Goal: Task Accomplishment & Management: Complete application form

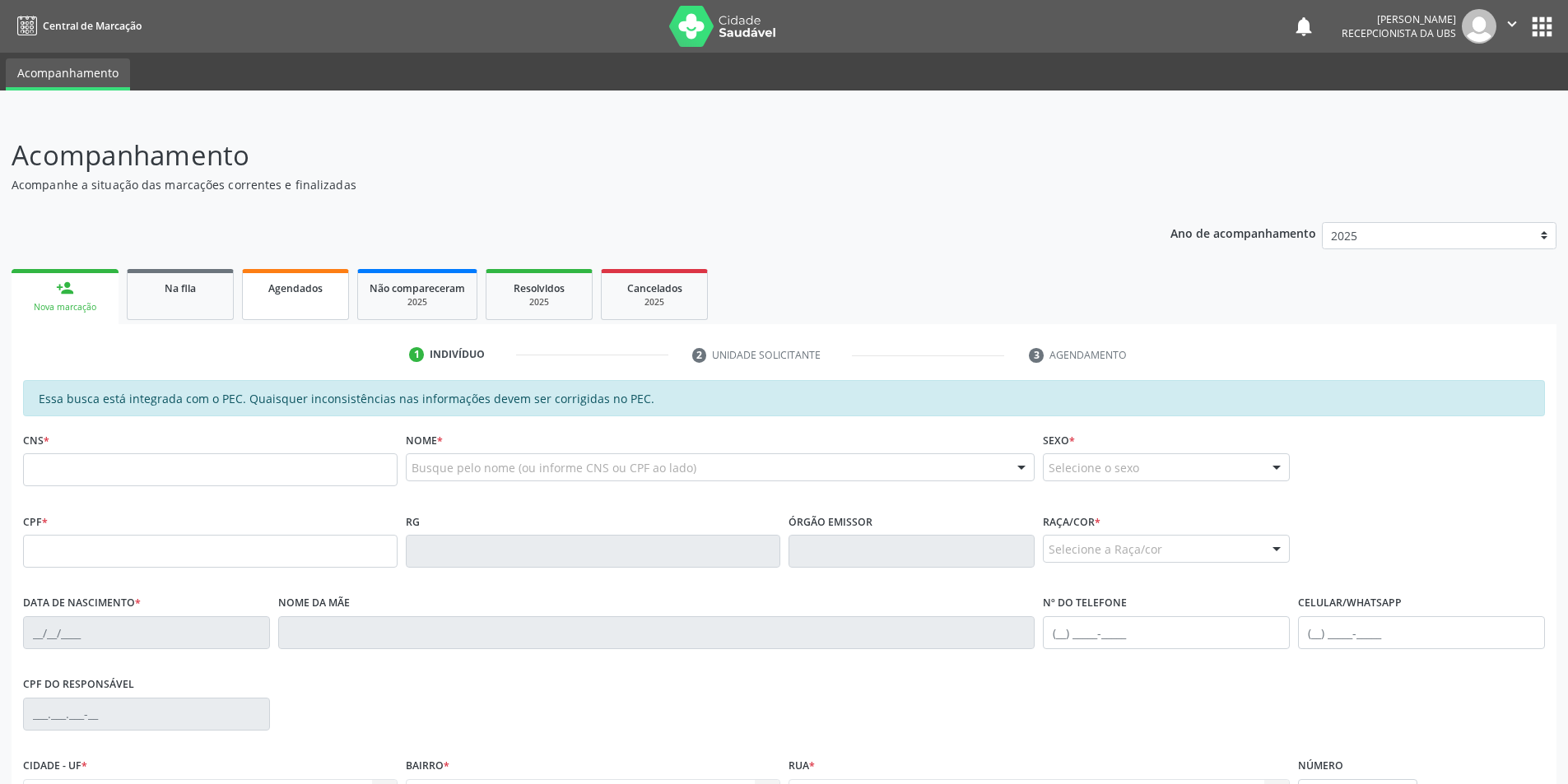
click at [297, 294] on span "Agendados" at bounding box center [295, 289] width 54 height 14
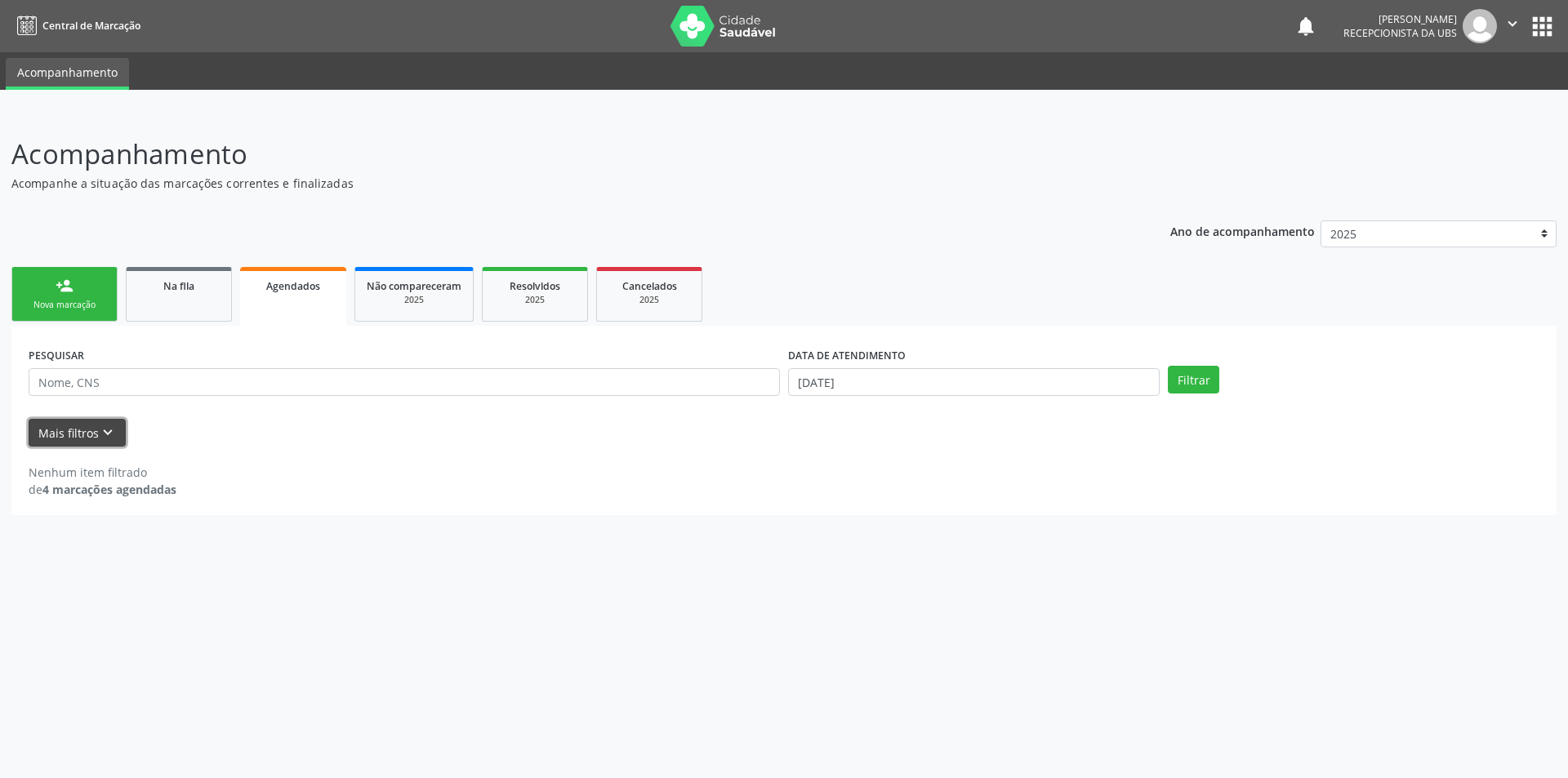
click at [103, 435] on icon "keyboard_arrow_down" at bounding box center [108, 433] width 18 height 18
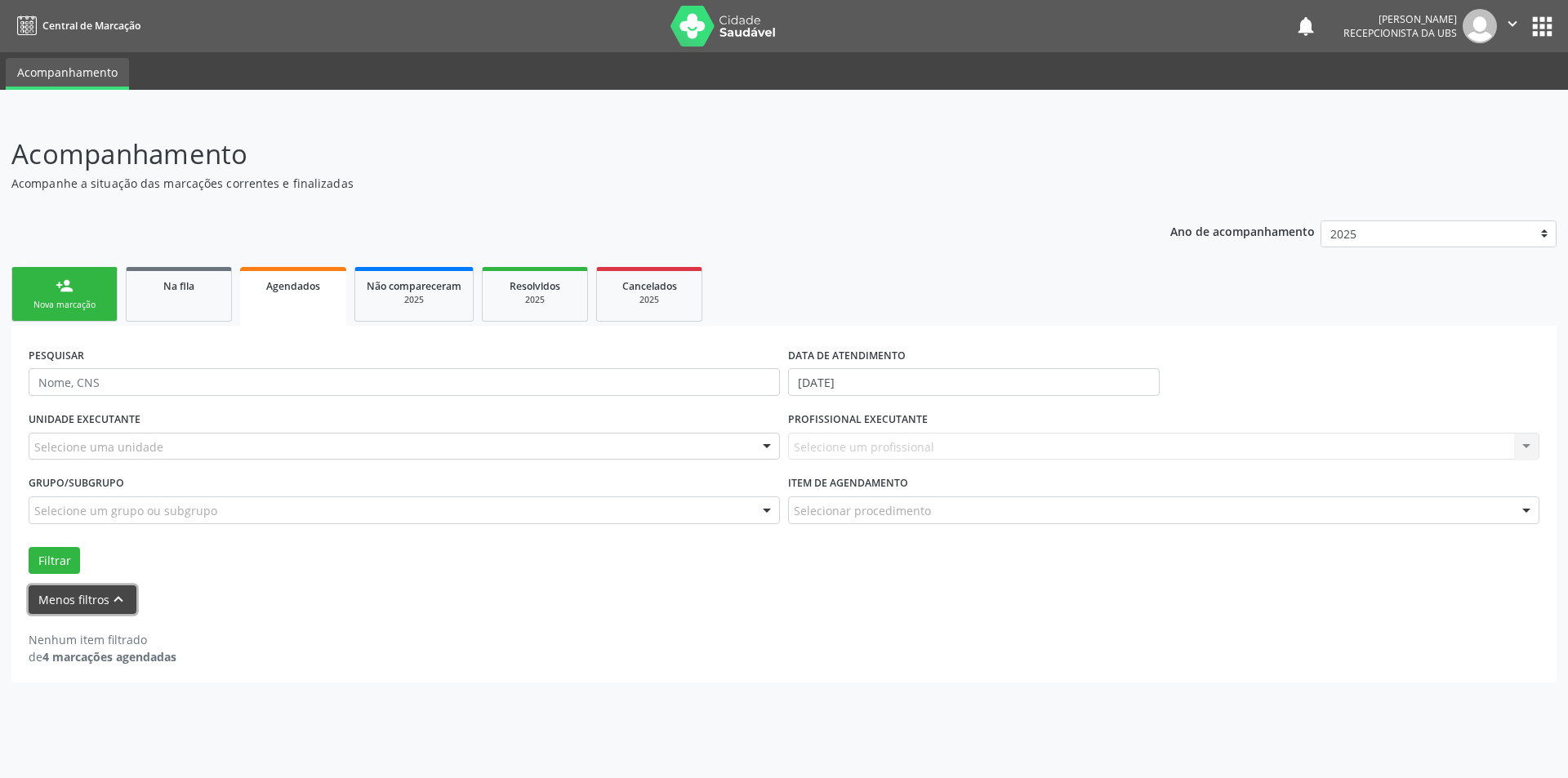
click at [116, 602] on icon "keyboard_arrow_up" at bounding box center [118, 599] width 18 height 18
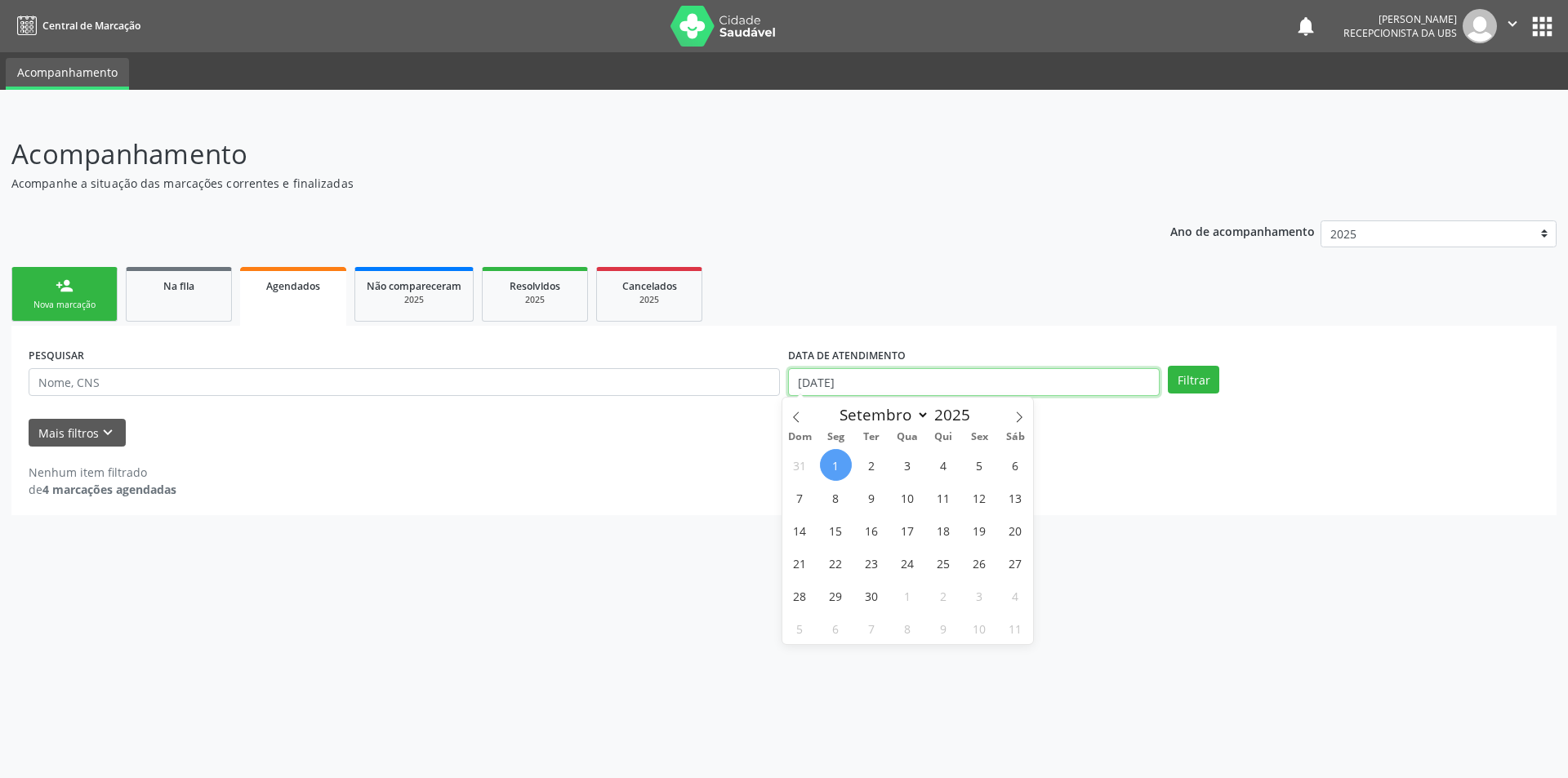
click at [982, 388] on input "[DATE]" at bounding box center [973, 382] width 371 height 27
click at [832, 468] on span "1" at bounding box center [836, 465] width 32 height 32
type input "[DATE]"
click at [792, 420] on icon at bounding box center [795, 417] width 11 height 11
select select "7"
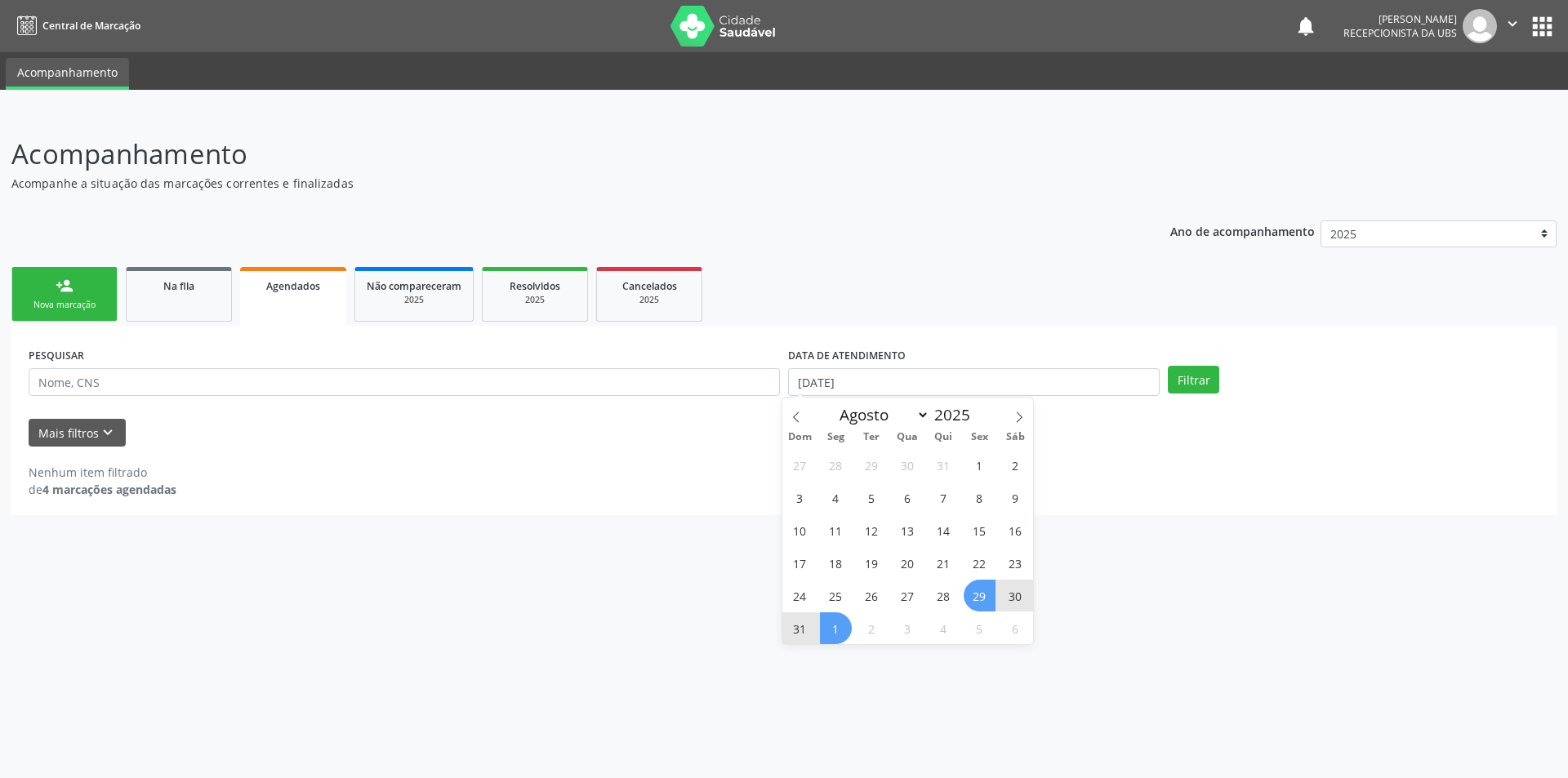
click at [975, 589] on span "29" at bounding box center [980, 595] width 32 height 32
click at [1019, 383] on input "[DATE] até [DATE]" at bounding box center [973, 382] width 371 height 27
click at [980, 464] on span "5" at bounding box center [980, 465] width 32 height 32
type input "05/09/2025"
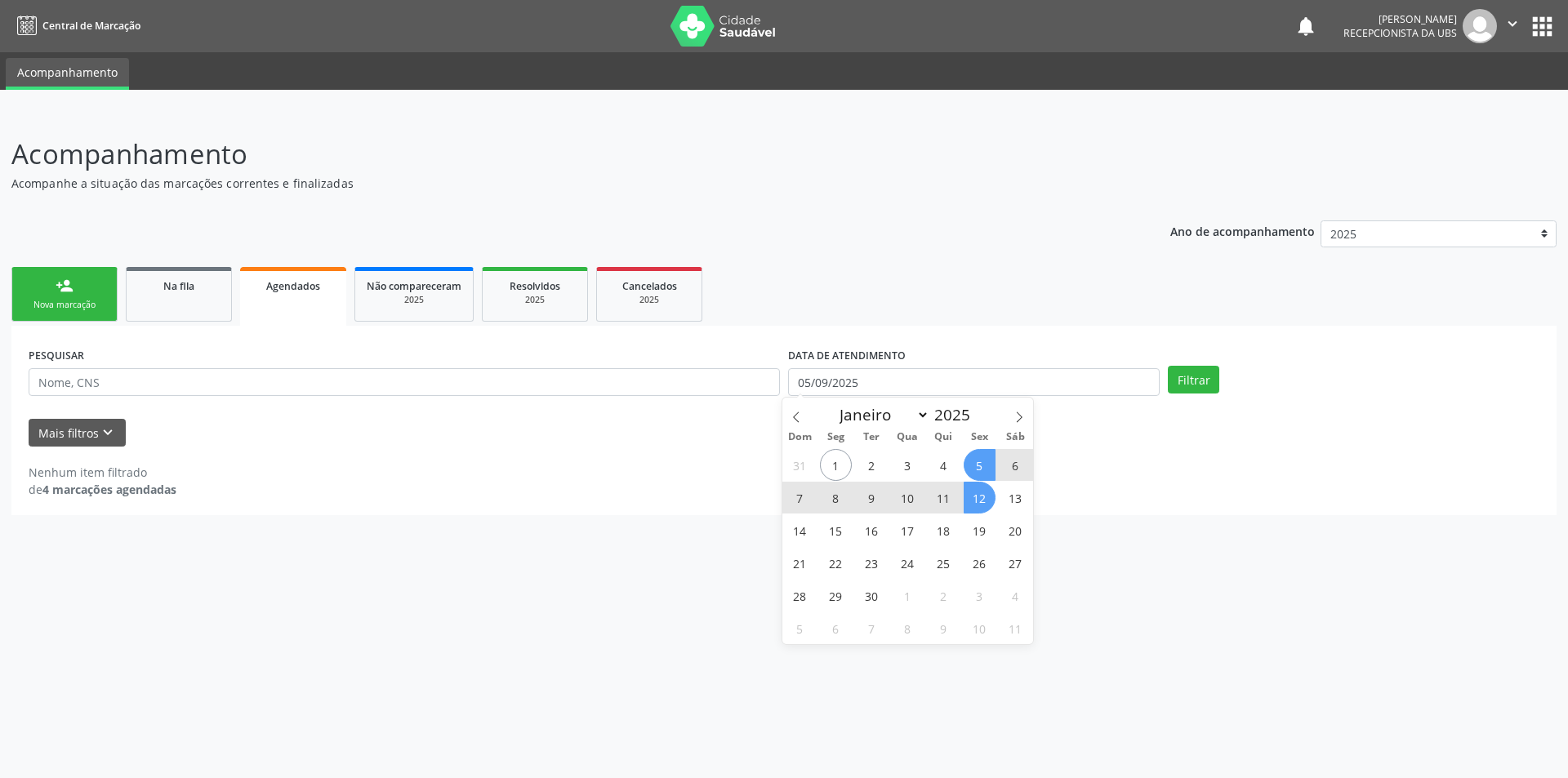
click at [986, 495] on span "12" at bounding box center [980, 497] width 32 height 32
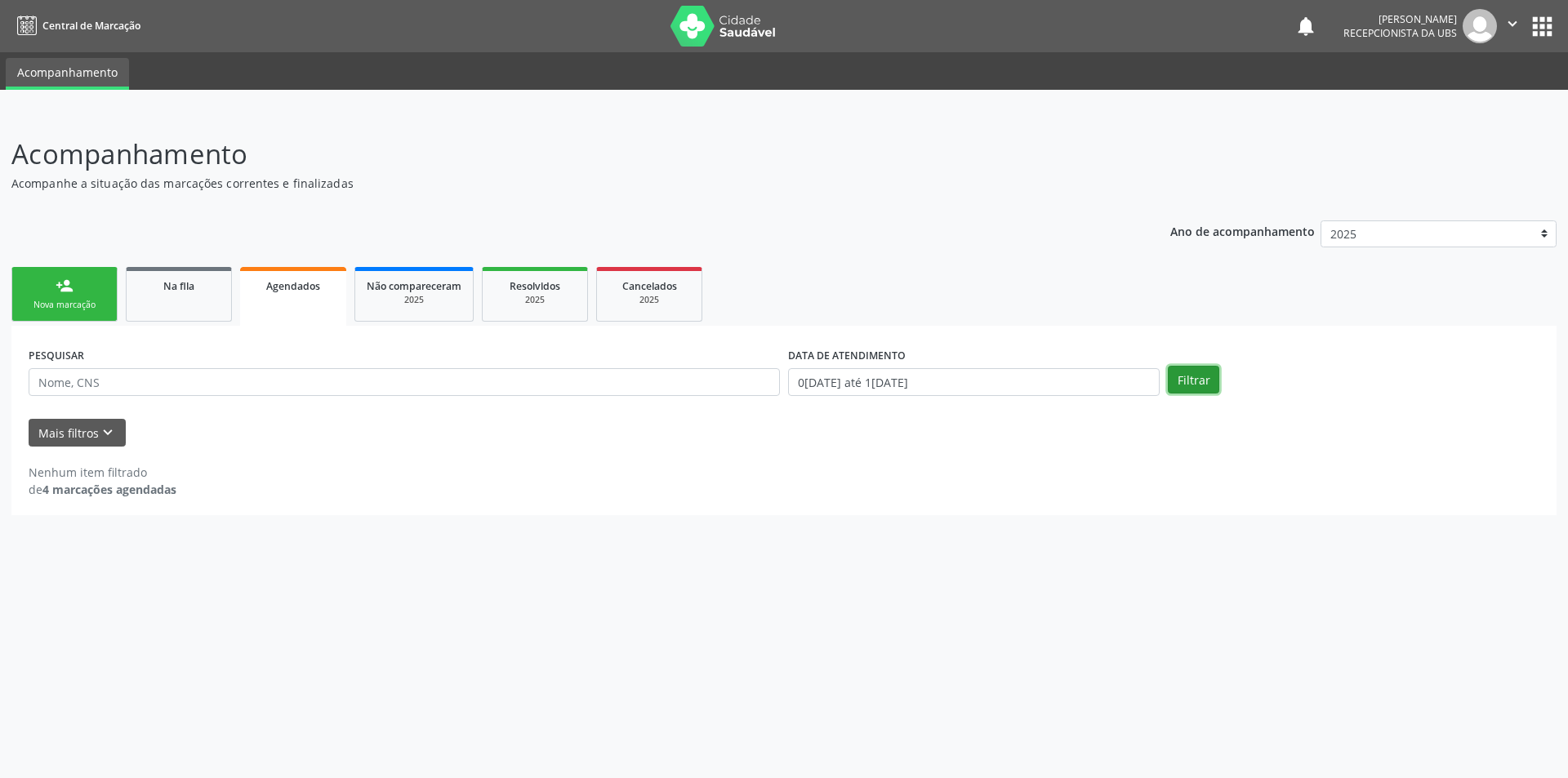
click at [1199, 372] on button "Filtrar" at bounding box center [1193, 379] width 51 height 27
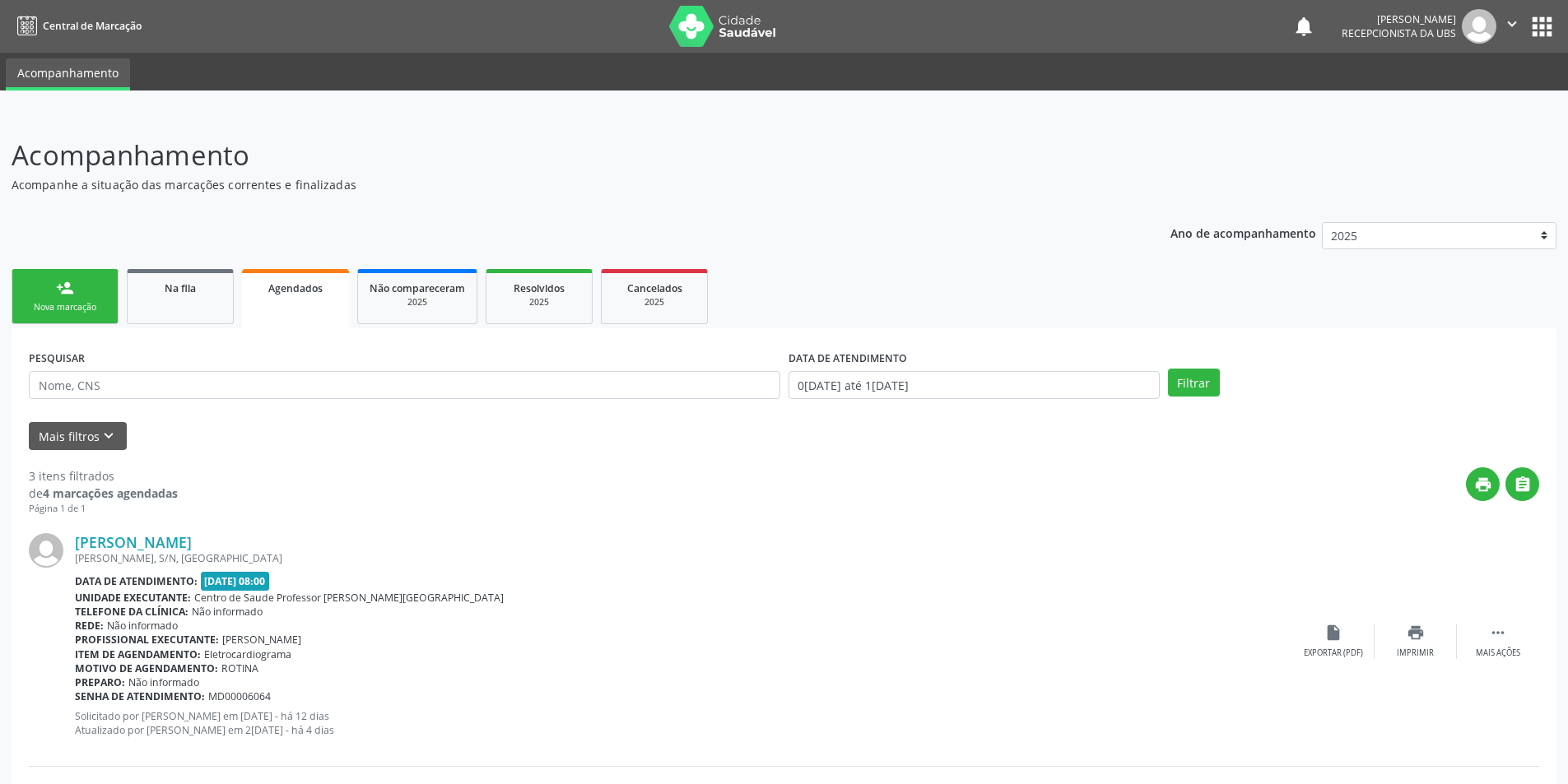
click at [57, 281] on div "person_add" at bounding box center [65, 288] width 18 height 18
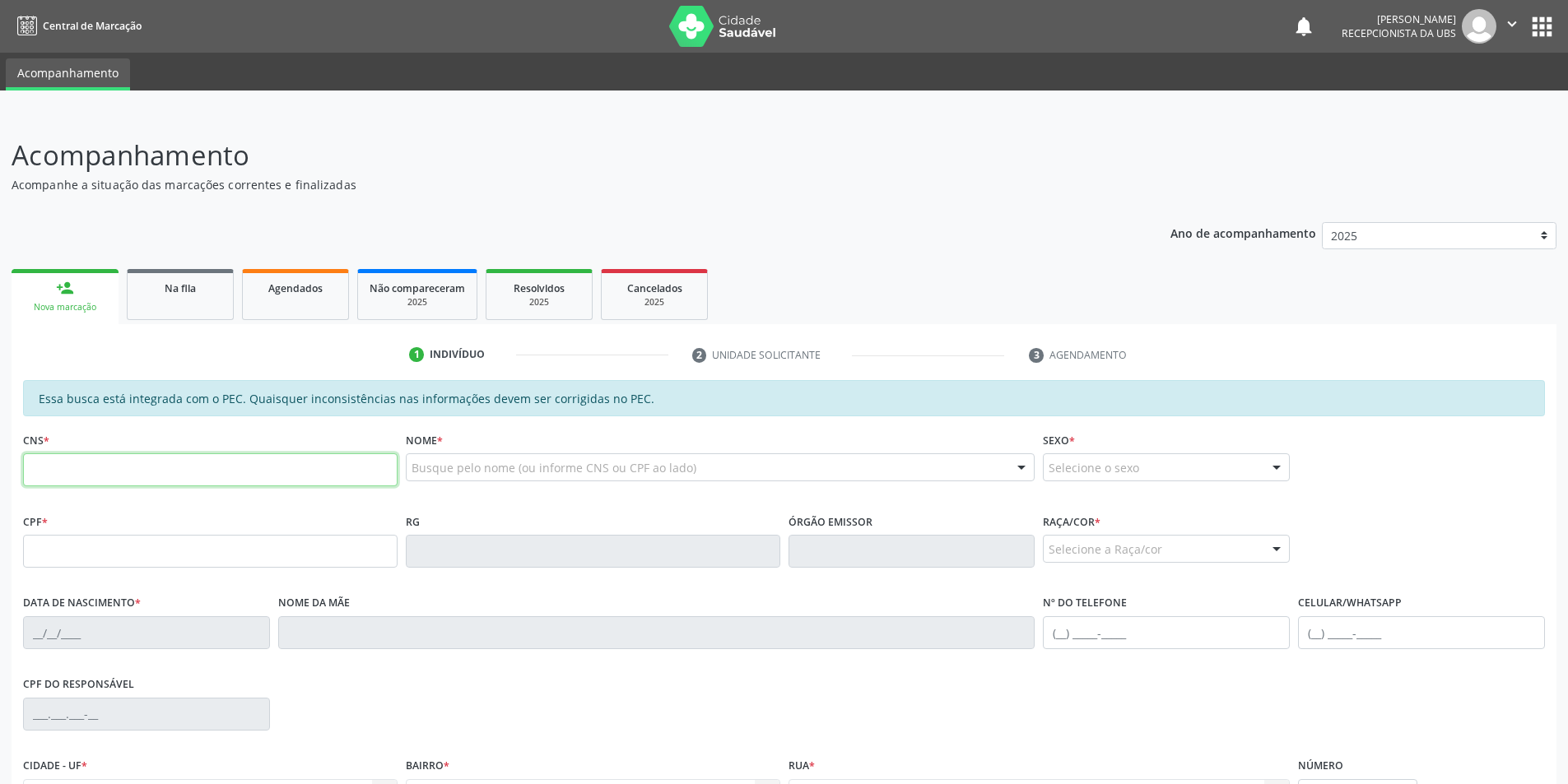
click at [75, 468] on input "text" at bounding box center [210, 469] width 374 height 33
type input "700 7009 4256 5175"
type input "037.979.524-81"
type input "0[DATE]"
type input "[PERSON_NAME]"
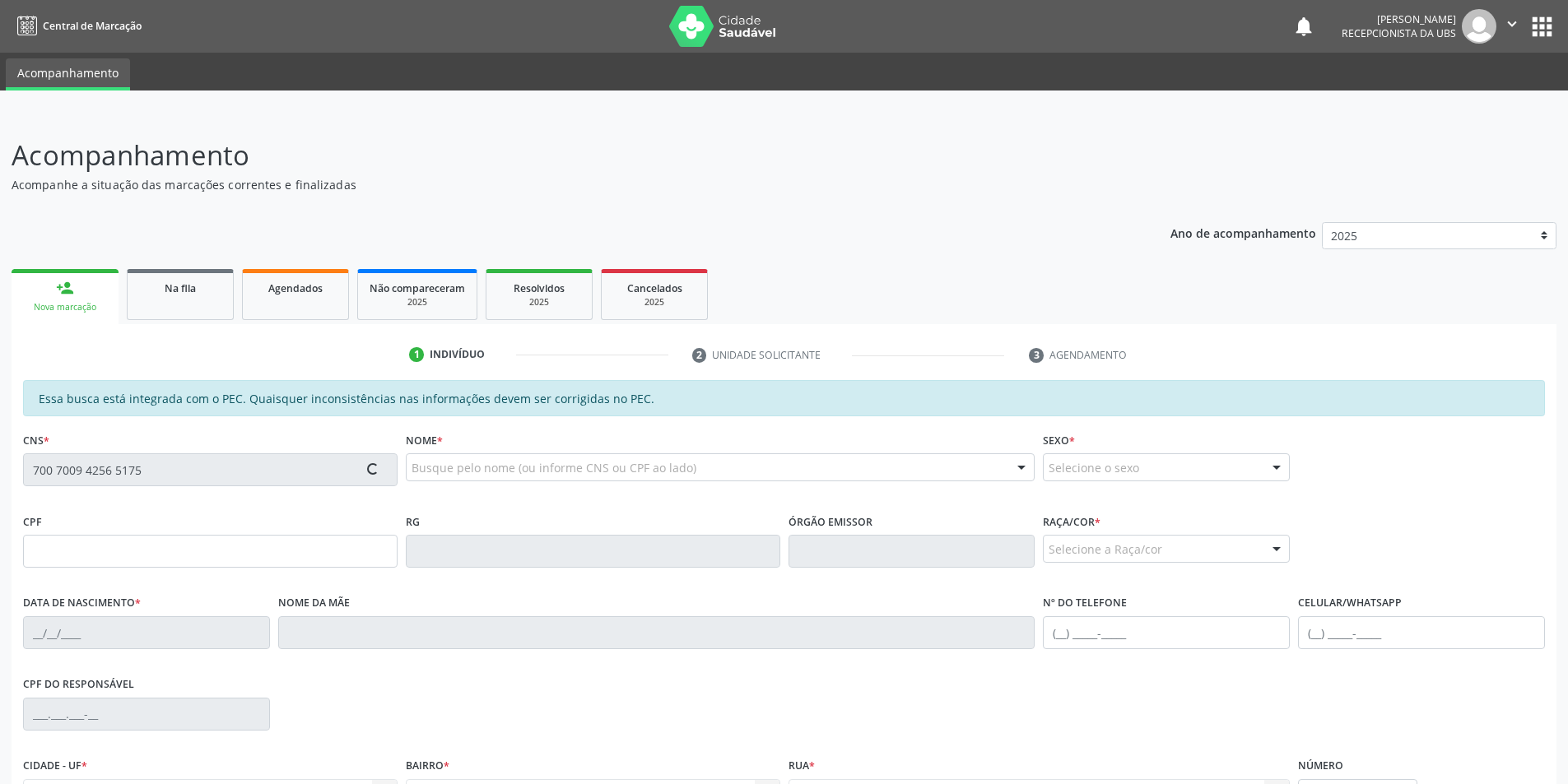
type input "[PHONE_NUMBER]"
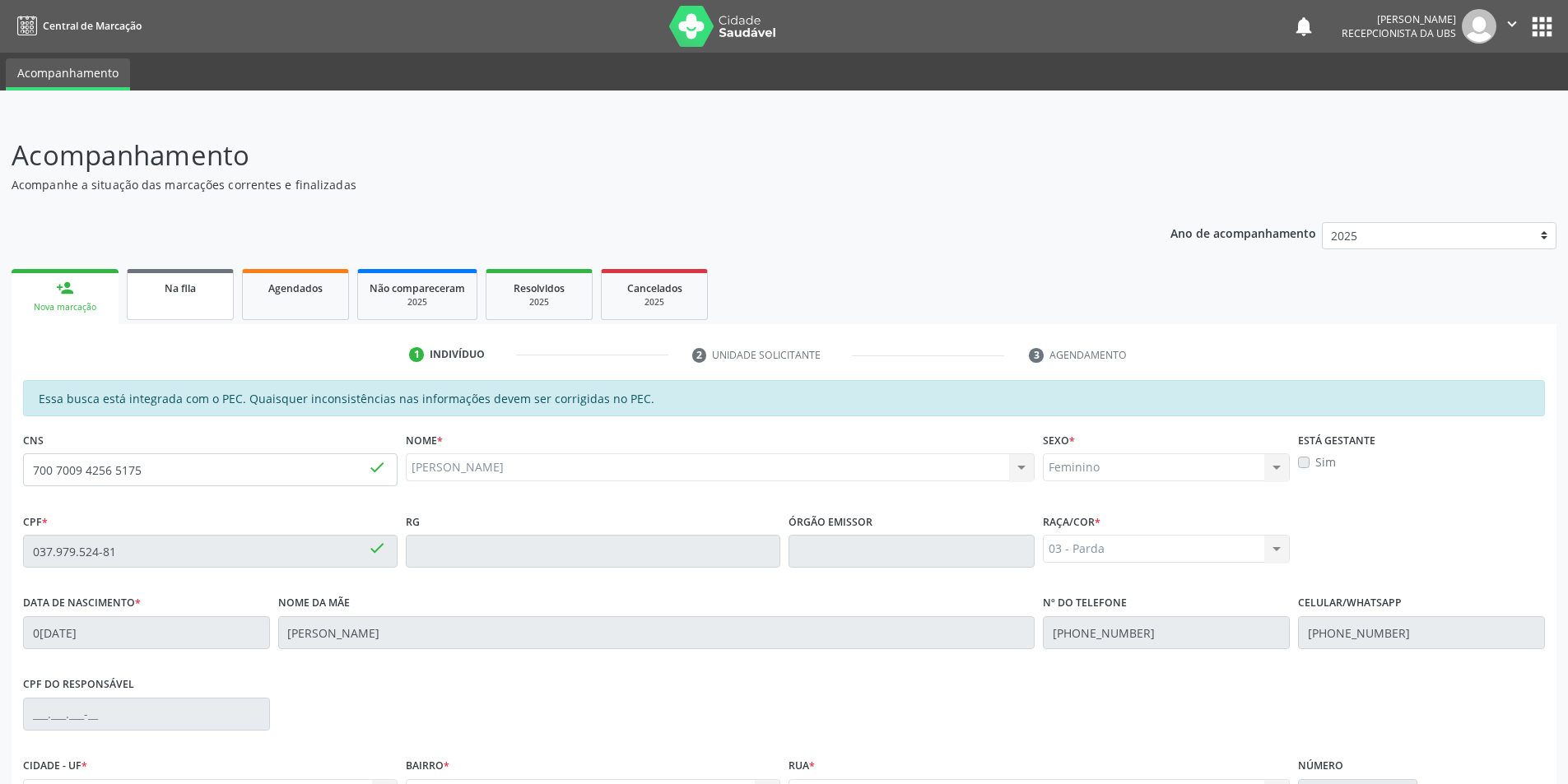
click at [190, 300] on link "Na fila" at bounding box center [180, 294] width 107 height 51
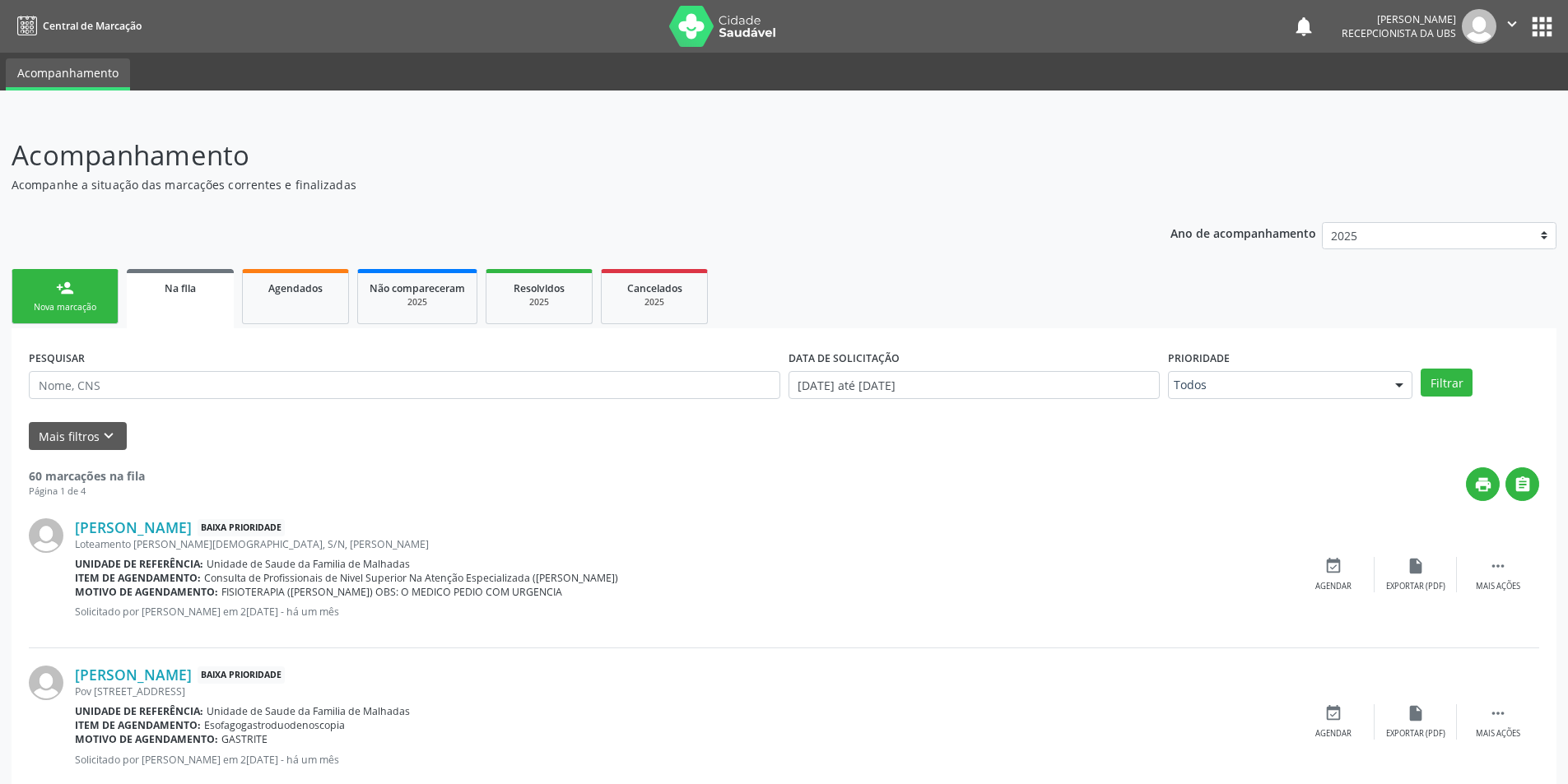
click at [75, 298] on link "person_add Nova marcação" at bounding box center [65, 297] width 107 height 55
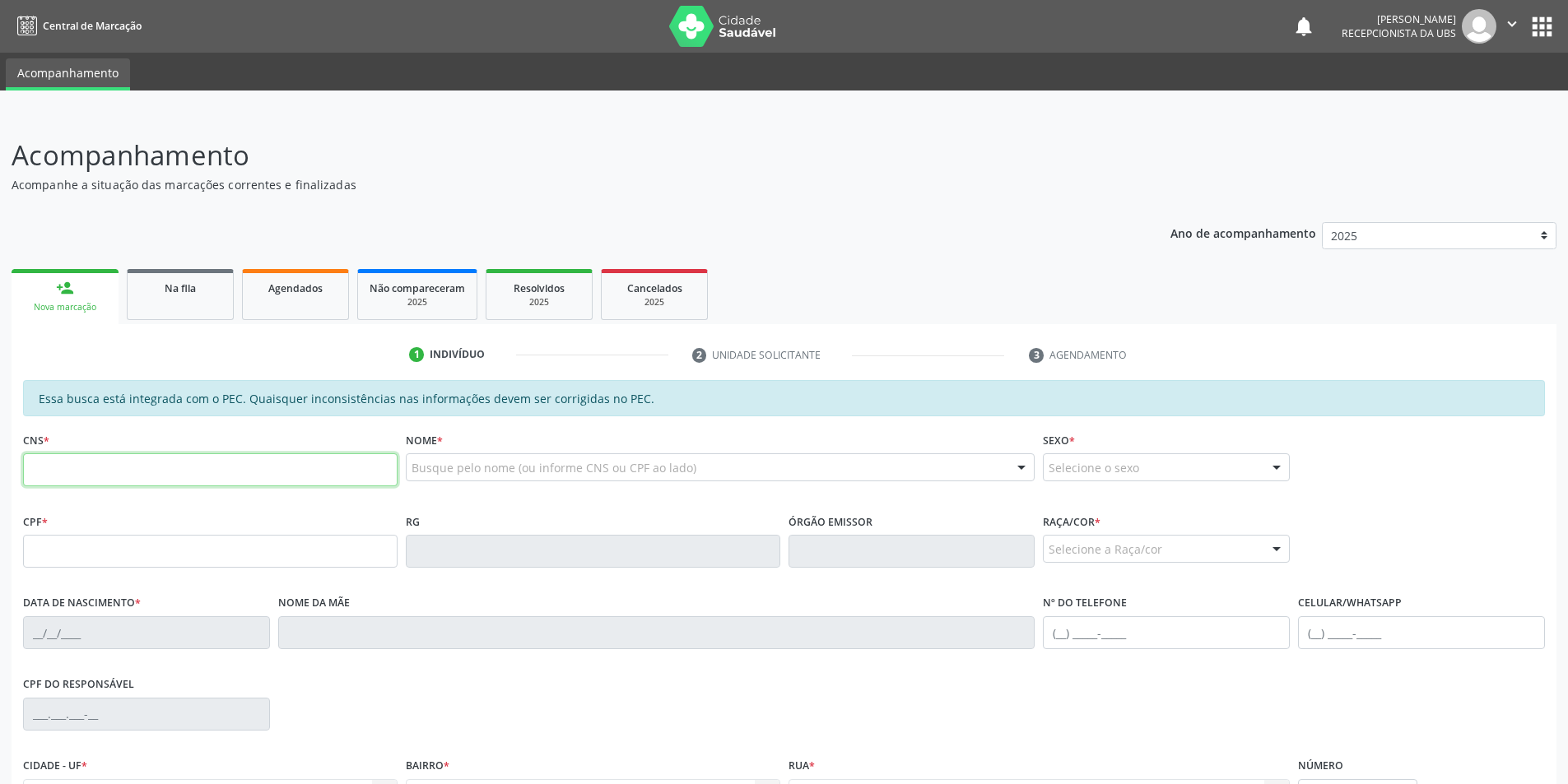
click at [94, 473] on input "text" at bounding box center [210, 469] width 374 height 33
type input "708 5053 7920 1372"
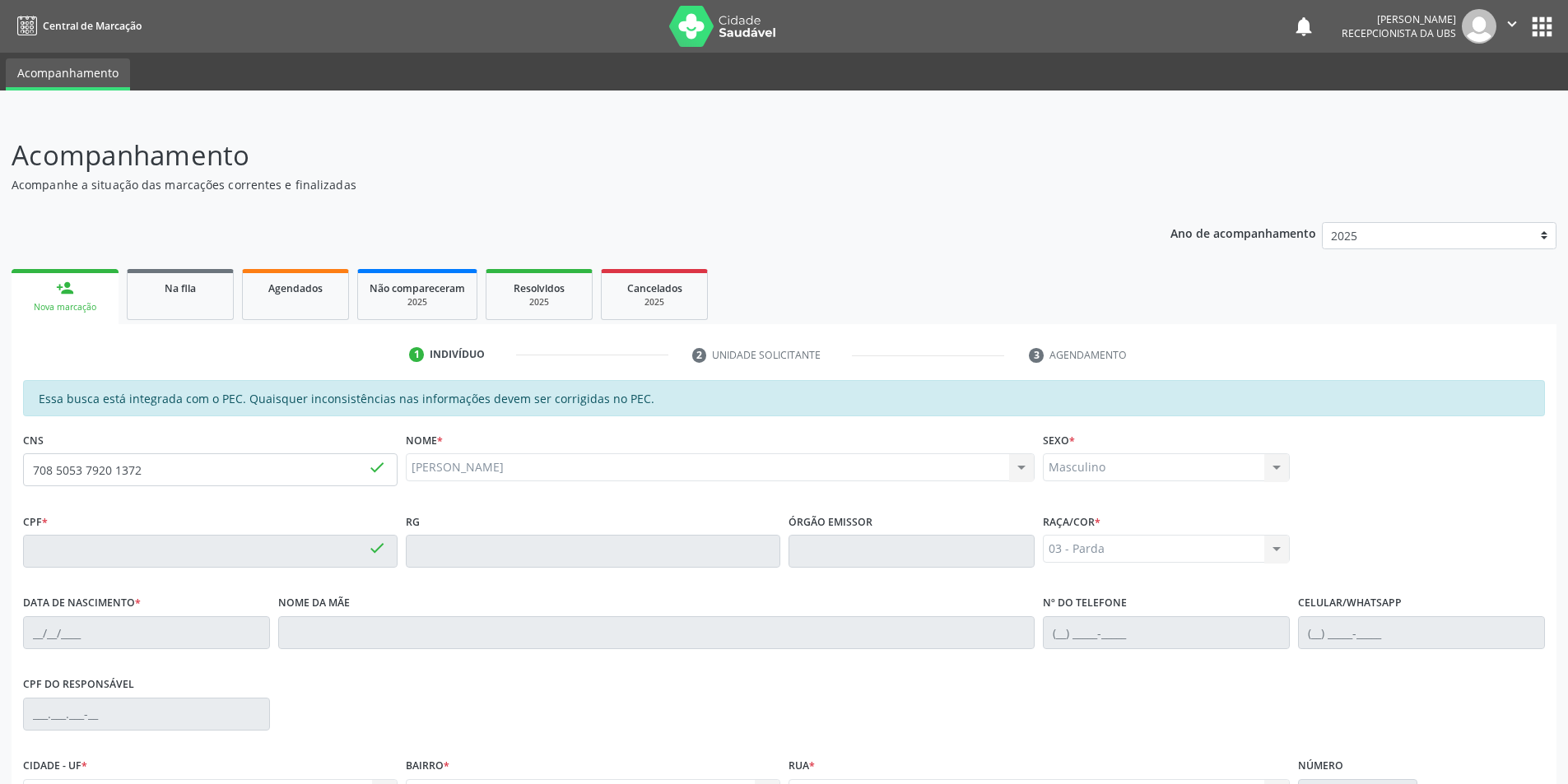
type input "008.034.028-80"
type input "0[DATE]"
type input "[PERSON_NAME]"
type input "[PHONE_NUMBER]"
type input "264"
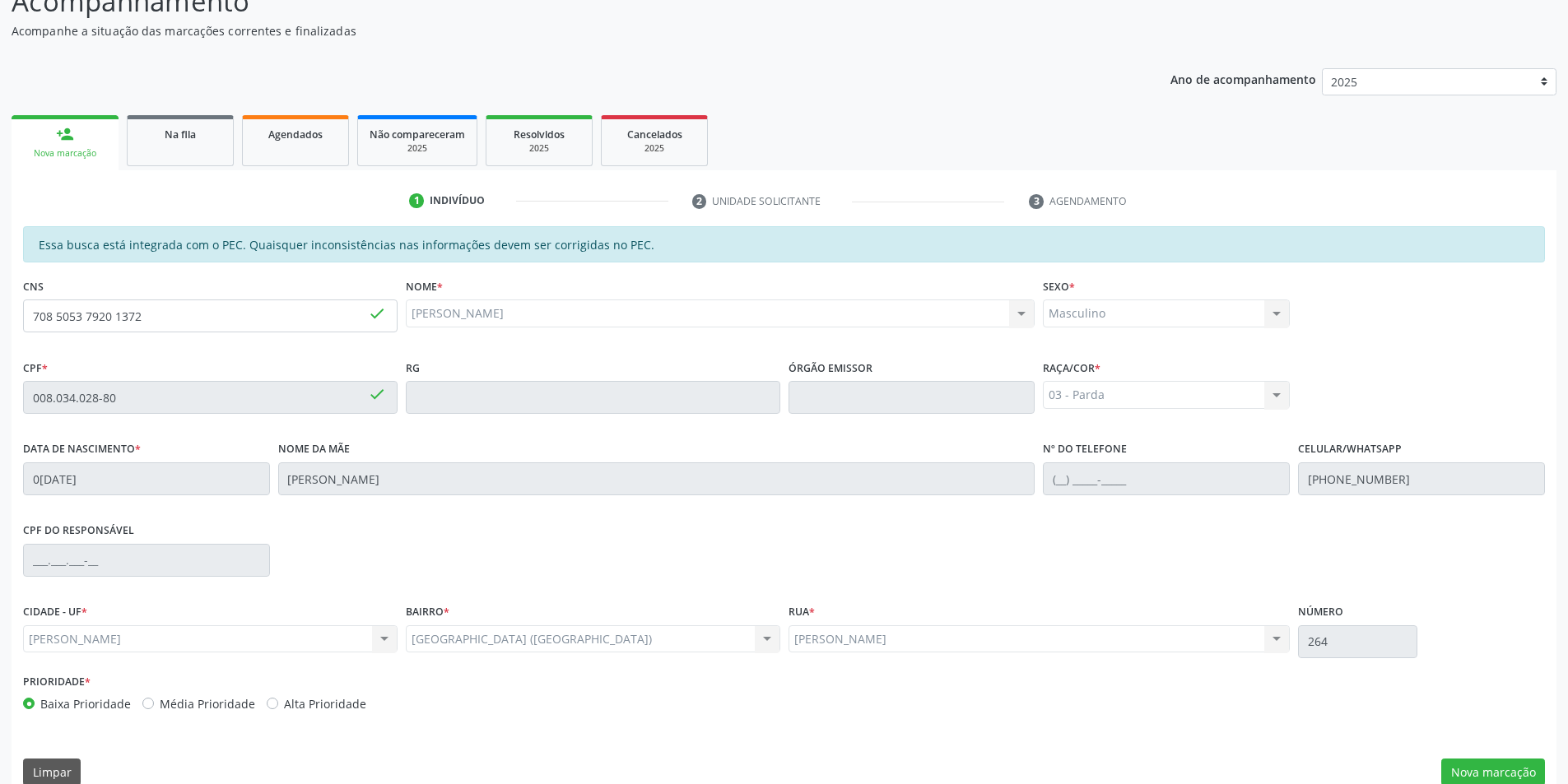
scroll to position [179, 0]
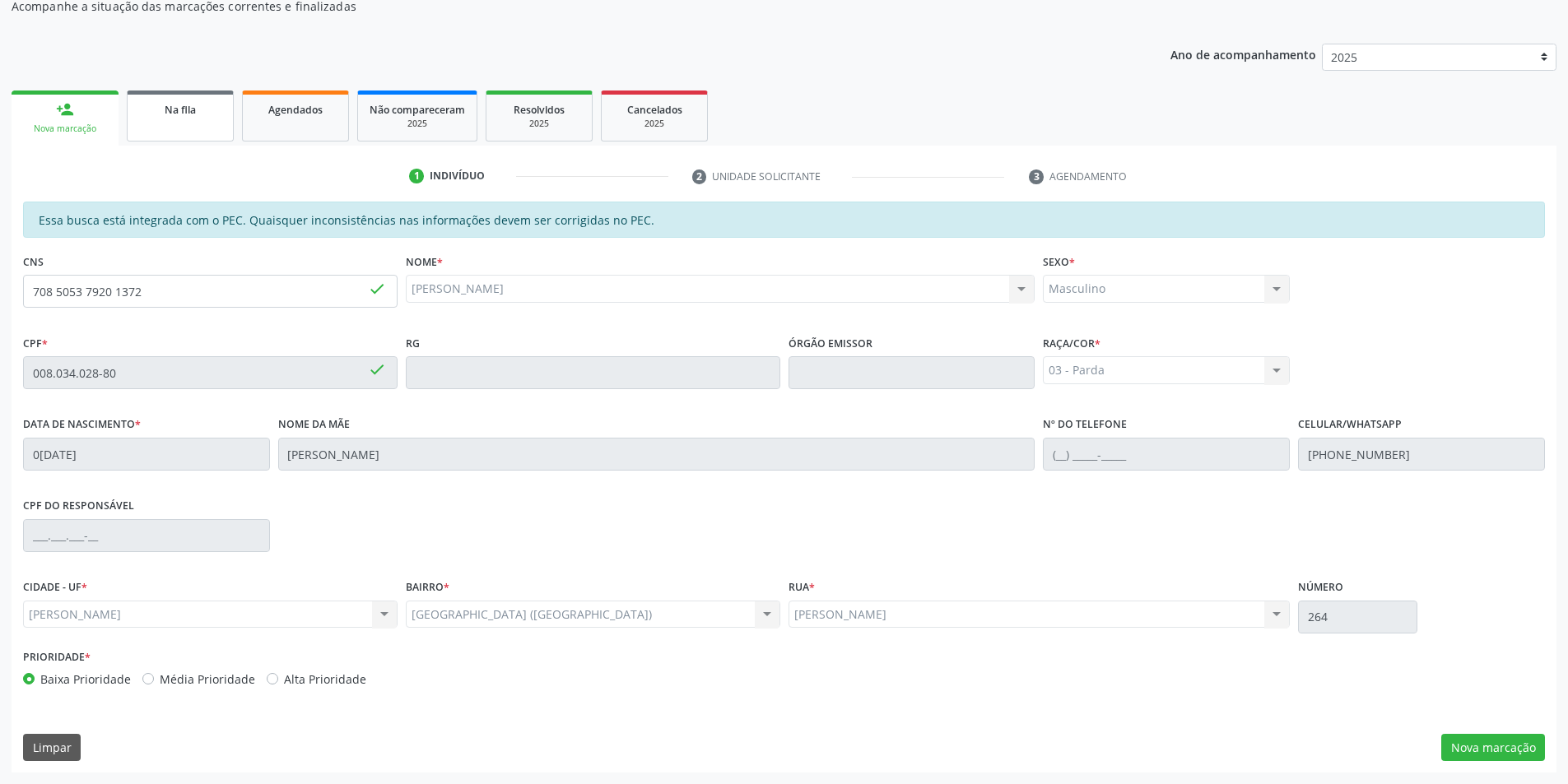
click at [170, 121] on link "Na fila" at bounding box center [180, 116] width 107 height 51
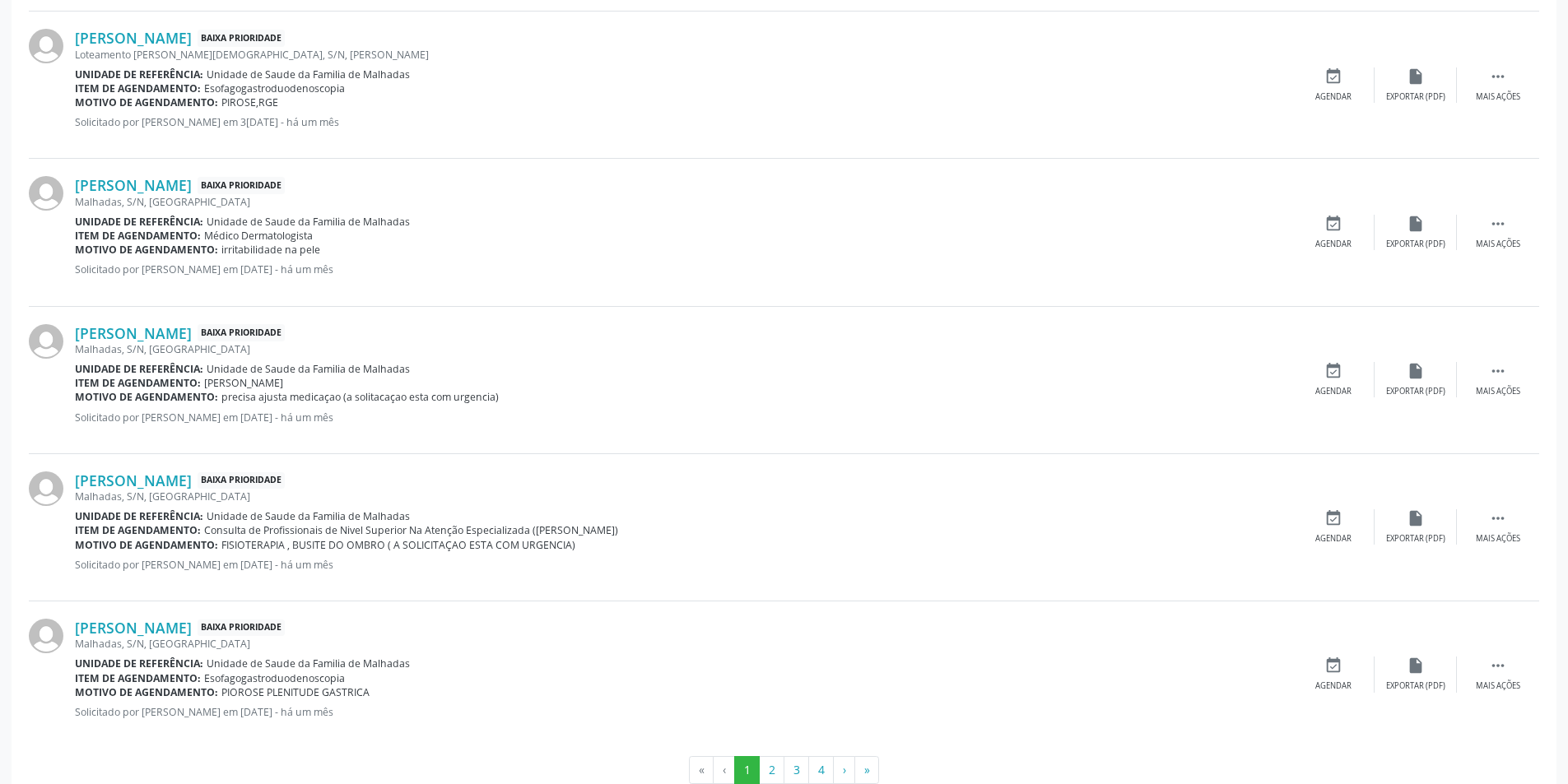
scroll to position [2004, 0]
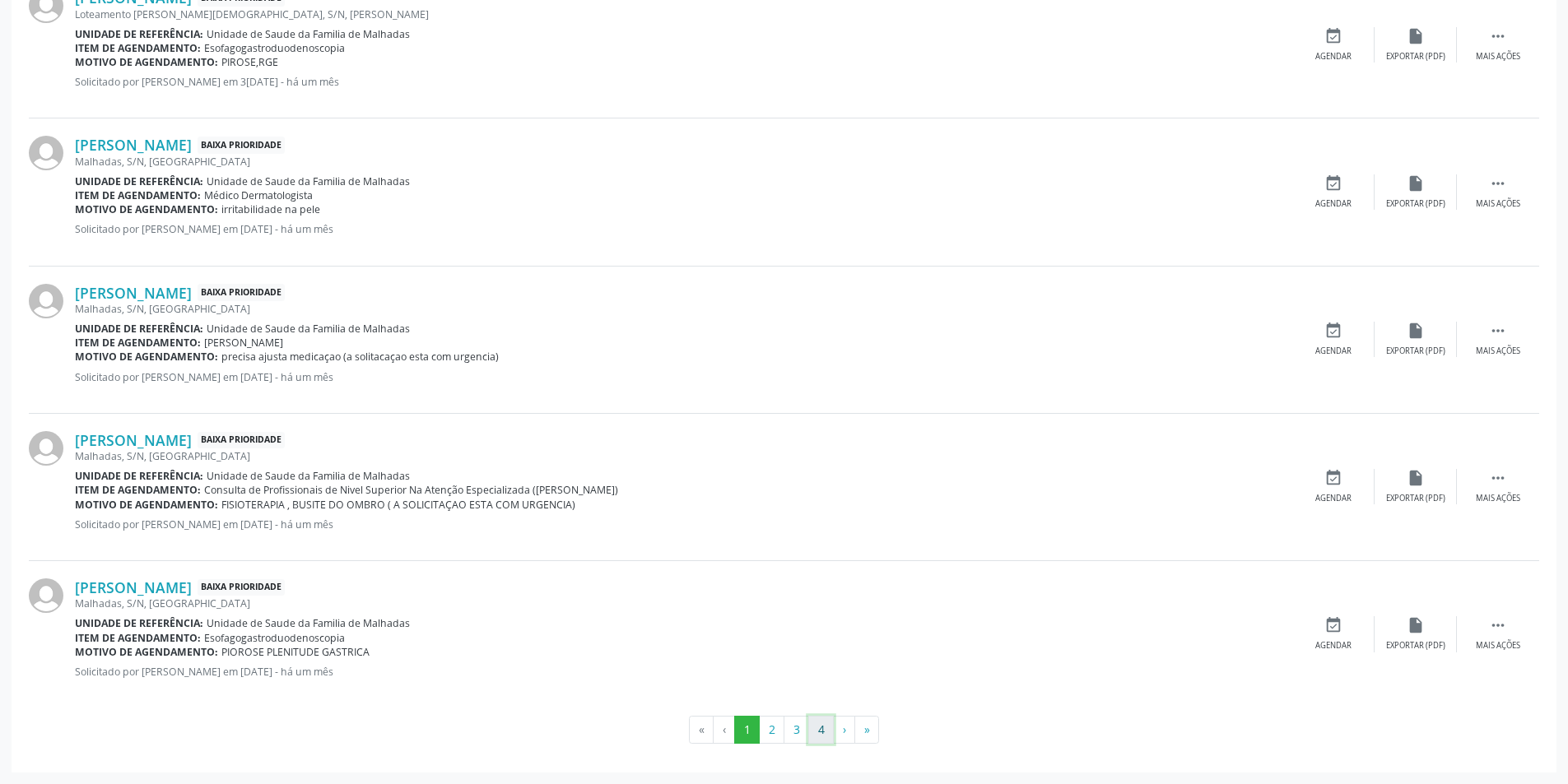
click at [826, 737] on button "4" at bounding box center [820, 730] width 26 height 28
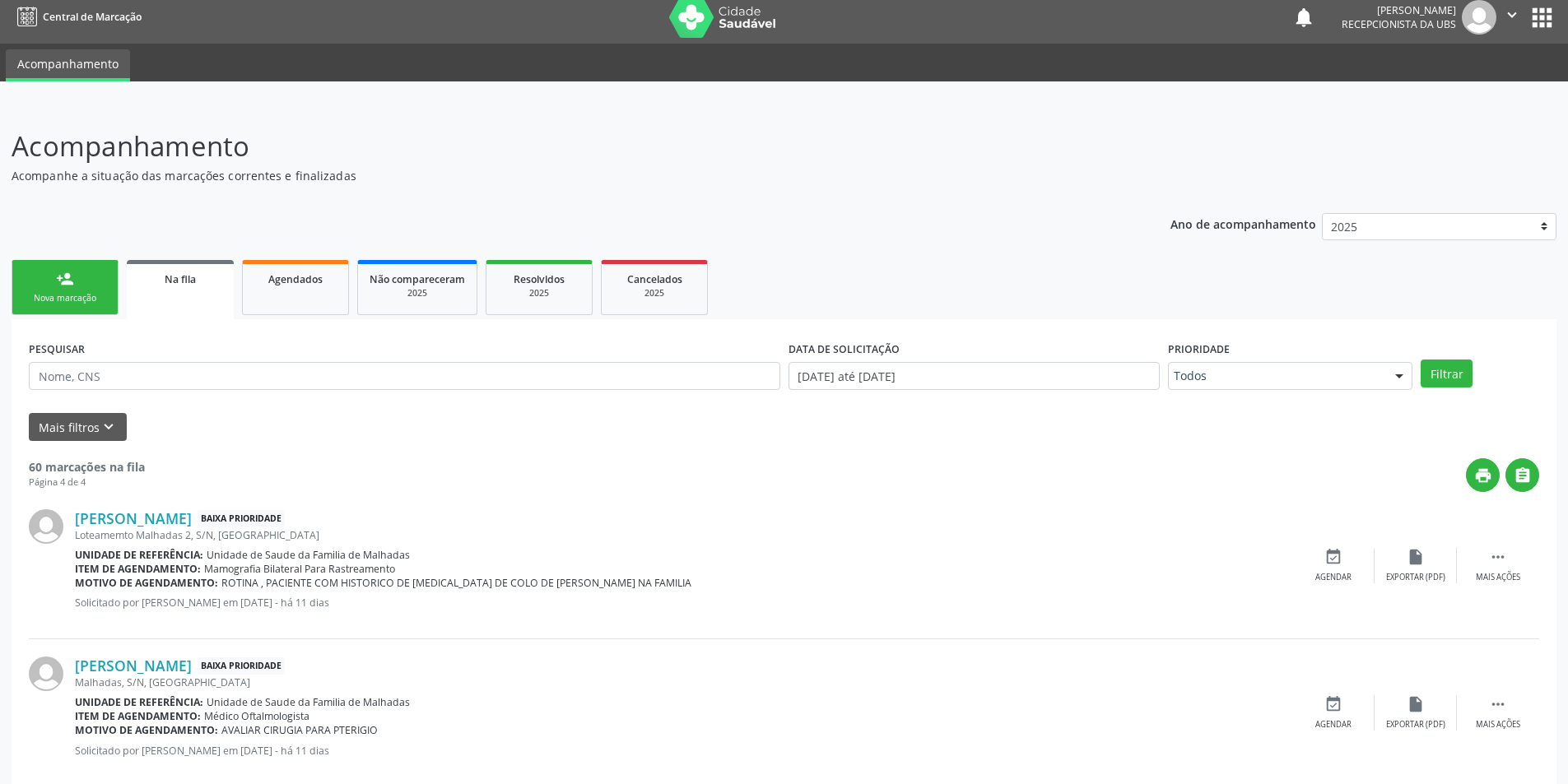
scroll to position [0, 0]
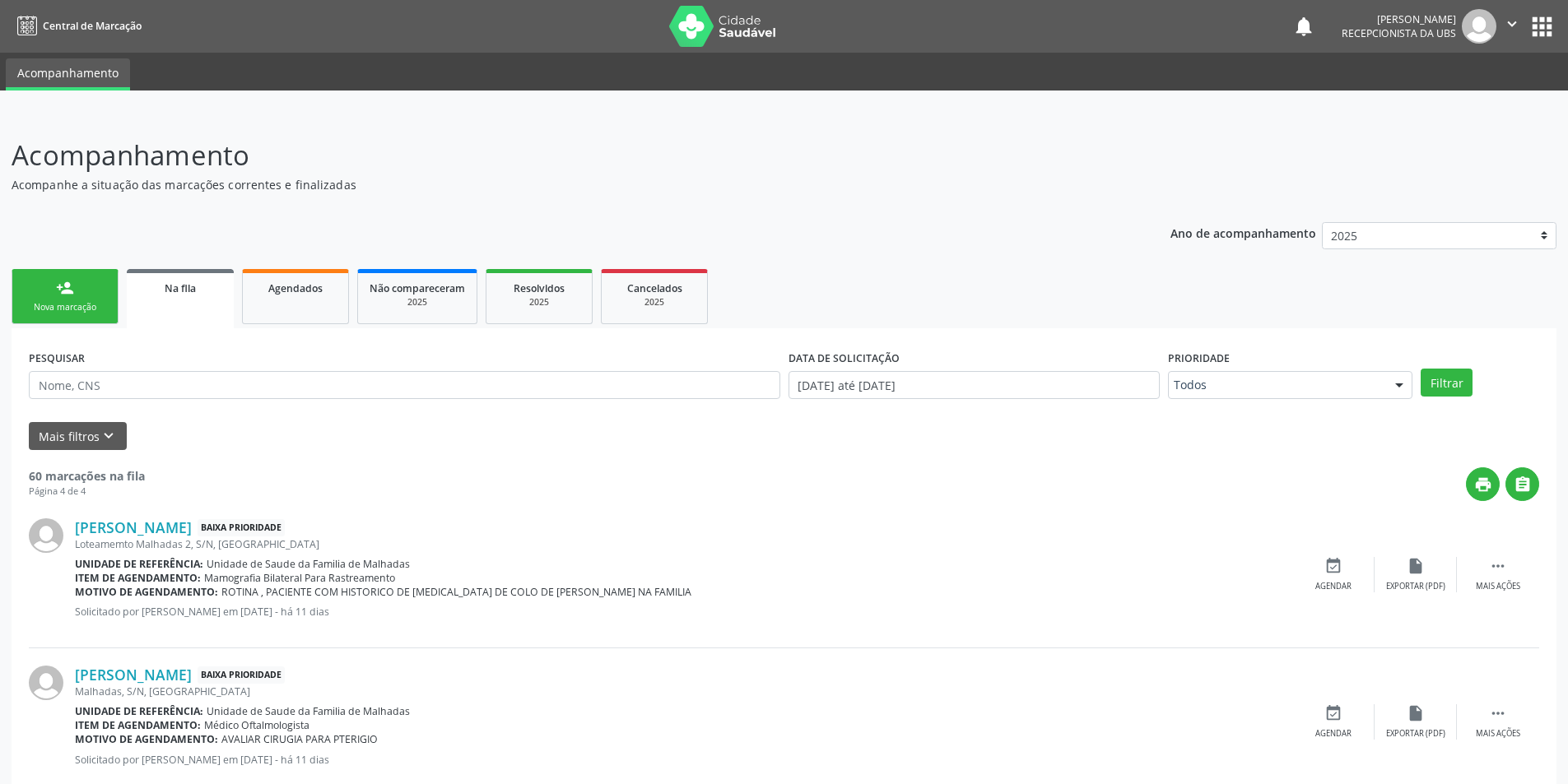
click at [63, 298] on link "person_add Nova marcação" at bounding box center [65, 297] width 107 height 55
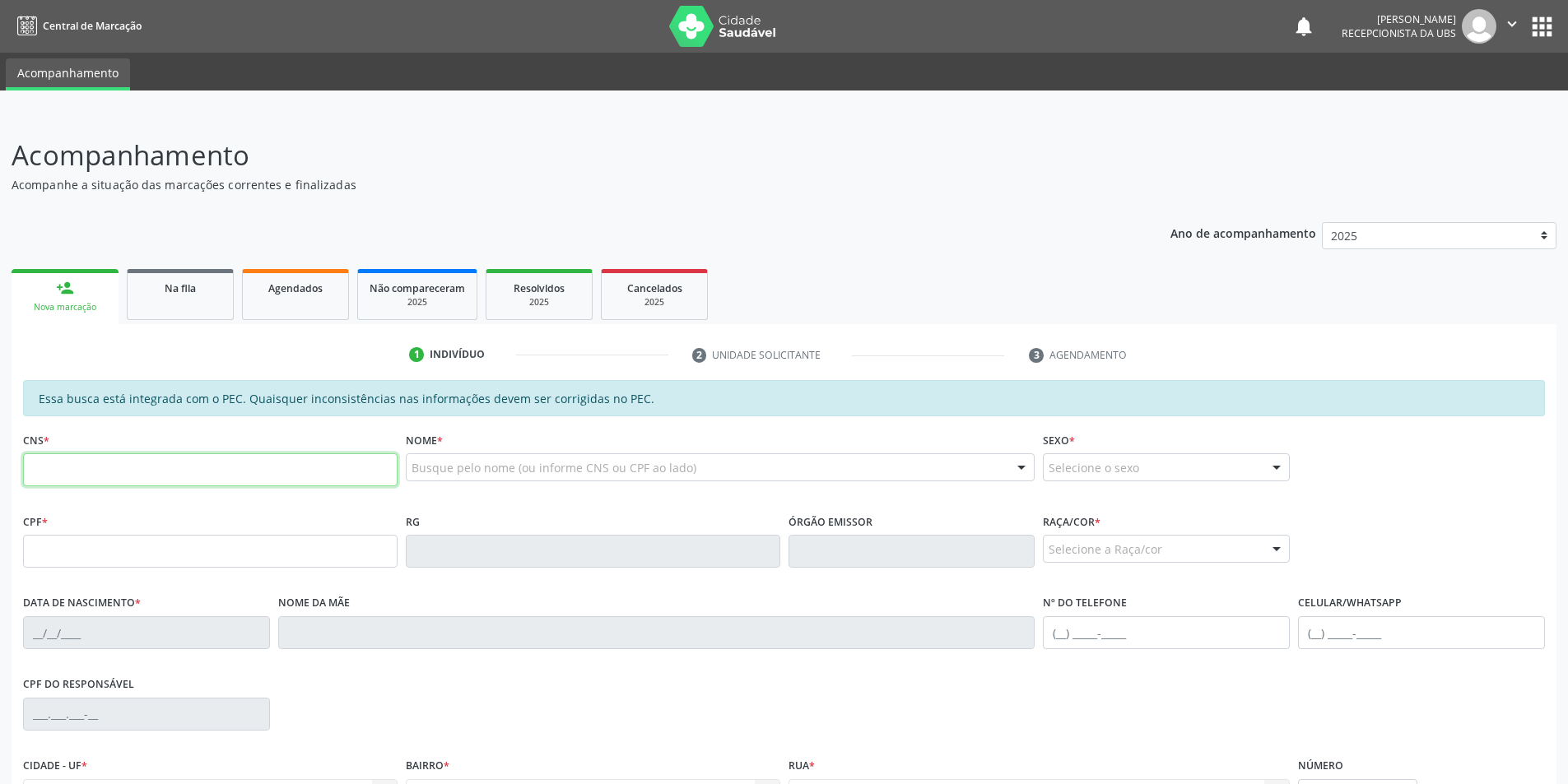
click at [99, 469] on input "text" at bounding box center [210, 469] width 374 height 33
type input "705 0012 5581 2953"
type input "776.911.564-72"
type input "1[DATE]"
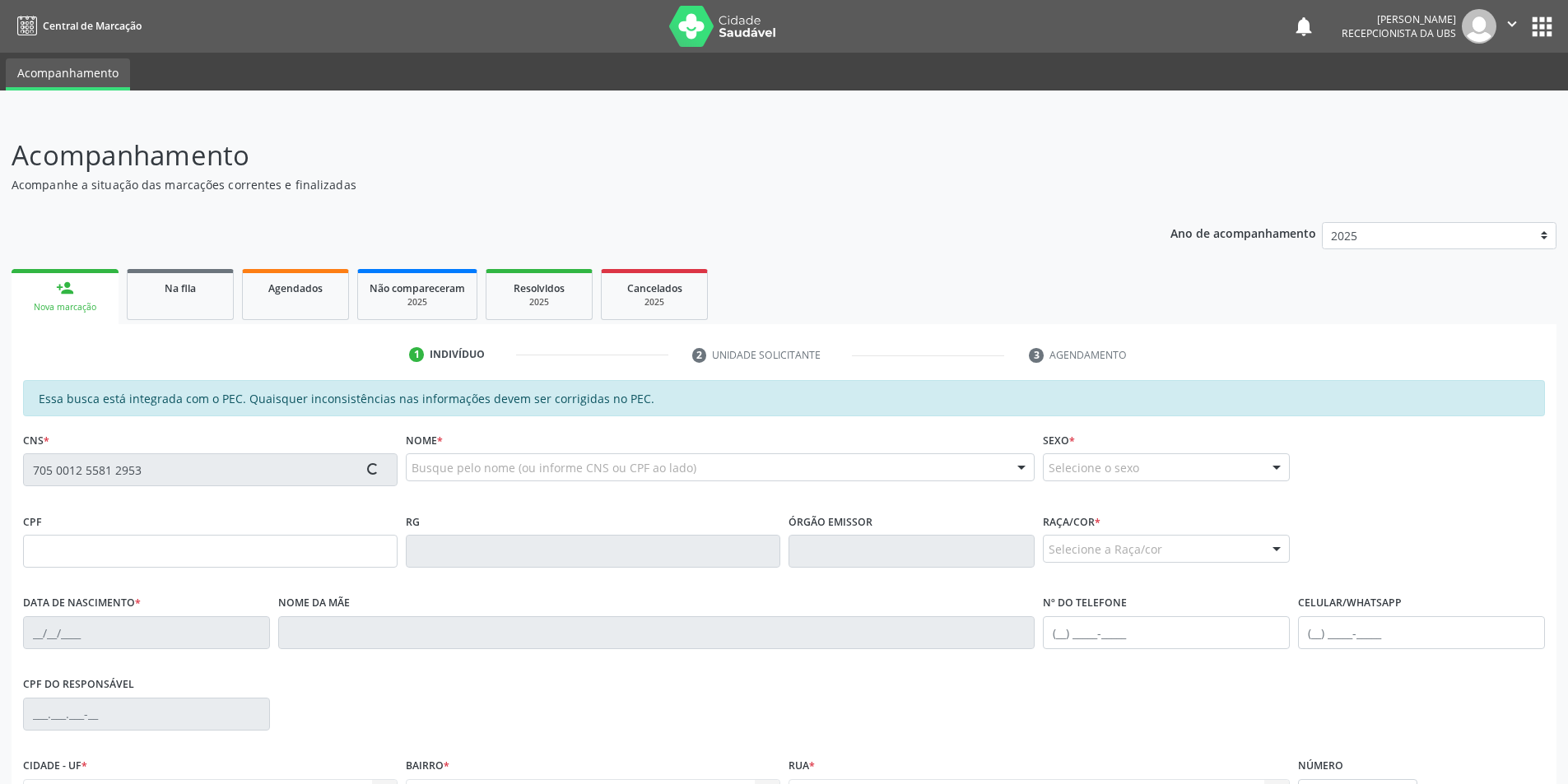
type input "[PERSON_NAME]"
type input "[PHONE_NUMBER]"
type input "S/N"
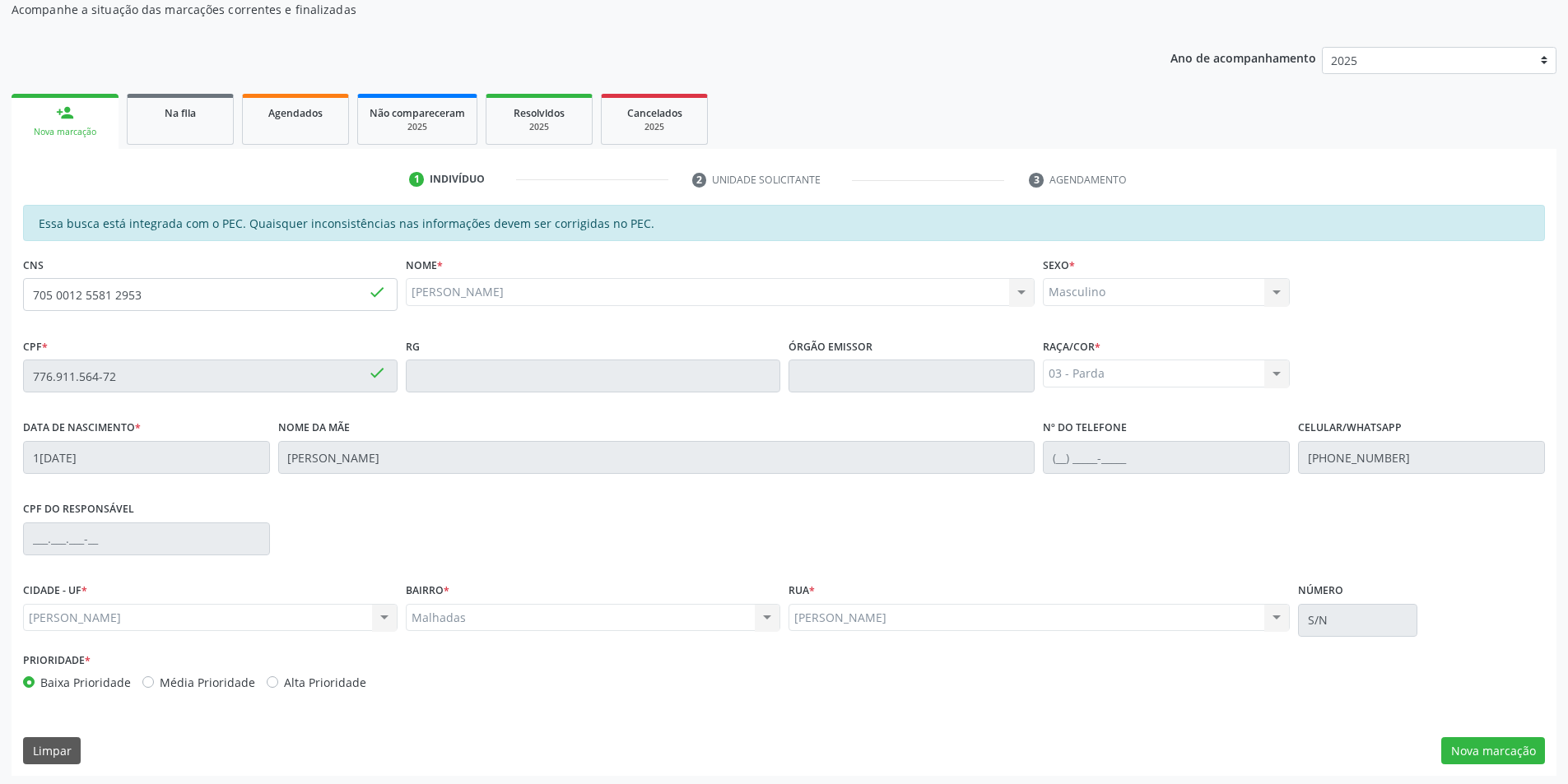
scroll to position [179, 0]
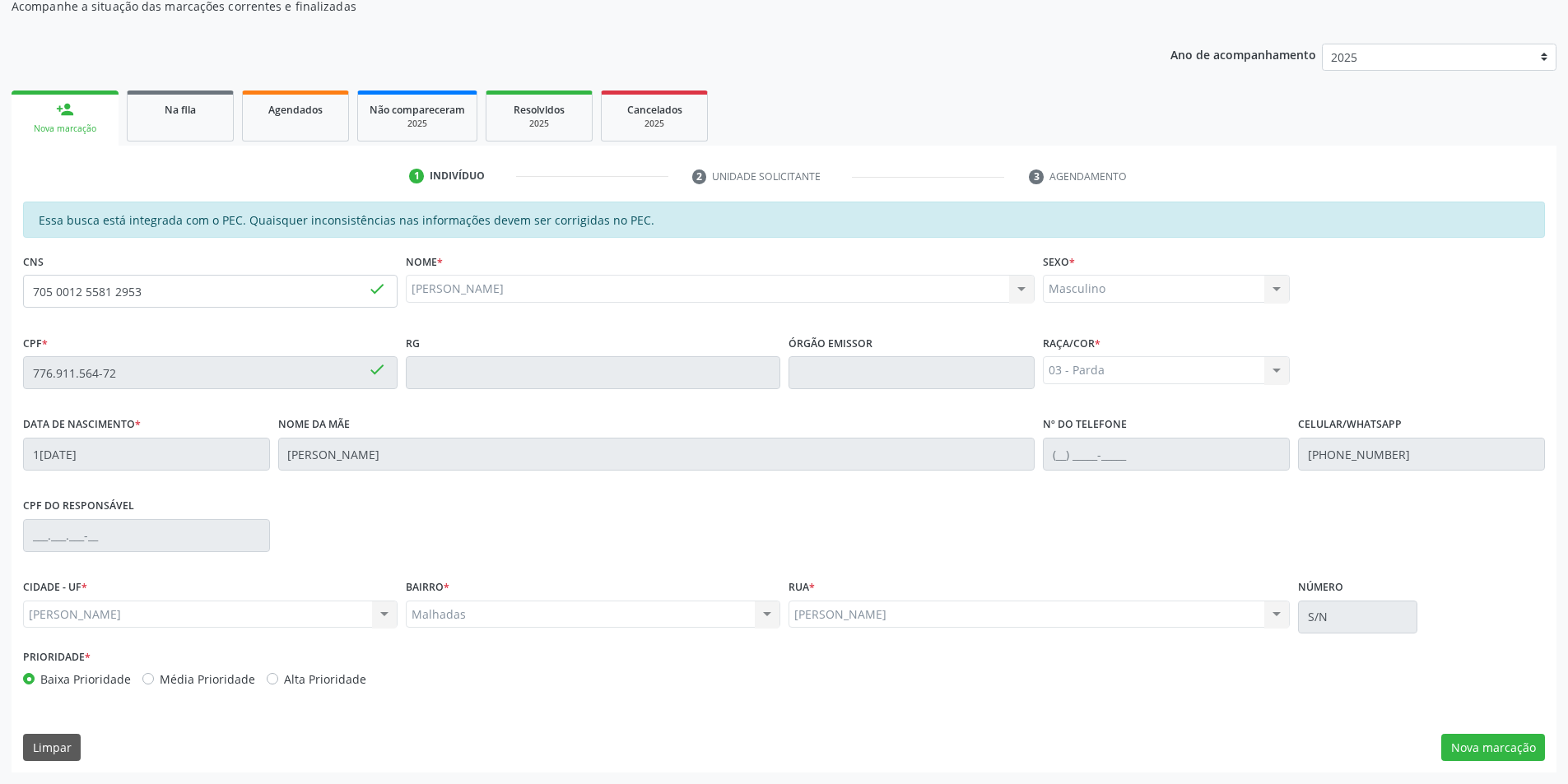
click at [1399, 454] on div "Celular/WhatsApp [PHONE_NUMBER]" at bounding box center [1420, 453] width 255 height 82
click at [301, 124] on link "Agendados" at bounding box center [295, 116] width 107 height 51
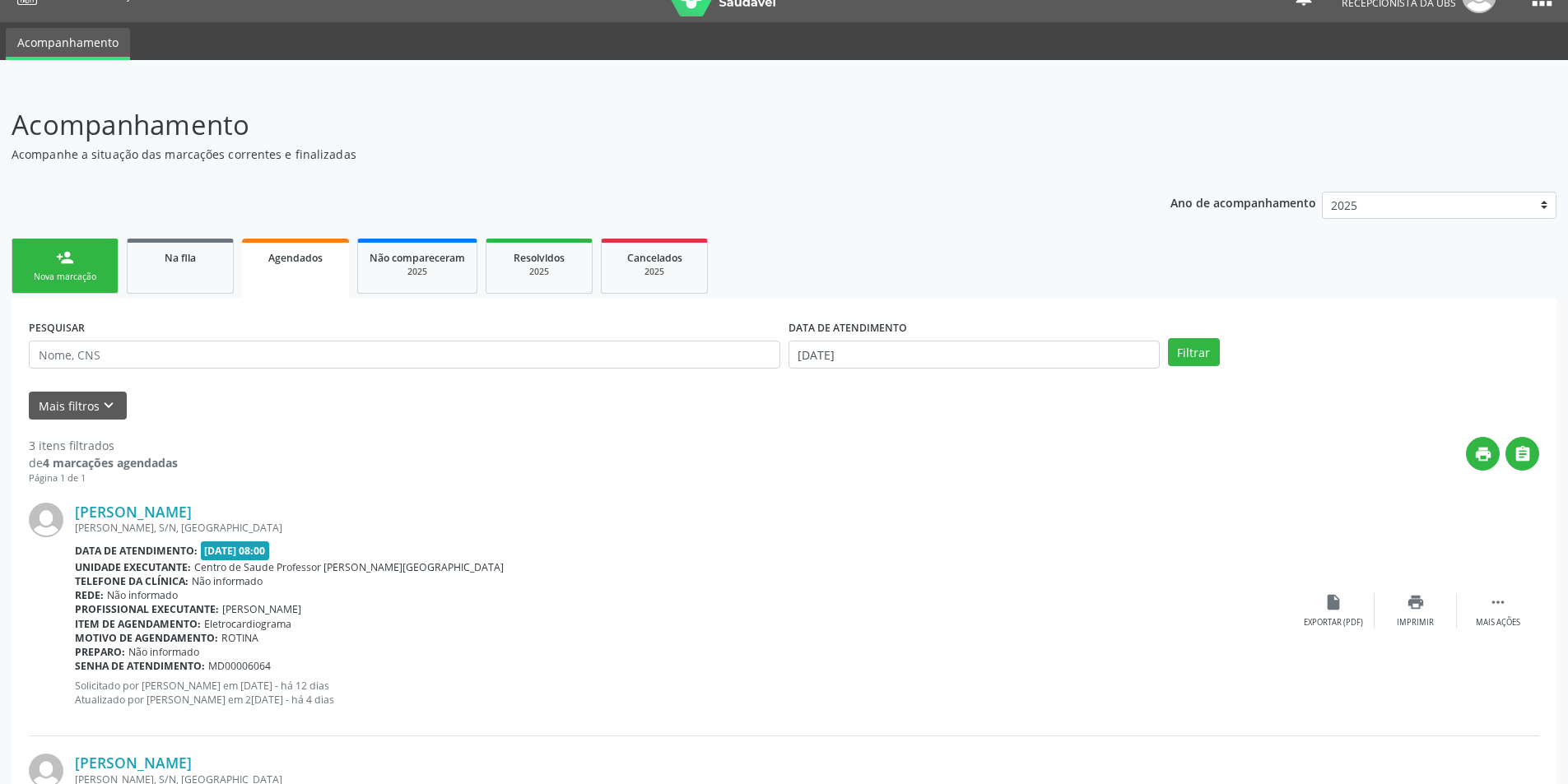
scroll to position [0, 0]
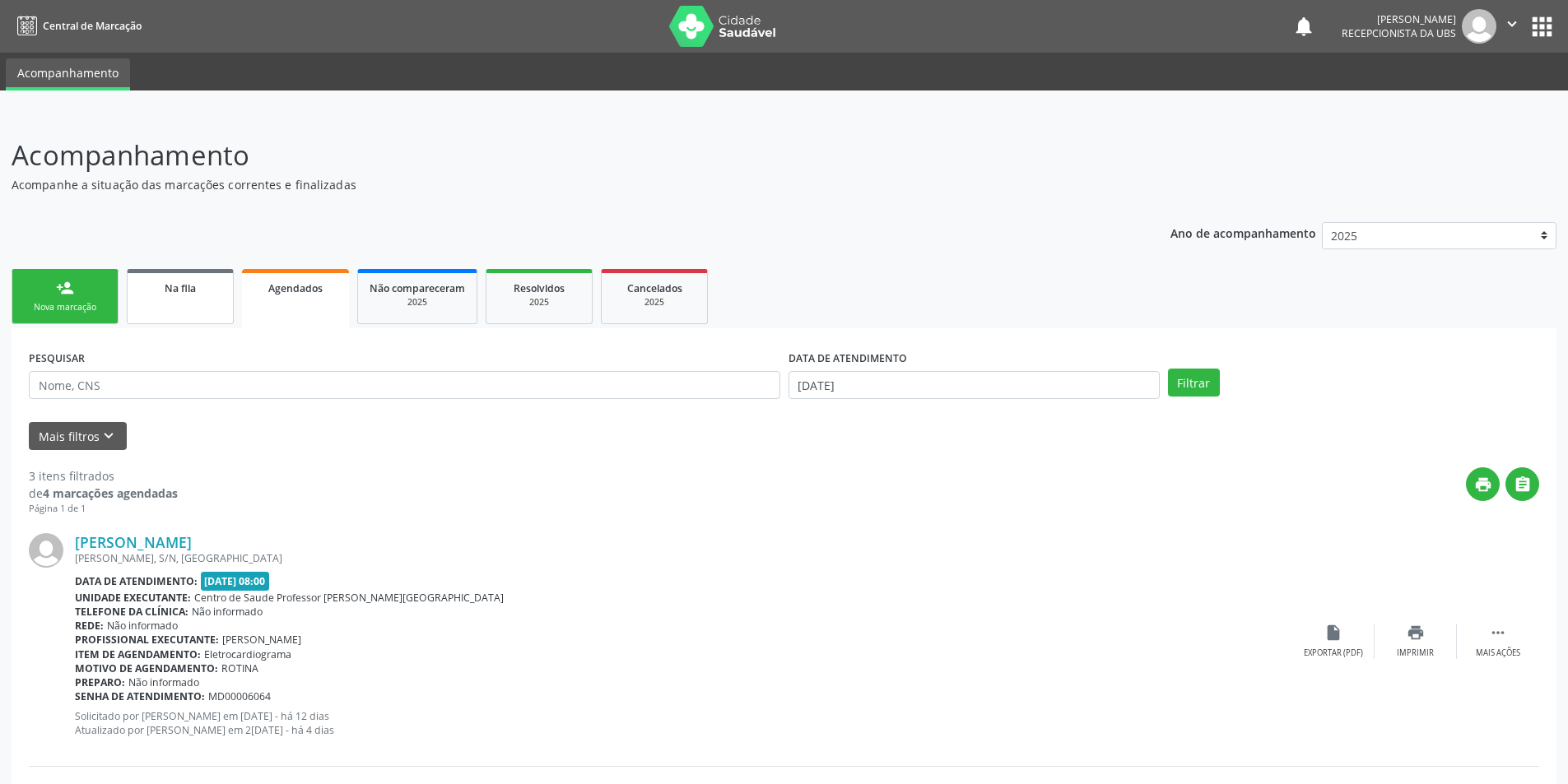
click at [195, 294] on span "Na fila" at bounding box center [180, 289] width 31 height 14
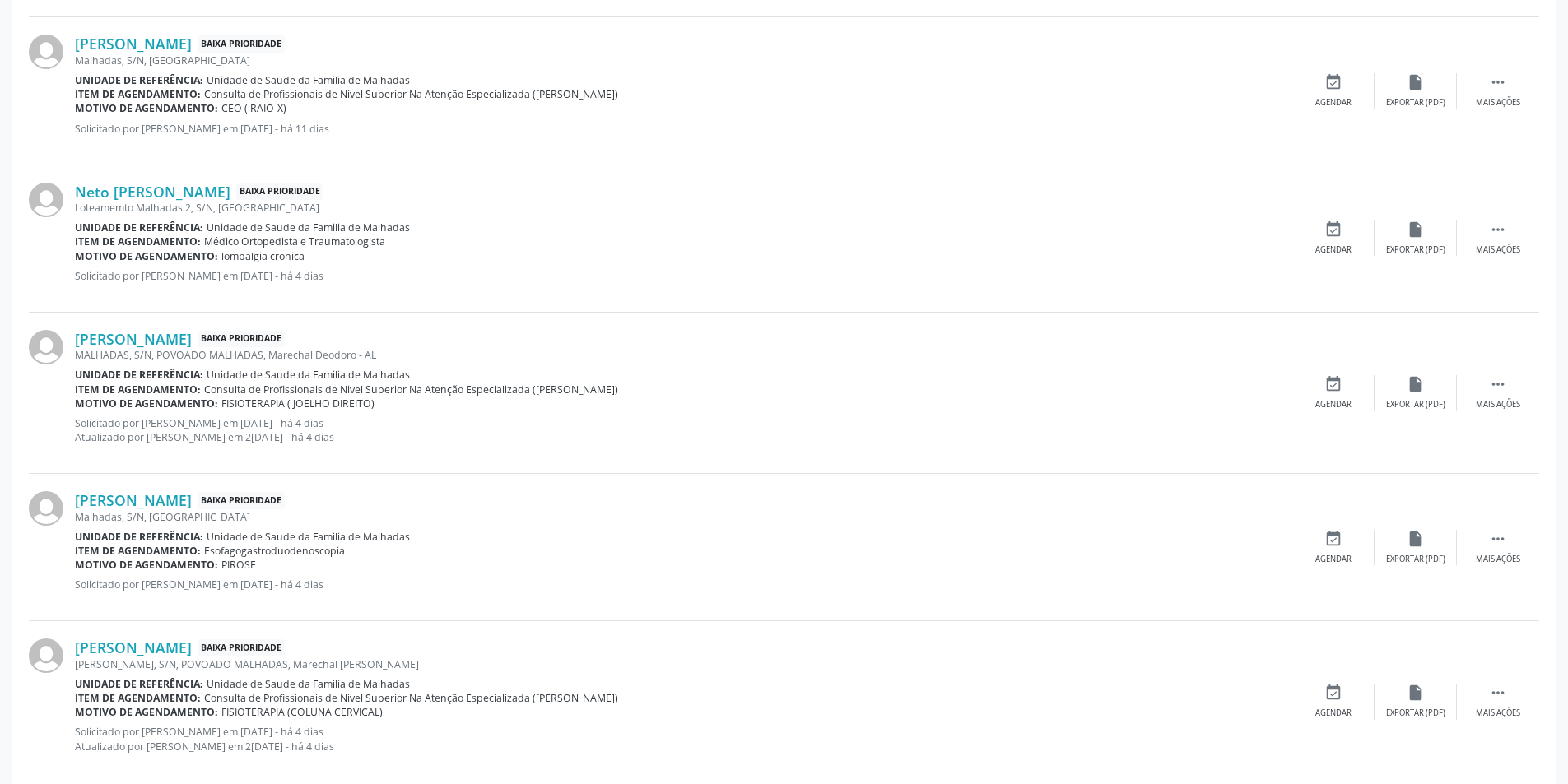
scroll to position [2060, 0]
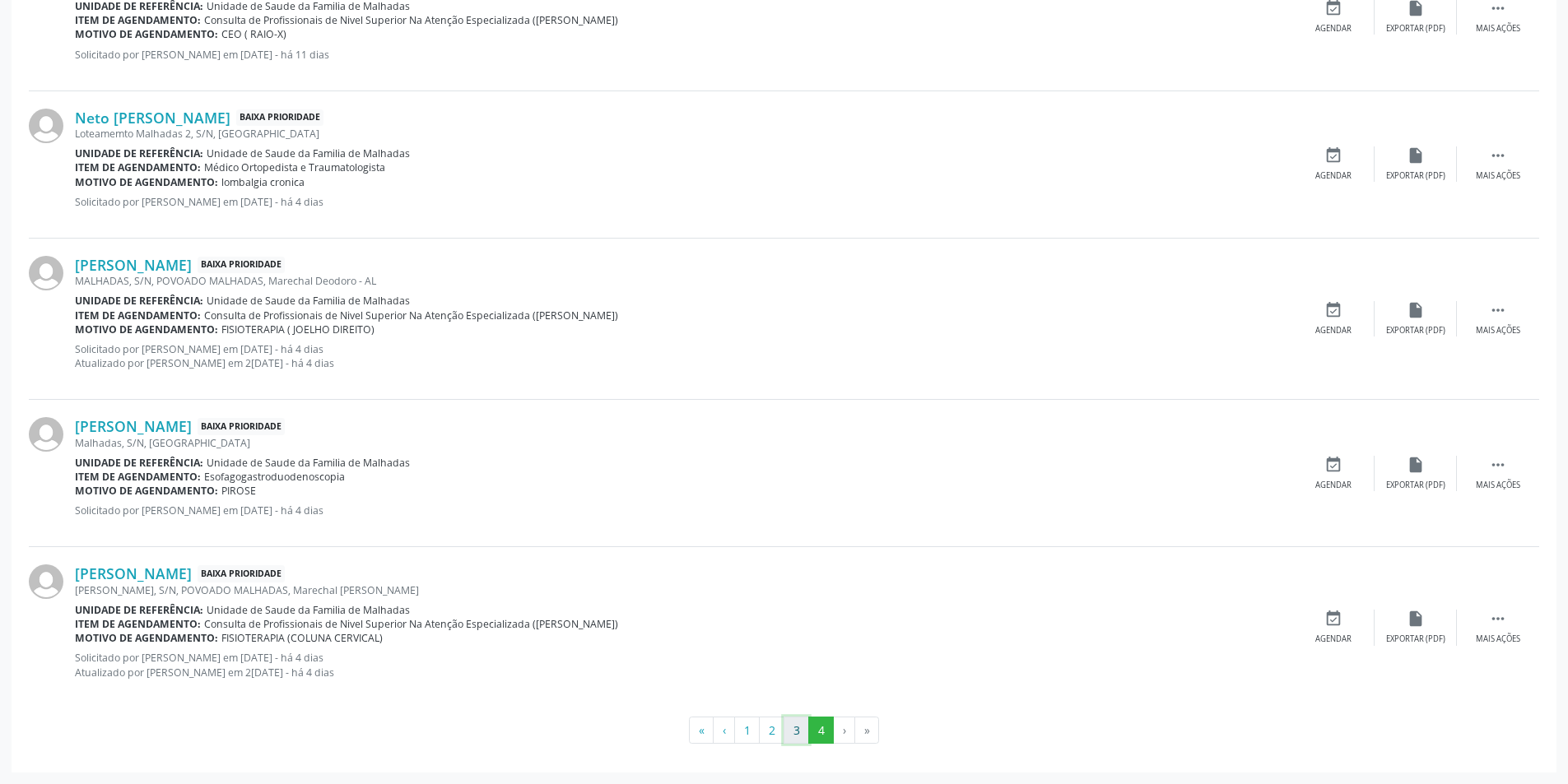
click at [792, 732] on button "3" at bounding box center [796, 730] width 26 height 28
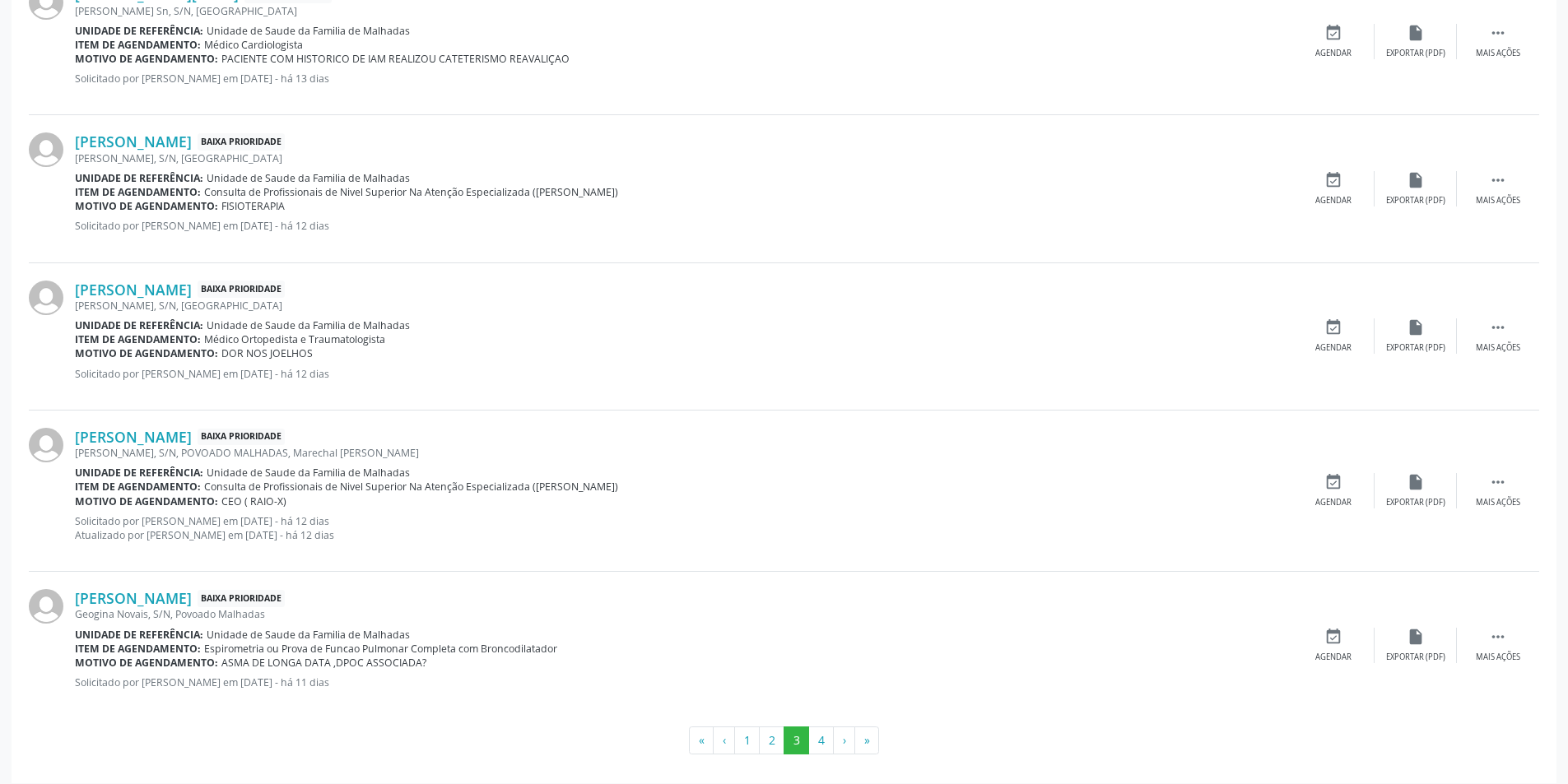
scroll to position [2019, 0]
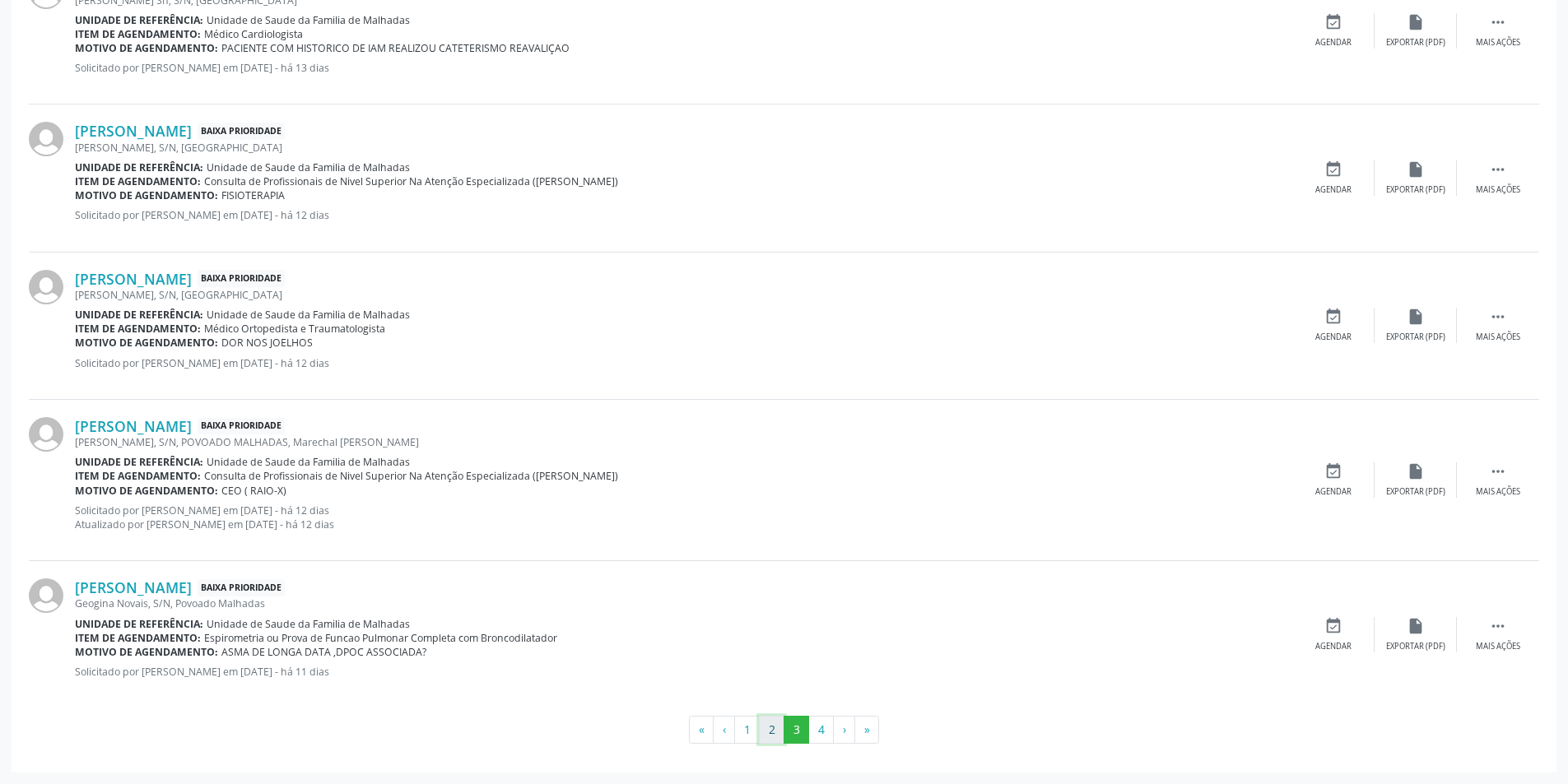
click at [771, 728] on button "2" at bounding box center [772, 730] width 26 height 28
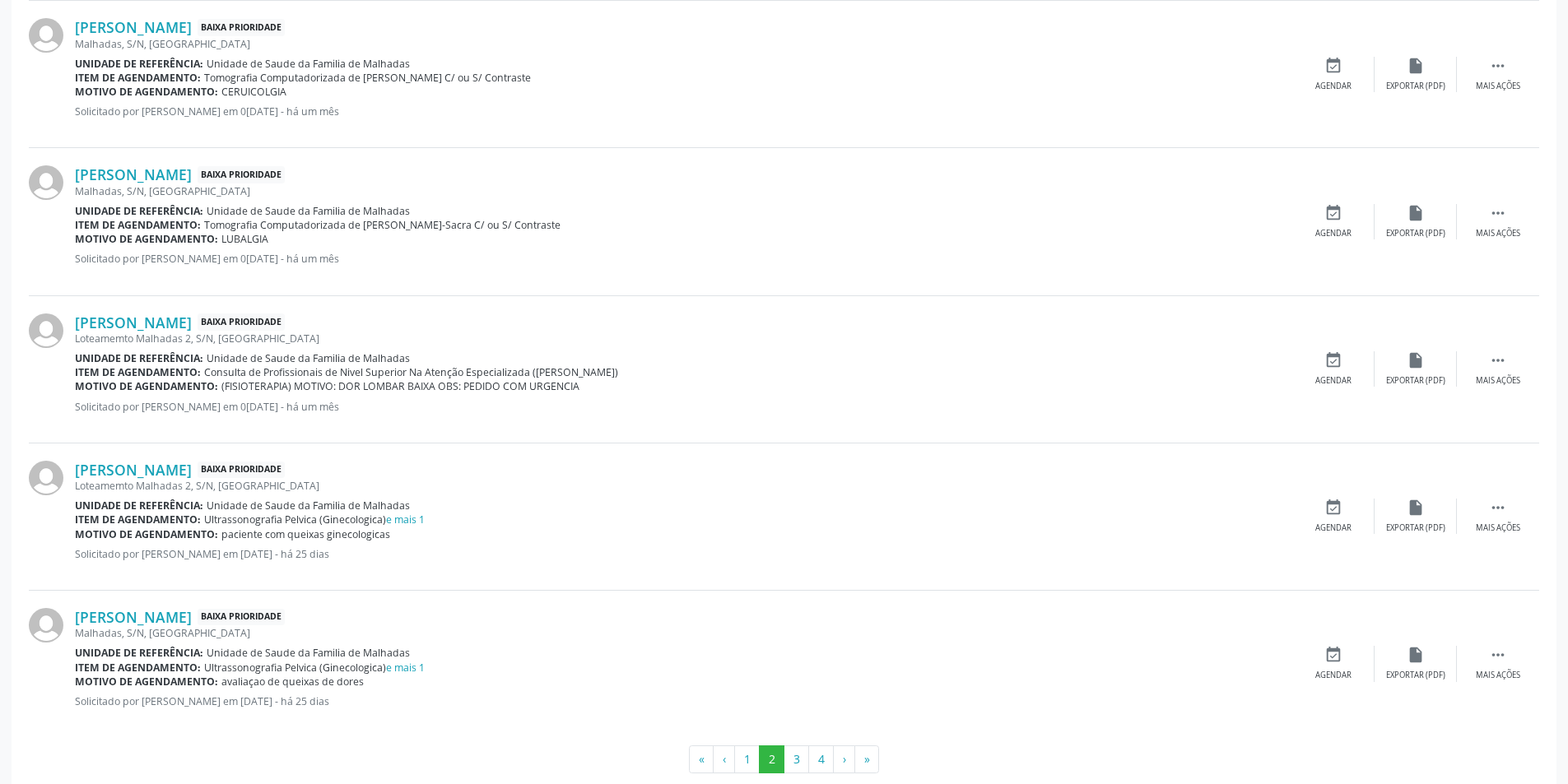
scroll to position [2004, 0]
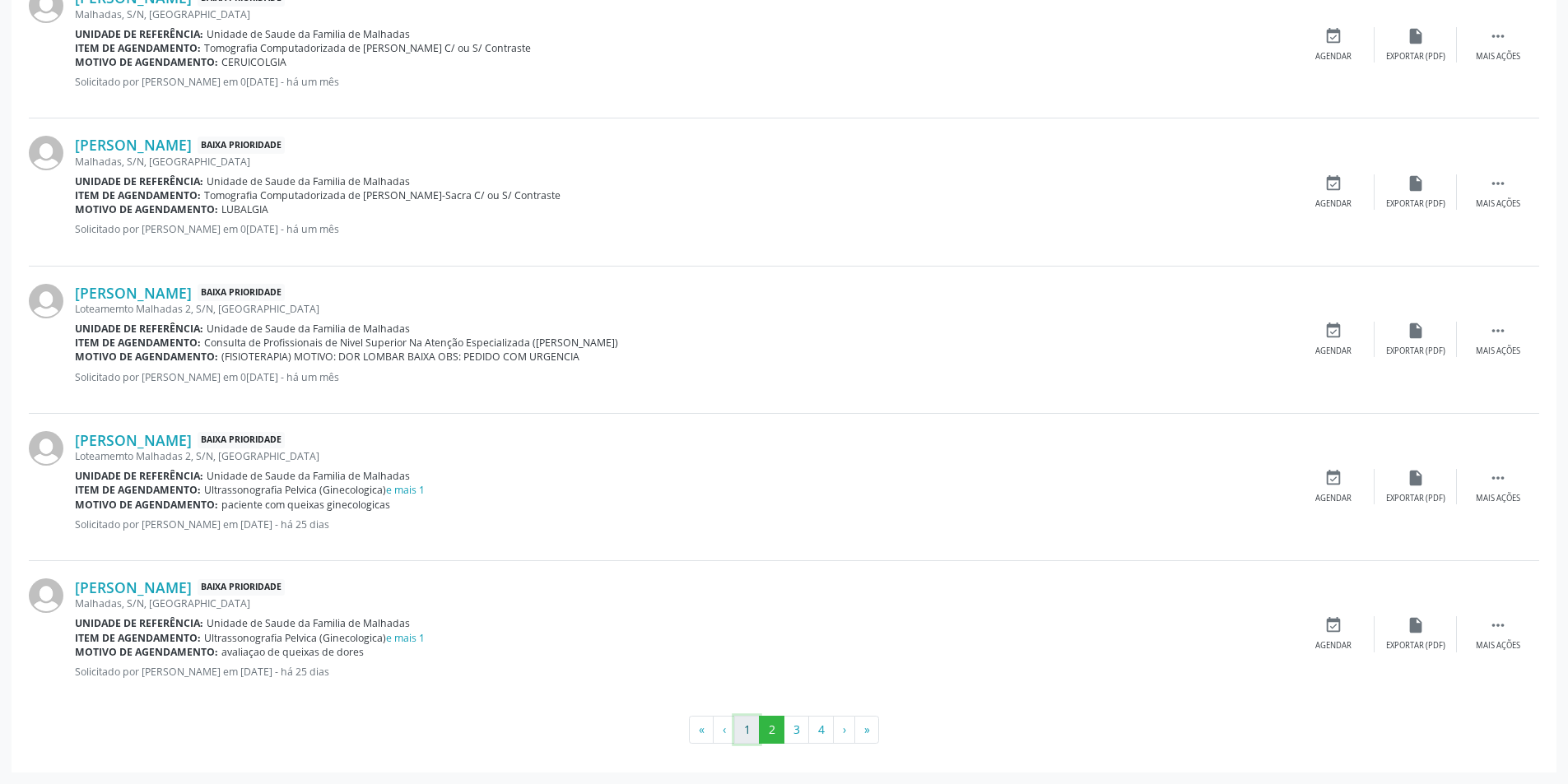
click at [749, 735] on button "1" at bounding box center [747, 730] width 26 height 28
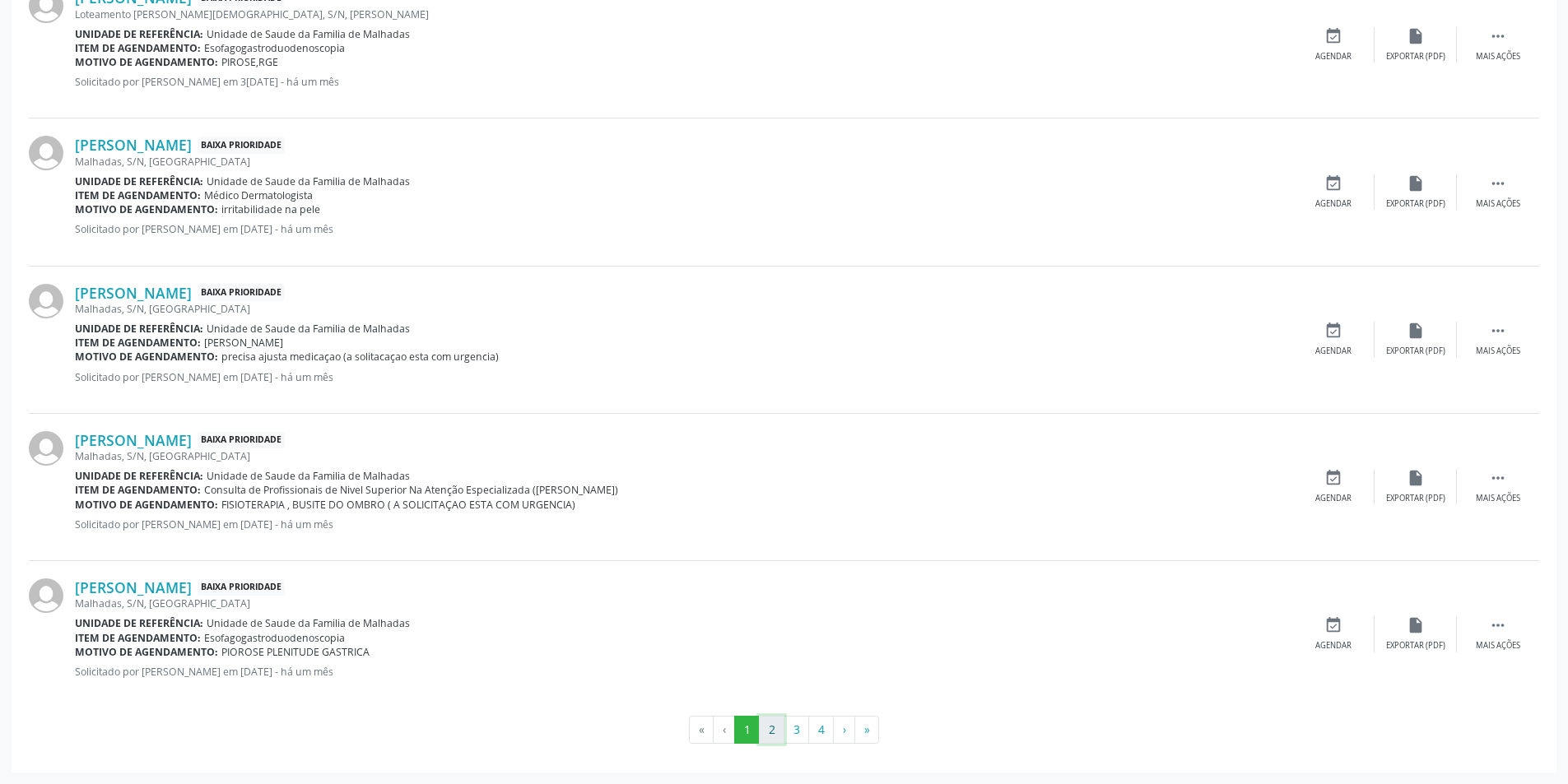
click at [769, 740] on button "2" at bounding box center [772, 730] width 26 height 28
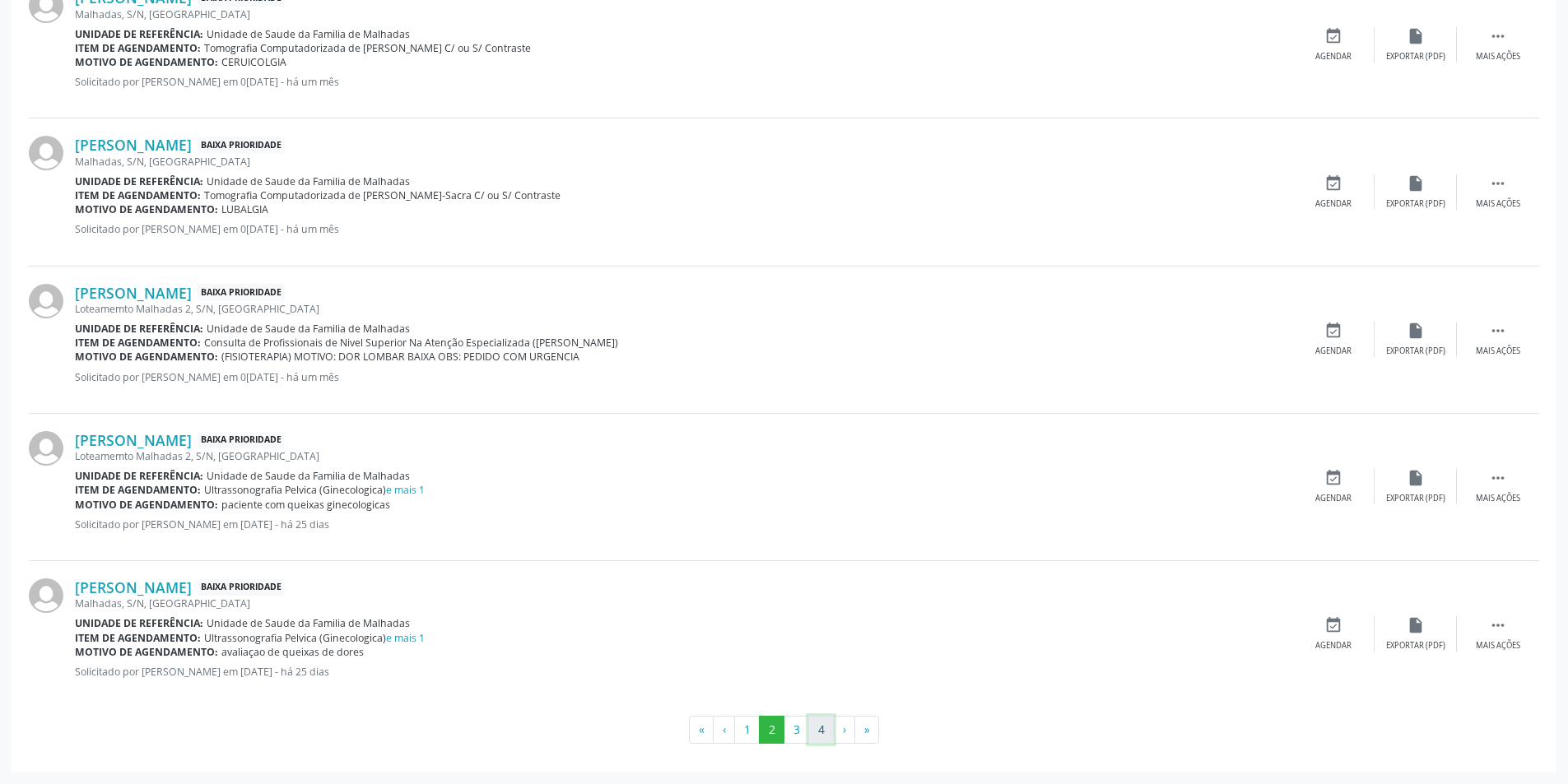
click at [818, 727] on button "4" at bounding box center [820, 730] width 26 height 28
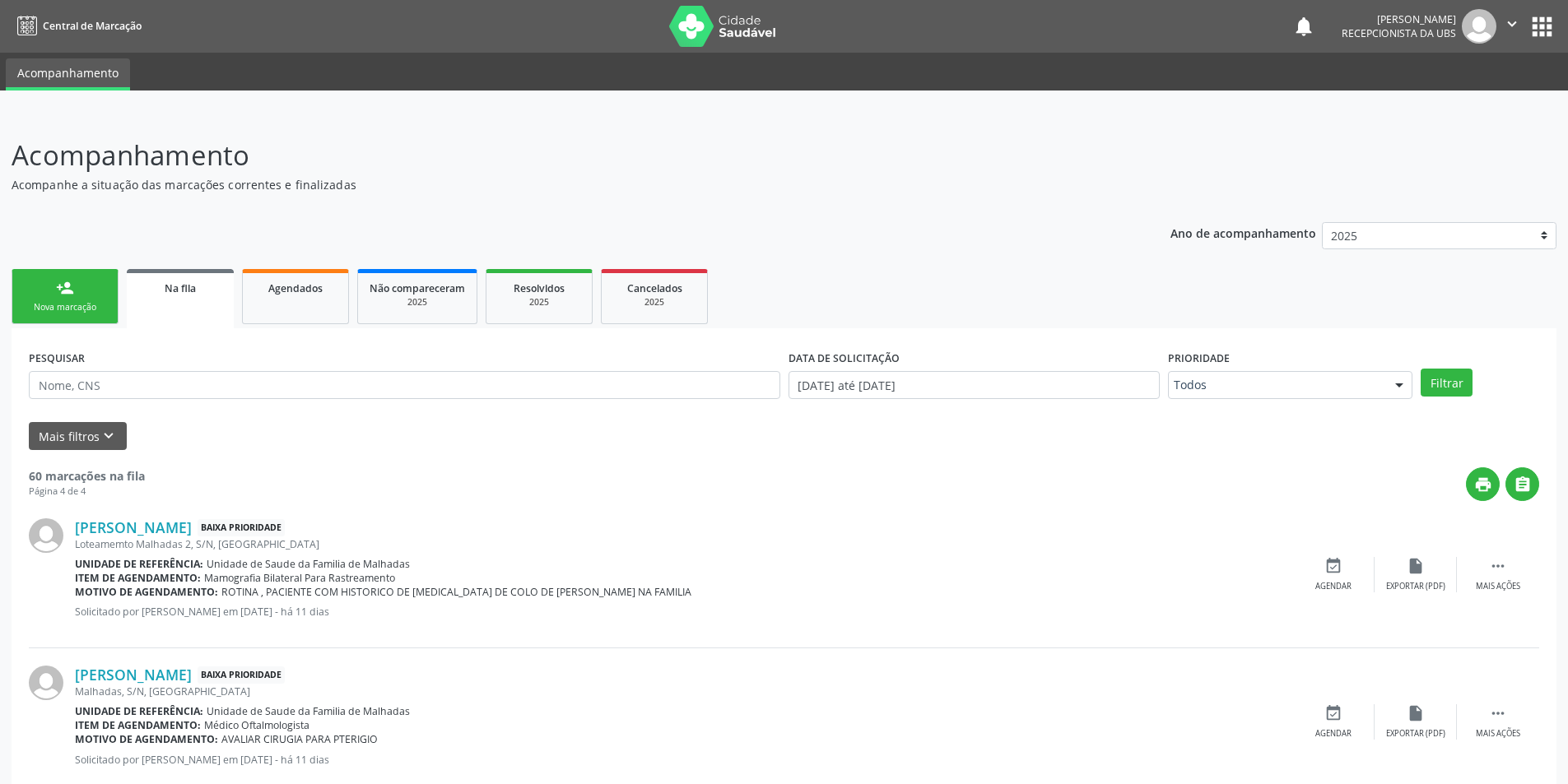
click at [82, 294] on link "person_add Nova marcação" at bounding box center [65, 297] width 107 height 55
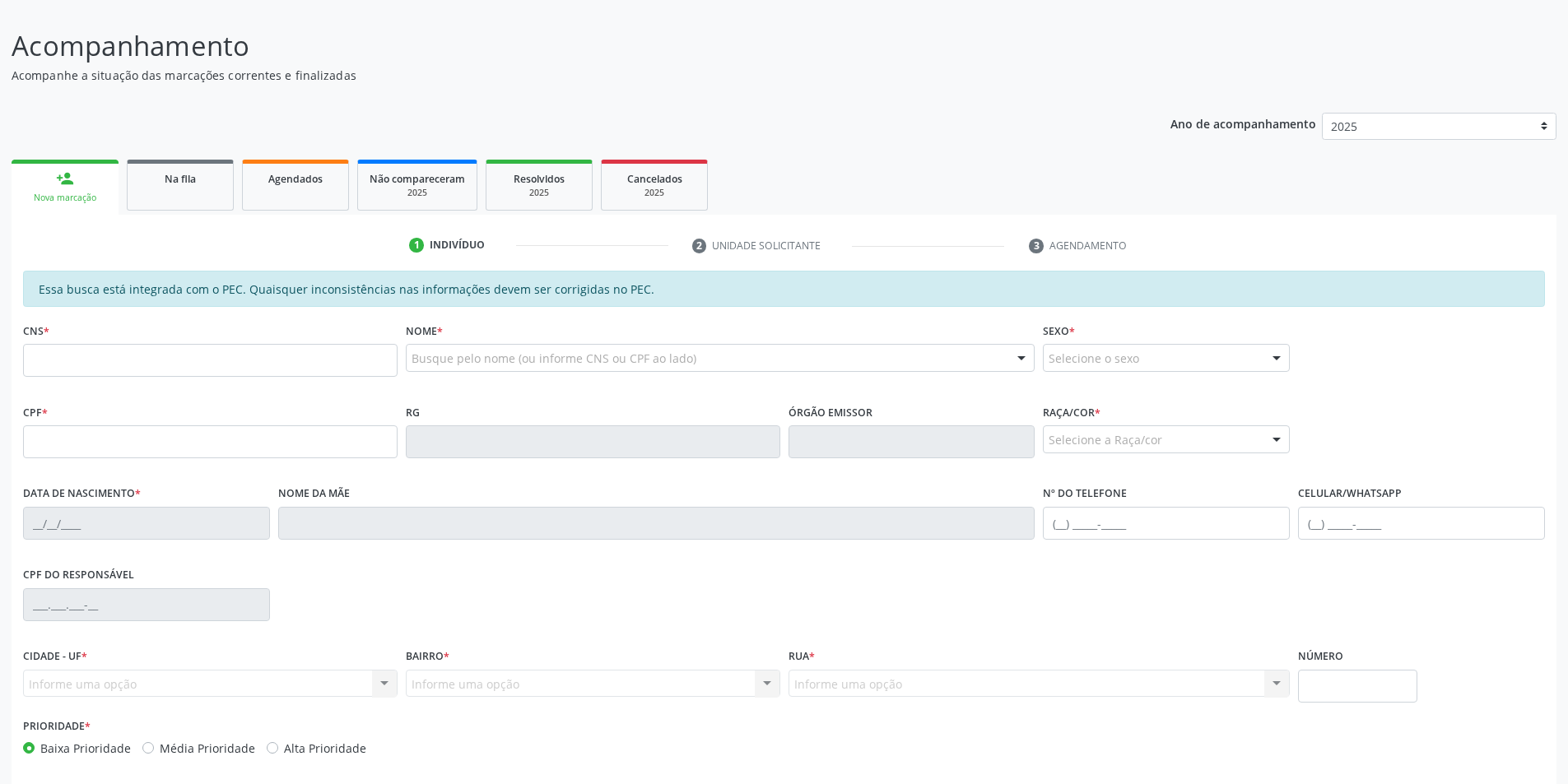
scroll to position [175, 0]
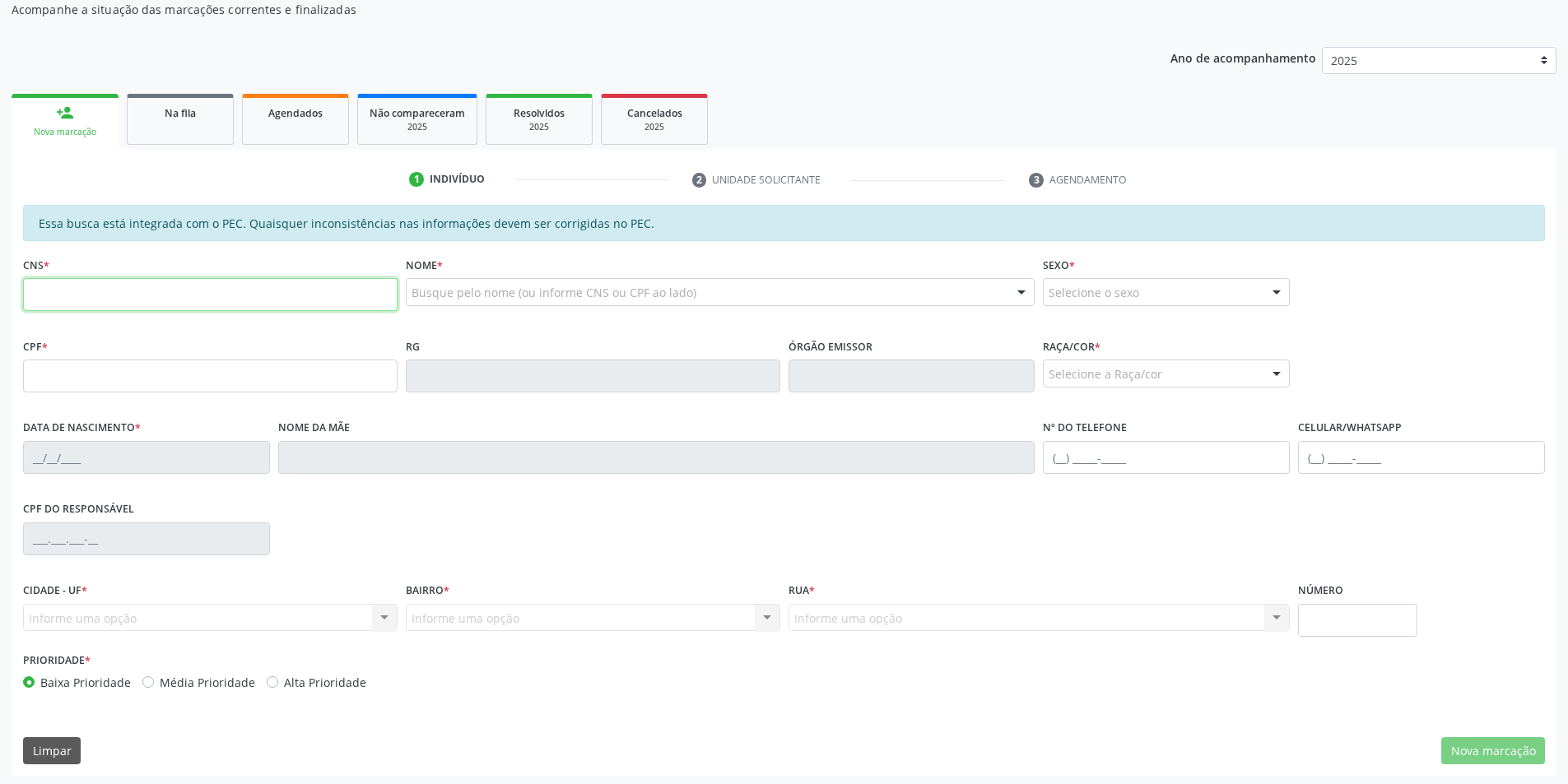
click at [122, 283] on input "text" at bounding box center [210, 294] width 374 height 33
type input "706 2010 3589 7867"
type input "106.317.904-11"
type input "[DATE]"
type input "[PERSON_NAME]"
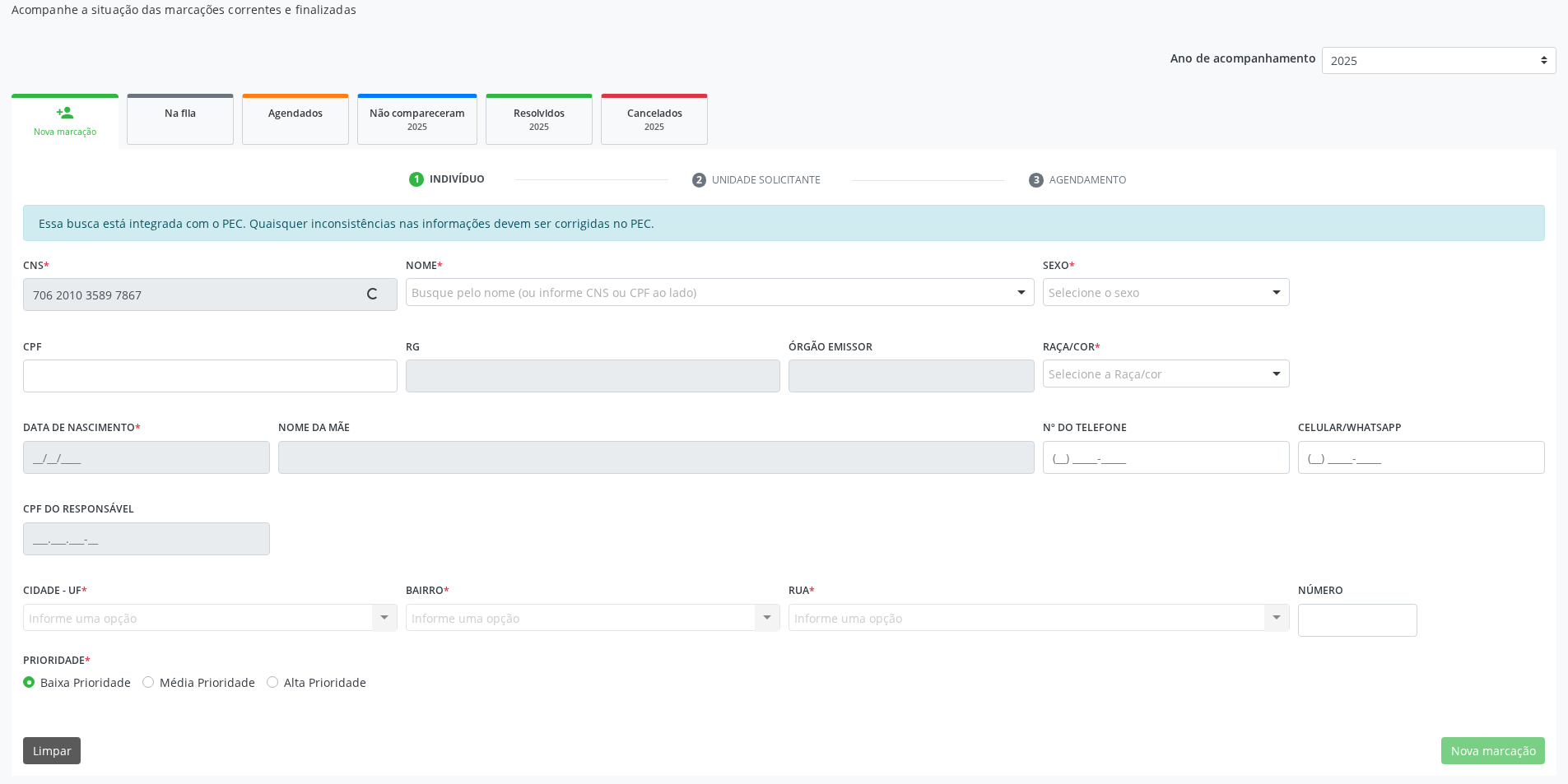
type input "[PHONE_NUMBER]"
type input "S/N"
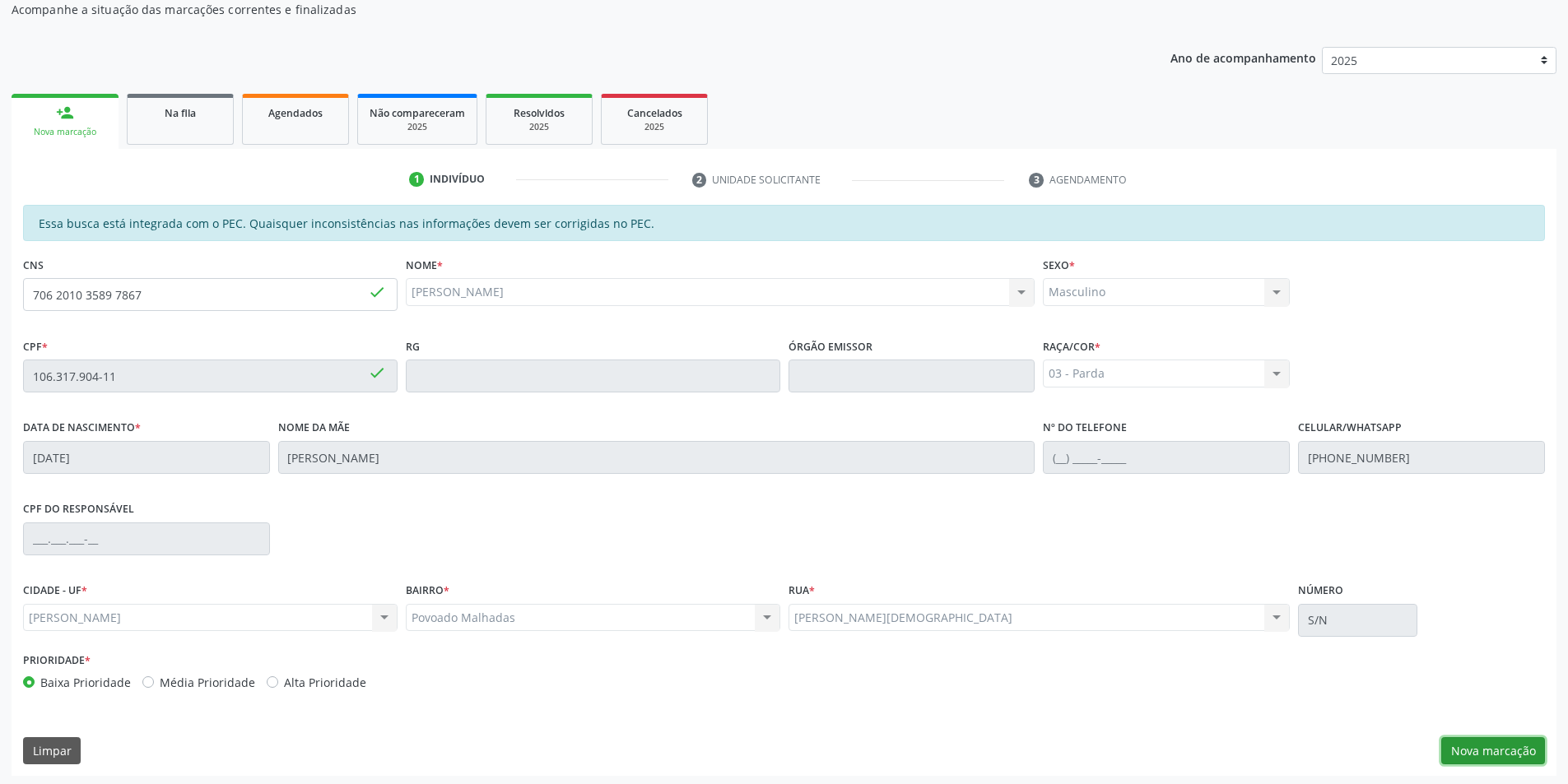
click at [1489, 749] on button "Nova marcação" at bounding box center [1492, 751] width 104 height 28
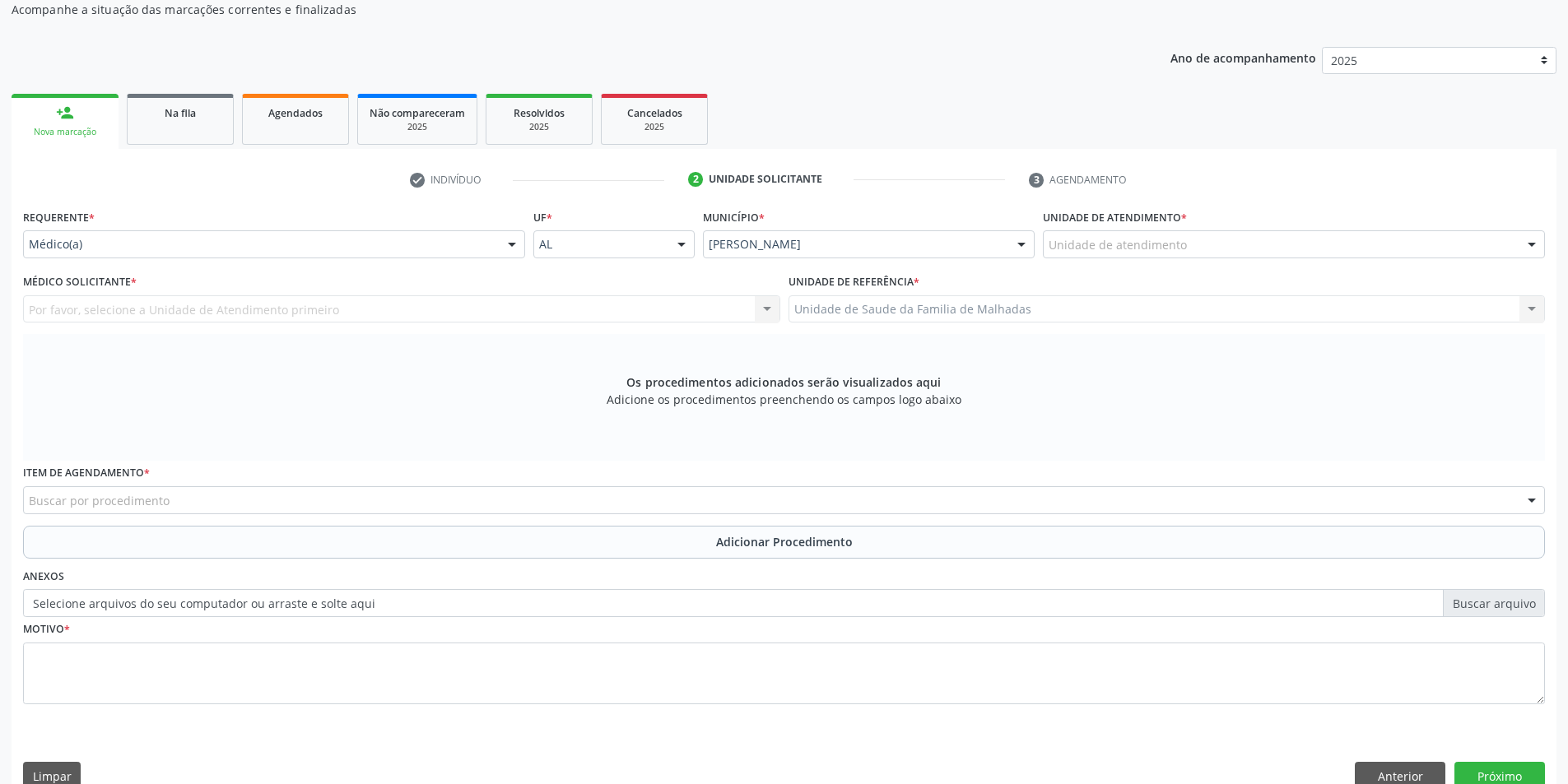
click at [171, 499] on div "Buscar por procedimento" at bounding box center [784, 500] width 1522 height 28
click at [28, 499] on input "text" at bounding box center [28, 508] width 0 height 33
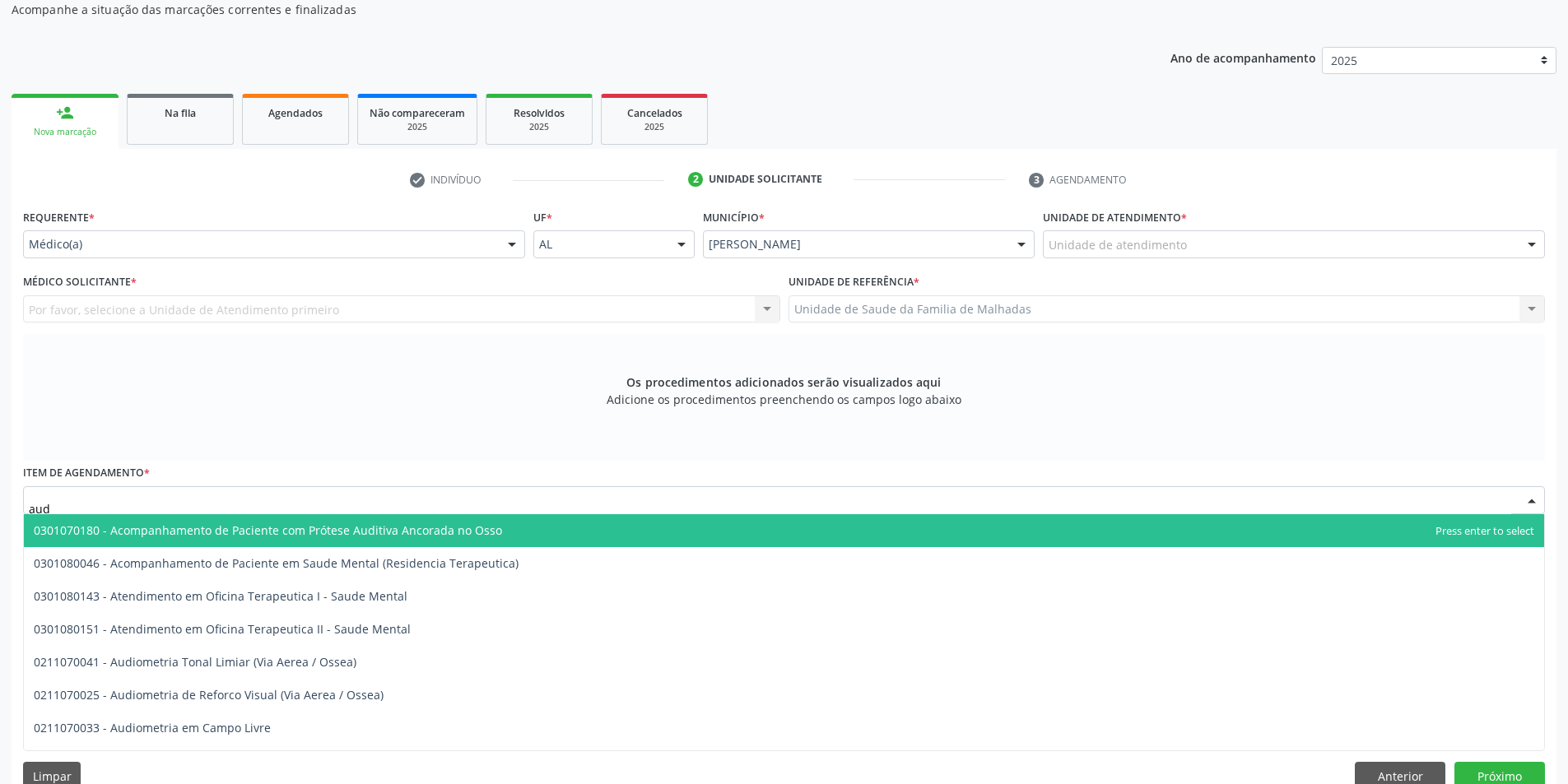
type input "audi"
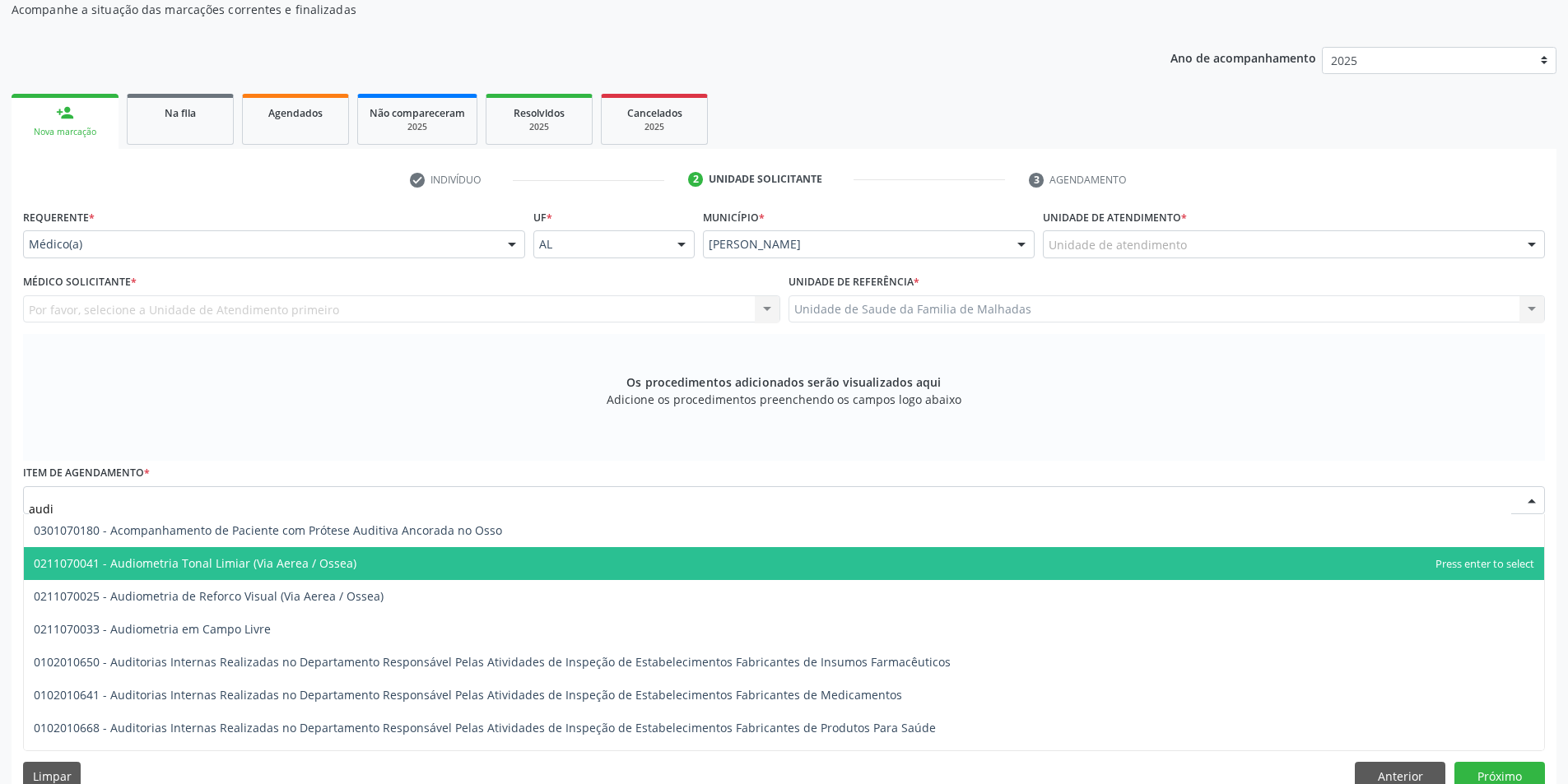
click at [204, 560] on span "0211070041 - Audiometria Tonal Limiar (Via Aerea / Ossea)" at bounding box center [195, 564] width 323 height 16
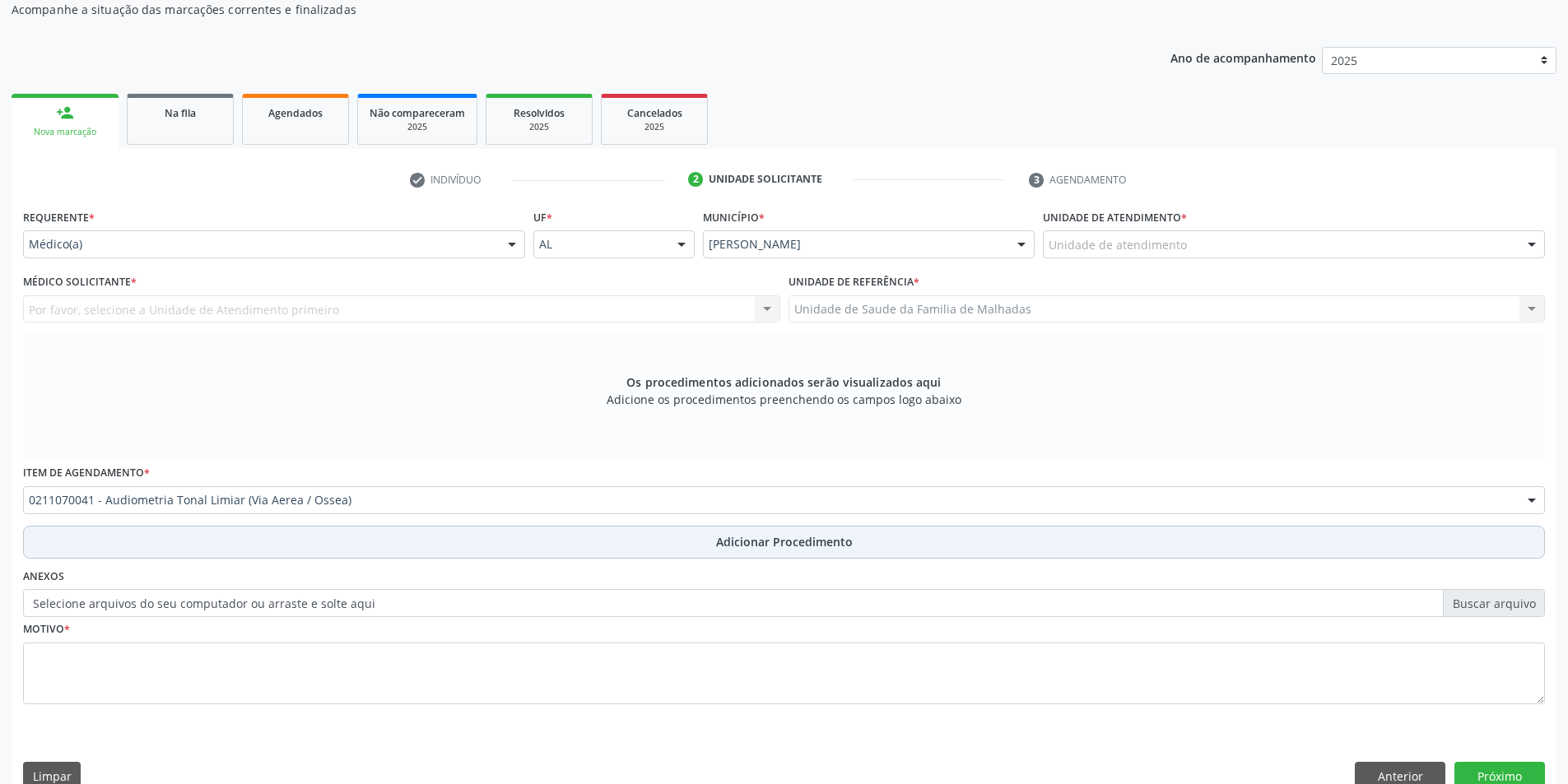
click at [724, 545] on span "Adicionar Procedimento" at bounding box center [785, 541] width 137 height 17
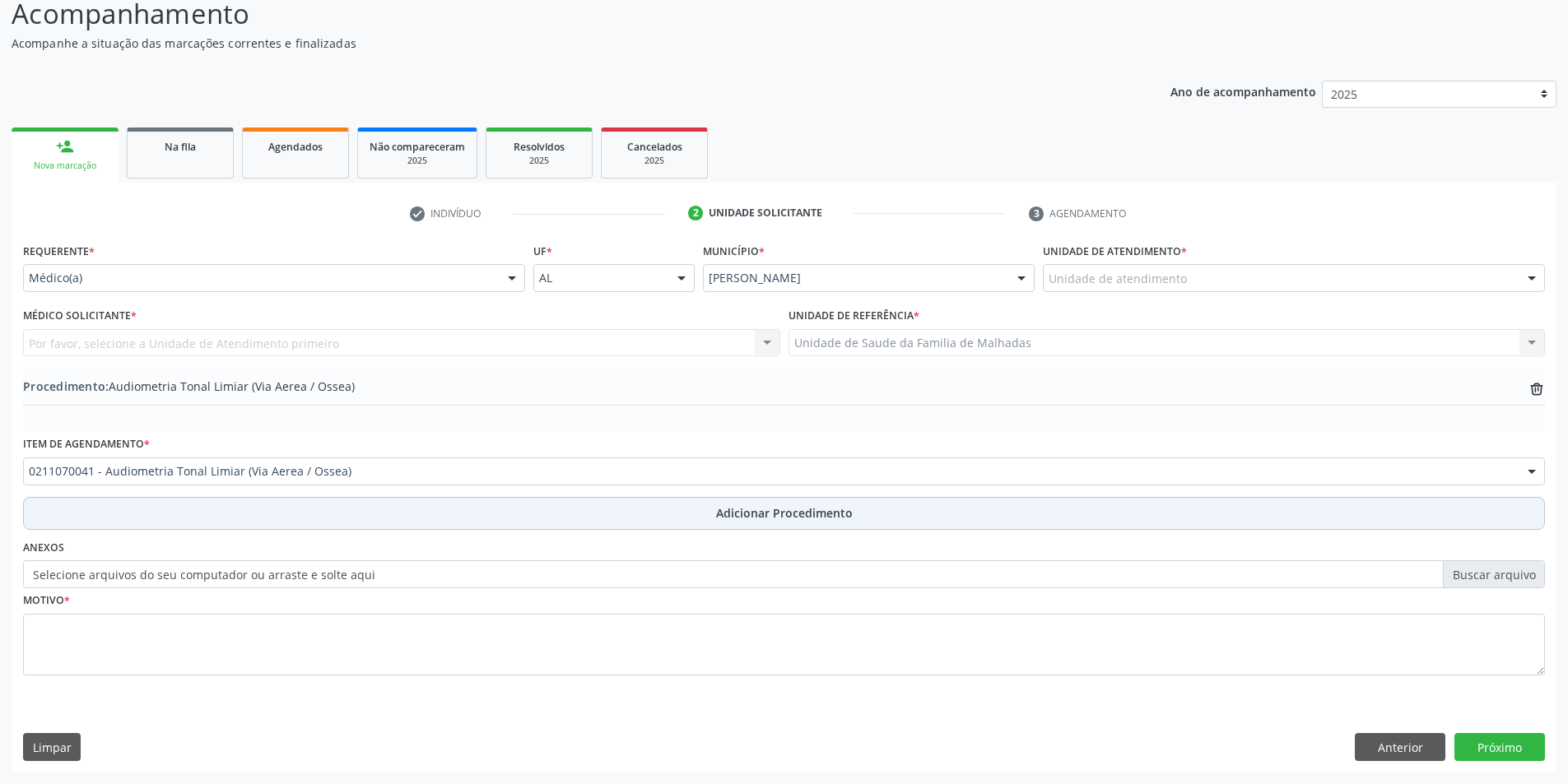
click at [739, 513] on span "Adicionar Procedimento" at bounding box center [785, 513] width 137 height 17
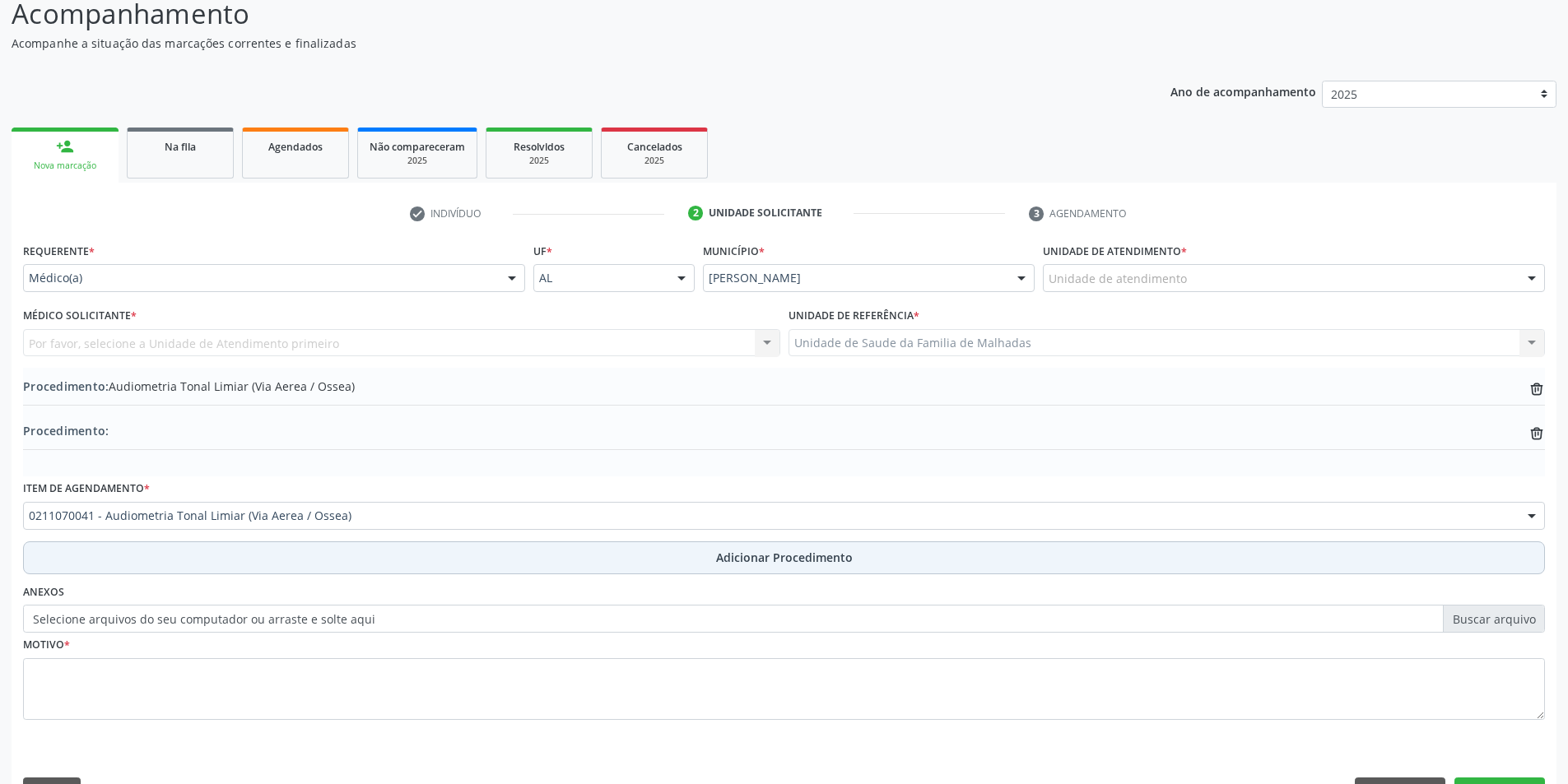
scroll to position [175, 0]
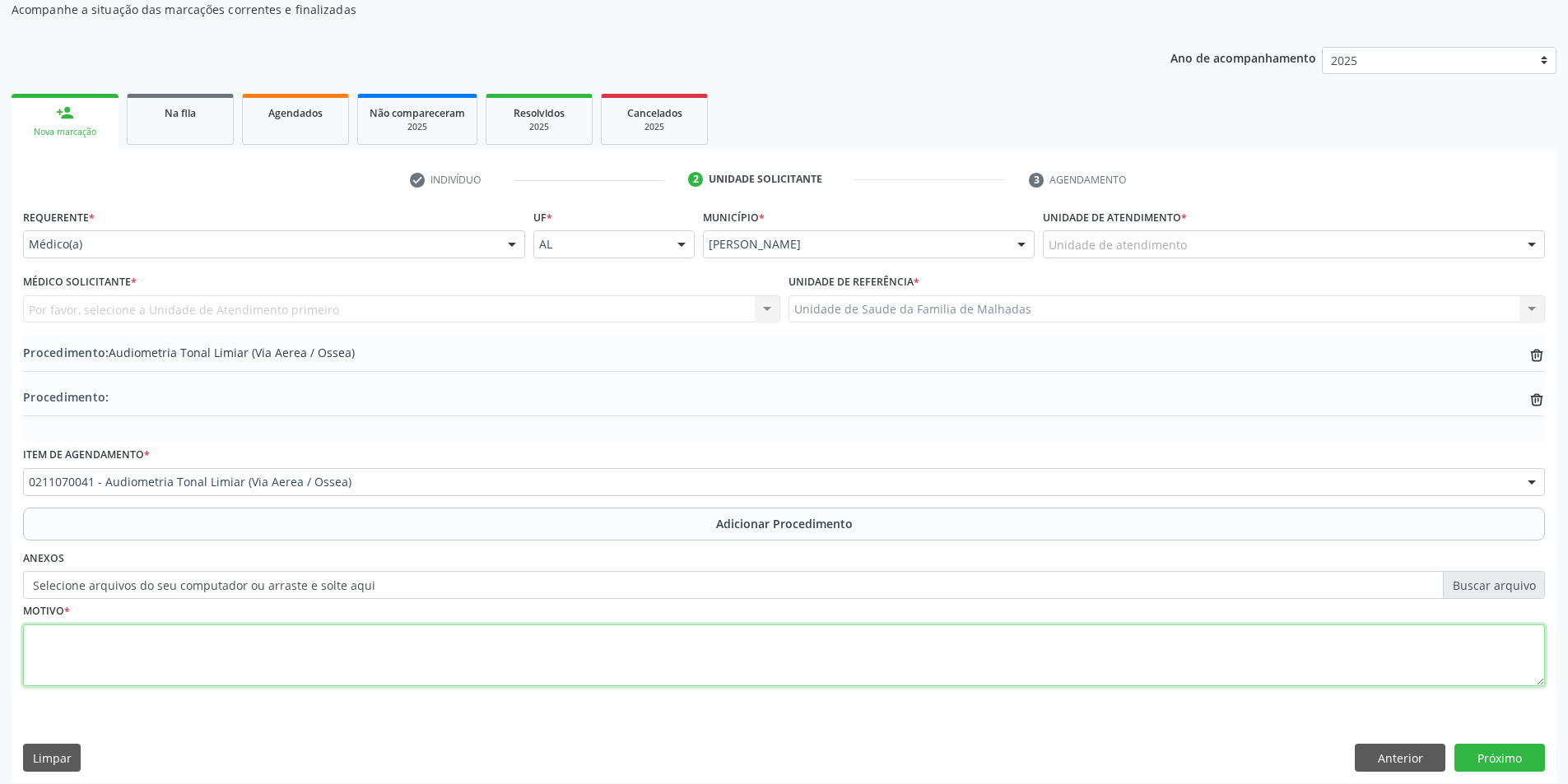
click at [101, 643] on textarea at bounding box center [784, 656] width 1522 height 62
type textarea "h"
type textarea "HIPOACUSIA A DIREITA , OTITE MEDIA CRONICA A DIRITA"
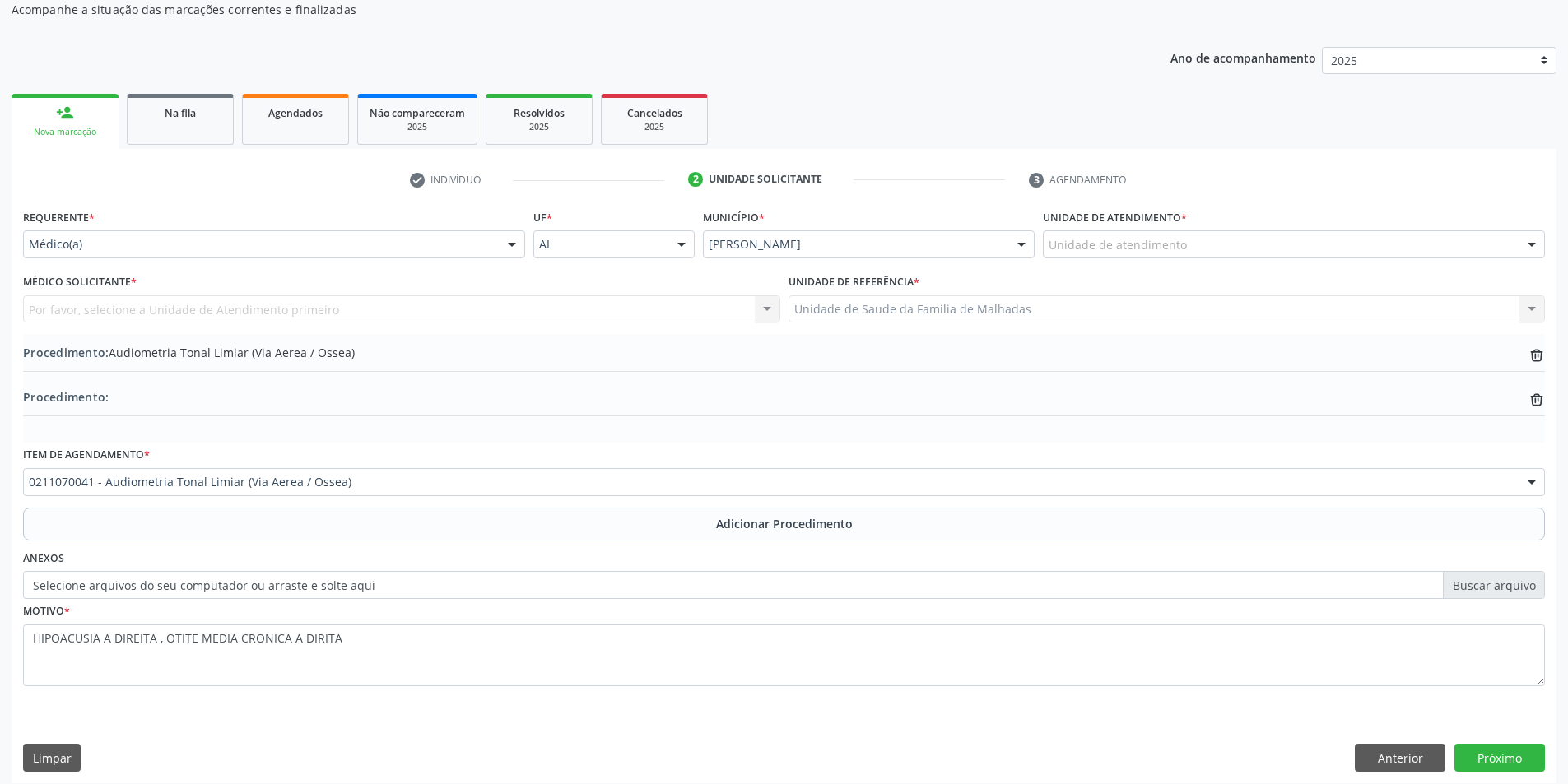
click at [1537, 236] on div at bounding box center [1532, 244] width 25 height 28
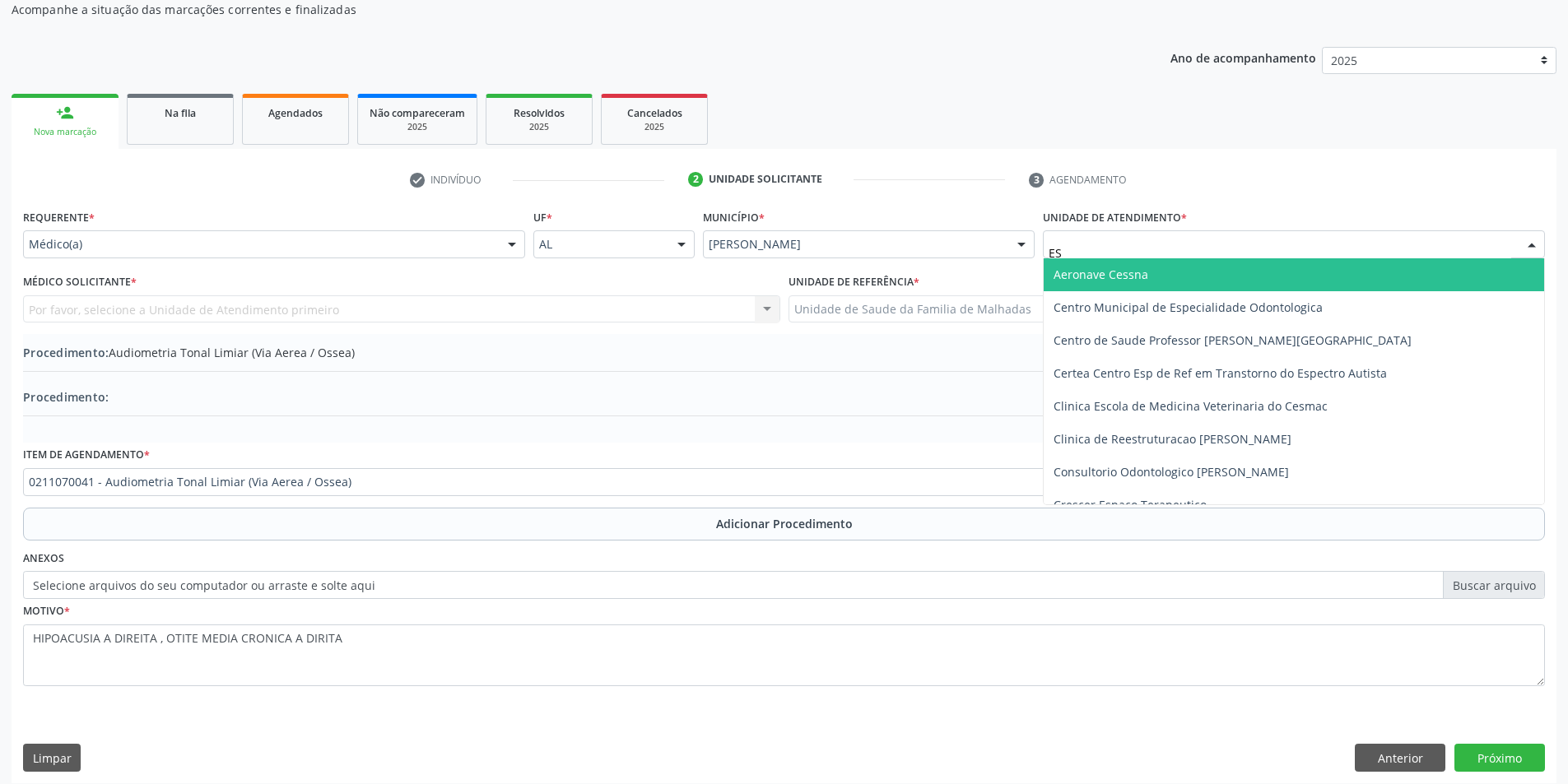
type input "EST"
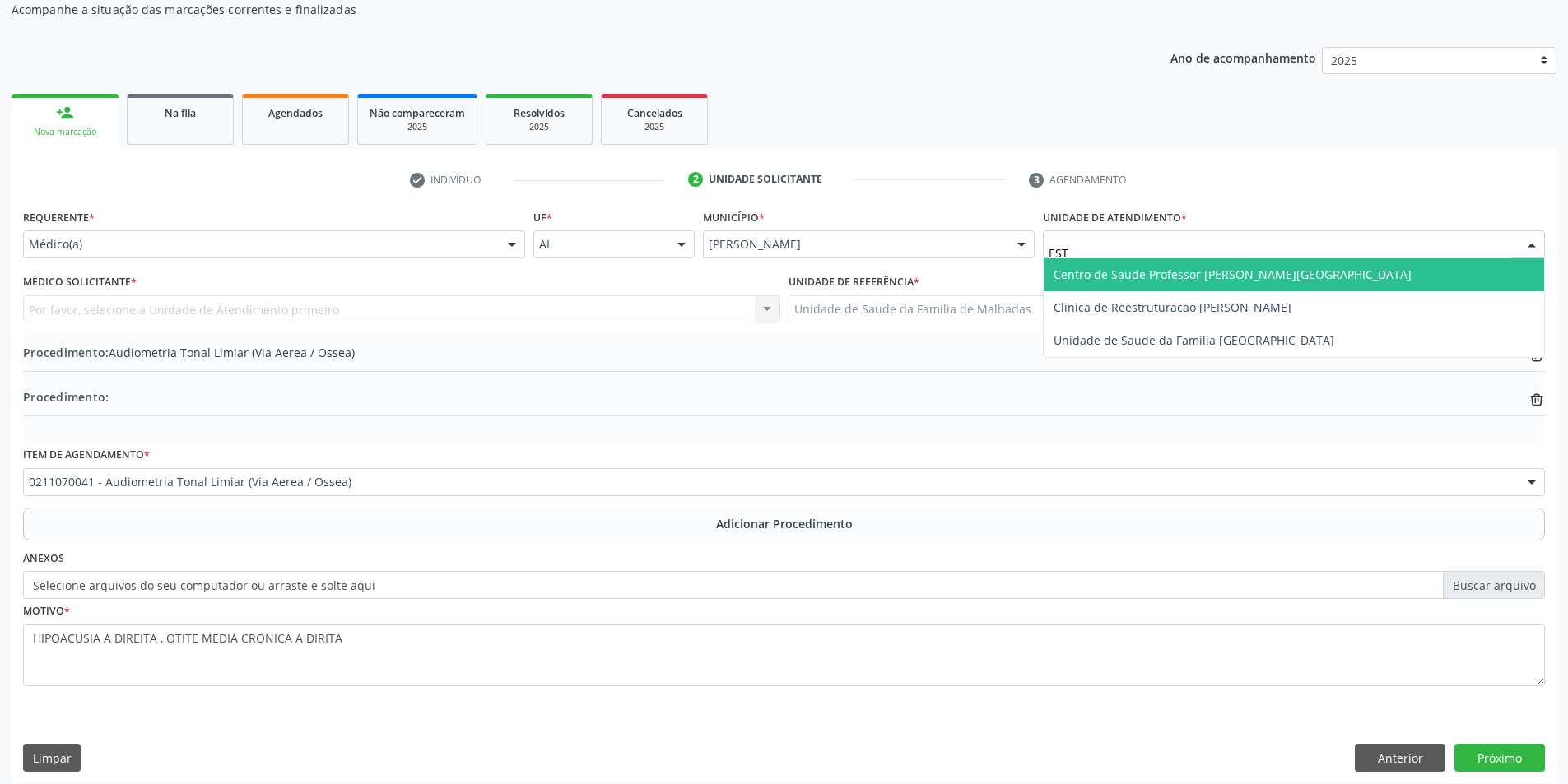
click at [1449, 280] on span "Centro de Saude Professor [PERSON_NAME][GEOGRAPHIC_DATA]" at bounding box center [1293, 275] width 500 height 33
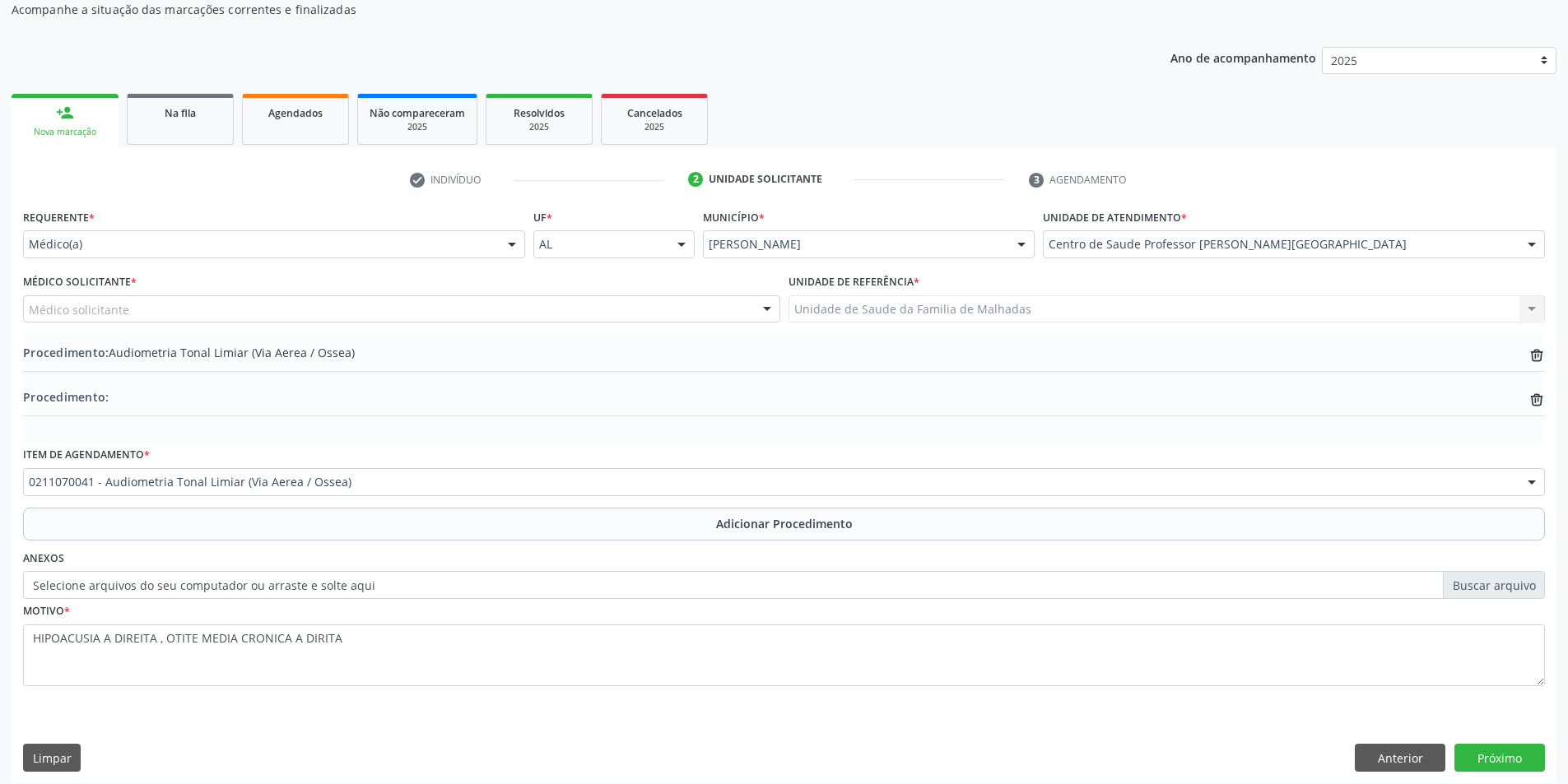
click at [542, 302] on div "Médico solicitante" at bounding box center [402, 308] width 757 height 28
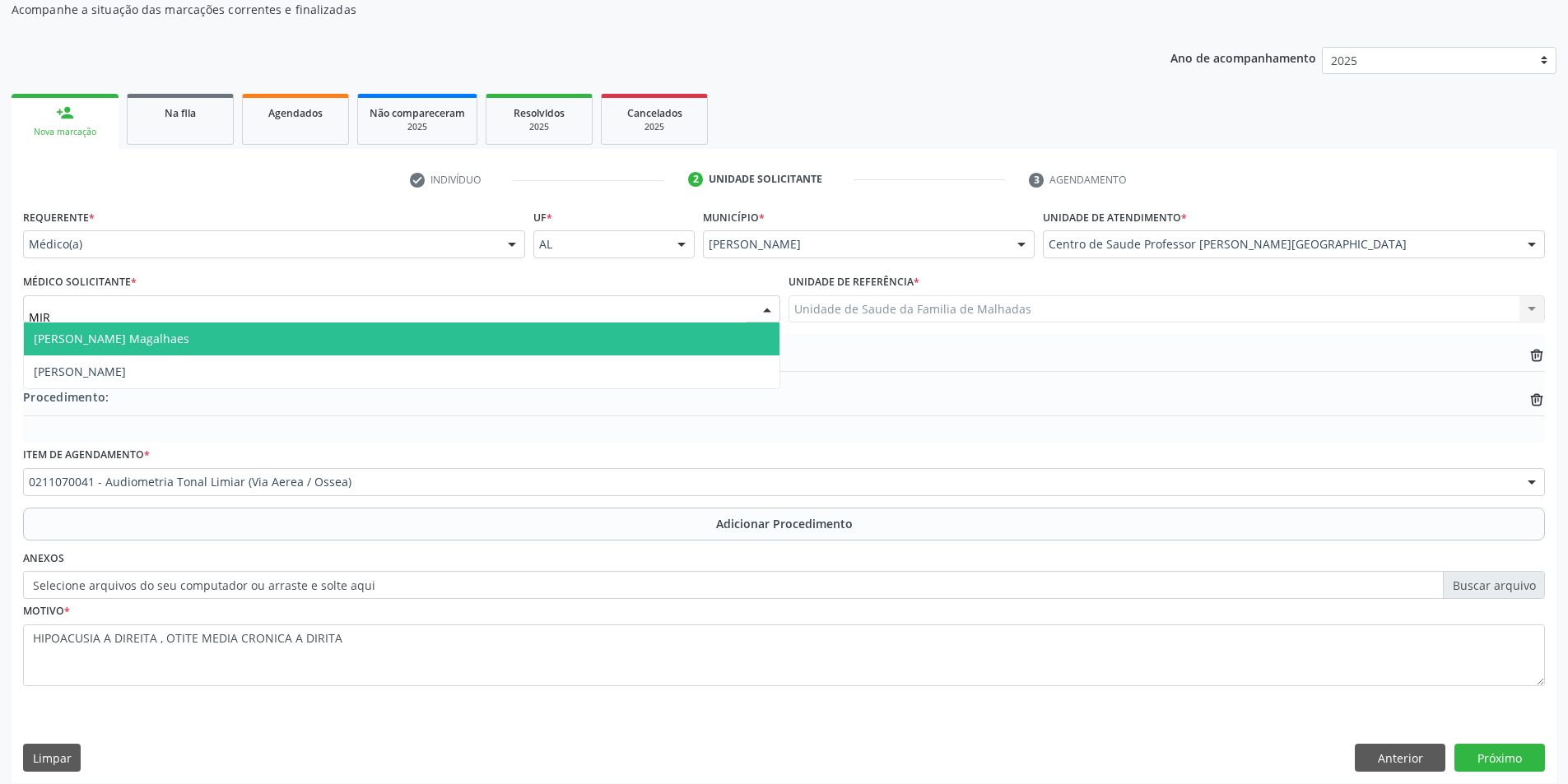
type input "MIRE"
click at [480, 342] on span "[PERSON_NAME] Magalhaes" at bounding box center [402, 339] width 756 height 33
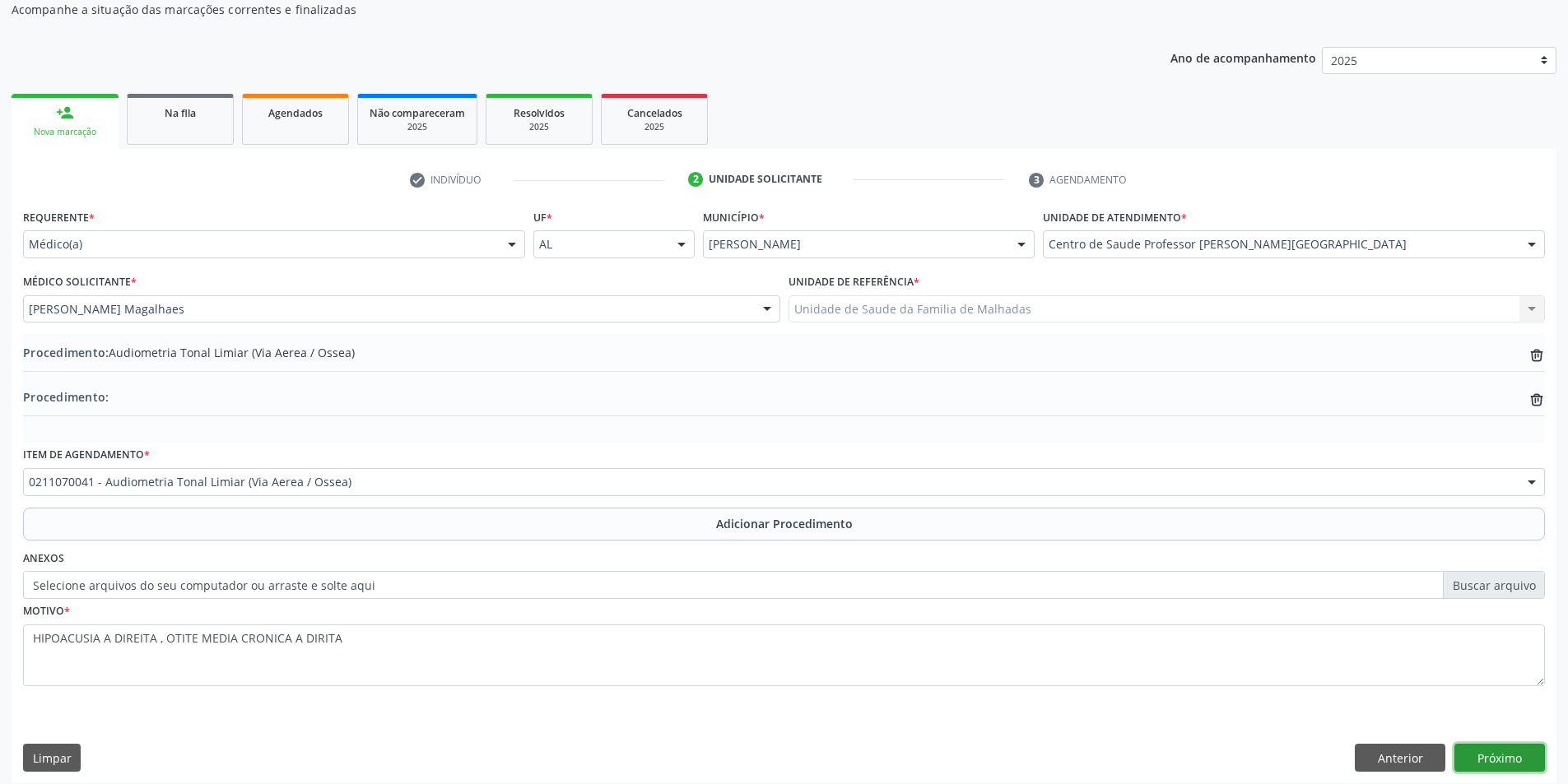
click at [1516, 749] on button "Próximo" at bounding box center [1500, 757] width 91 height 28
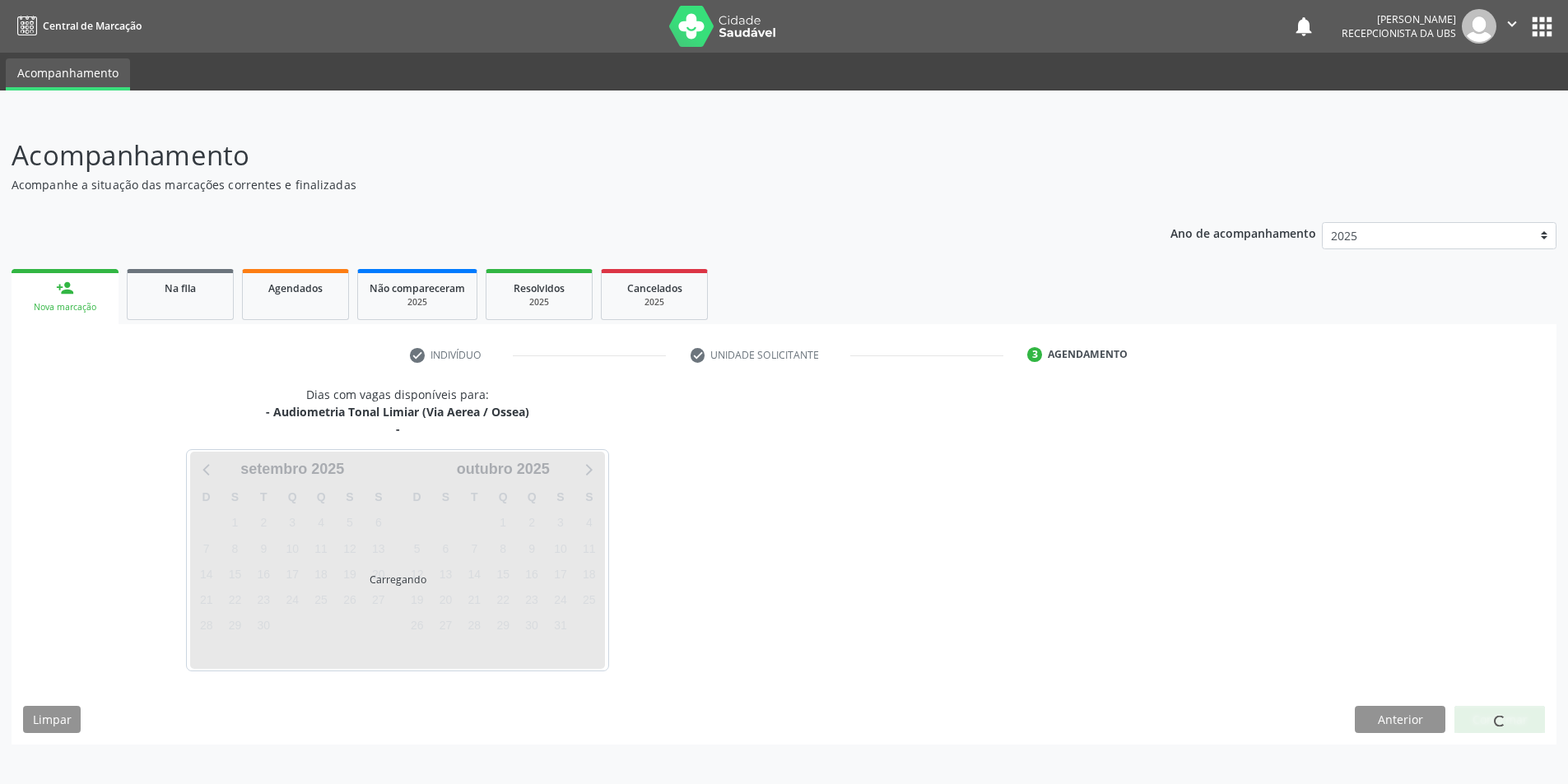
scroll to position [0, 0]
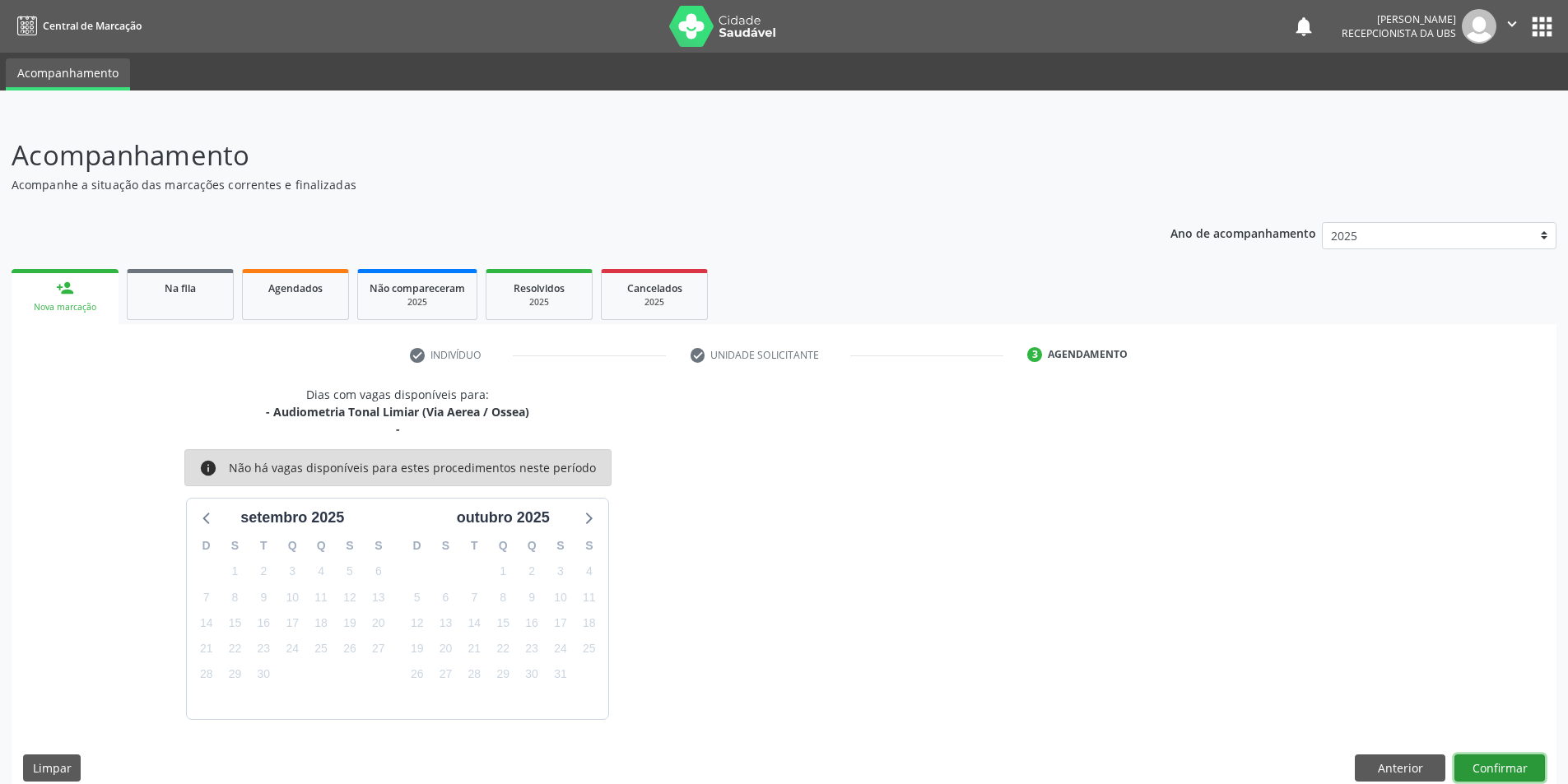
click at [1499, 769] on button "Confirmar" at bounding box center [1500, 768] width 91 height 28
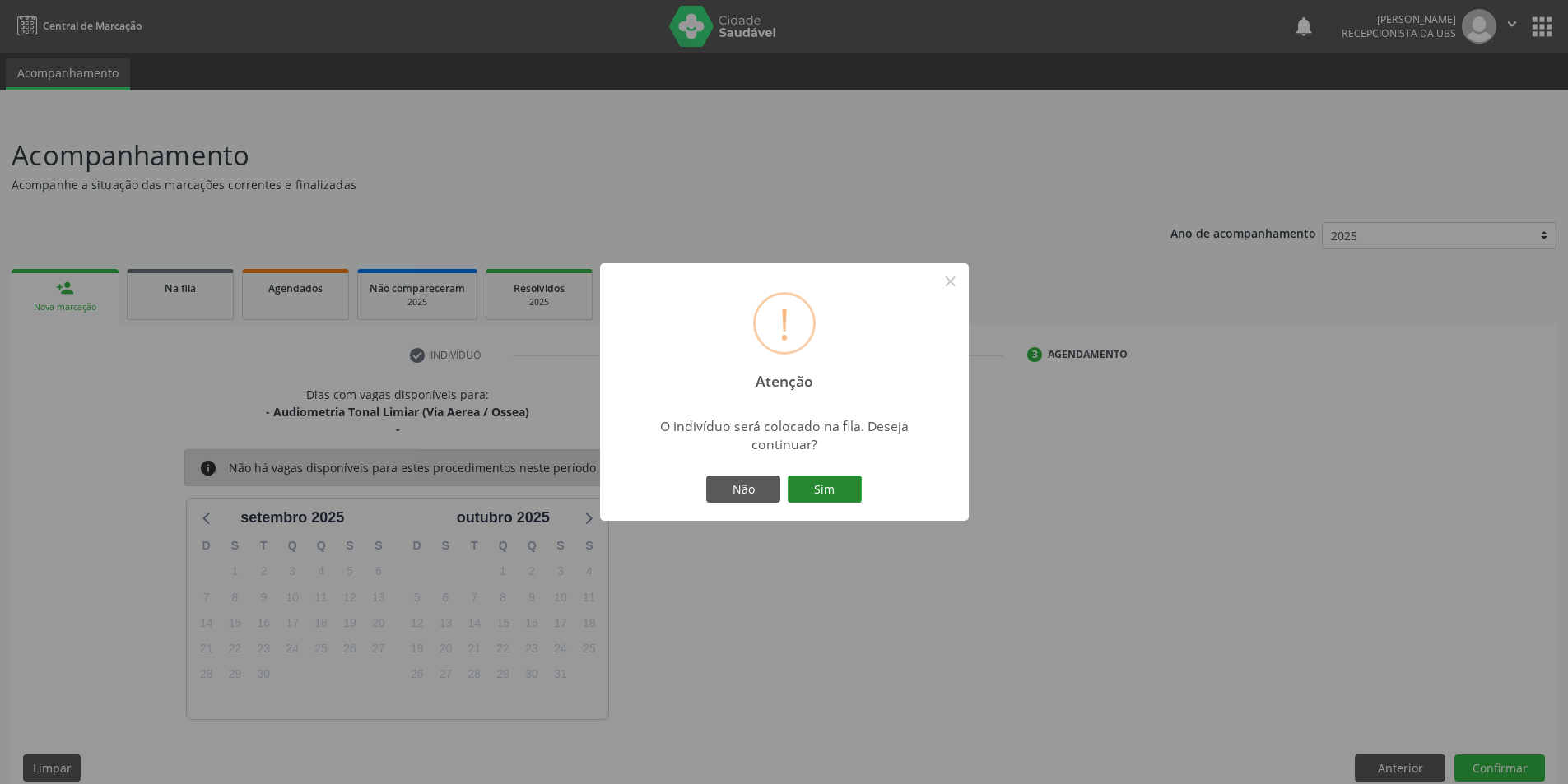
click at [796, 489] on button "Sim" at bounding box center [824, 489] width 74 height 28
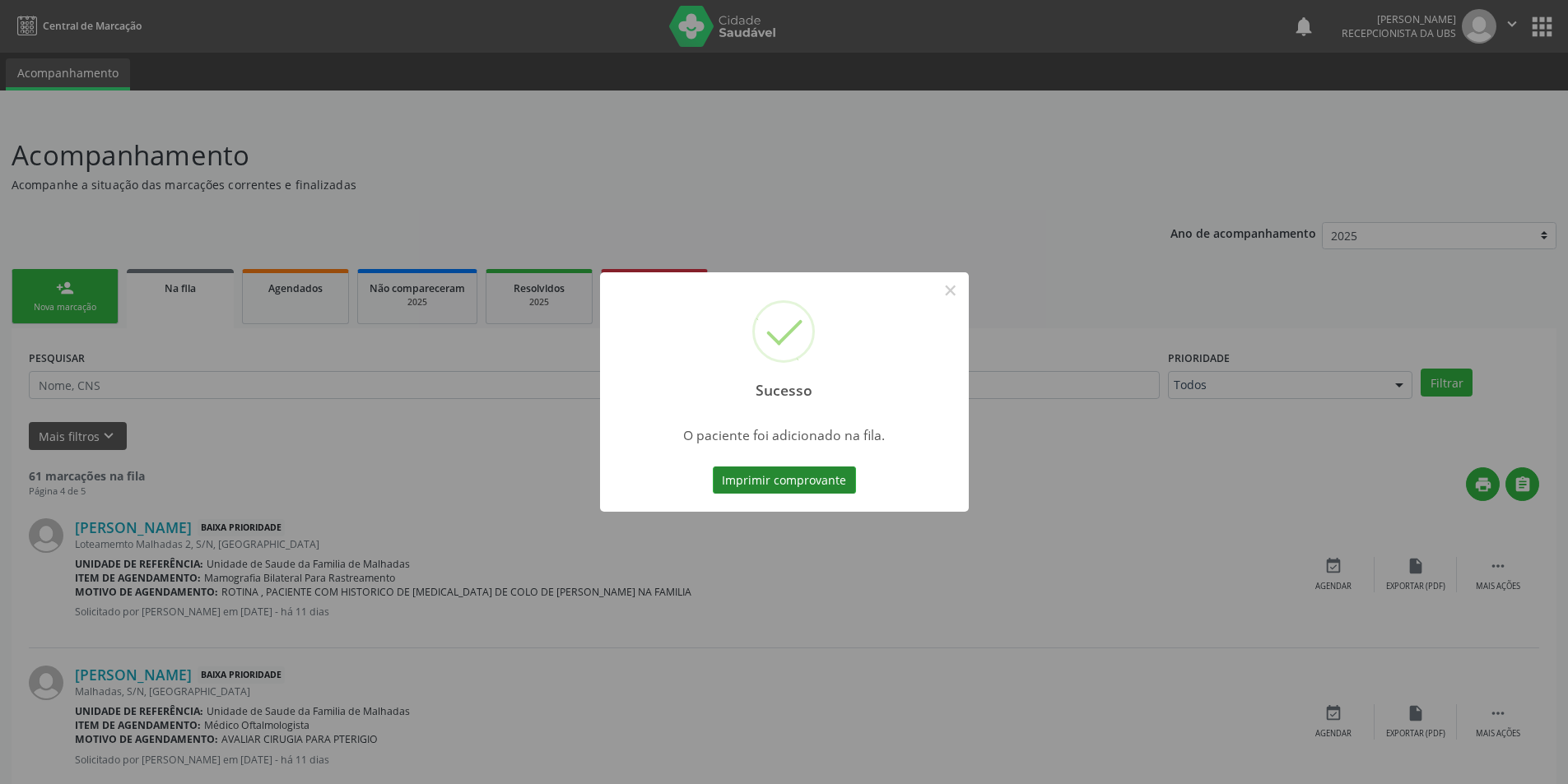
click at [815, 483] on button "Imprimir comprovante" at bounding box center [784, 480] width 143 height 28
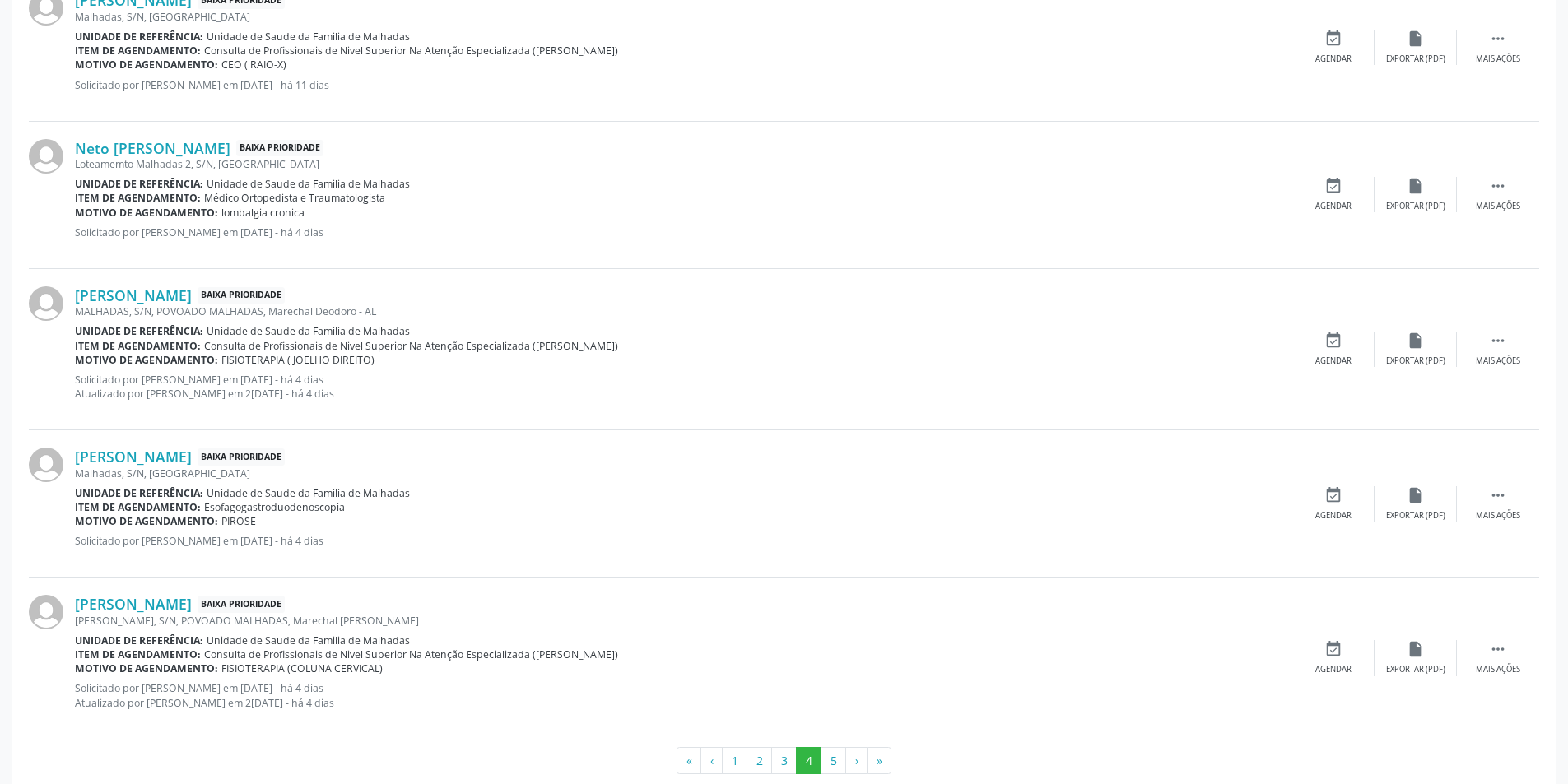
scroll to position [2060, 0]
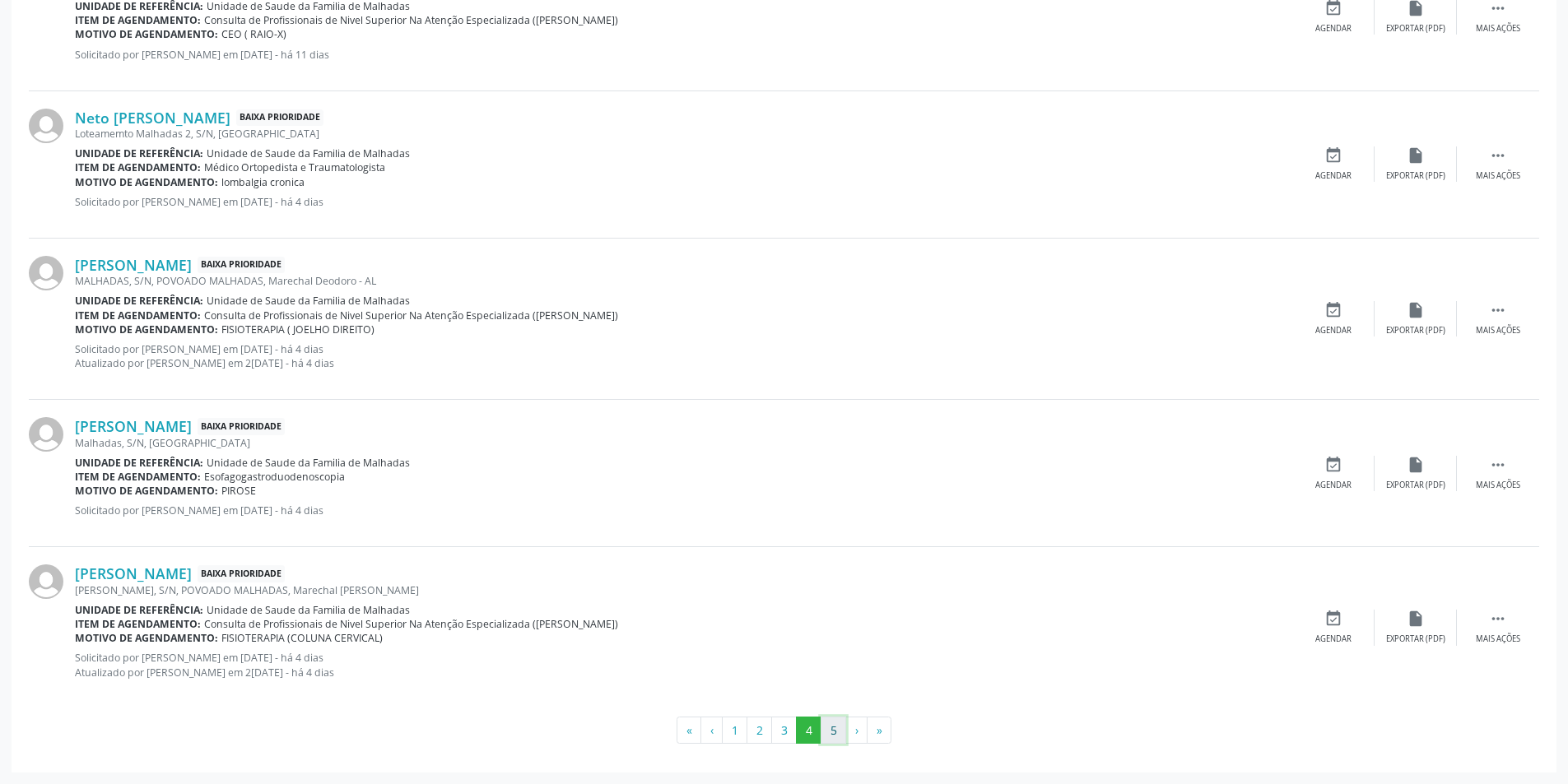
click at [834, 737] on button "5" at bounding box center [833, 730] width 26 height 28
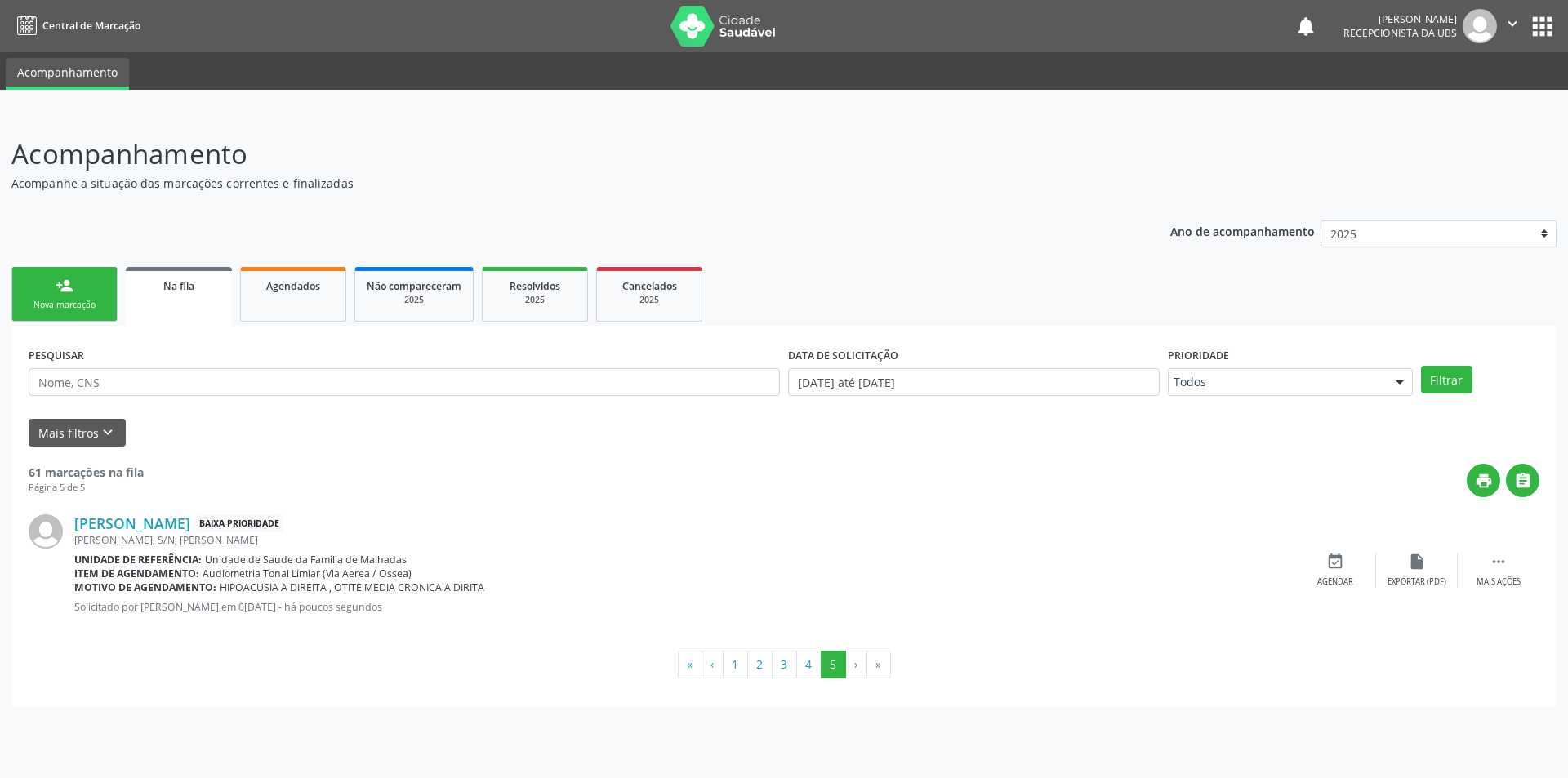
click at [71, 273] on link "person_add Nova marcação" at bounding box center [64, 295] width 106 height 55
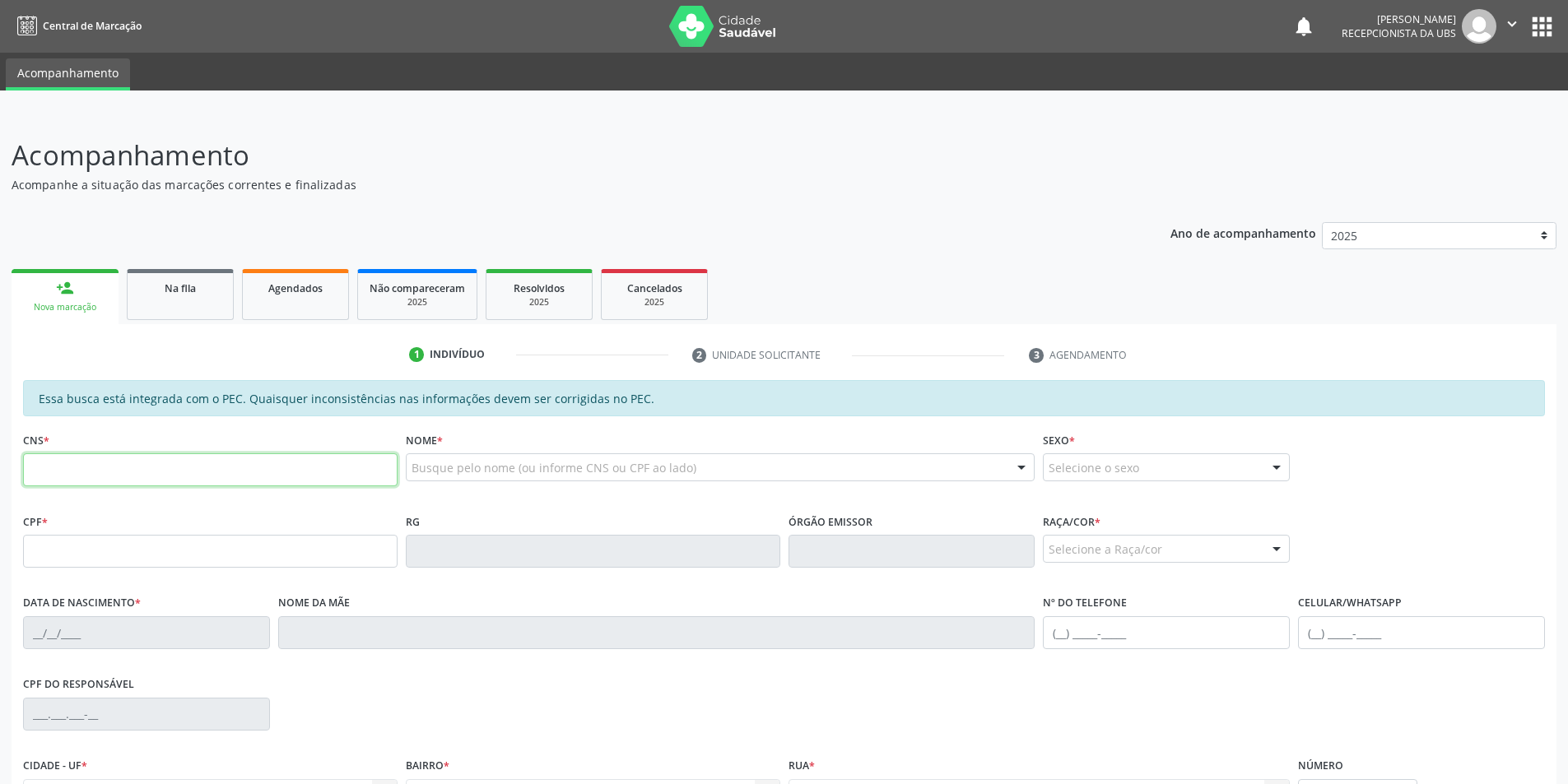
click at [108, 477] on input "text" at bounding box center [210, 469] width 374 height 33
type input "706 2010 3589 7867"
type input "106.317.904-11"
type input "[DATE]"
type input "[PERSON_NAME]"
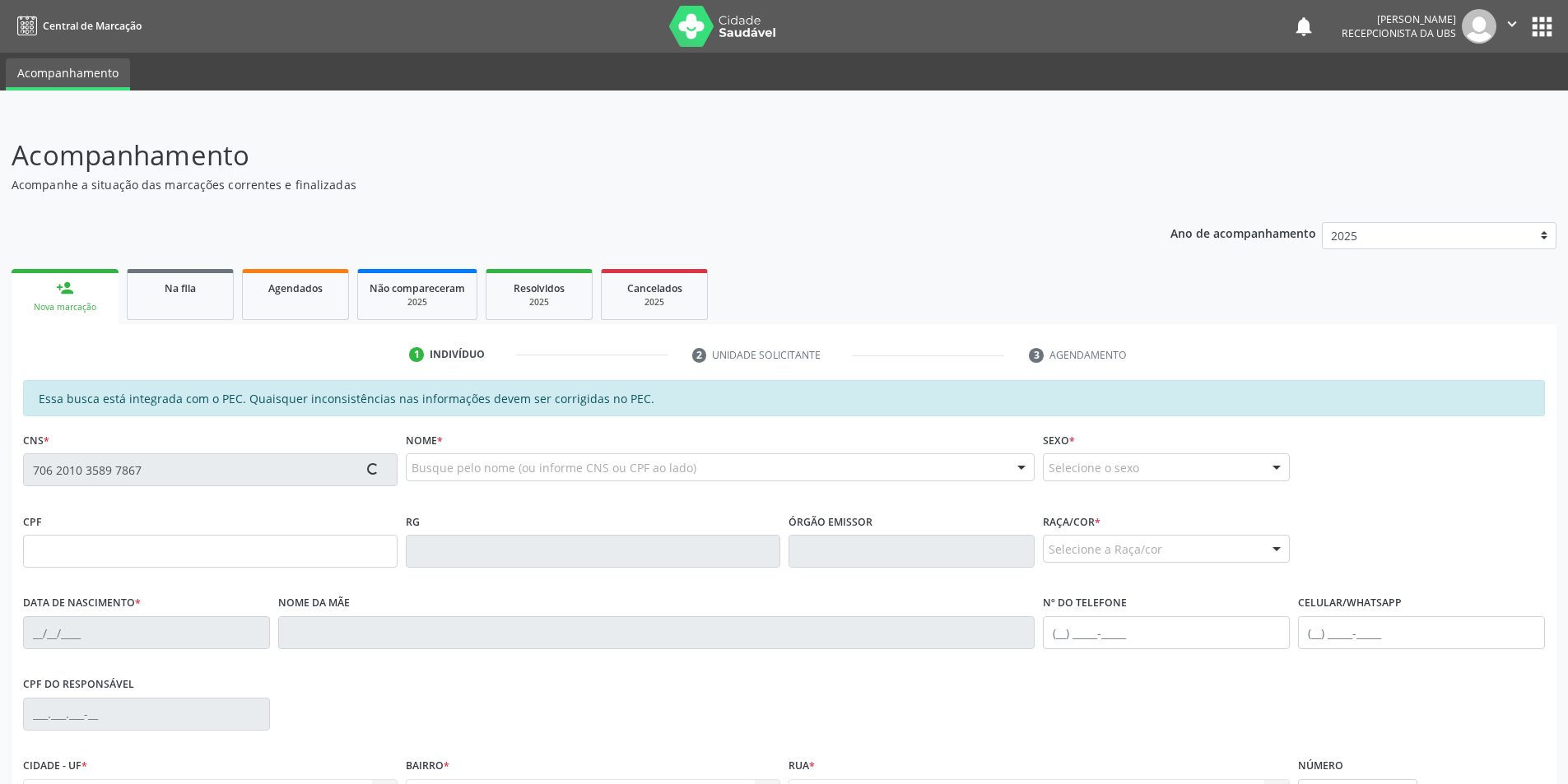
type input "[PHONE_NUMBER]"
type input "S/N"
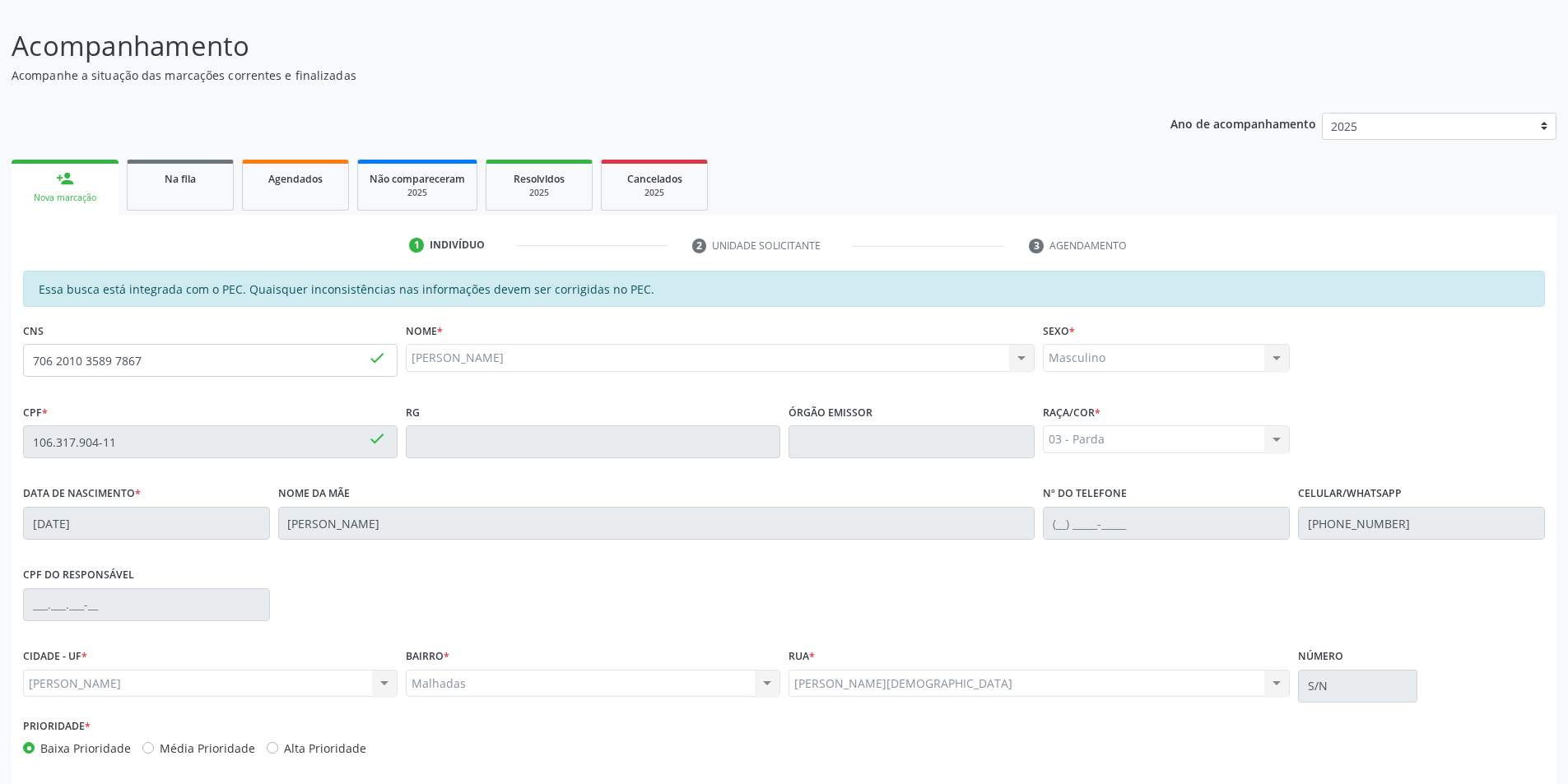
scroll to position [179, 0]
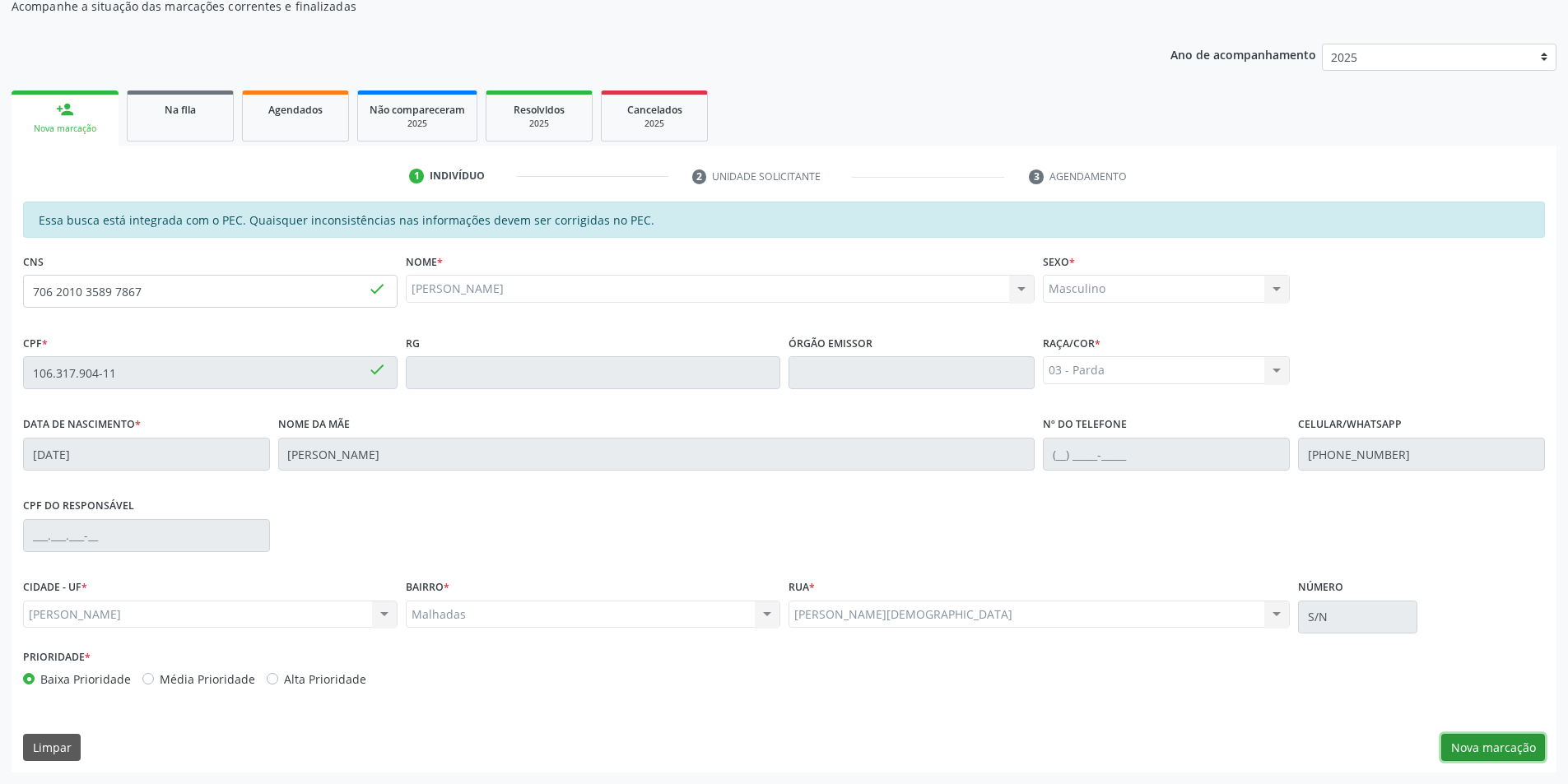
click at [1456, 749] on button "Nova marcação" at bounding box center [1492, 748] width 104 height 28
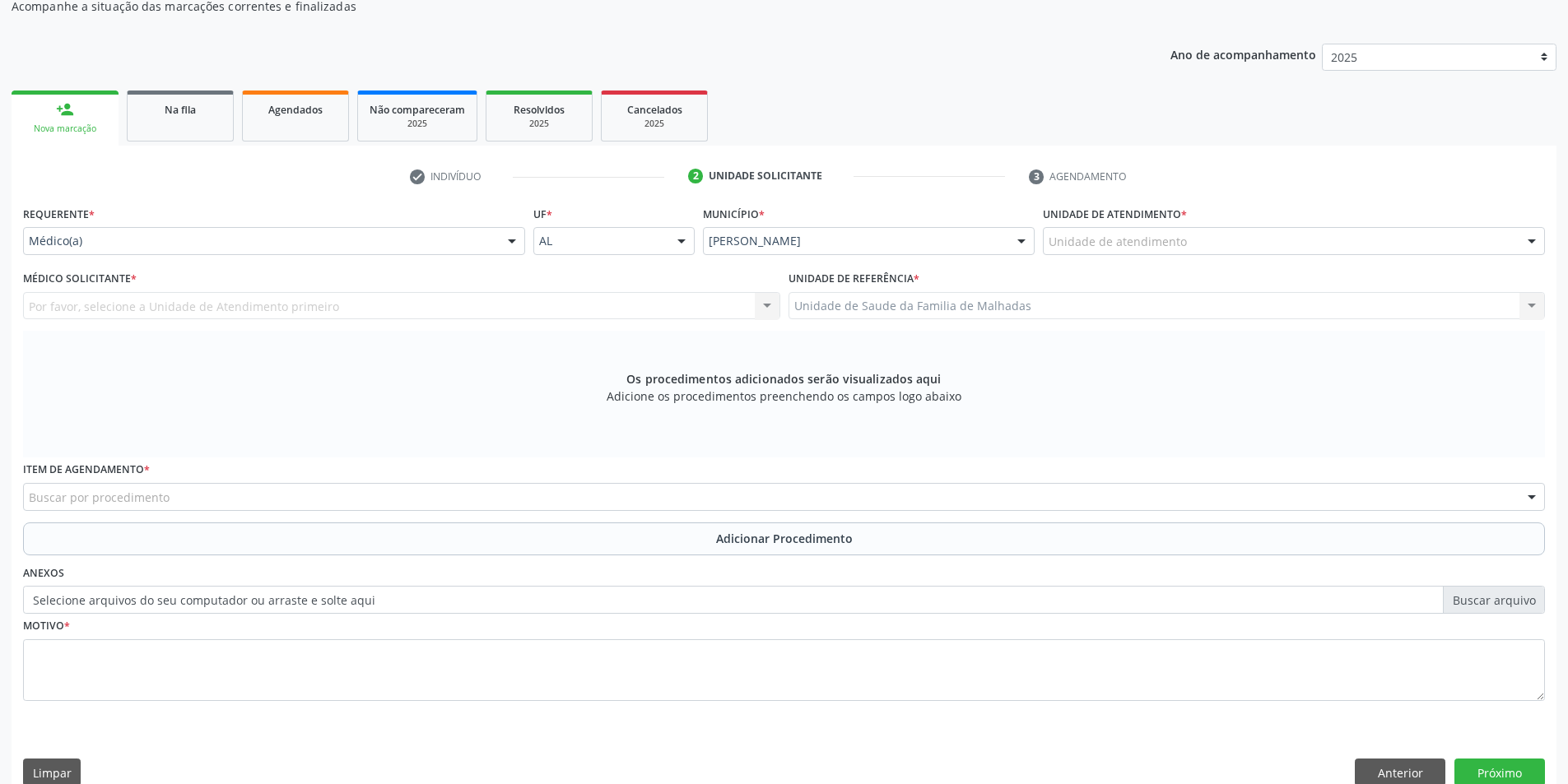
click at [1535, 235] on div at bounding box center [1532, 241] width 25 height 28
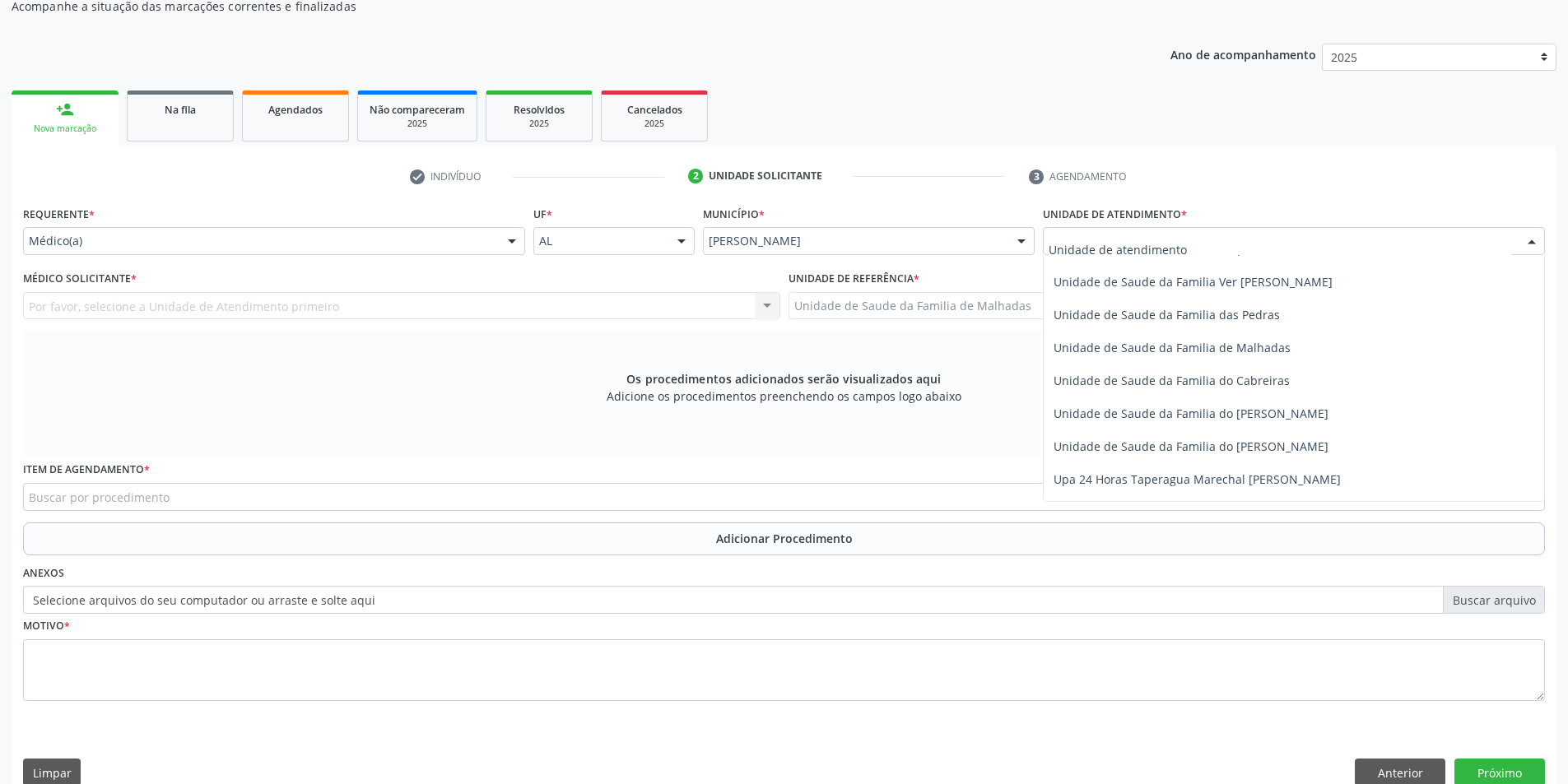
scroll to position [1301, 0]
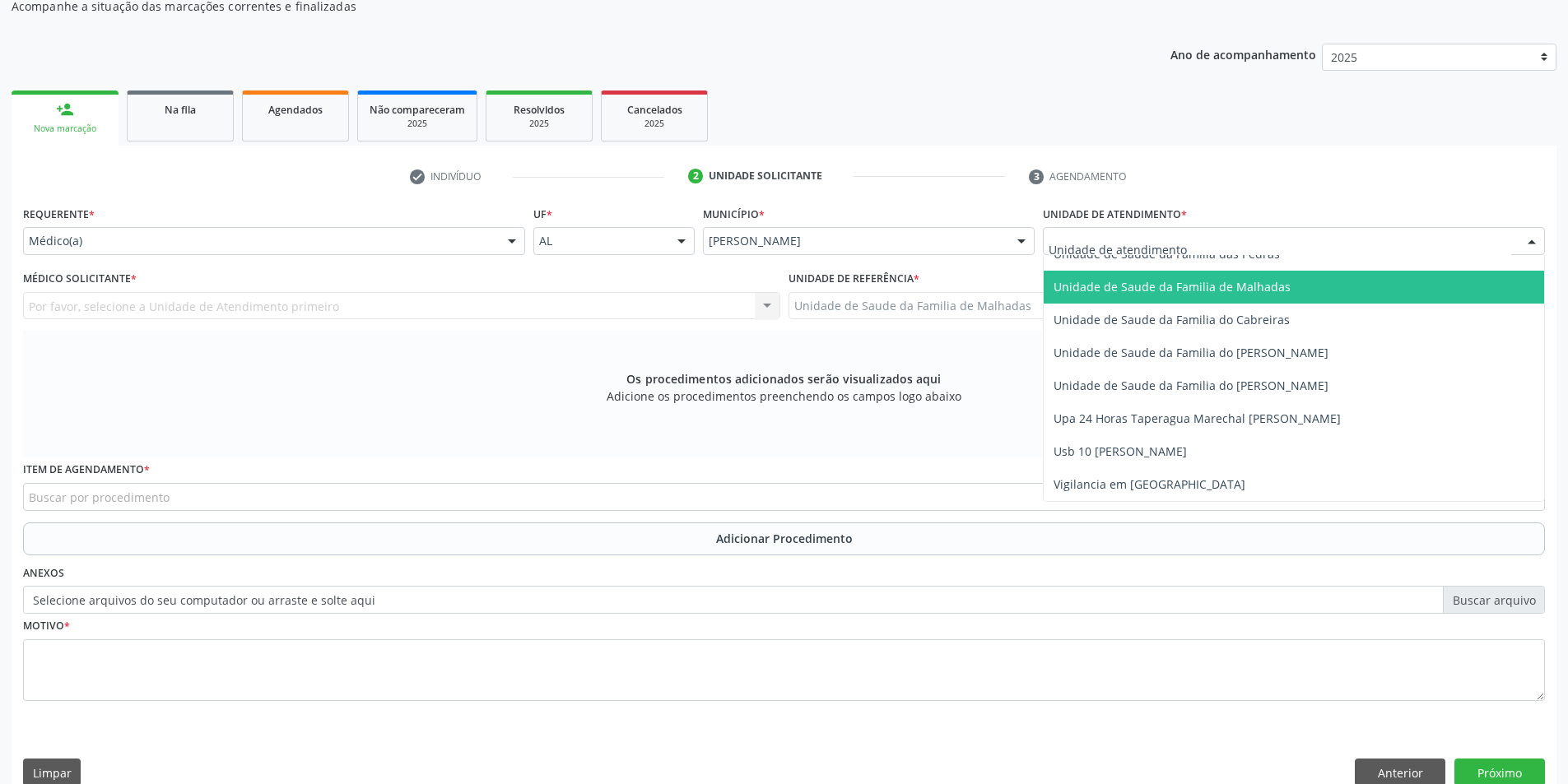
click at [1178, 287] on span "Unidade de Saude da Familia de Malhadas" at bounding box center [1172, 287] width 237 height 16
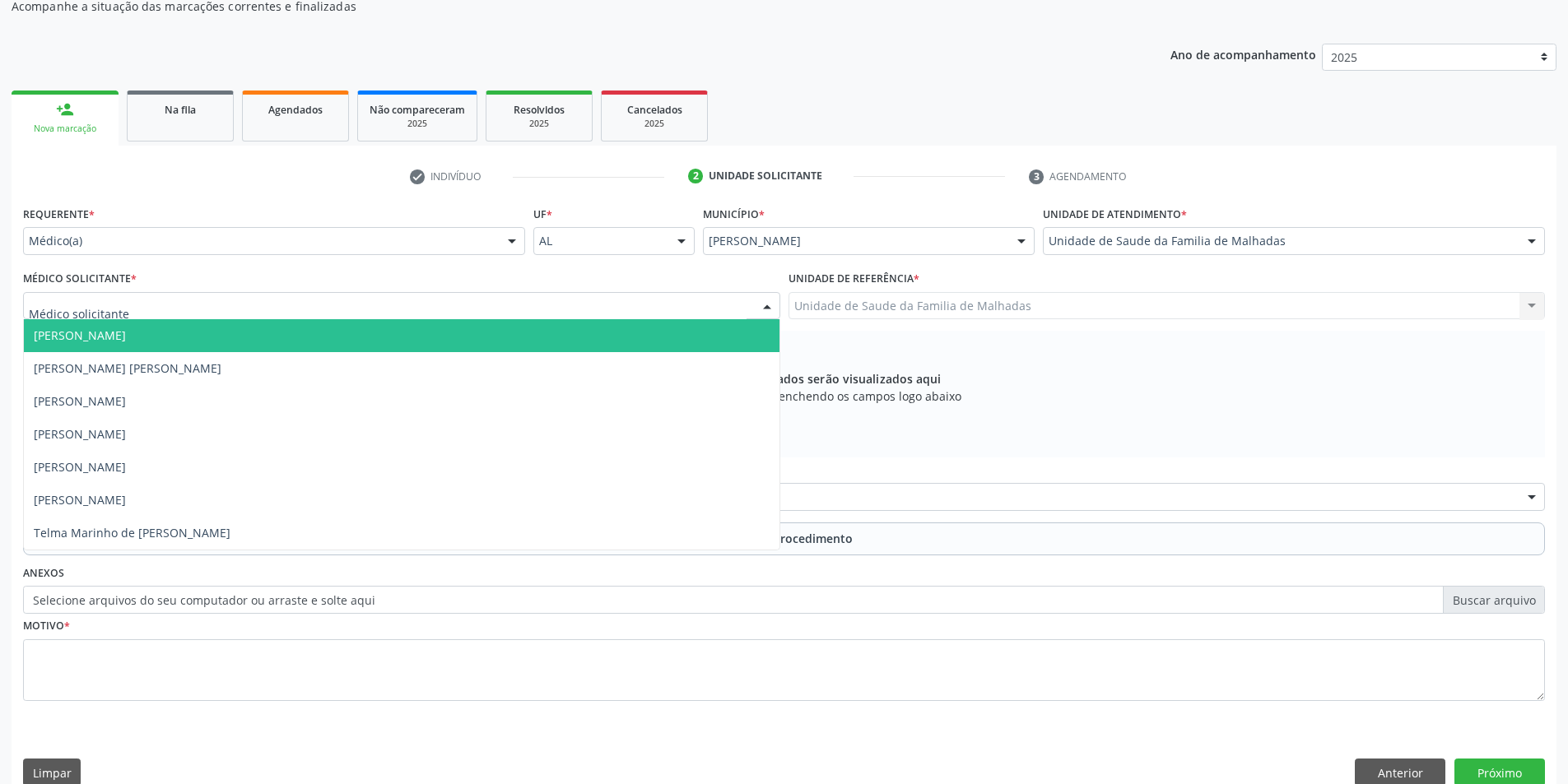
click at [337, 301] on div at bounding box center [402, 306] width 757 height 28
click at [261, 334] on span "[PERSON_NAME]" at bounding box center [402, 335] width 756 height 33
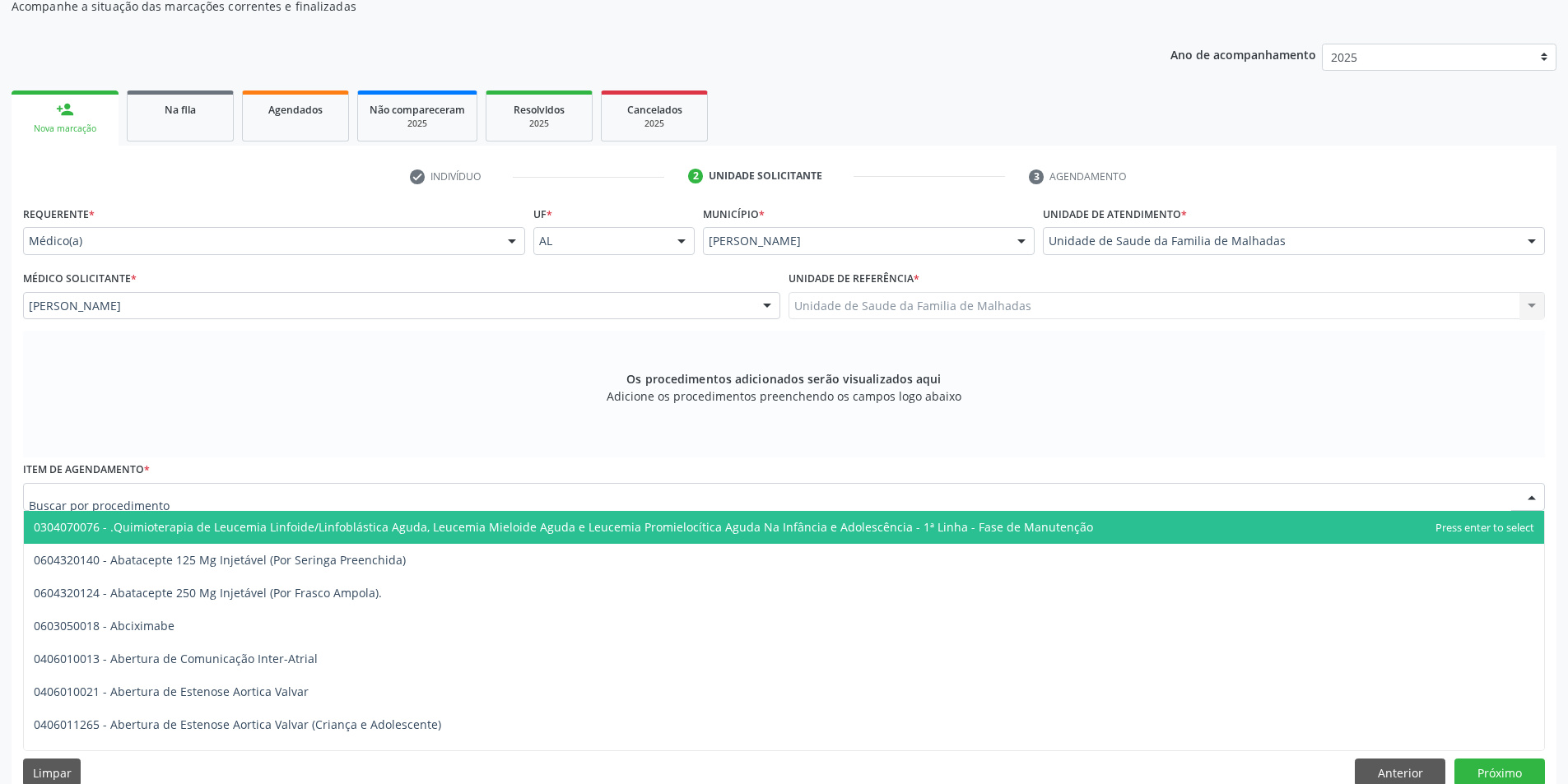
click at [200, 495] on div at bounding box center [784, 496] width 1522 height 28
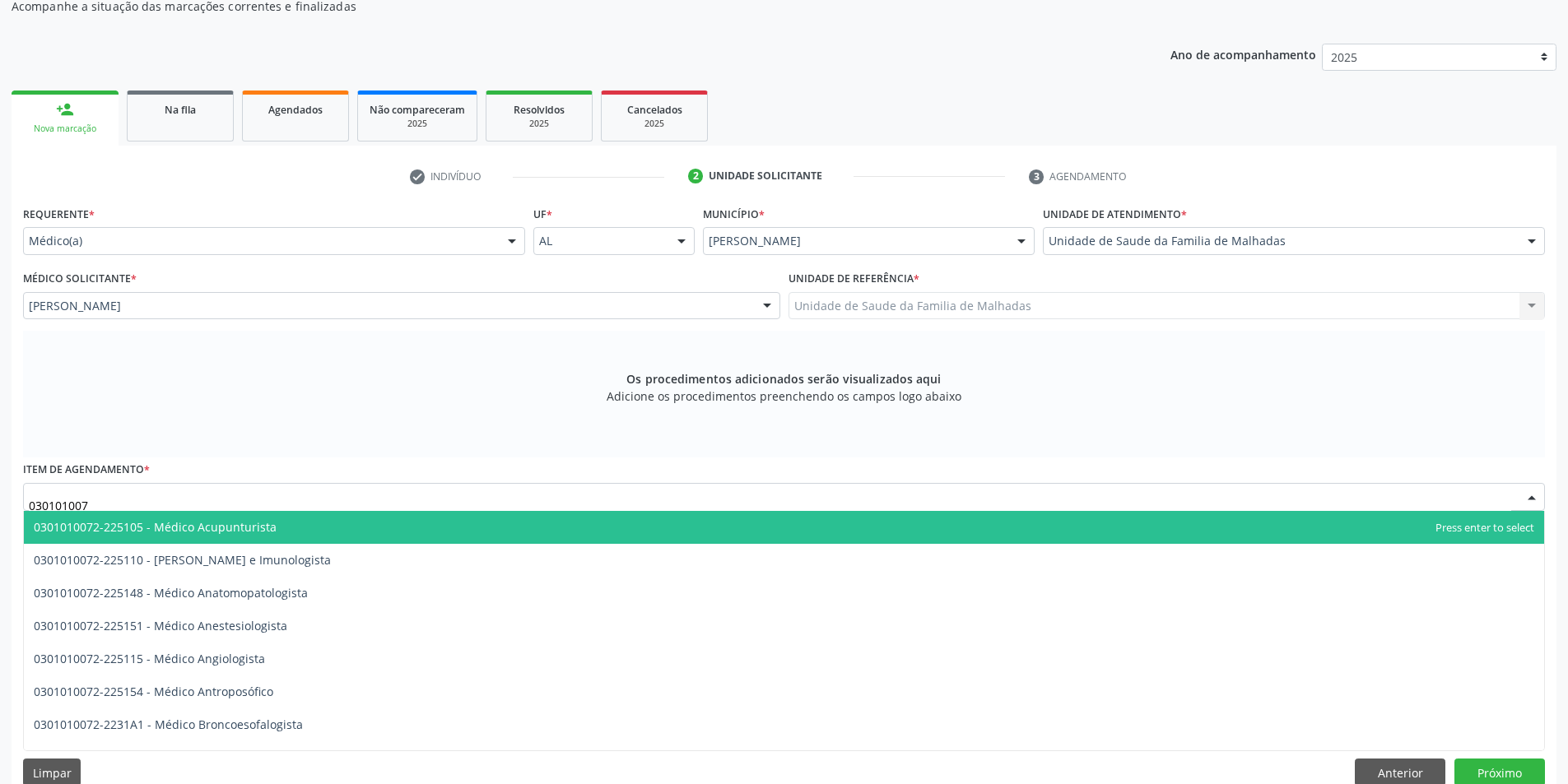
type input "0301010072"
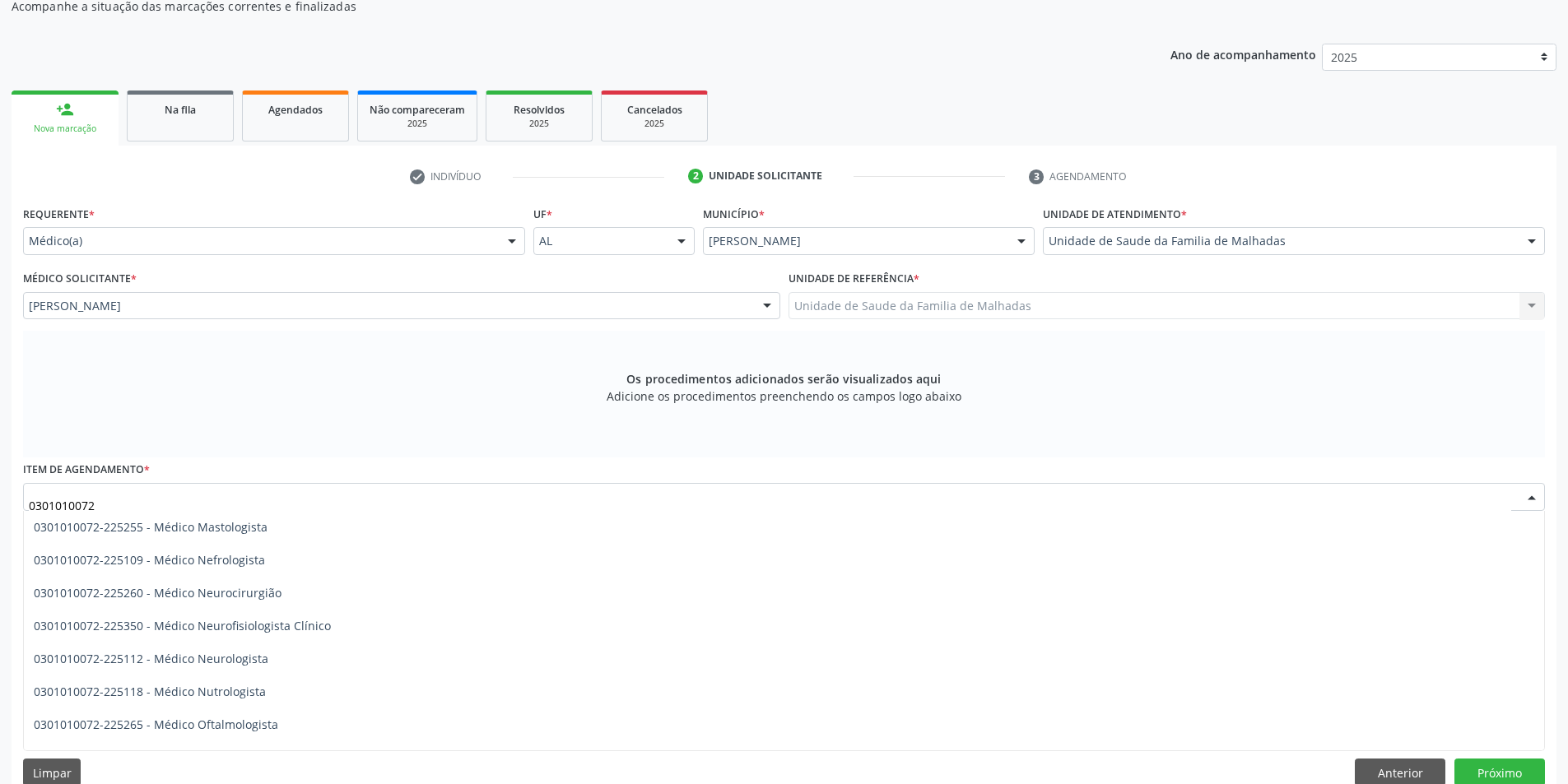
scroll to position [1251, 0]
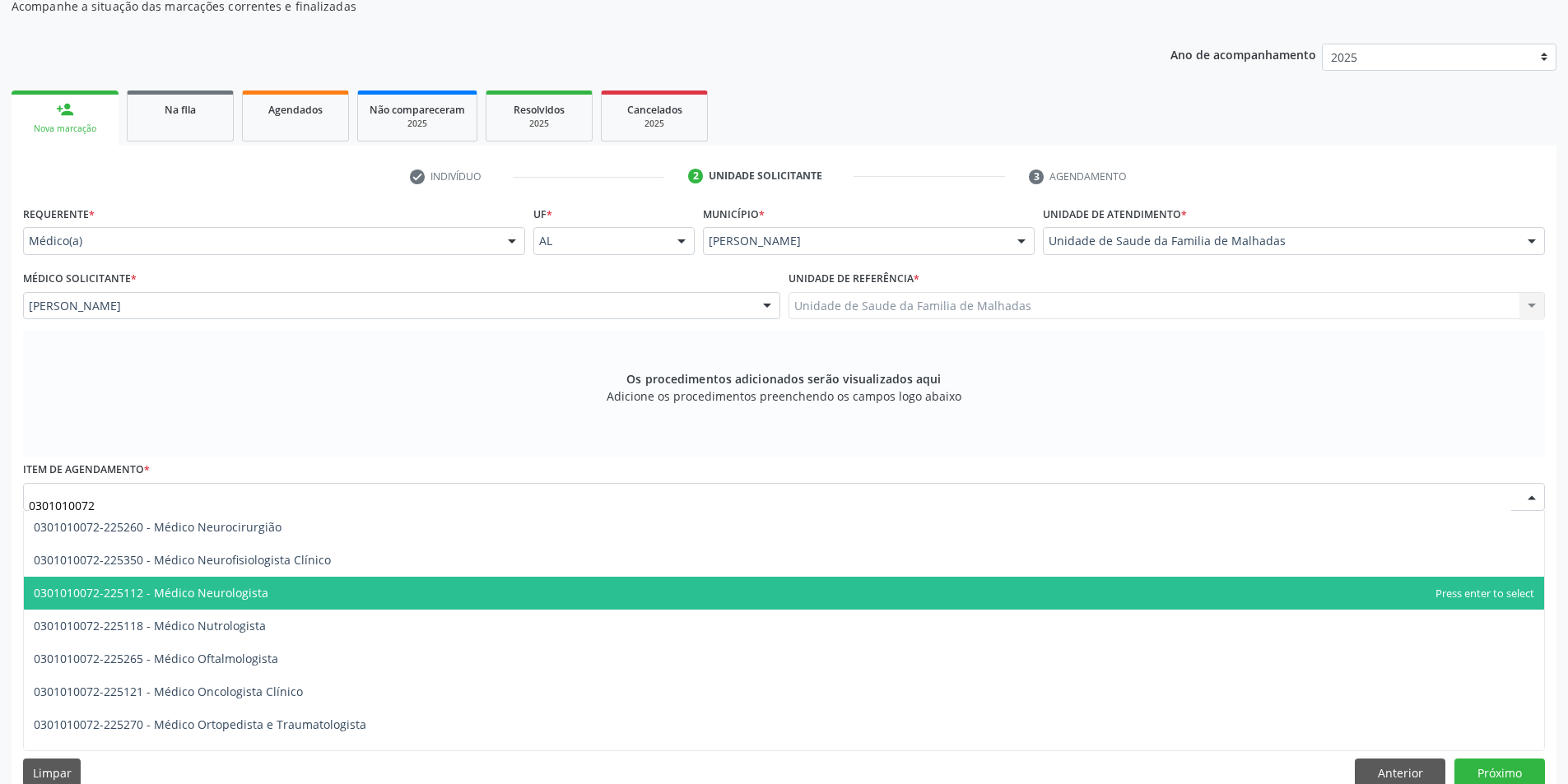
click at [253, 595] on span "0301010072-225112 - Médico Neurologista" at bounding box center [151, 593] width 235 height 16
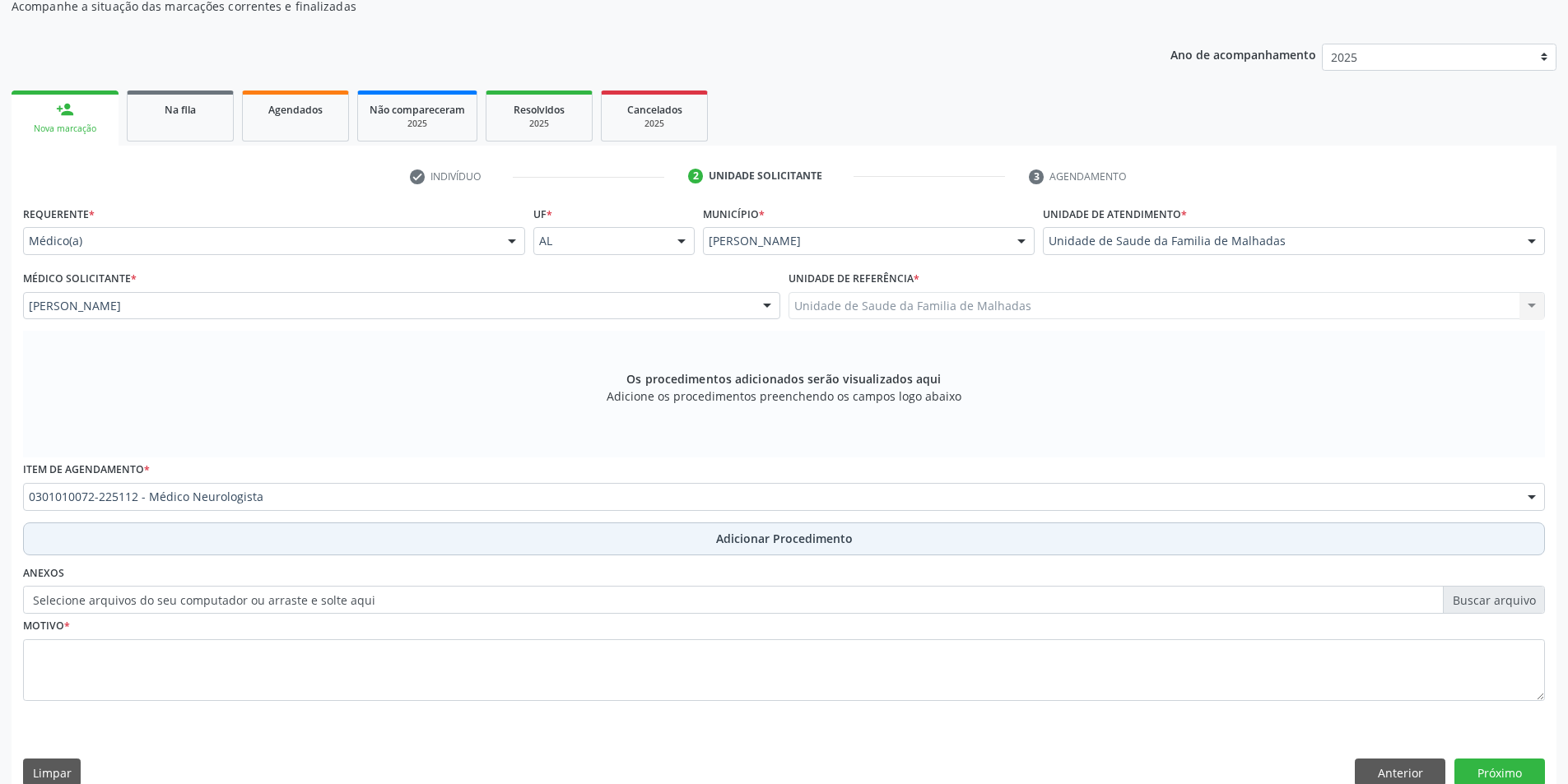
click at [796, 546] on span "Adicionar Procedimento" at bounding box center [785, 538] width 137 height 17
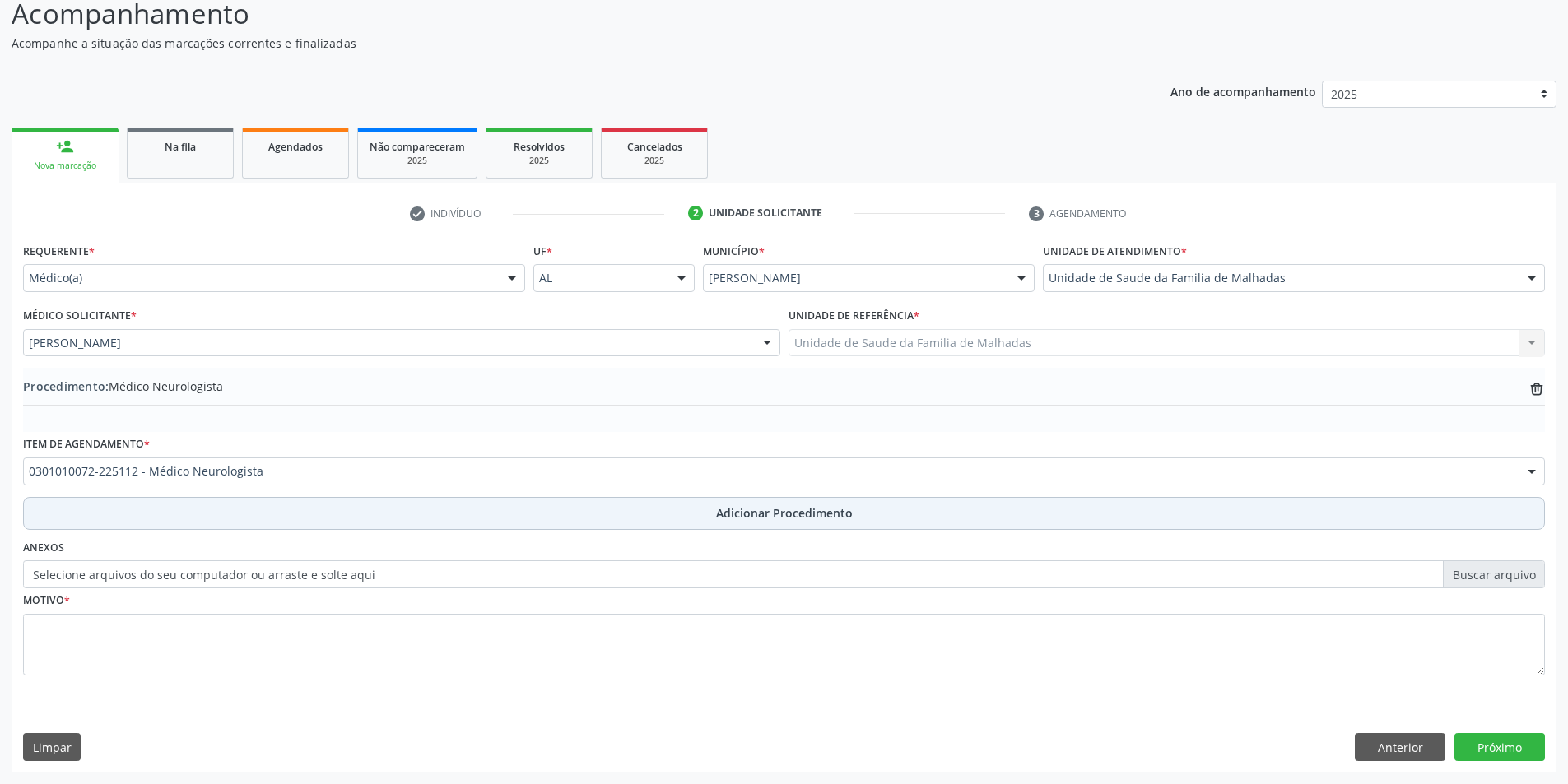
click at [771, 501] on button "Adicionar Procedimento" at bounding box center [784, 513] width 1522 height 33
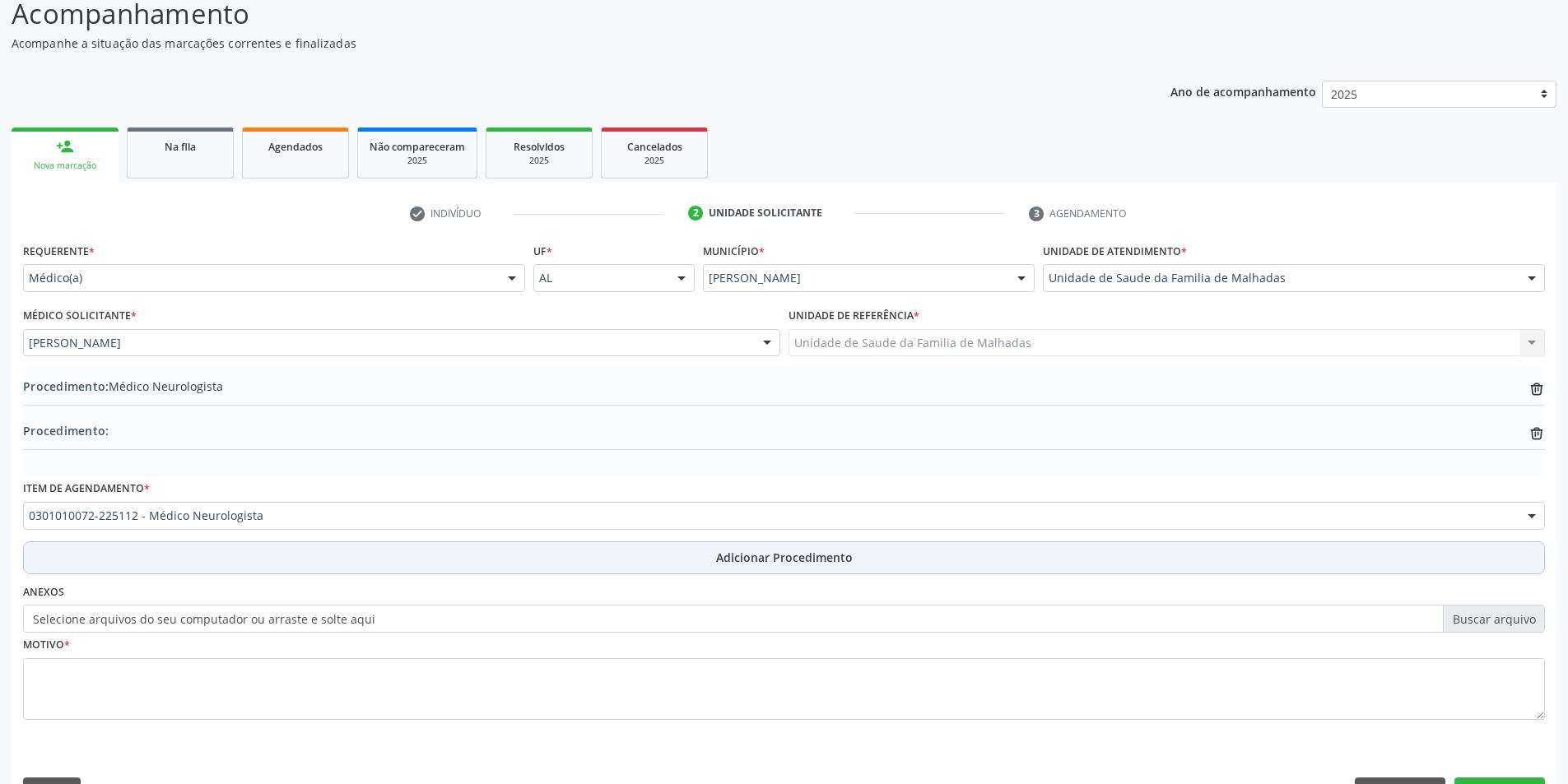
scroll to position [179, 0]
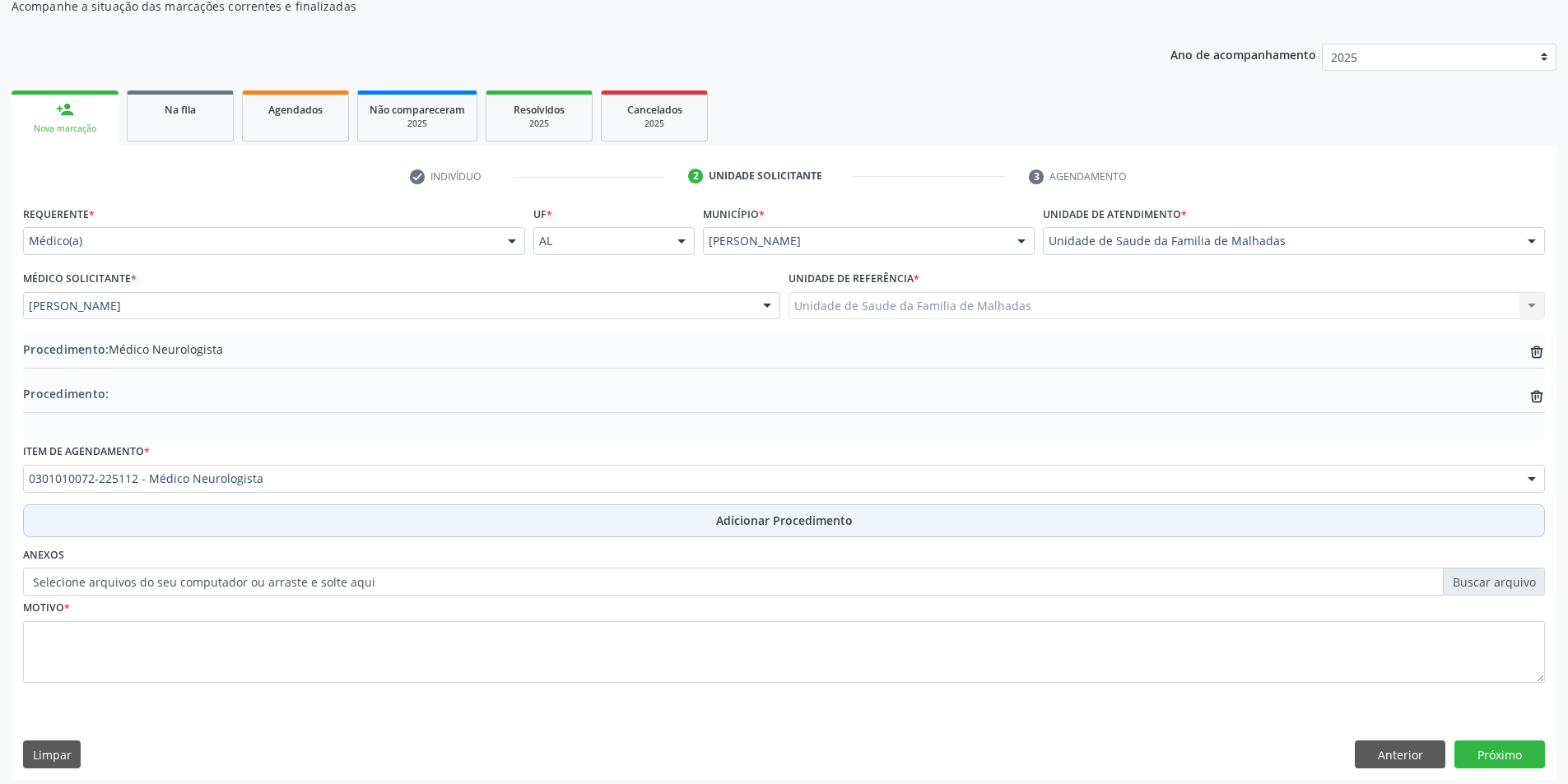
click at [775, 523] on span "Adicionar Procedimento" at bounding box center [785, 520] width 137 height 17
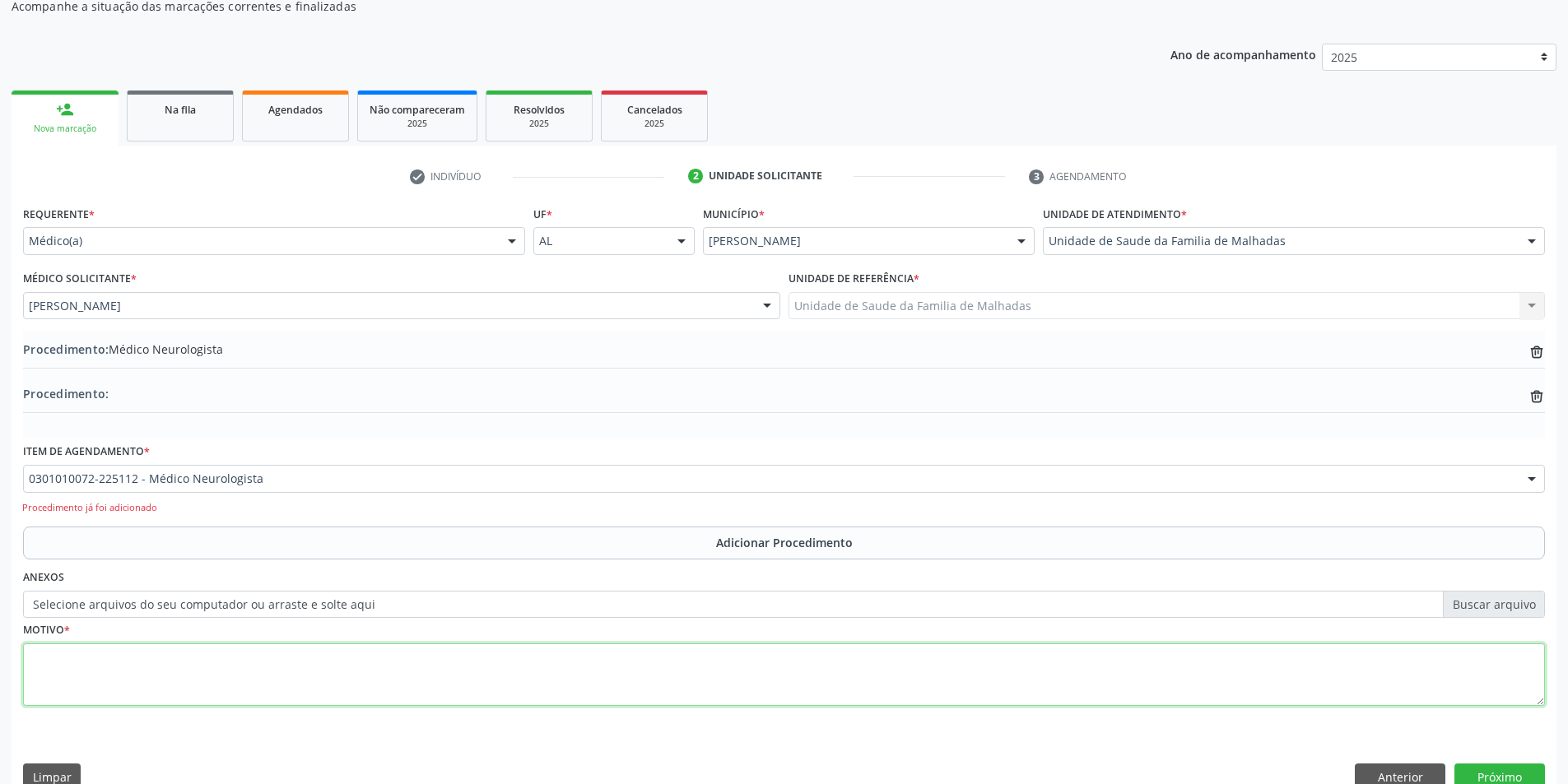
click at [118, 676] on textarea at bounding box center [784, 675] width 1522 height 62
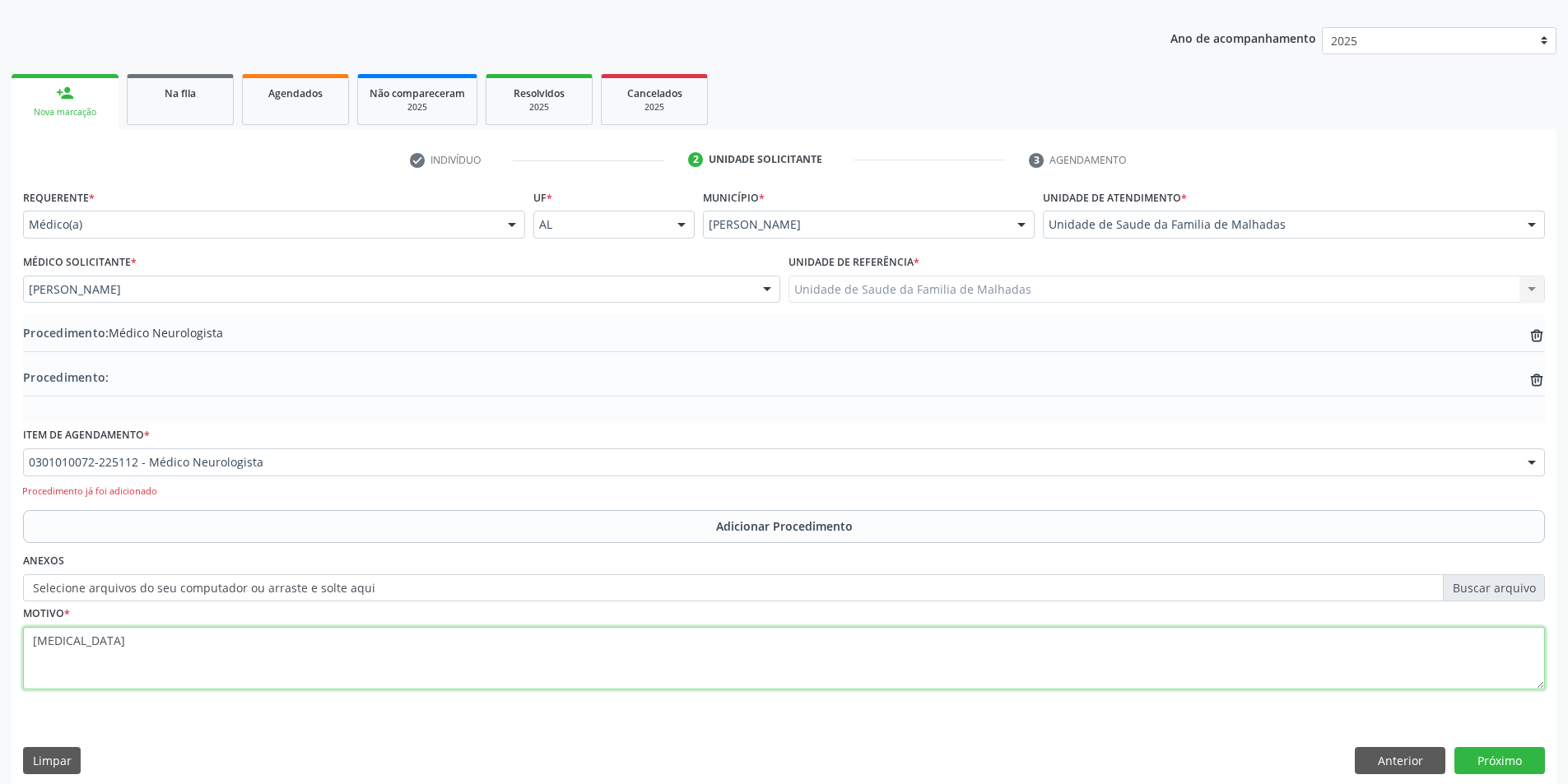
scroll to position [208, 0]
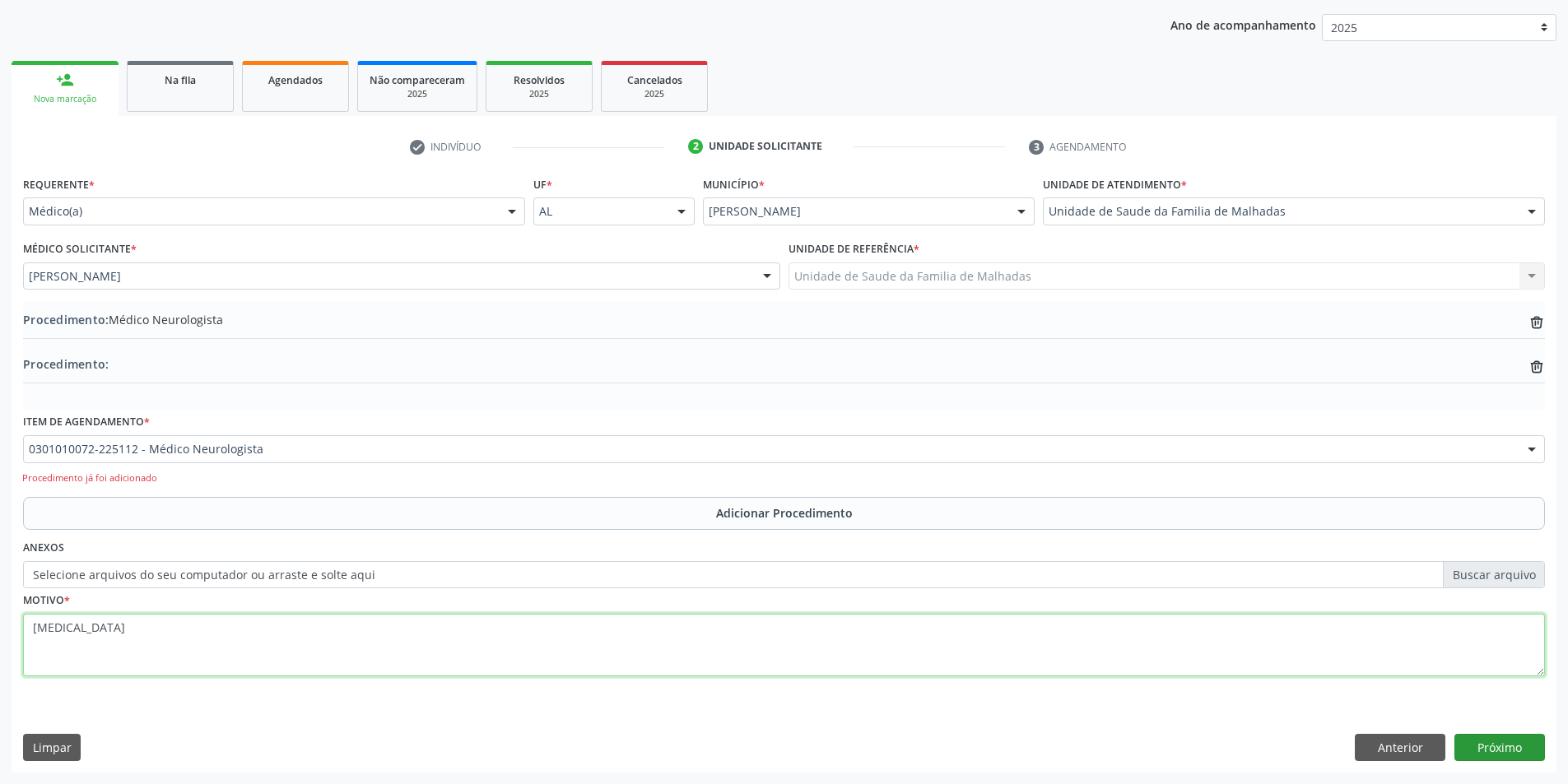
type textarea "[MEDICAL_DATA]"
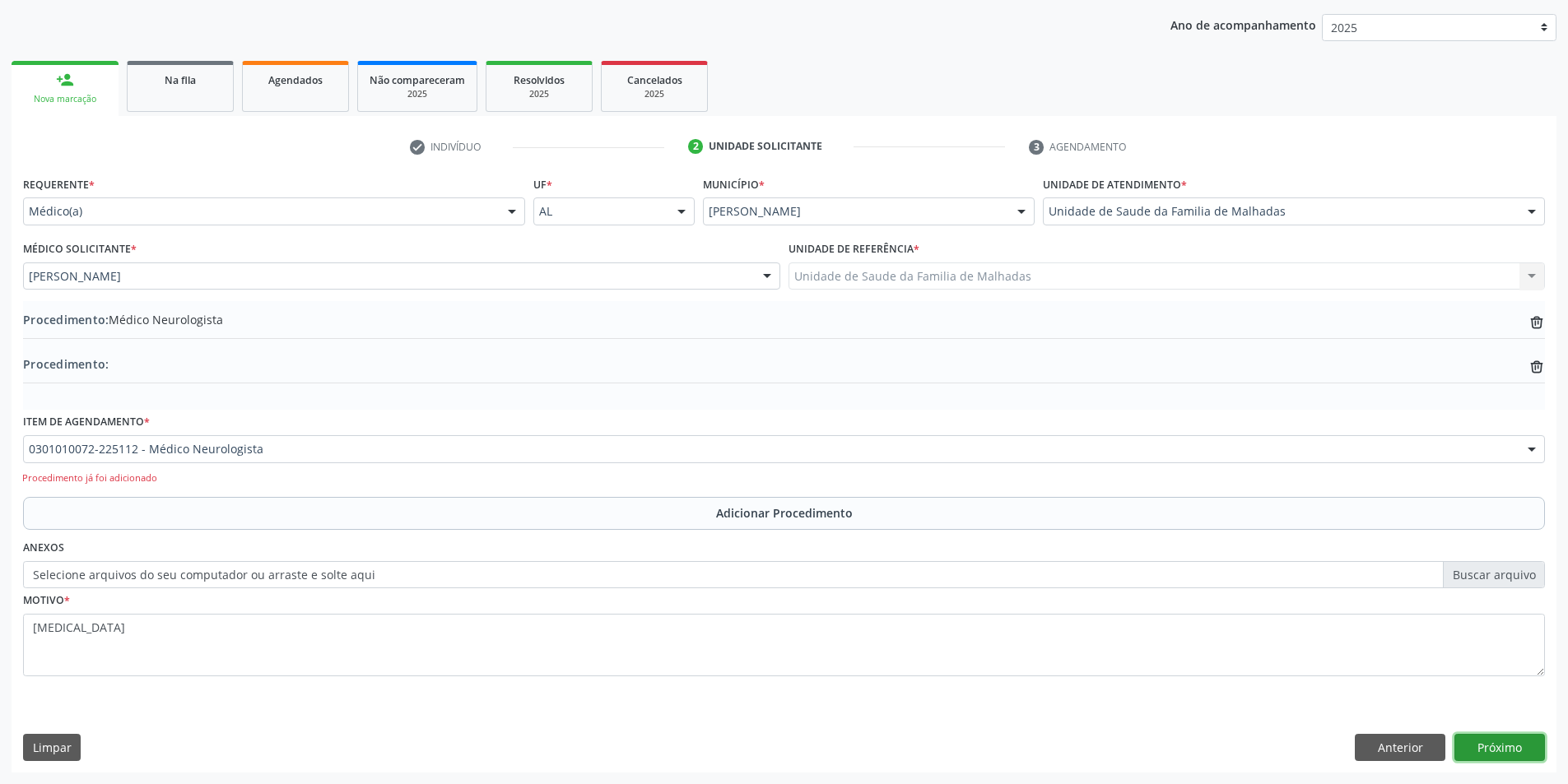
click at [1497, 742] on button "Próximo" at bounding box center [1500, 748] width 91 height 28
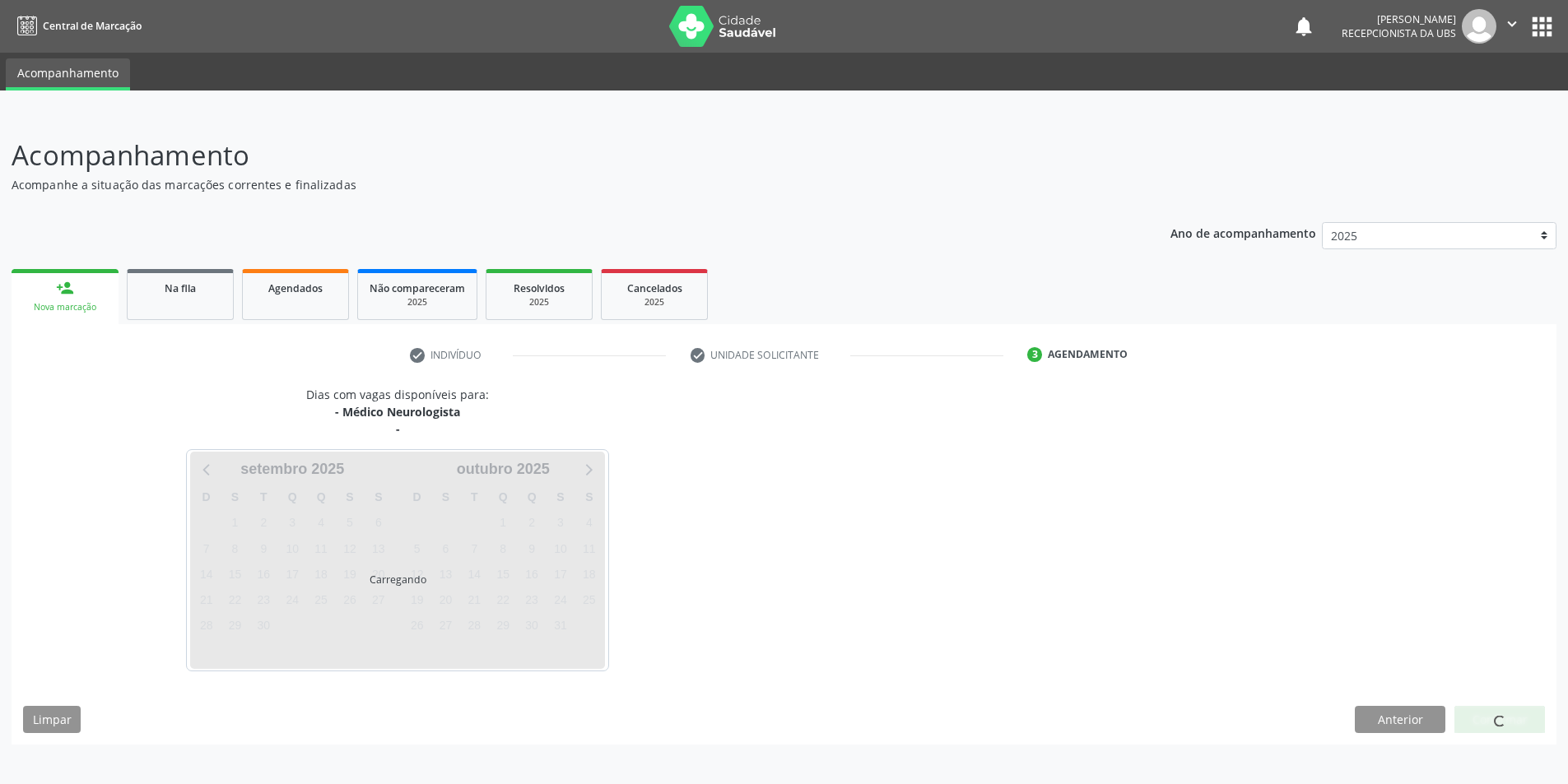
scroll to position [0, 0]
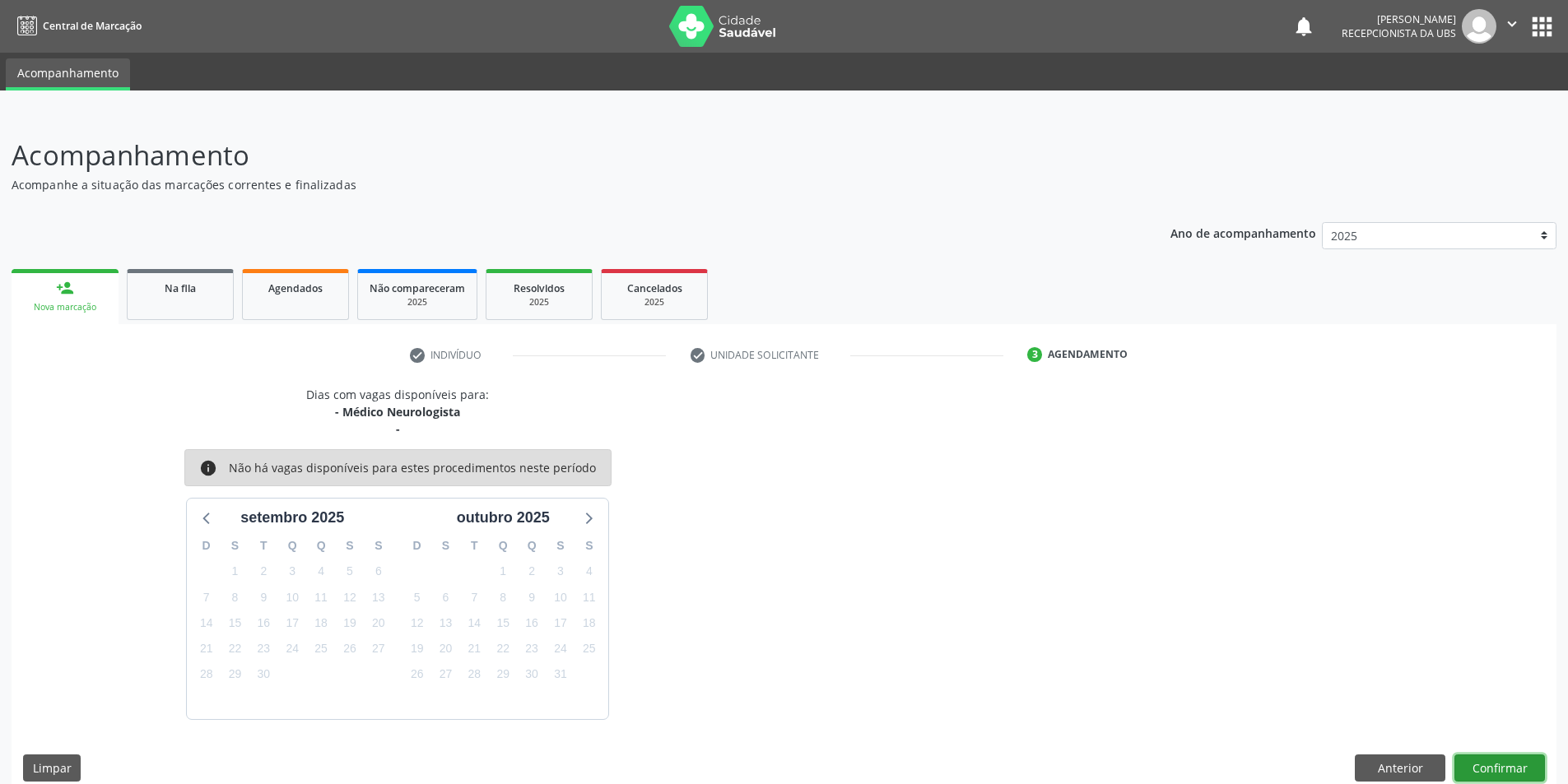
click at [1494, 761] on button "Confirmar" at bounding box center [1500, 768] width 91 height 28
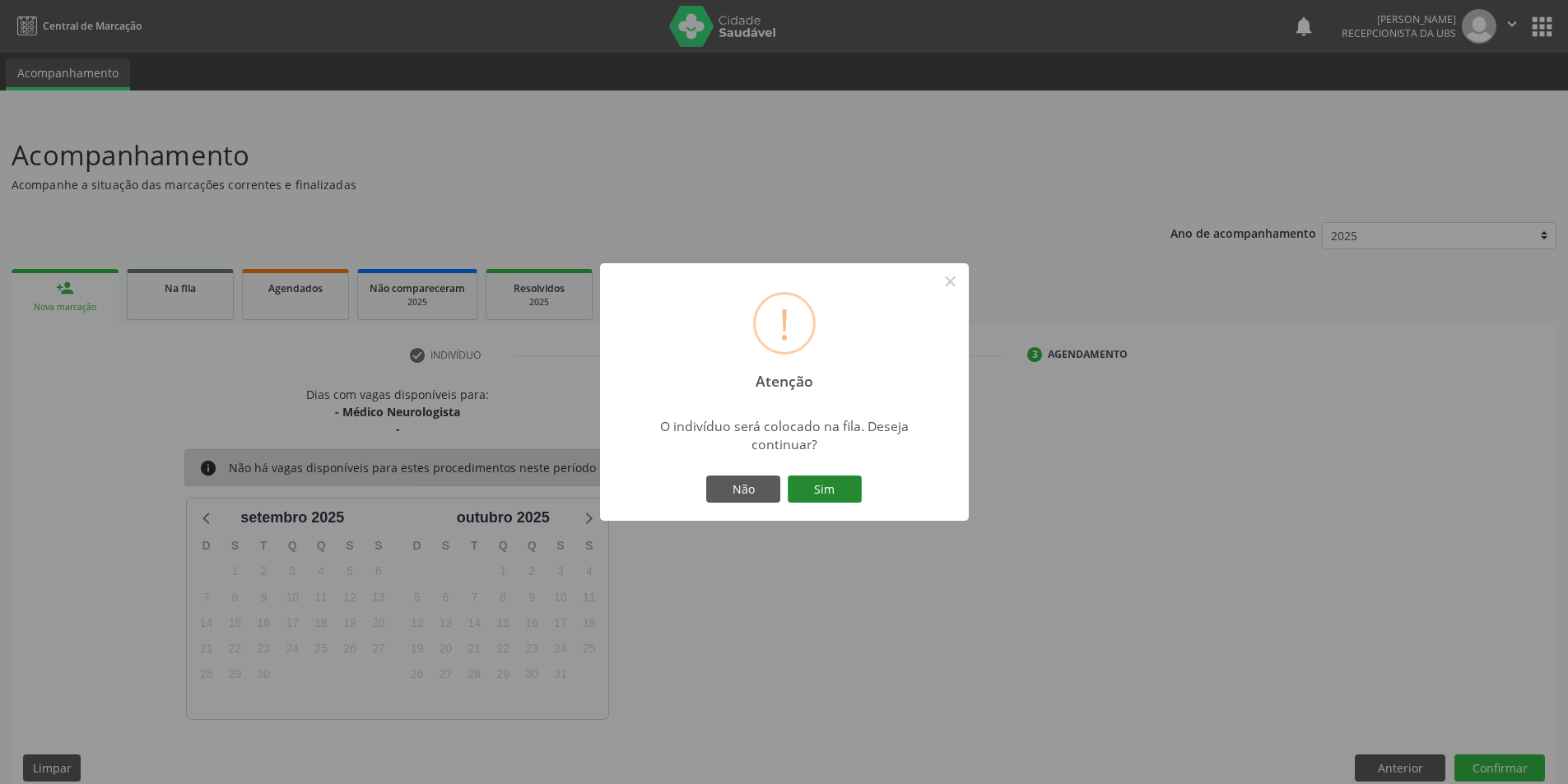
click at [812, 489] on button "Sim" at bounding box center [824, 489] width 74 height 28
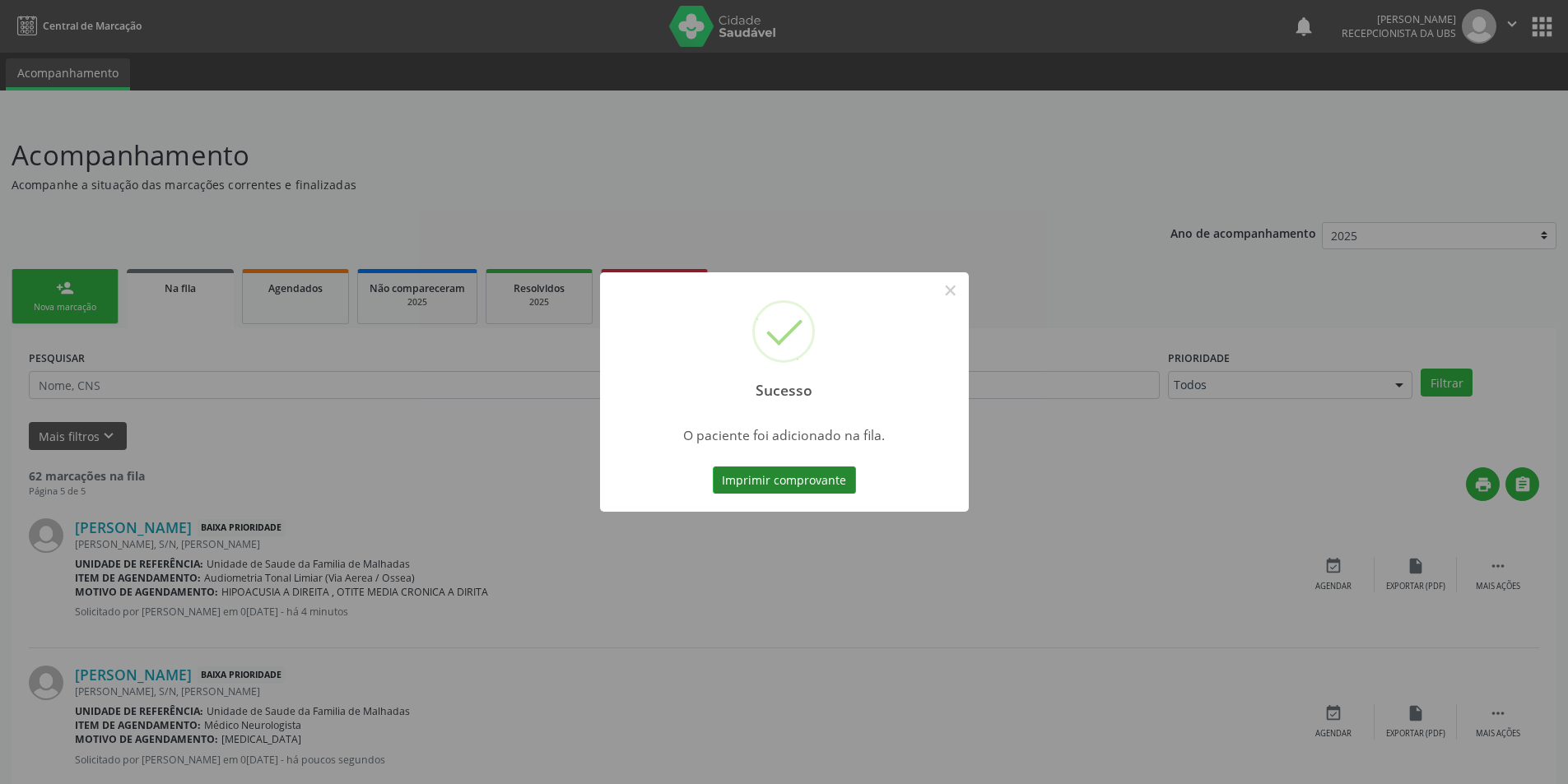
click at [812, 479] on button "Imprimir comprovante" at bounding box center [784, 480] width 143 height 28
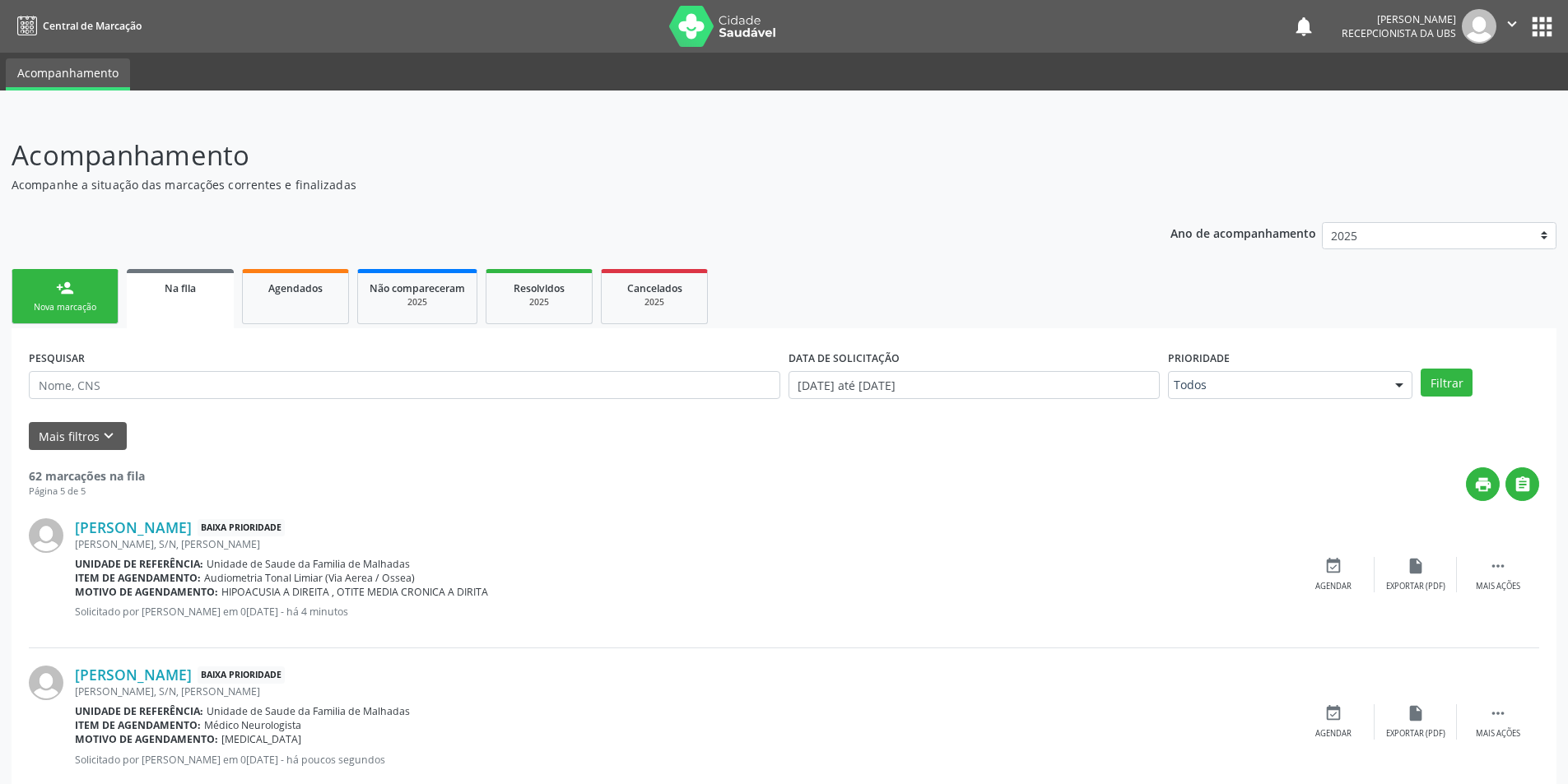
click at [48, 296] on link "person_add Nova marcação" at bounding box center [65, 297] width 107 height 55
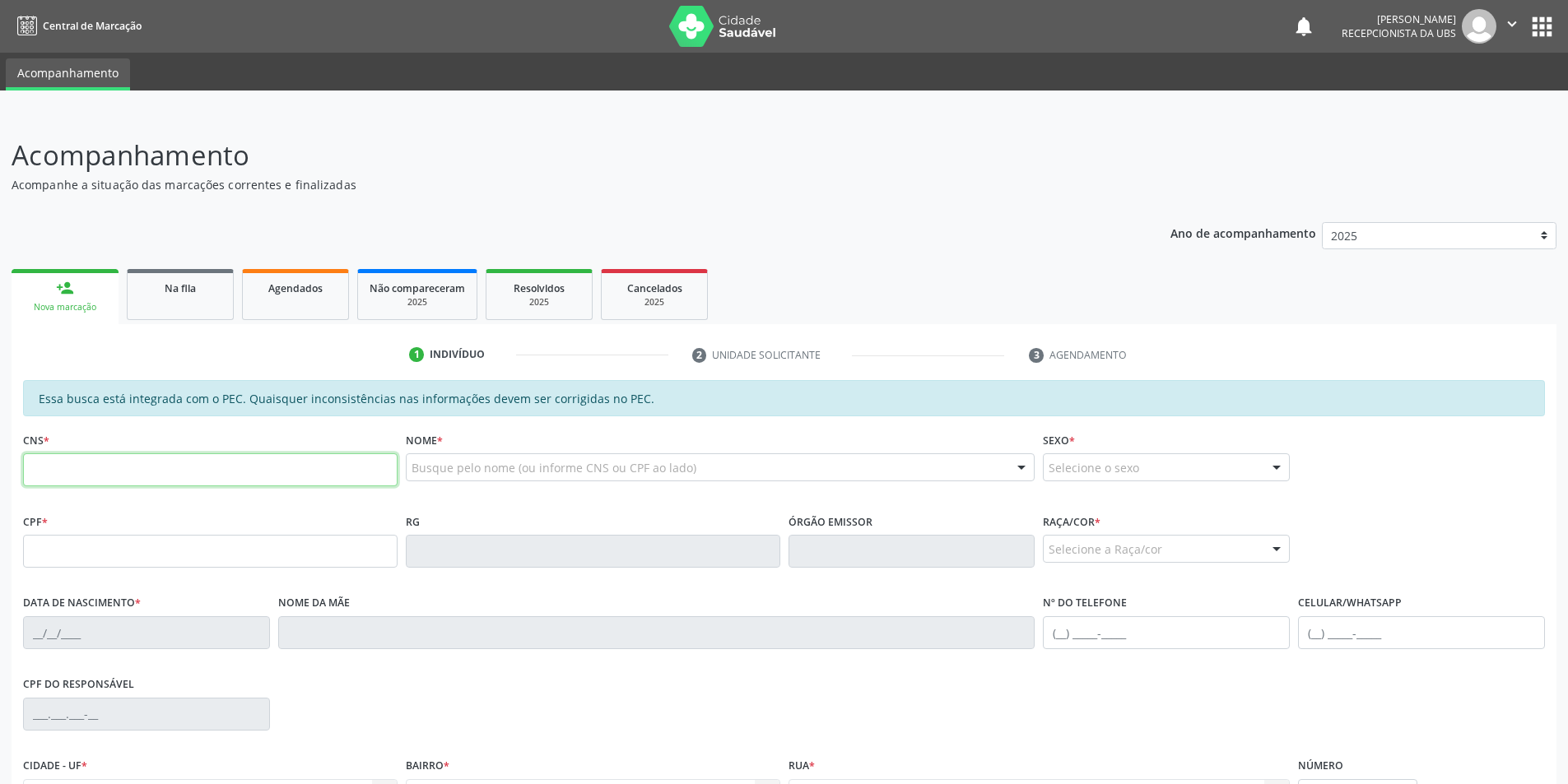
click at [113, 464] on input "text" at bounding box center [210, 469] width 374 height 33
type input "705 0042 8949 2555"
type input "015.232.634-07"
type input "[DATE]"
type input "Floraci Cosma da [PERSON_NAME]"
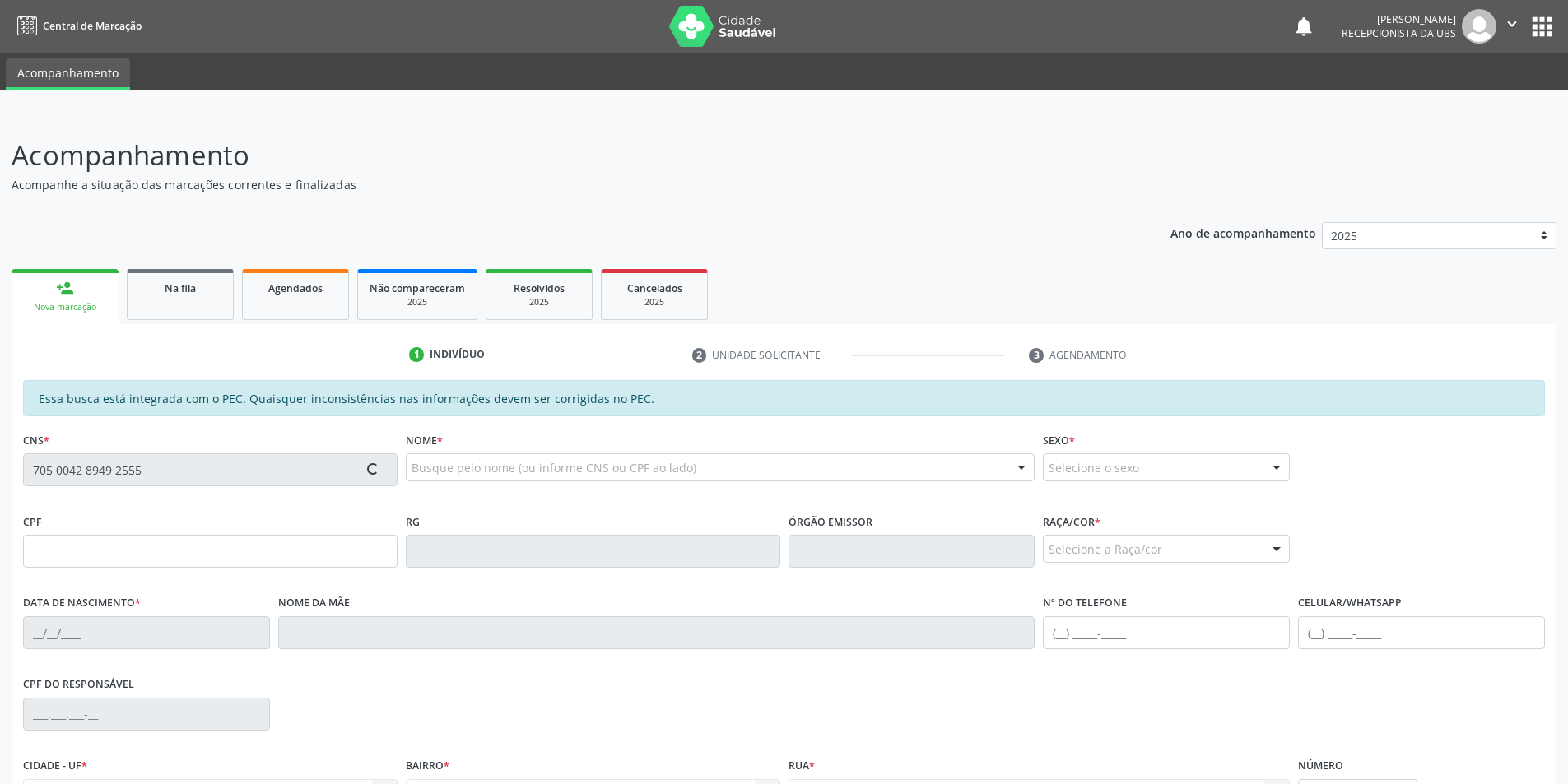
type input "[PHONE_NUMBER]"
type input "S/N"
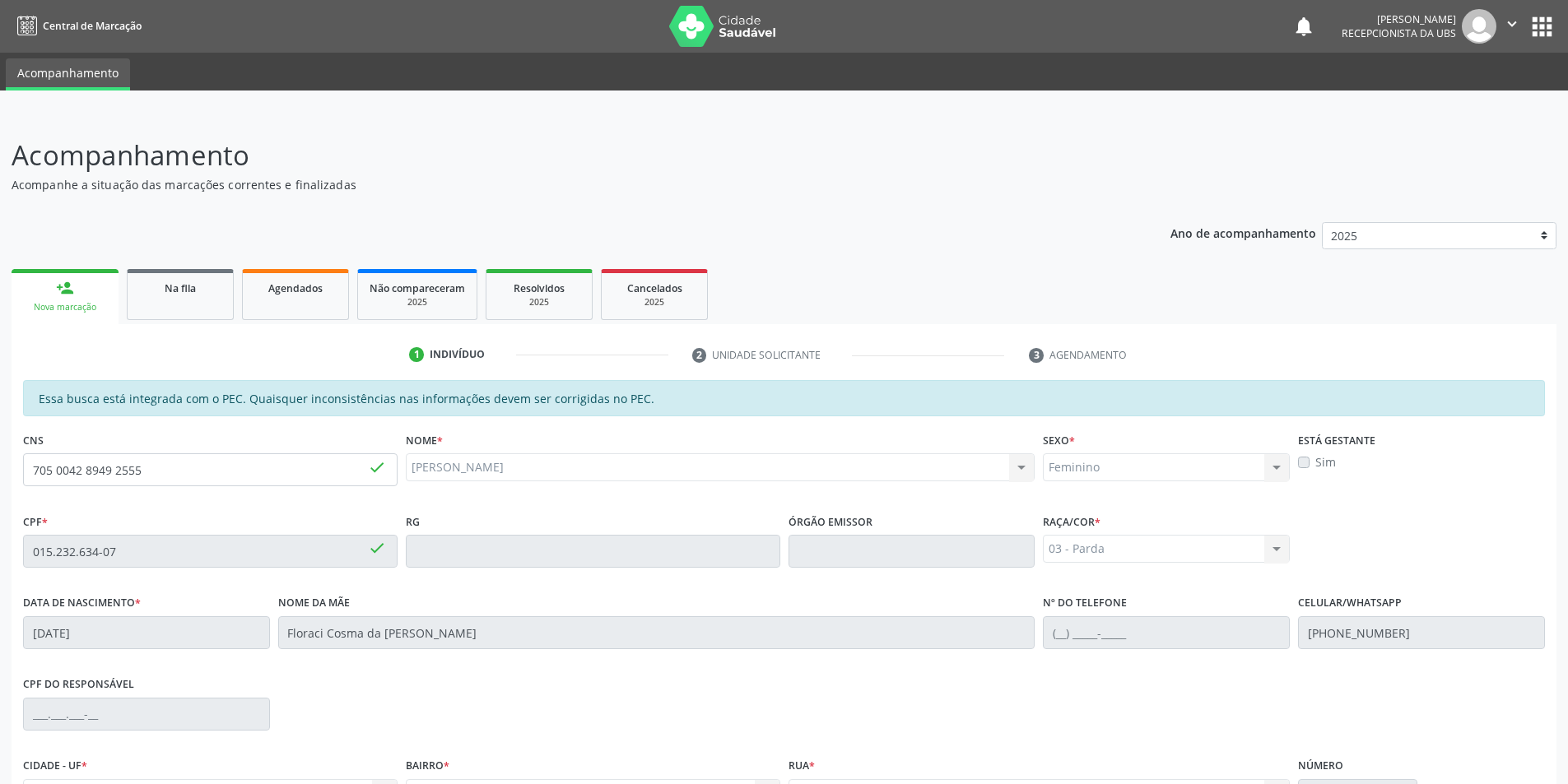
scroll to position [179, 0]
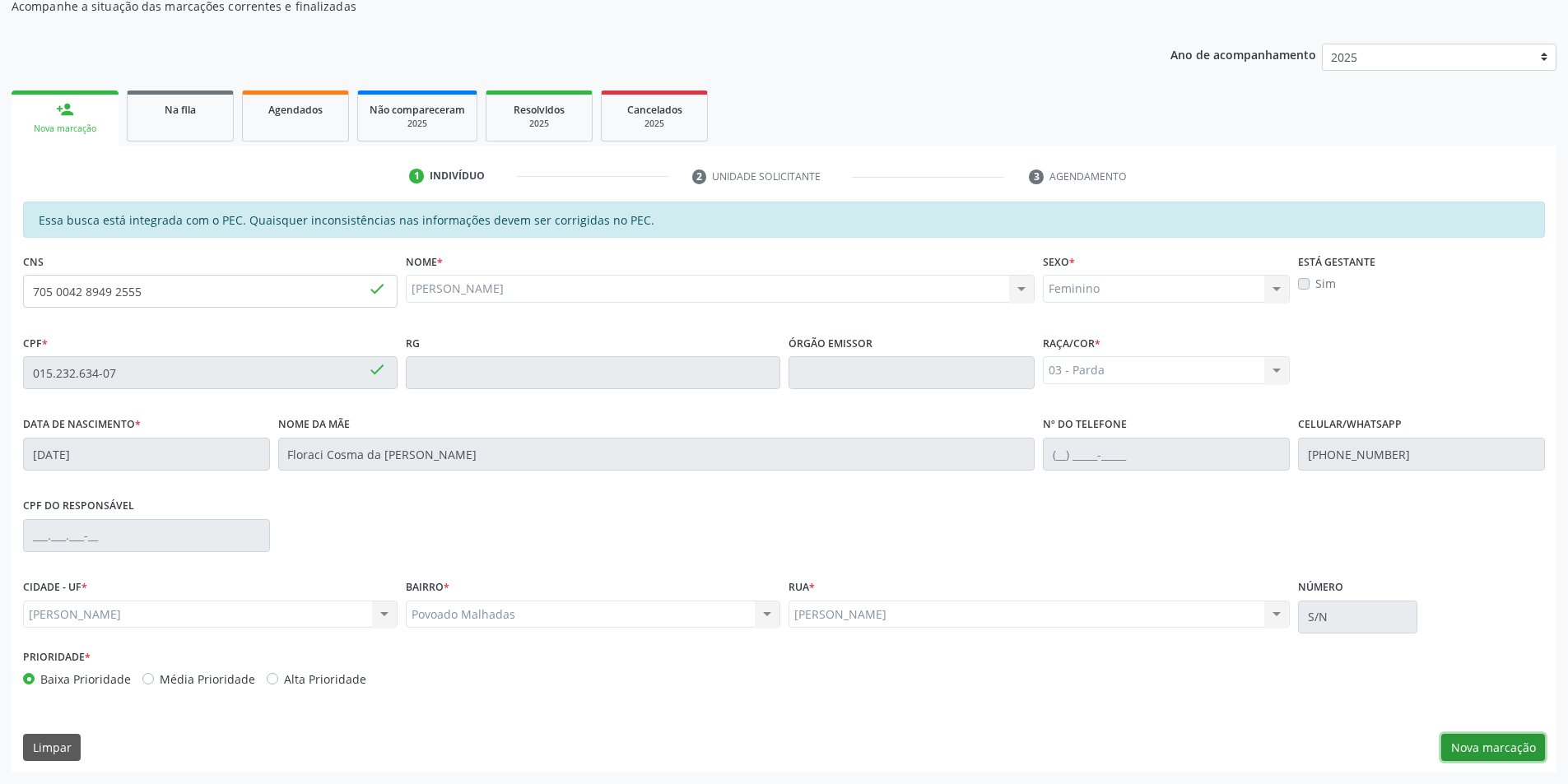
click at [1510, 738] on button "Nova marcação" at bounding box center [1492, 748] width 104 height 28
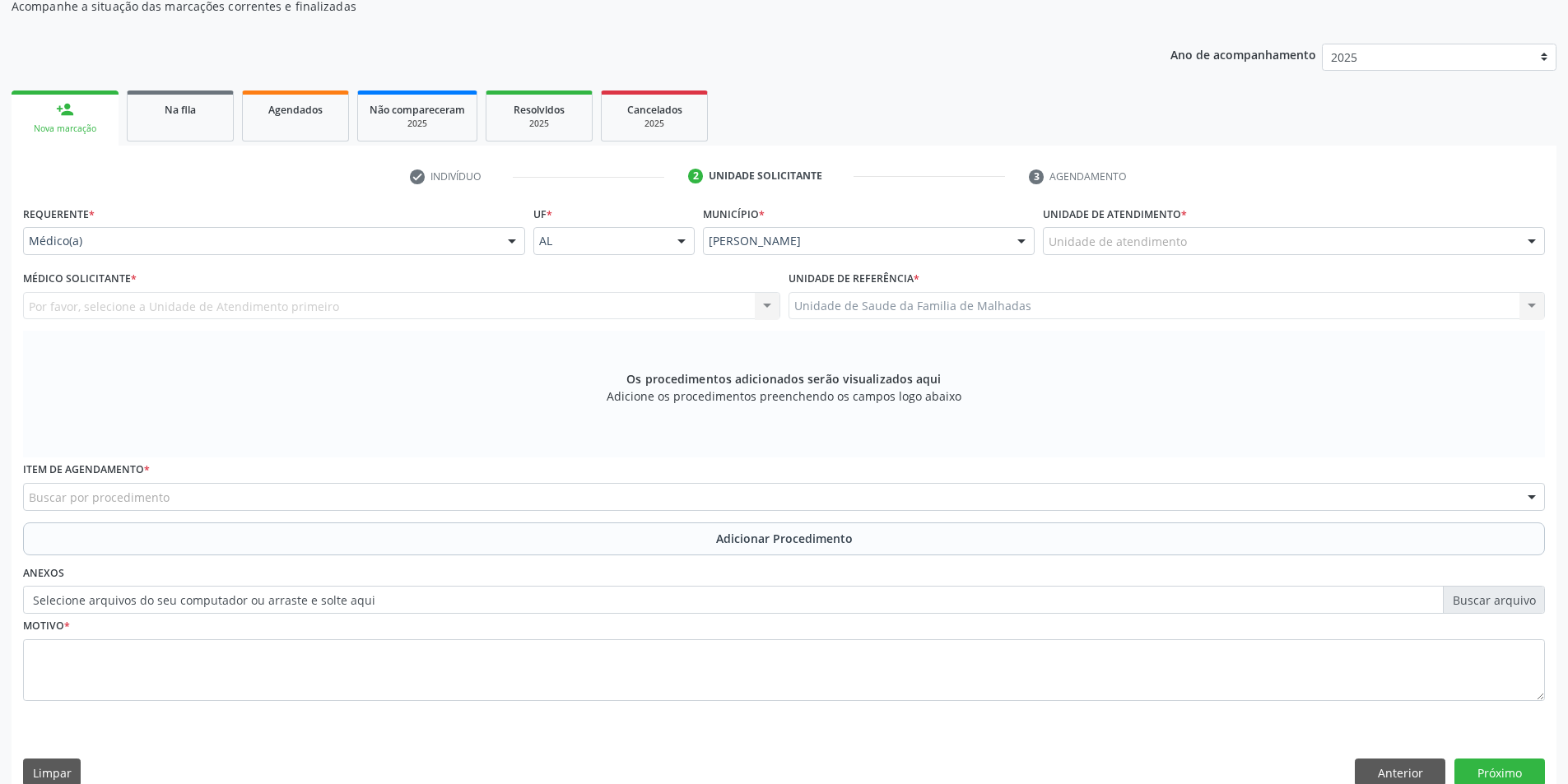
click at [1529, 229] on div at bounding box center [1532, 241] width 25 height 28
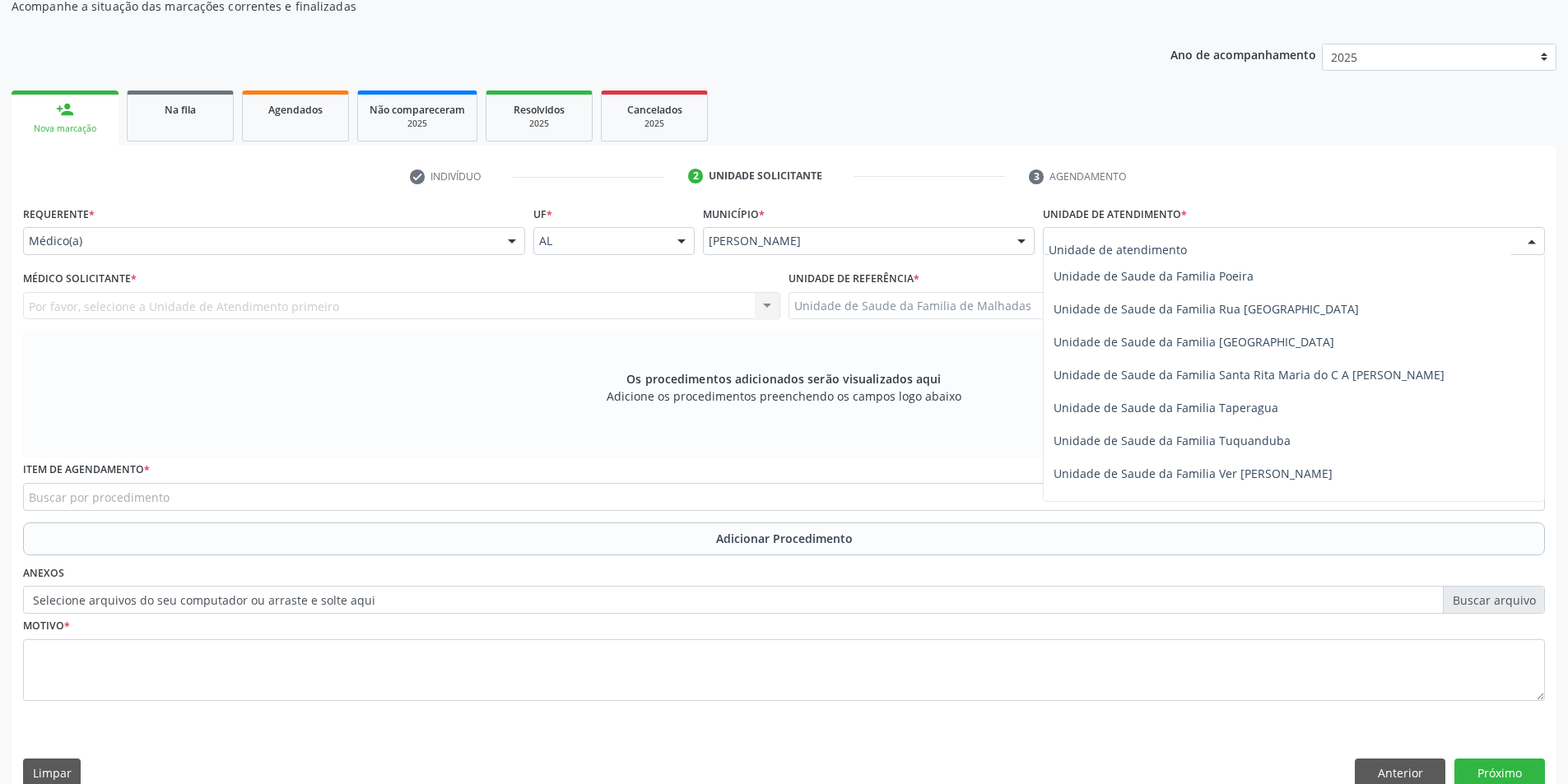
scroll to position [1082, 0]
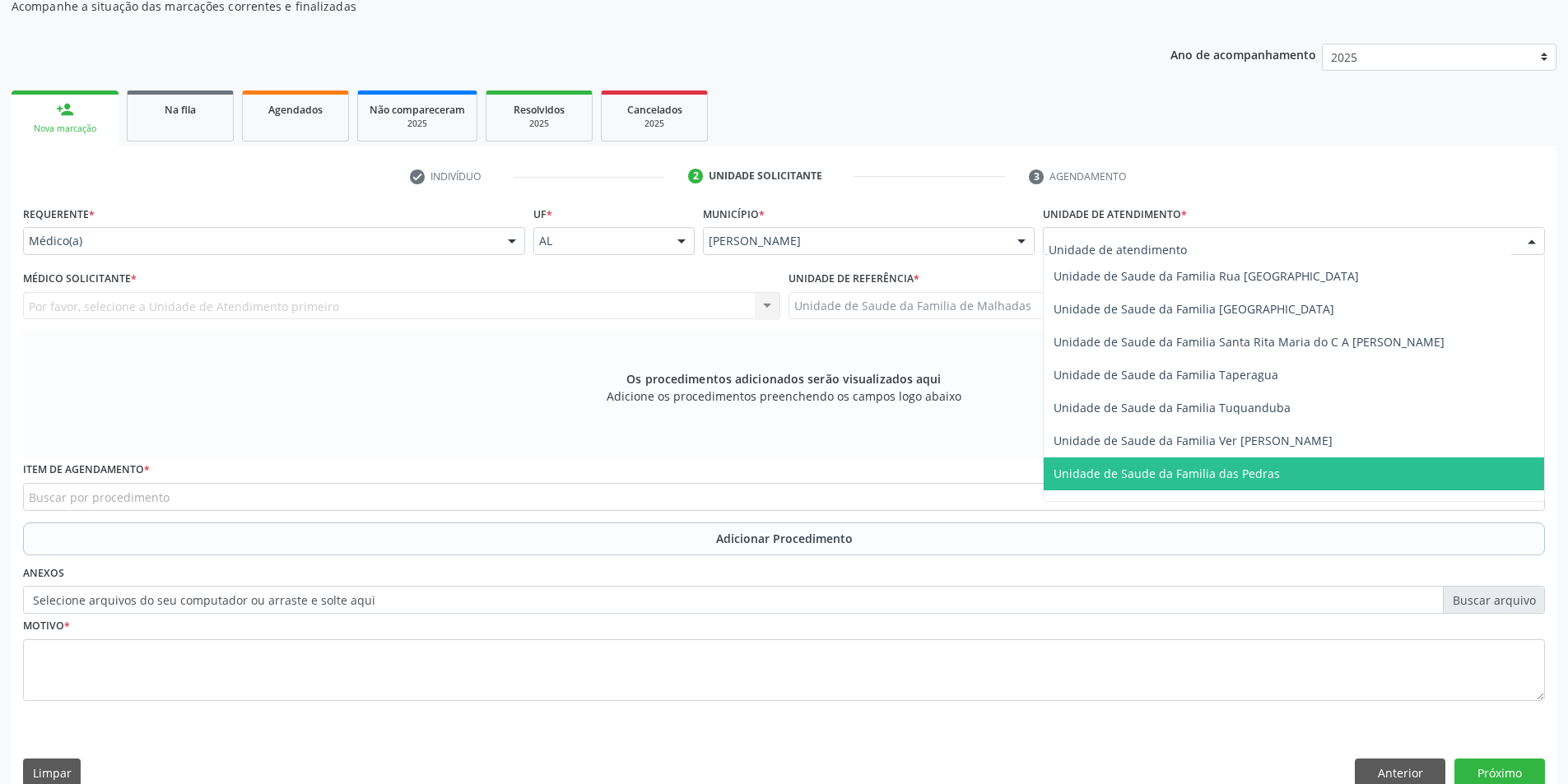
drag, startPoint x: 1525, startPoint y: 483, endPoint x: 1532, endPoint y: 489, distance: 9.2
click at [1532, 489] on div "Aeronave Baron 58 Aeronave Cessna Associacao Divina Misericordia Caps [PERSON_N…" at bounding box center [1293, 379] width 502 height 247
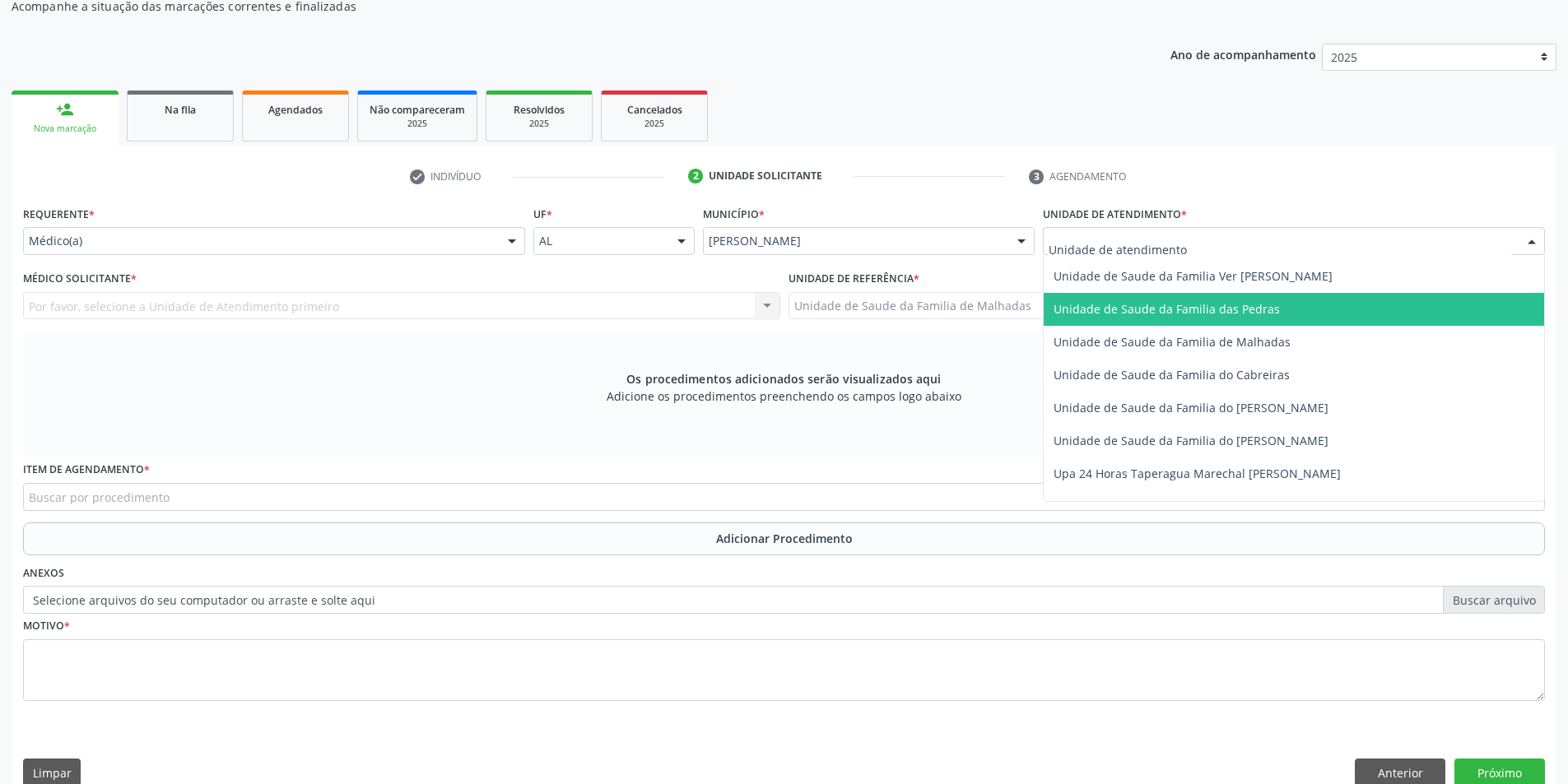
scroll to position [1301, 0]
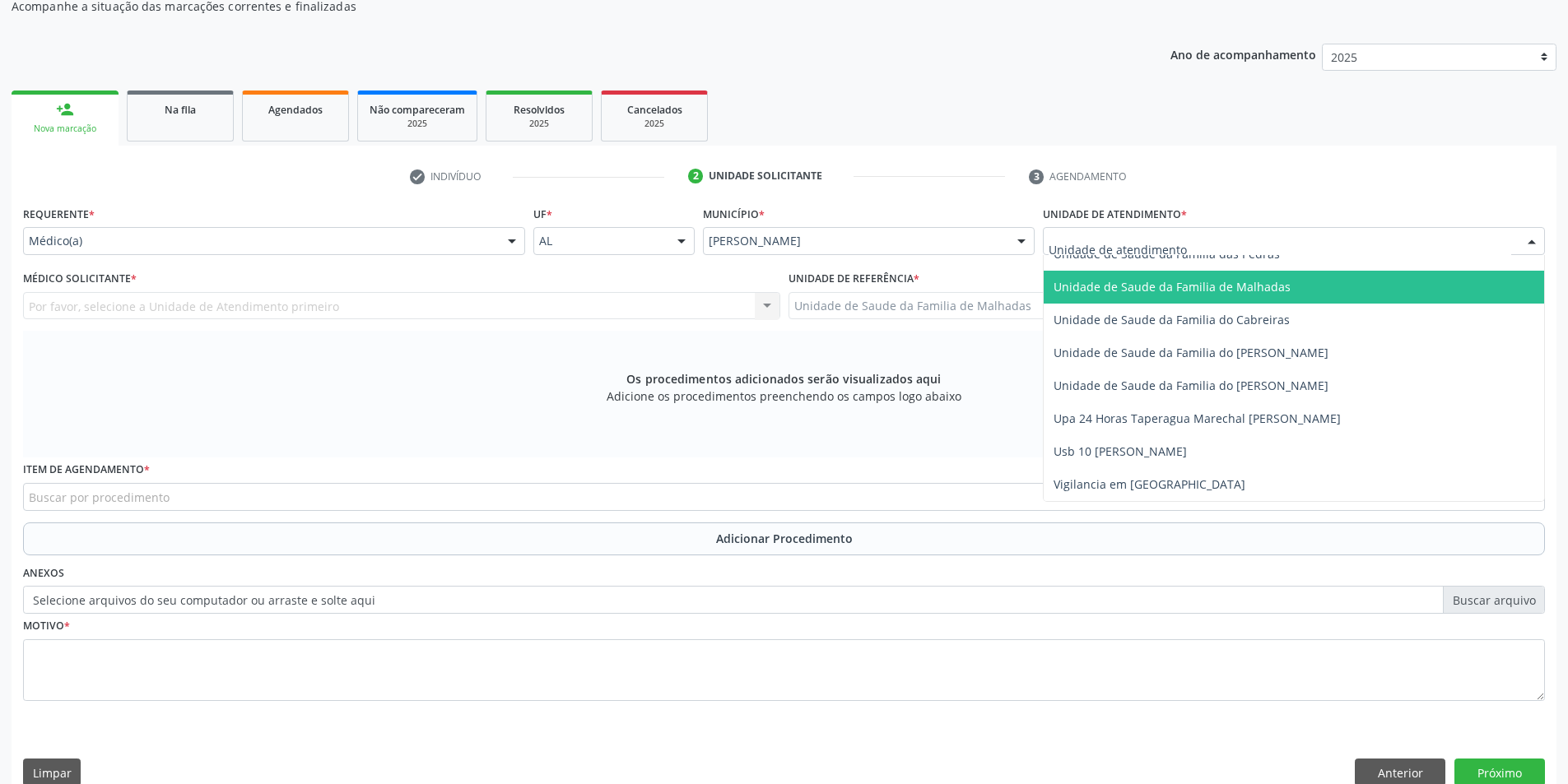
click at [1260, 279] on span "Unidade de Saude da Familia de Malhadas" at bounding box center [1172, 287] width 237 height 16
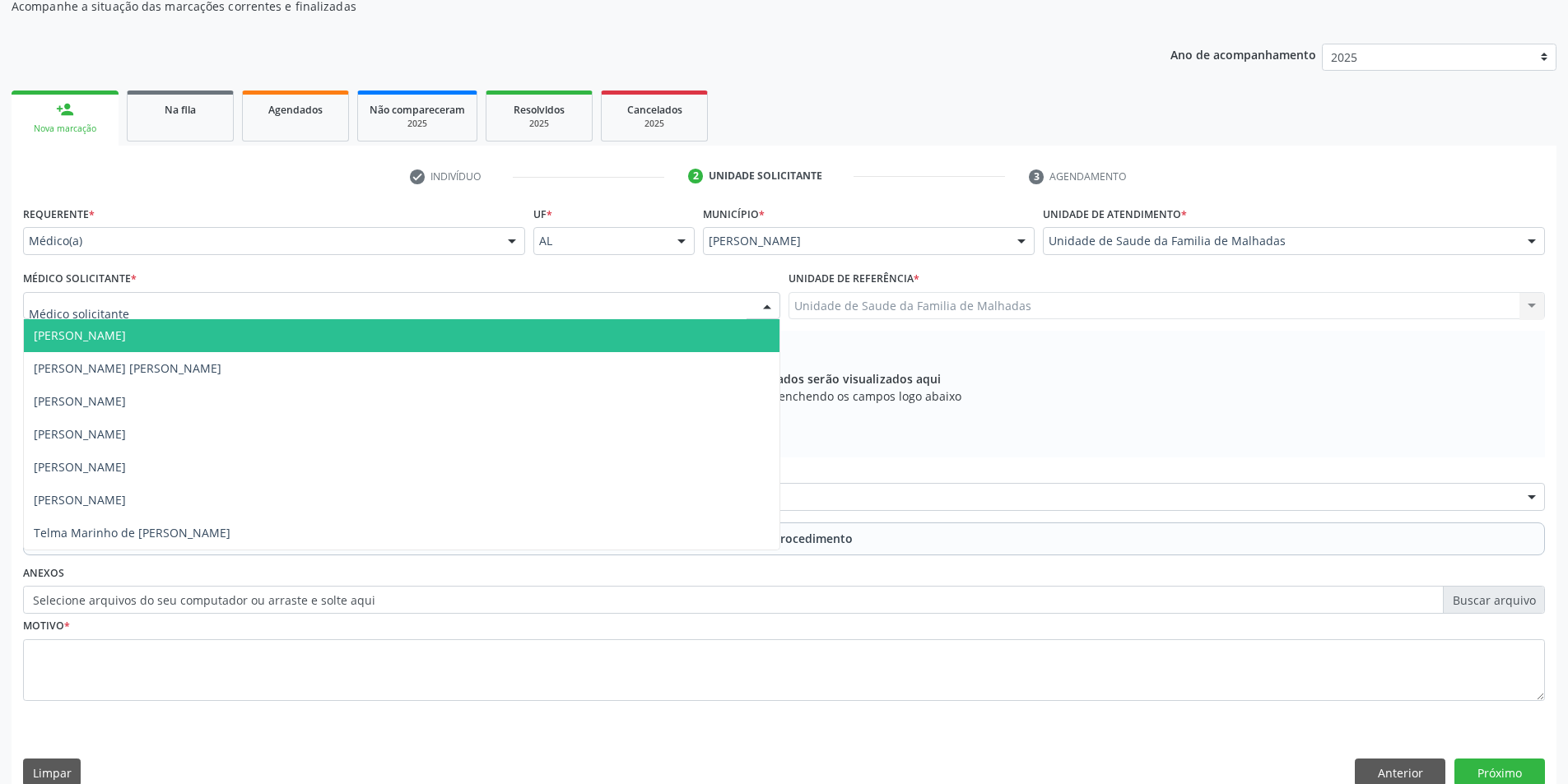
click at [530, 305] on div at bounding box center [402, 306] width 757 height 28
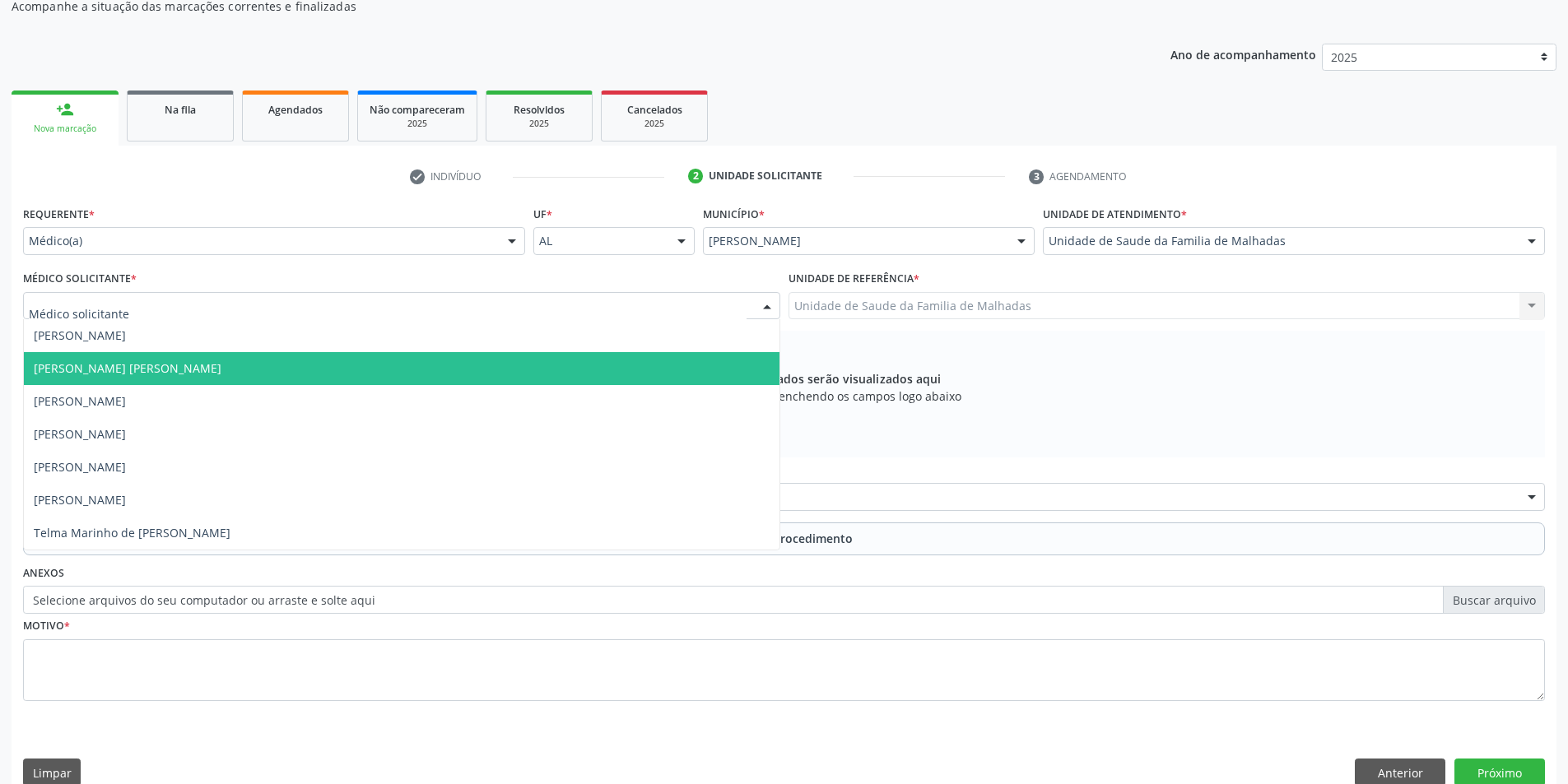
click at [503, 361] on span "[PERSON_NAME] [PERSON_NAME]" at bounding box center [402, 368] width 756 height 33
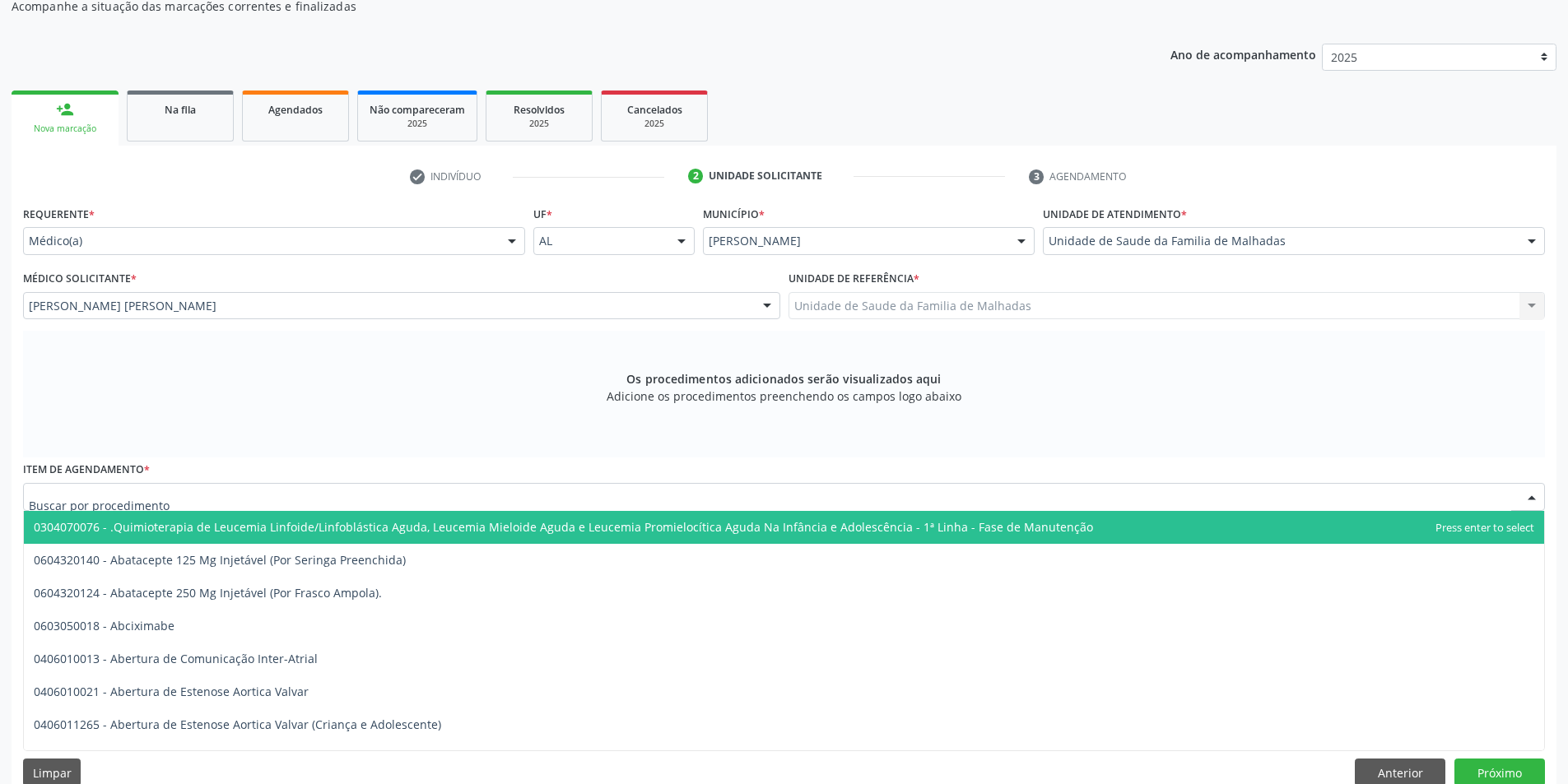
click at [390, 494] on div at bounding box center [784, 496] width 1522 height 28
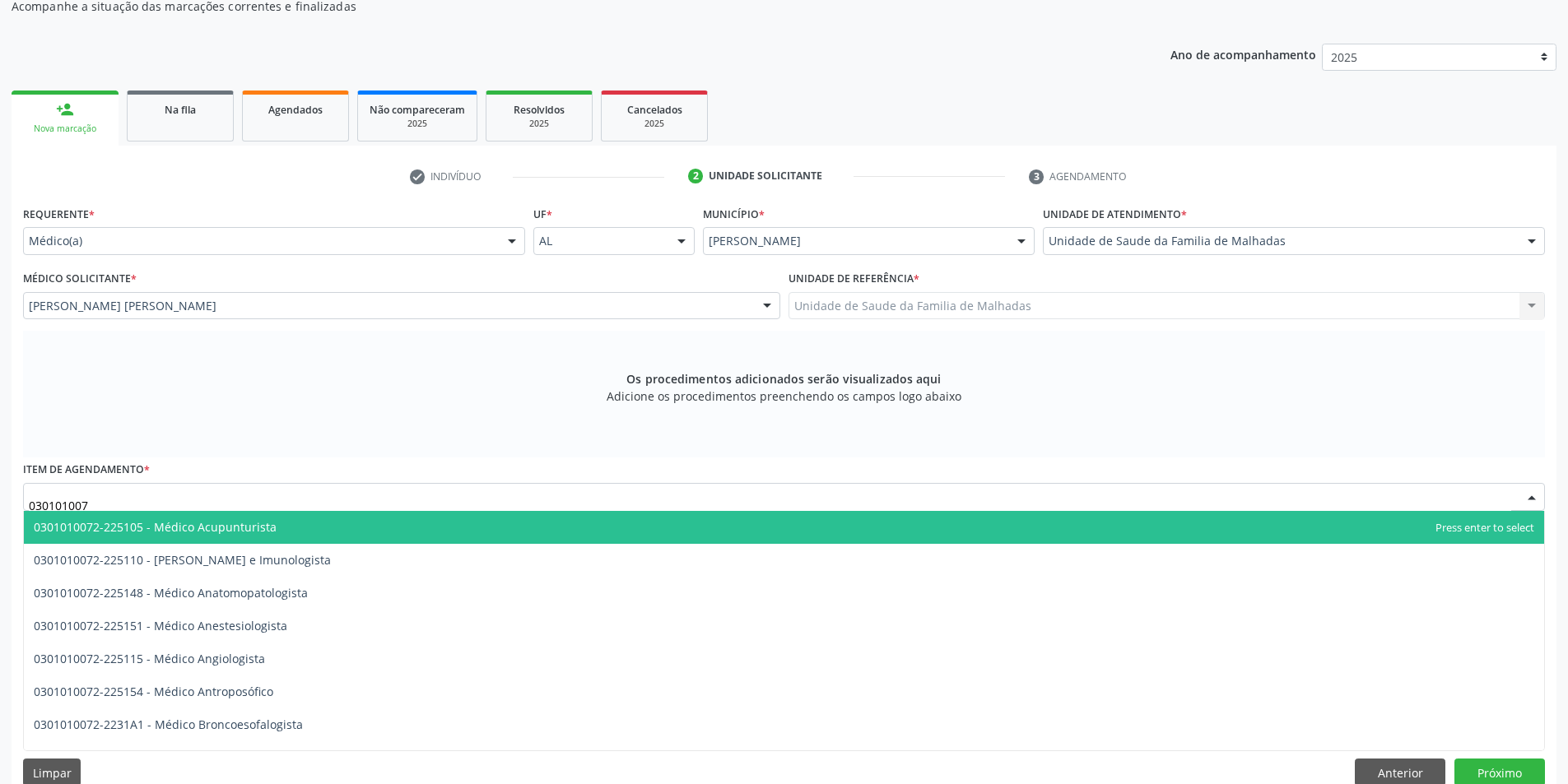
type input "0301010072"
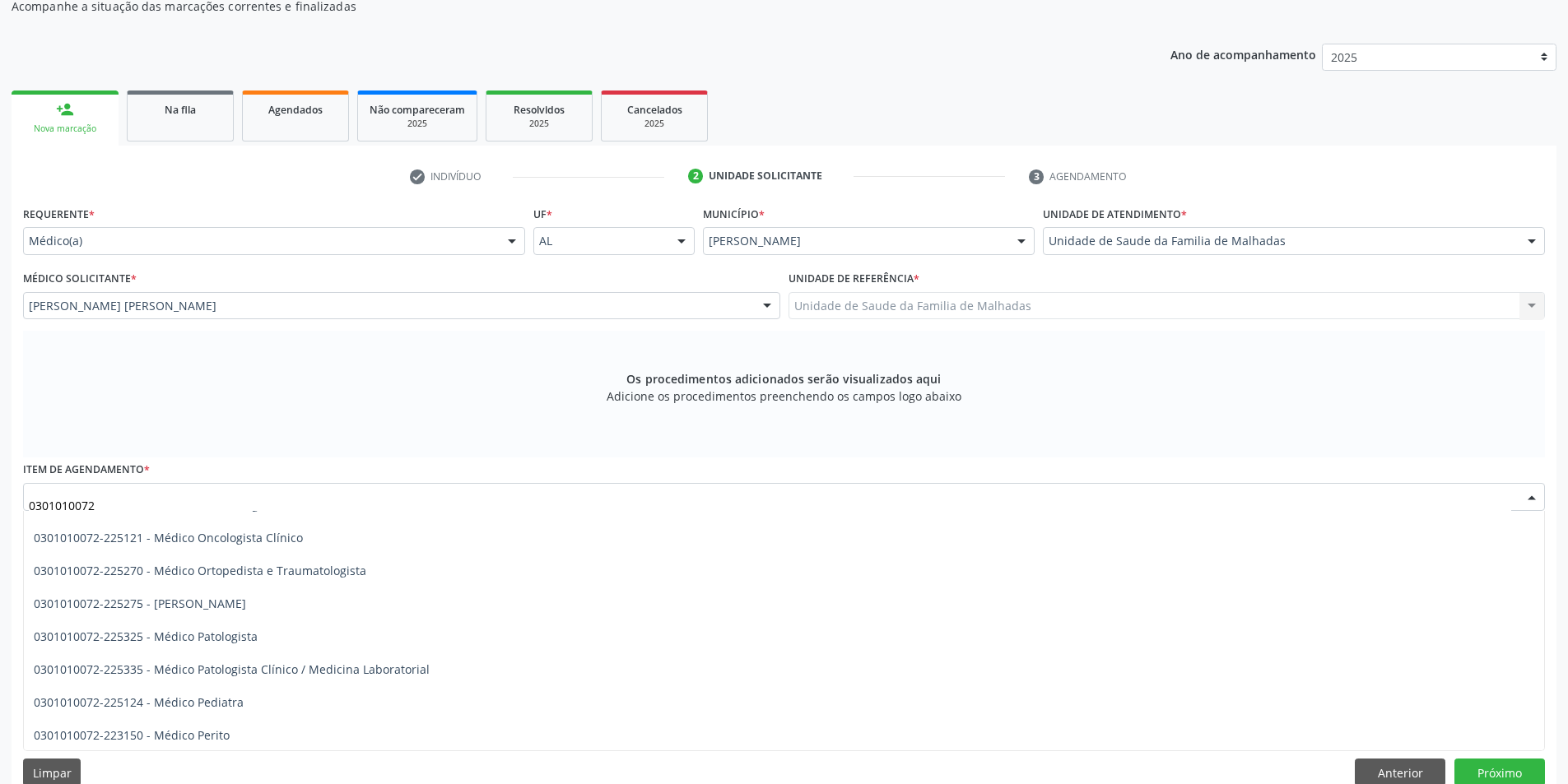
scroll to position [1449, 0]
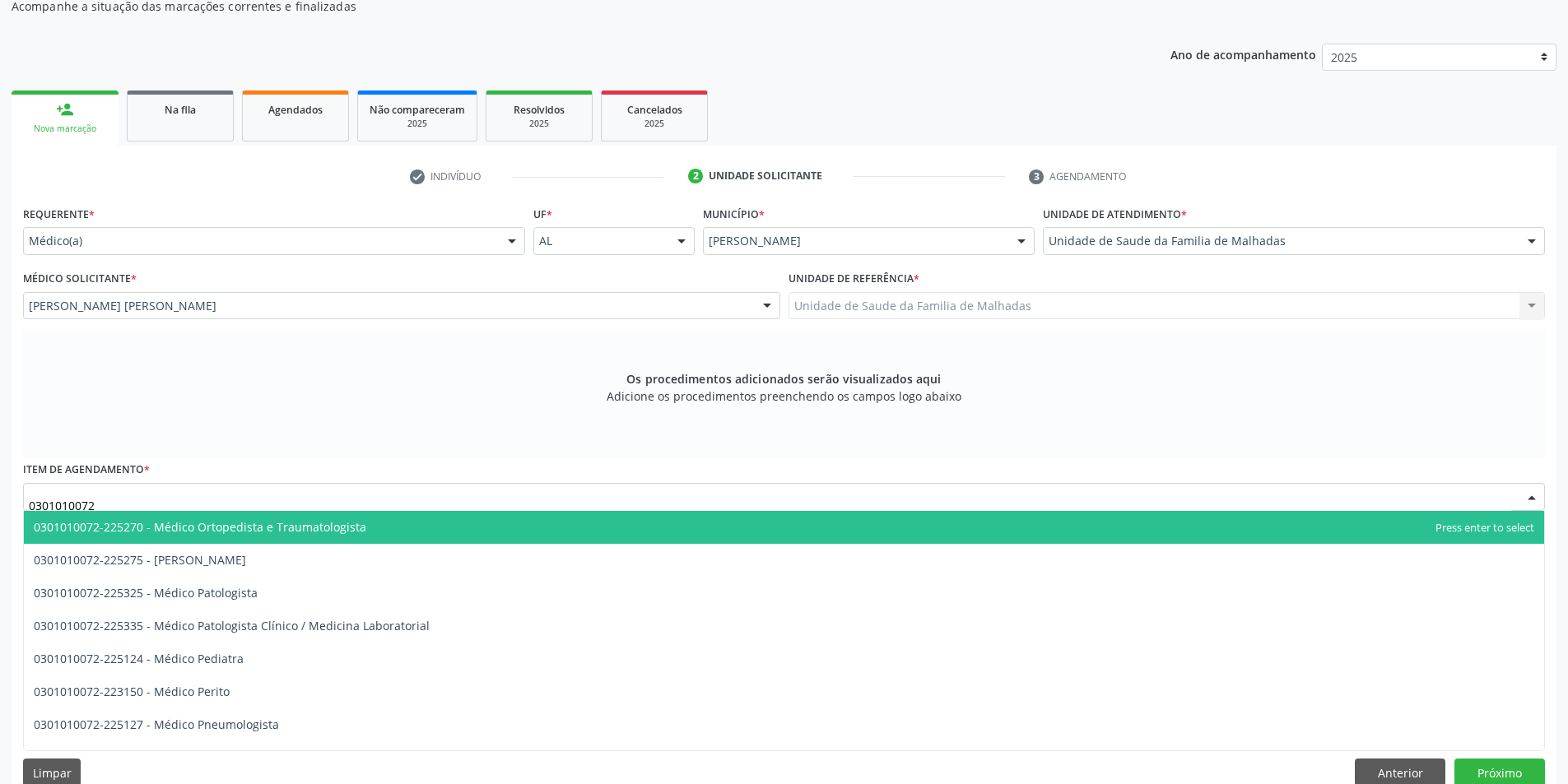
click at [361, 531] on span "0301010072-225270 - Médico Ortopedista e Traumatologista" at bounding box center [784, 527] width 1520 height 33
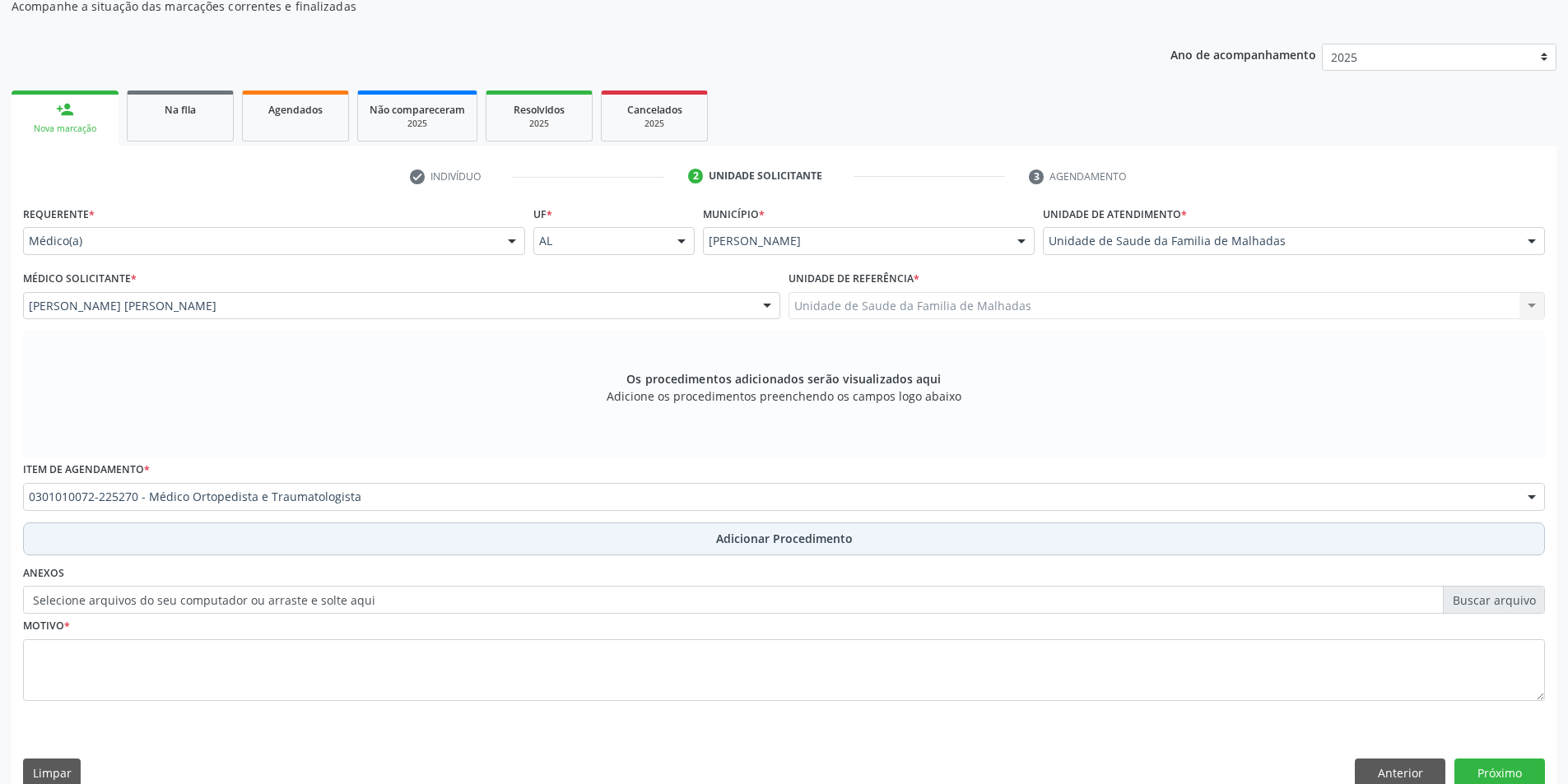
click at [811, 547] on span "Adicionar Procedimento" at bounding box center [785, 538] width 137 height 17
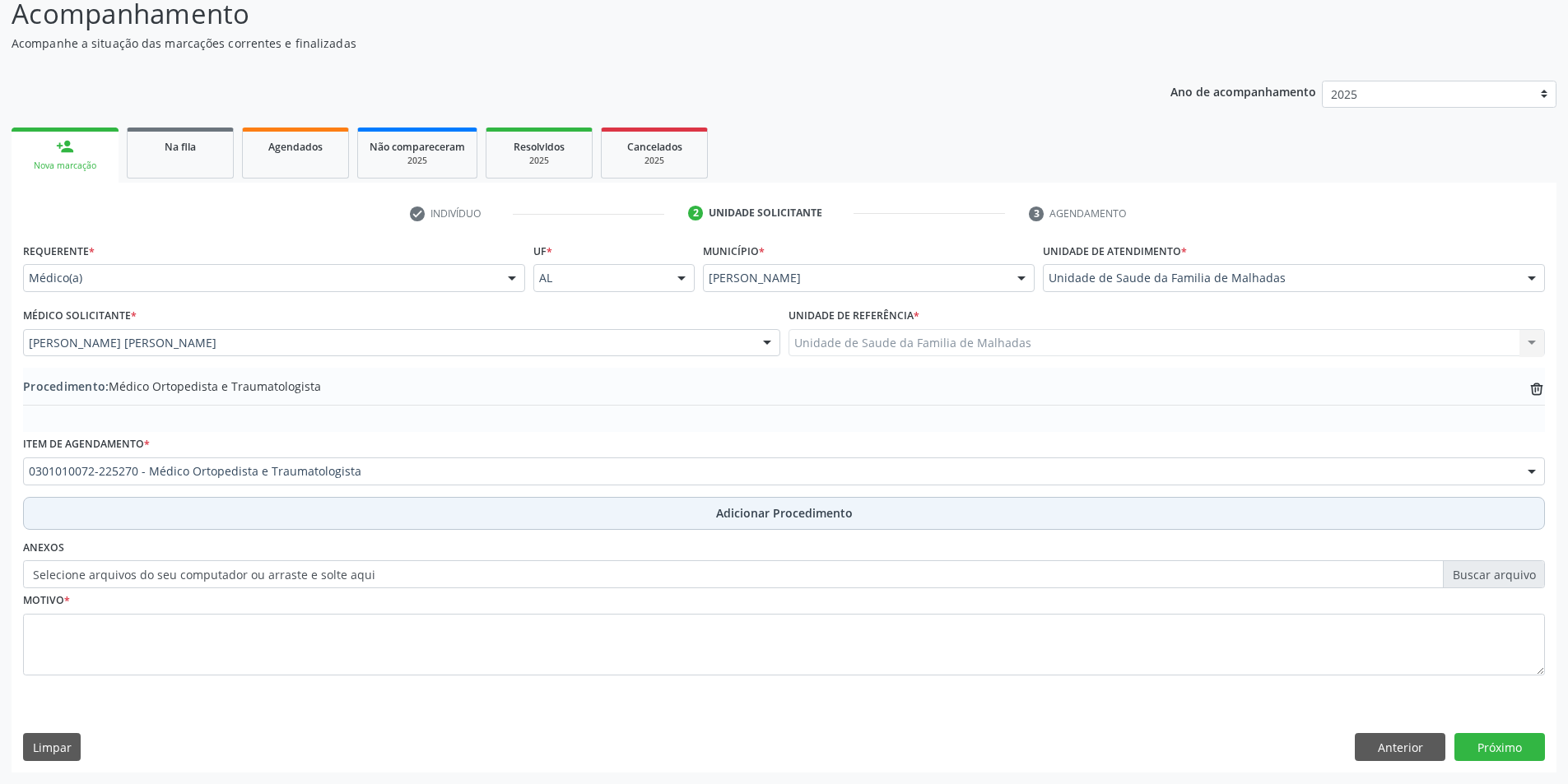
click at [812, 520] on span "Adicionar Procedimento" at bounding box center [785, 513] width 137 height 17
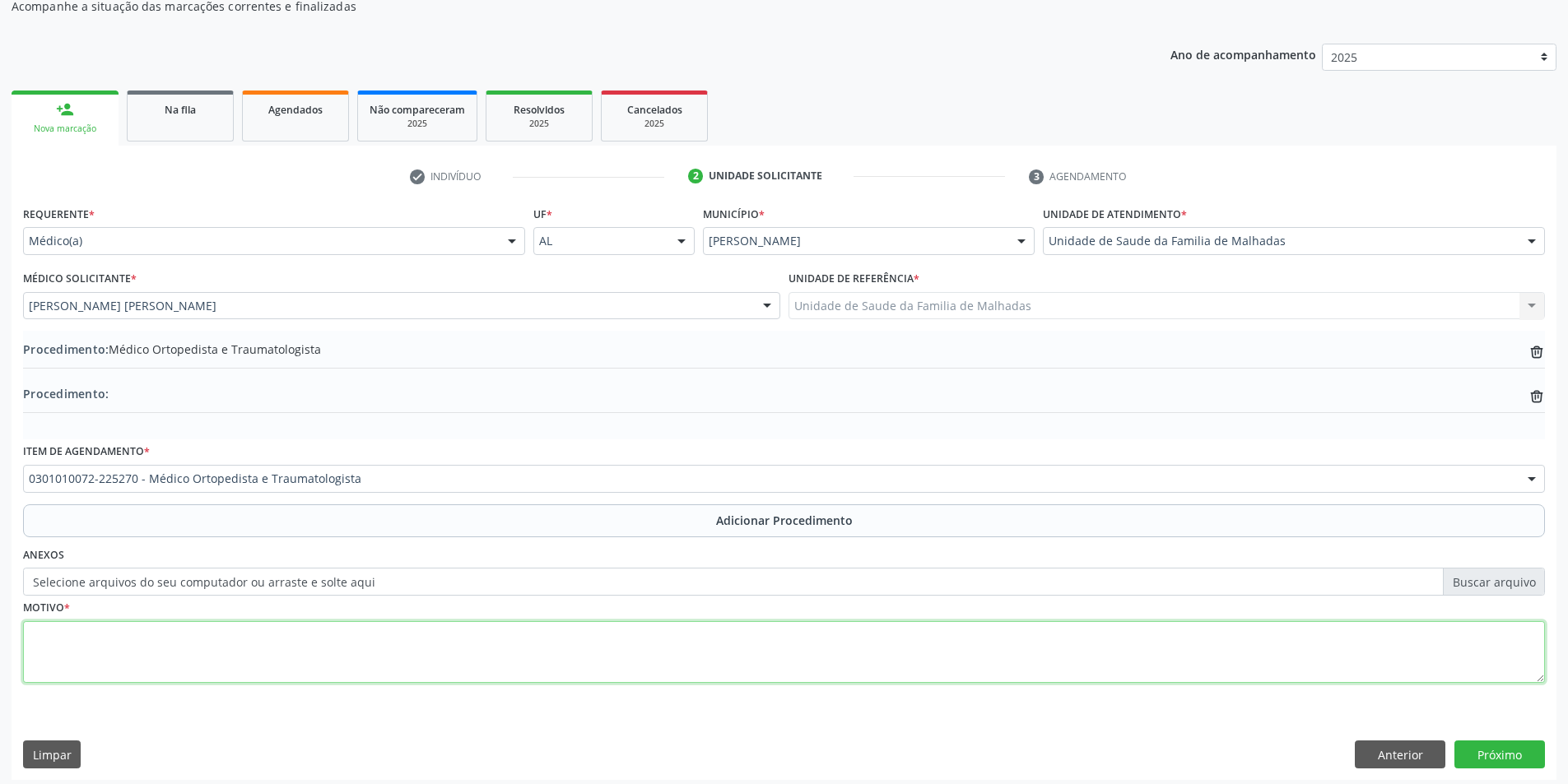
click at [707, 652] on textarea at bounding box center [784, 652] width 1522 height 62
type textarea "LONBALGIA CRONICA"
click at [1507, 751] on button "Próximo" at bounding box center [1500, 754] width 91 height 28
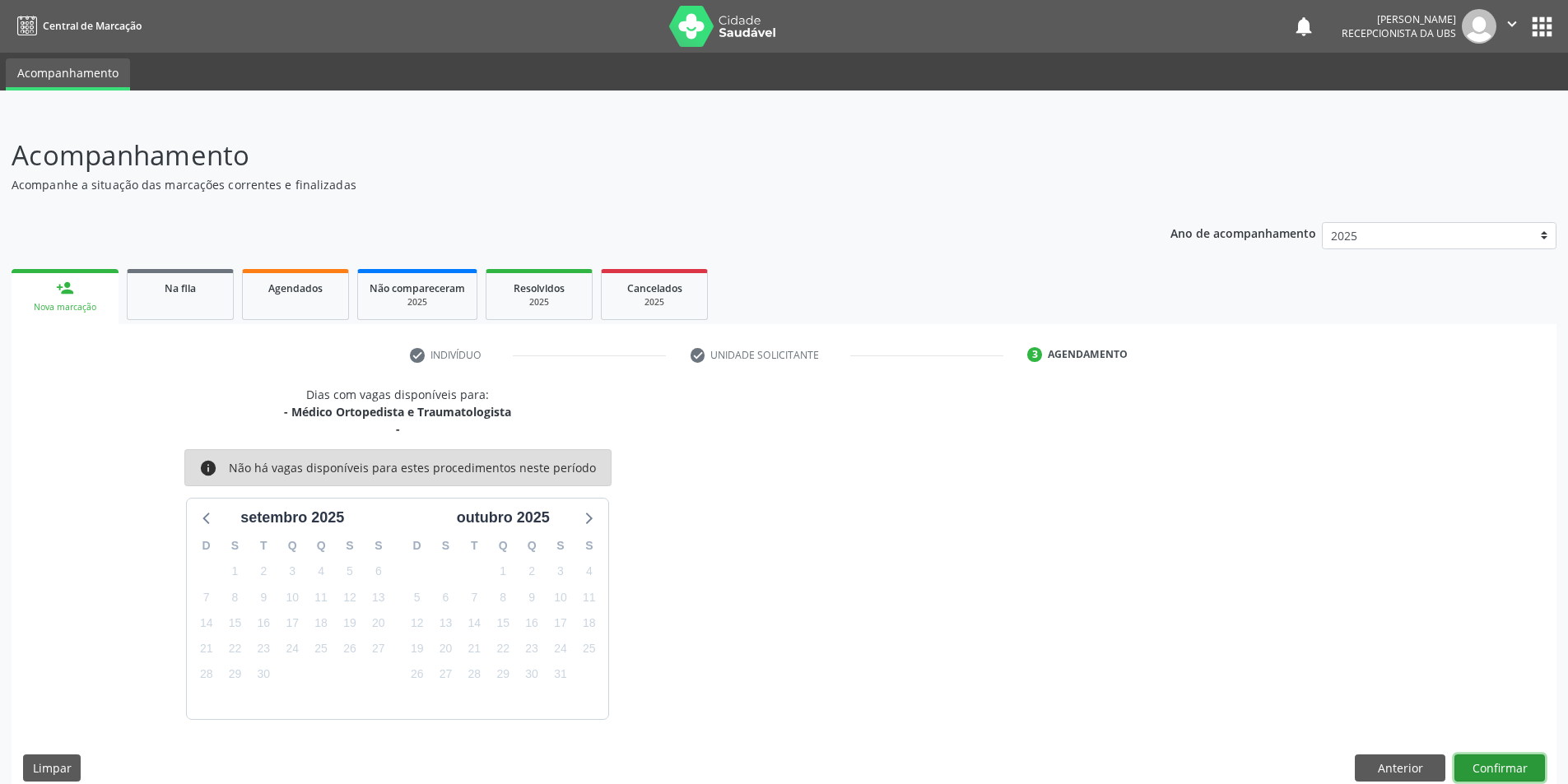
click at [1507, 770] on button "Confirmar" at bounding box center [1500, 768] width 91 height 28
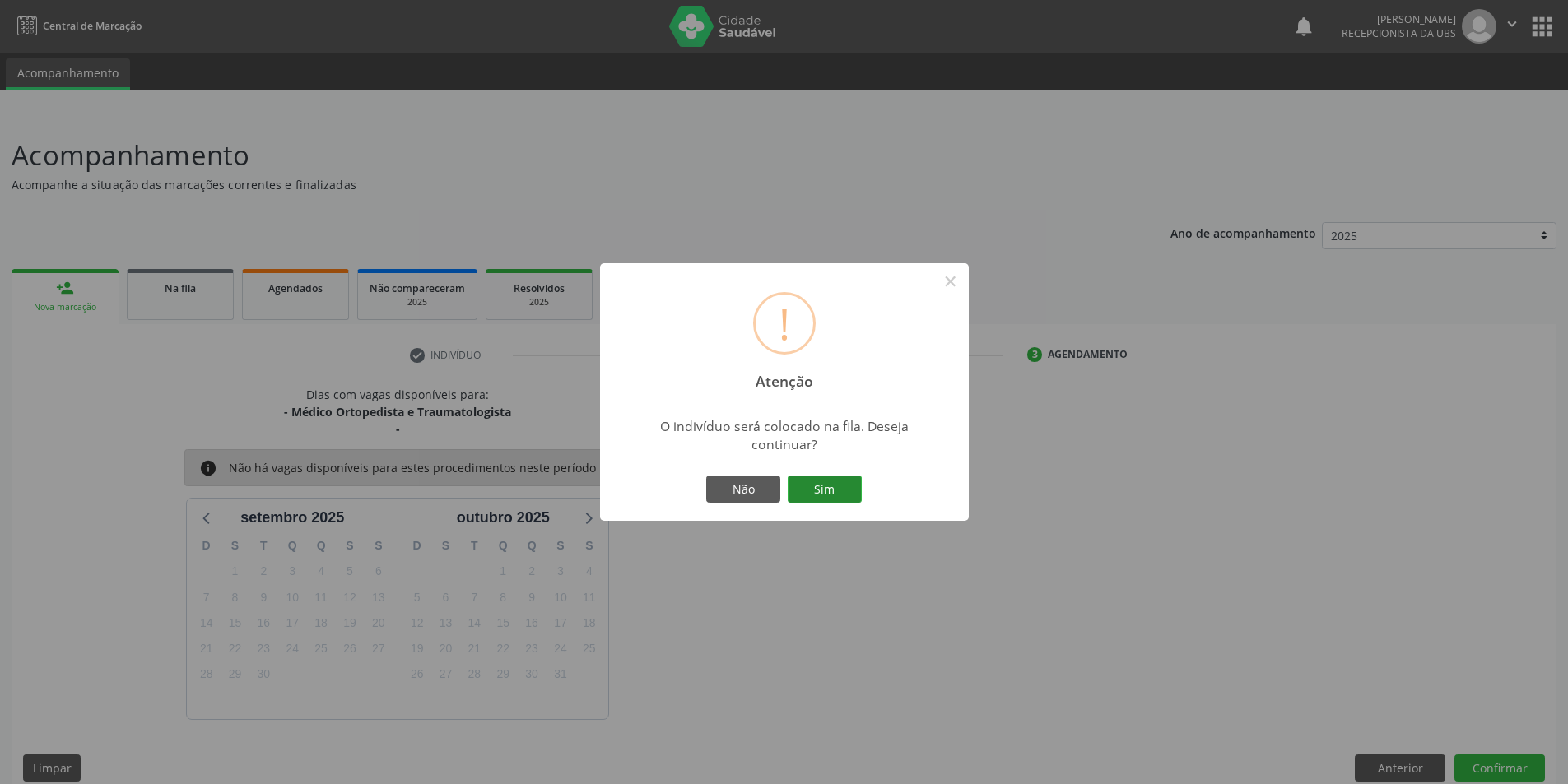
click at [824, 486] on button "Sim" at bounding box center [824, 489] width 74 height 28
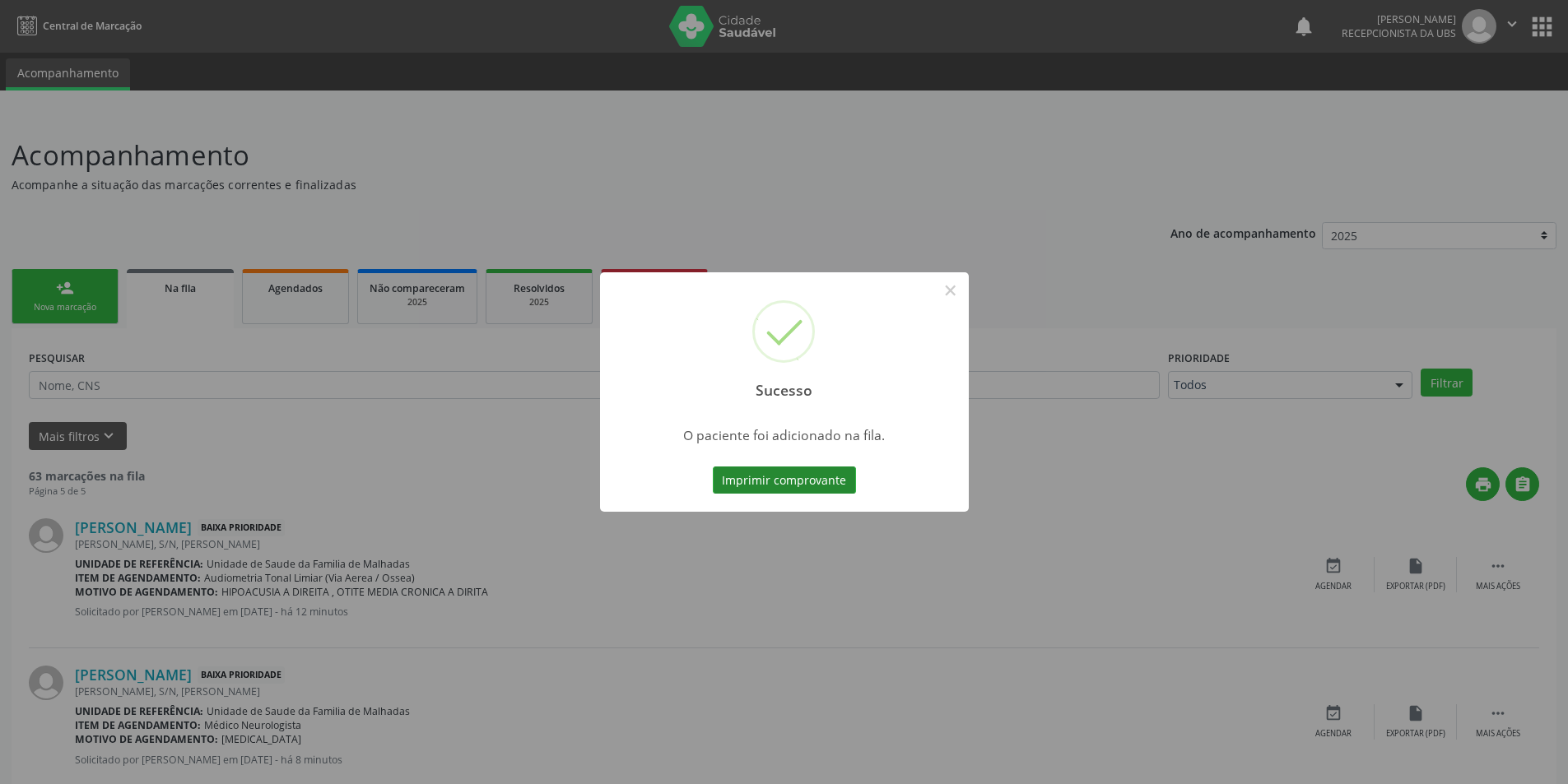
click at [820, 482] on button "Imprimir comprovante" at bounding box center [784, 480] width 143 height 28
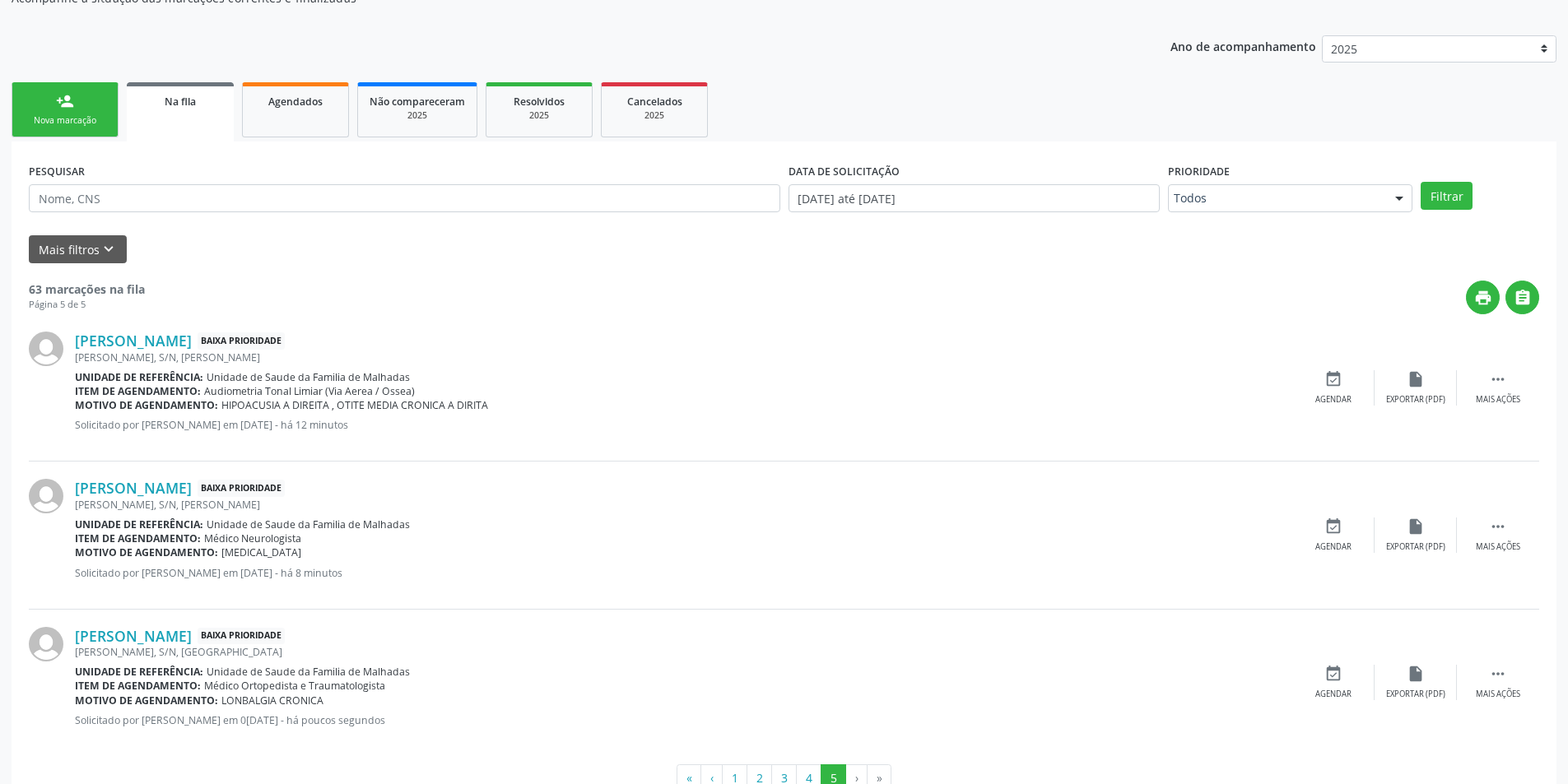
scroll to position [235, 0]
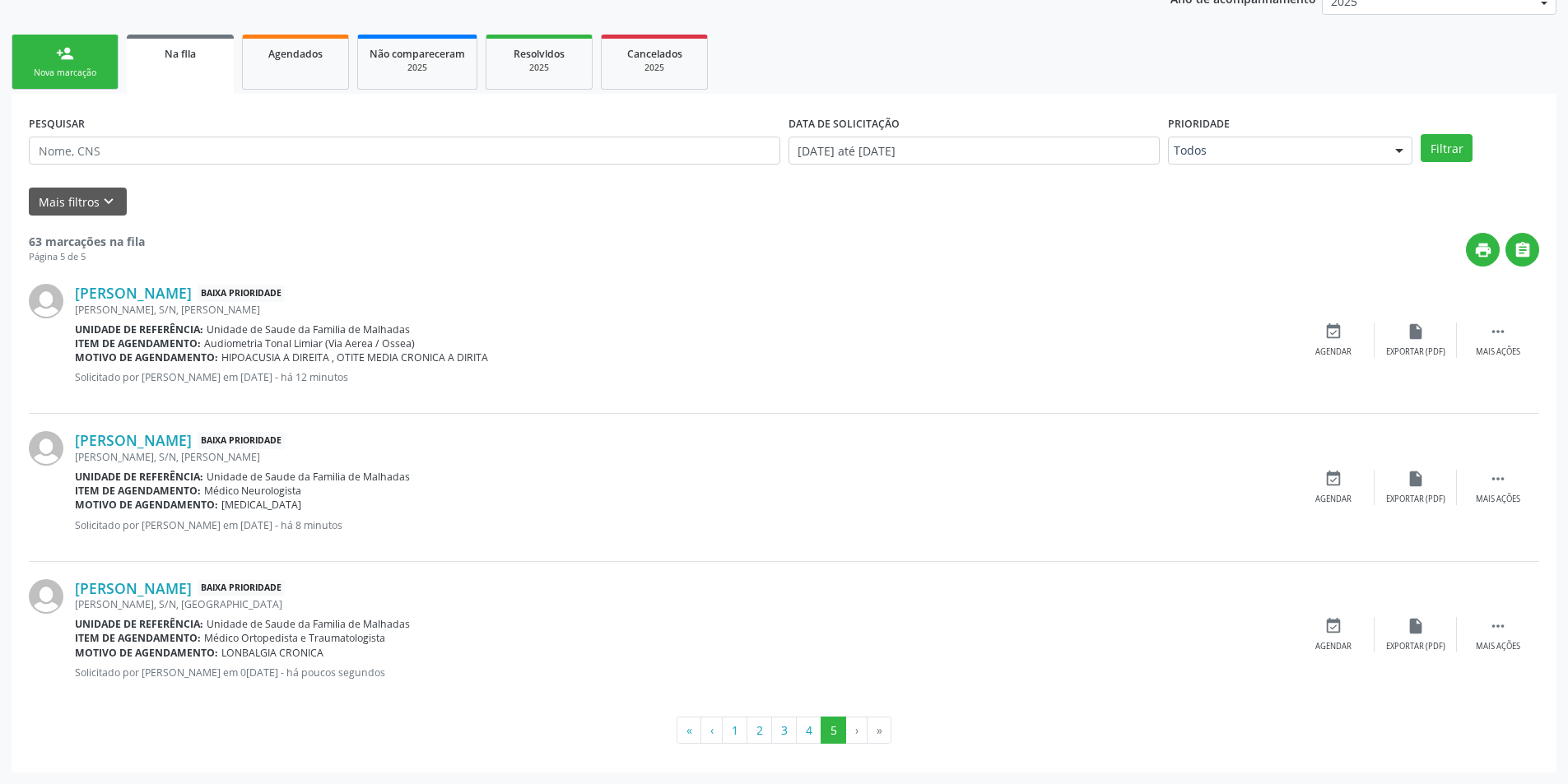
drag, startPoint x: 81, startPoint y: 44, endPoint x: 111, endPoint y: 110, distance: 72.5
click at [81, 46] on link "person_add Nova marcação" at bounding box center [65, 62] width 107 height 55
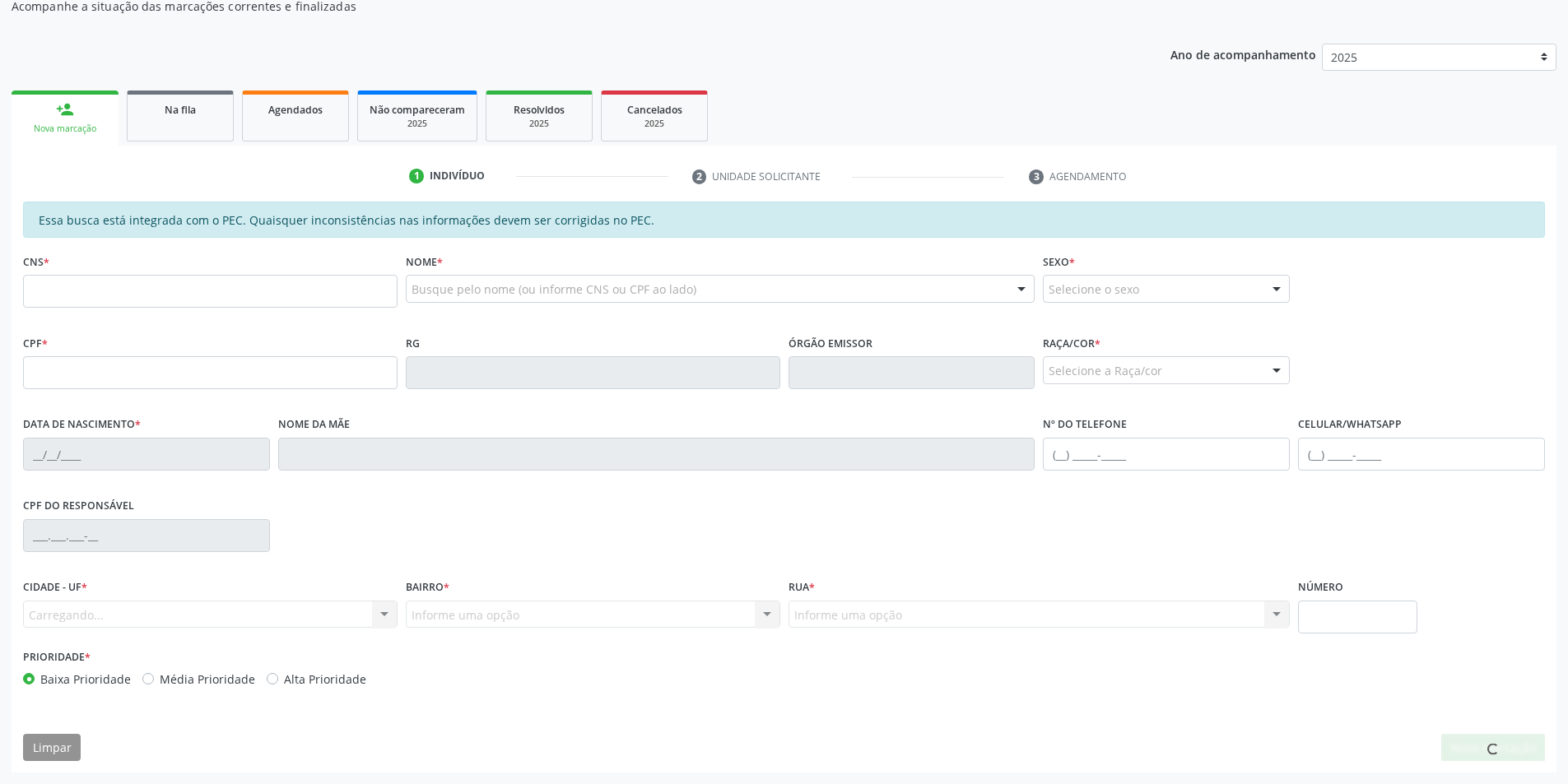
scroll to position [179, 0]
click at [140, 295] on input "text" at bounding box center [210, 291] width 374 height 33
type input "700 0053 6272 8509"
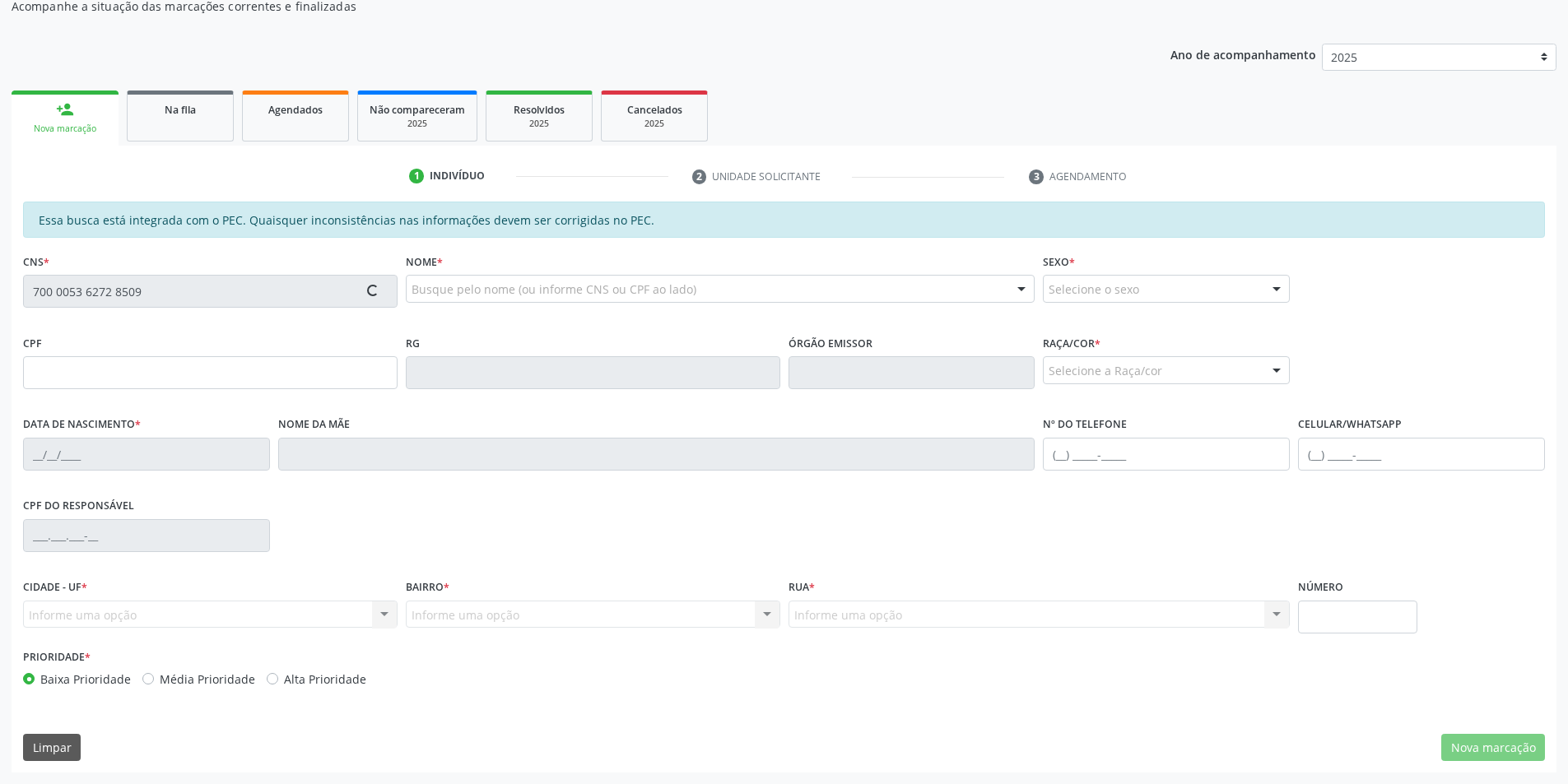
type input "067.385.564-38"
type input "2[DATE]"
type input "[PERSON_NAME]"
type input "[PHONE_NUMBER]"
type input "S/N"
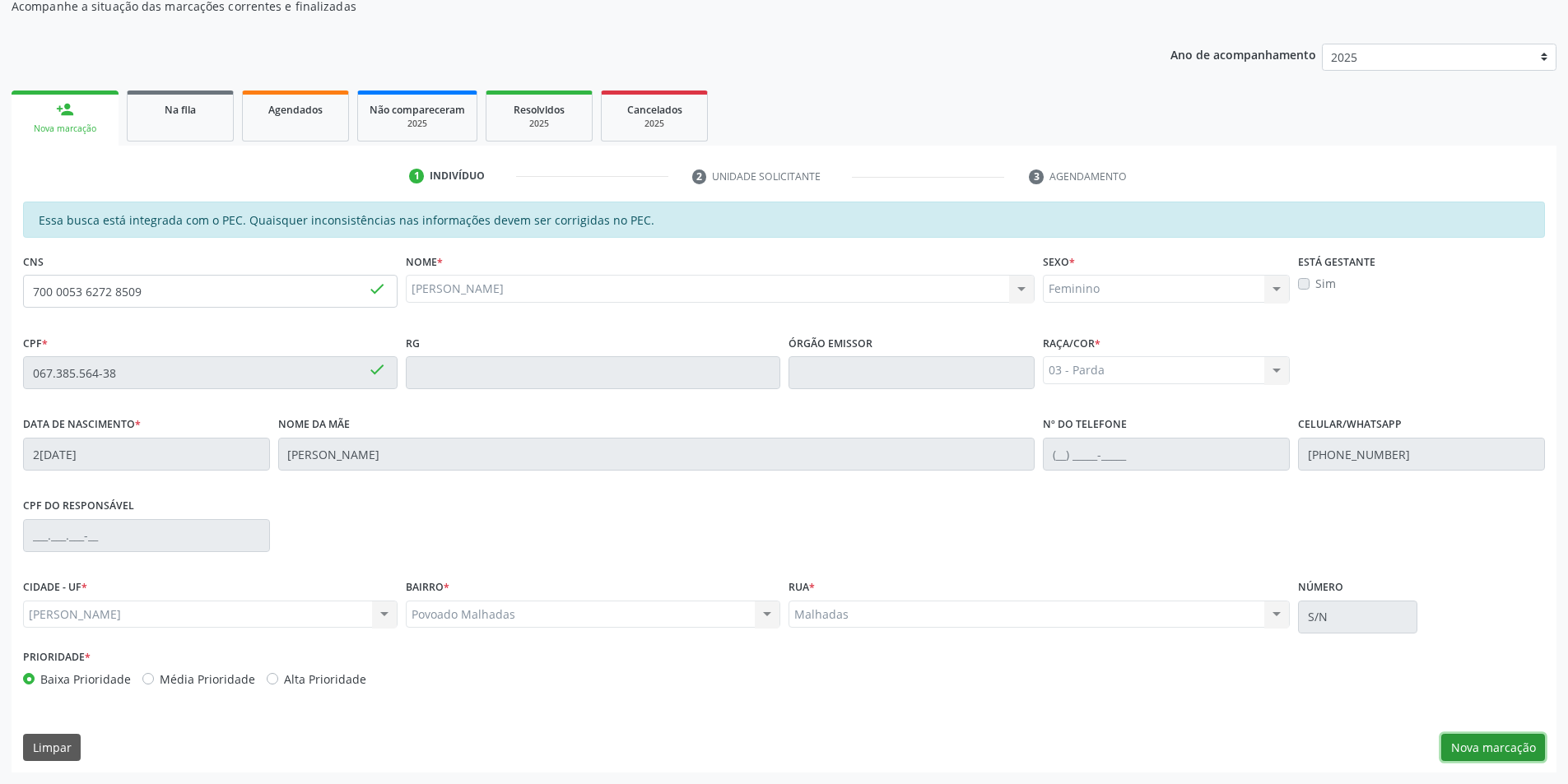
click at [1474, 740] on button "Nova marcação" at bounding box center [1492, 748] width 104 height 28
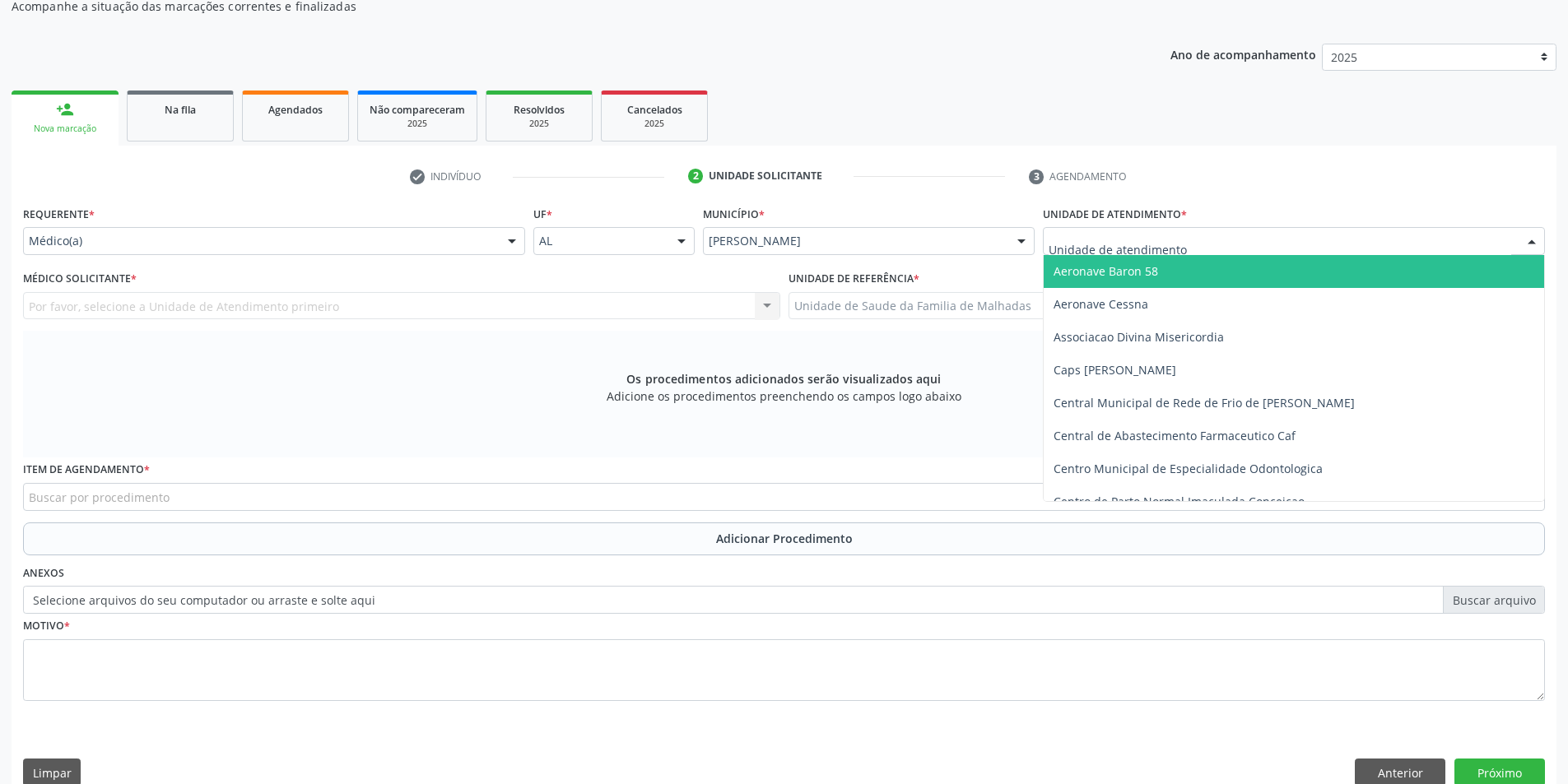
click at [1534, 236] on div at bounding box center [1532, 241] width 25 height 28
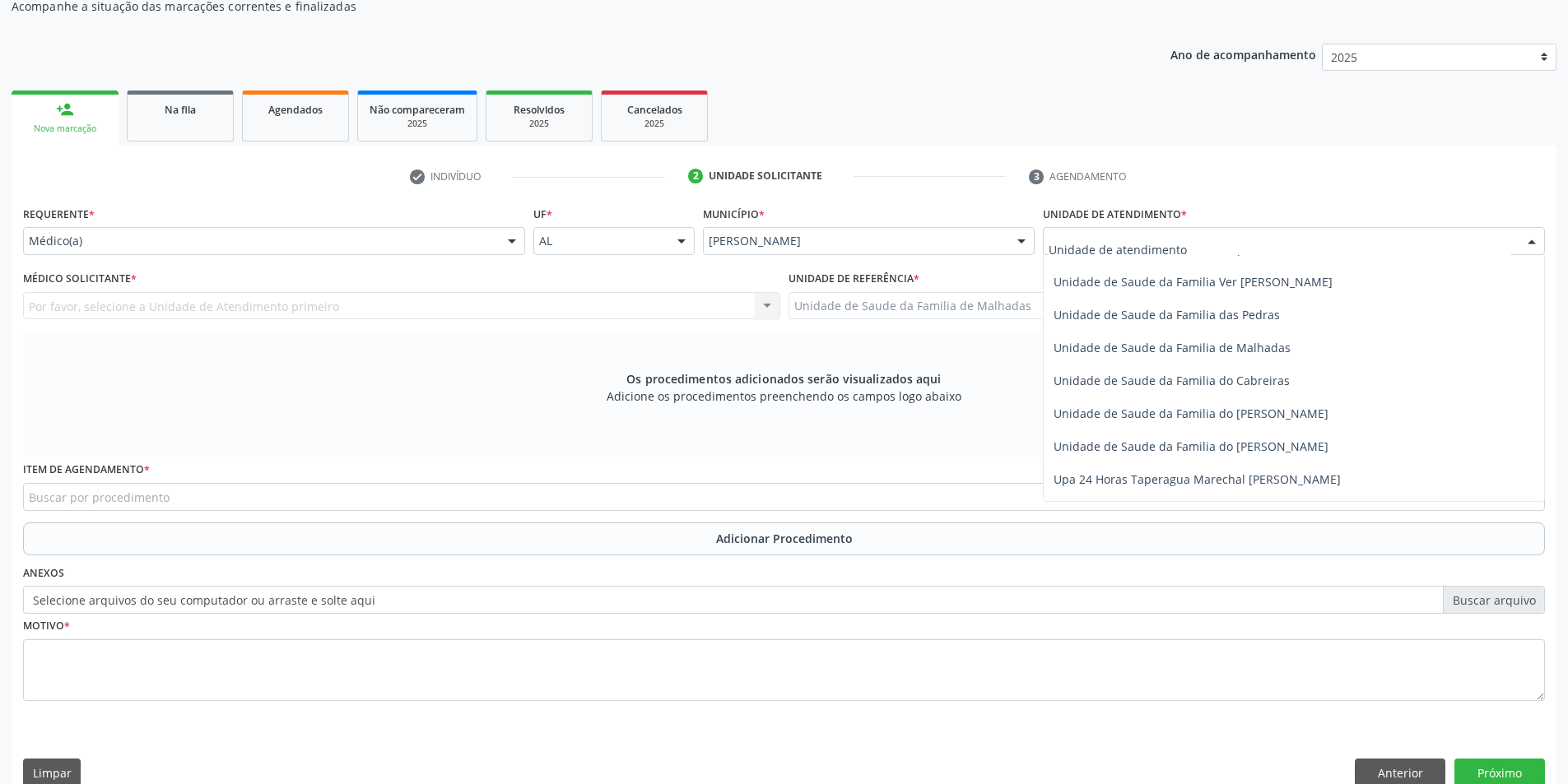
scroll to position [1301, 0]
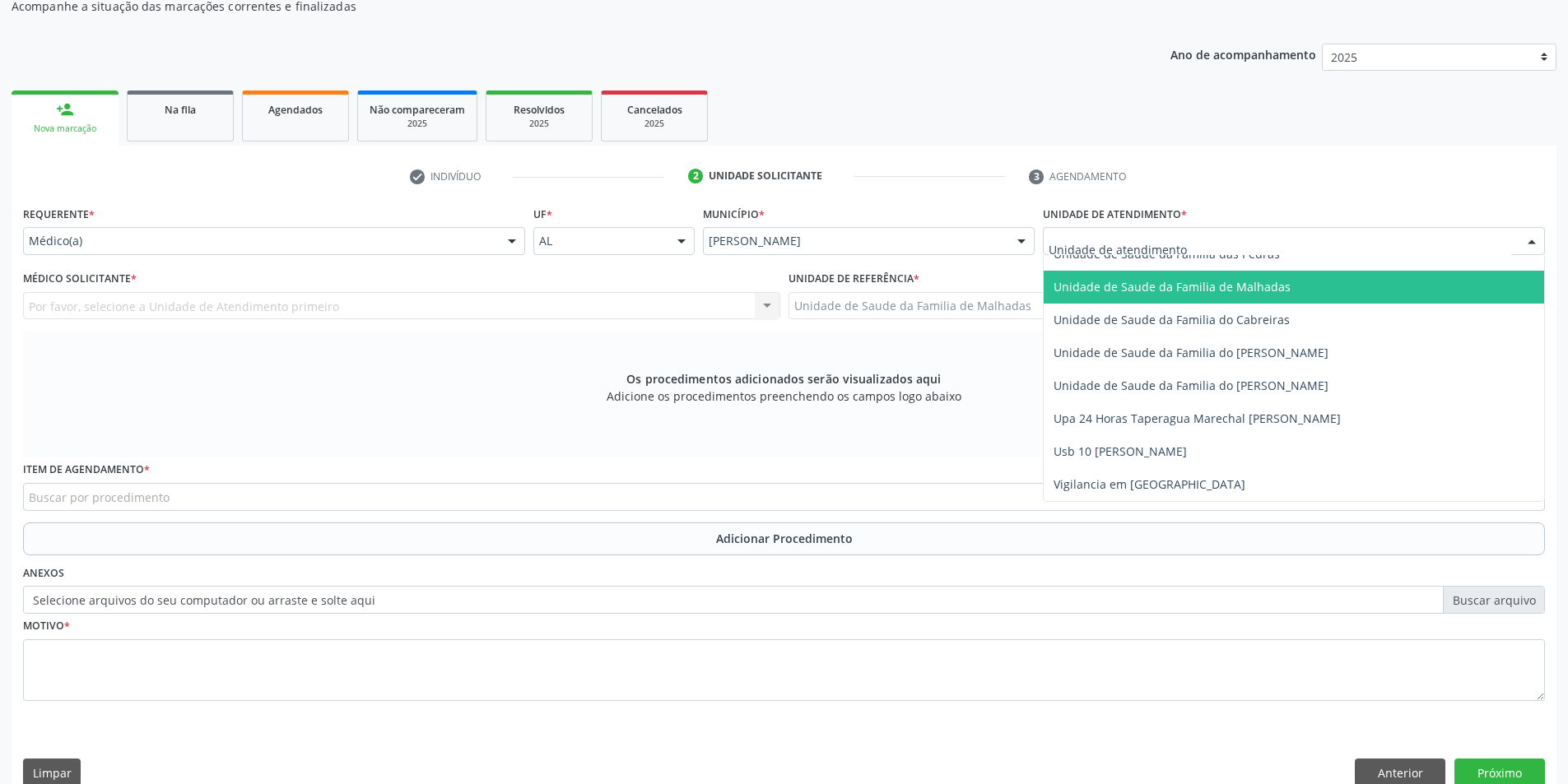
click at [1260, 287] on span "Unidade de Saude da Familia de Malhadas" at bounding box center [1172, 287] width 237 height 16
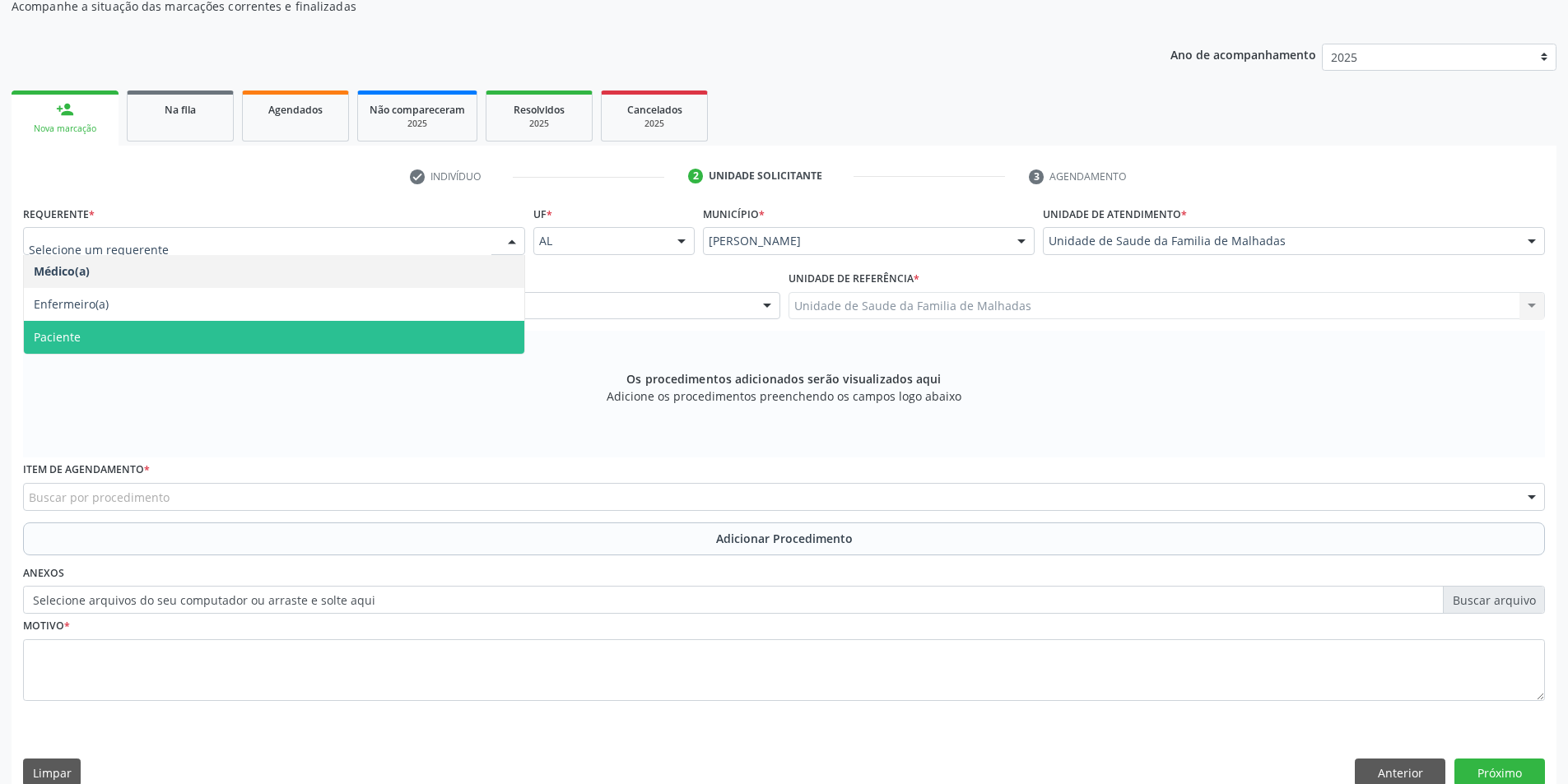
click at [434, 327] on span "Paciente" at bounding box center [274, 337] width 500 height 33
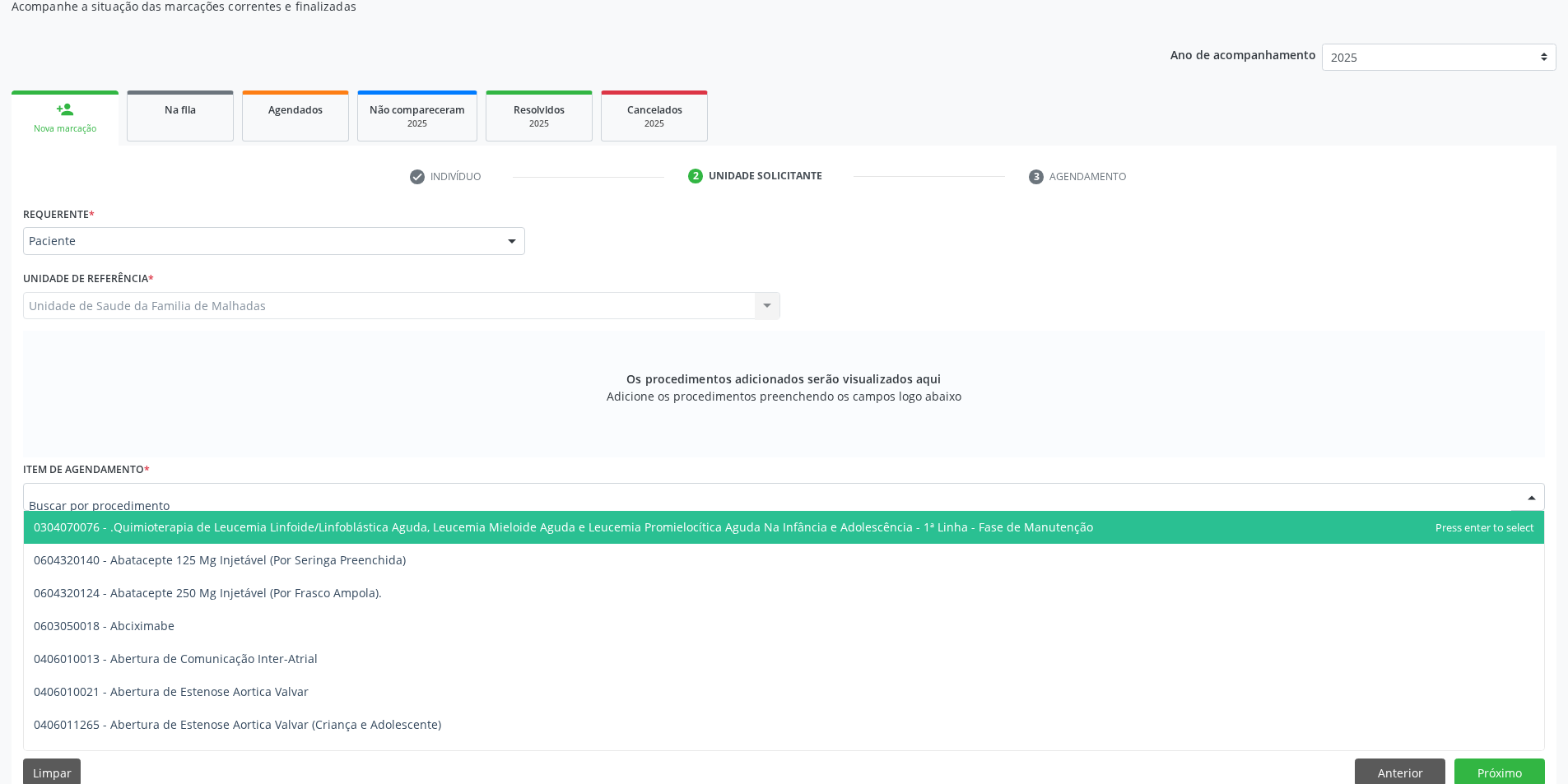
click at [318, 496] on div at bounding box center [784, 496] width 1522 height 28
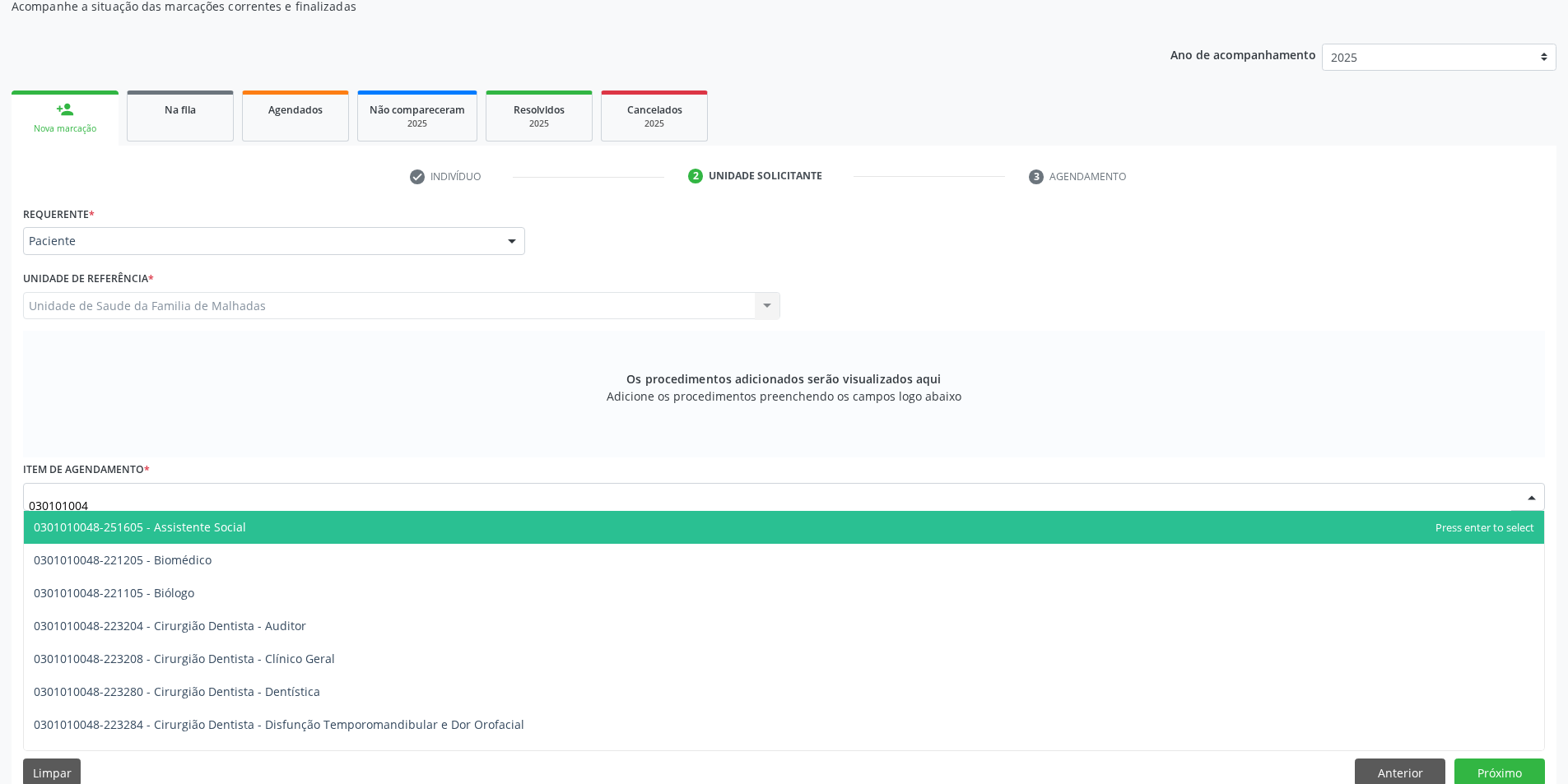
type input "0301010048"
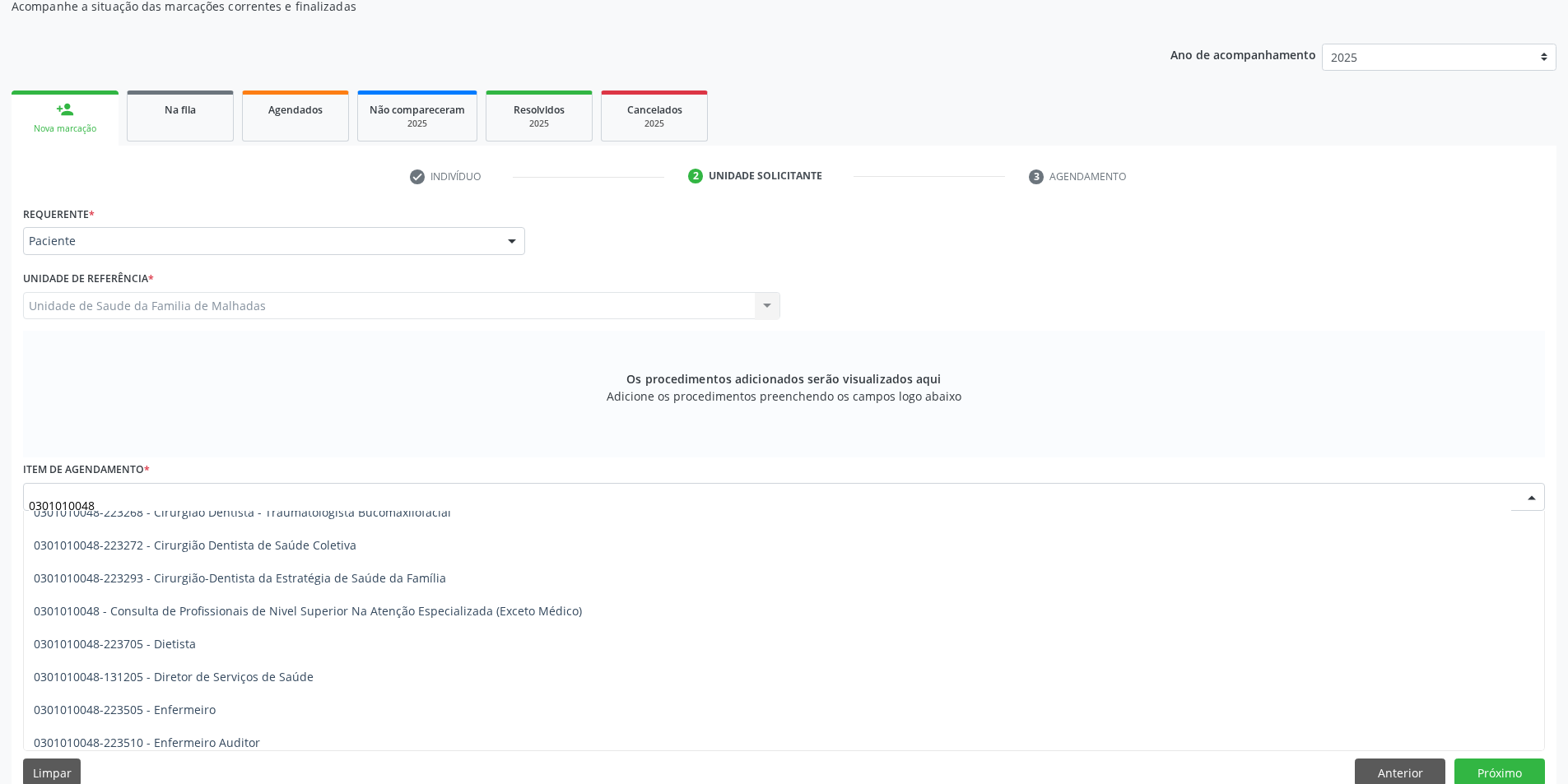
scroll to position [780, 0]
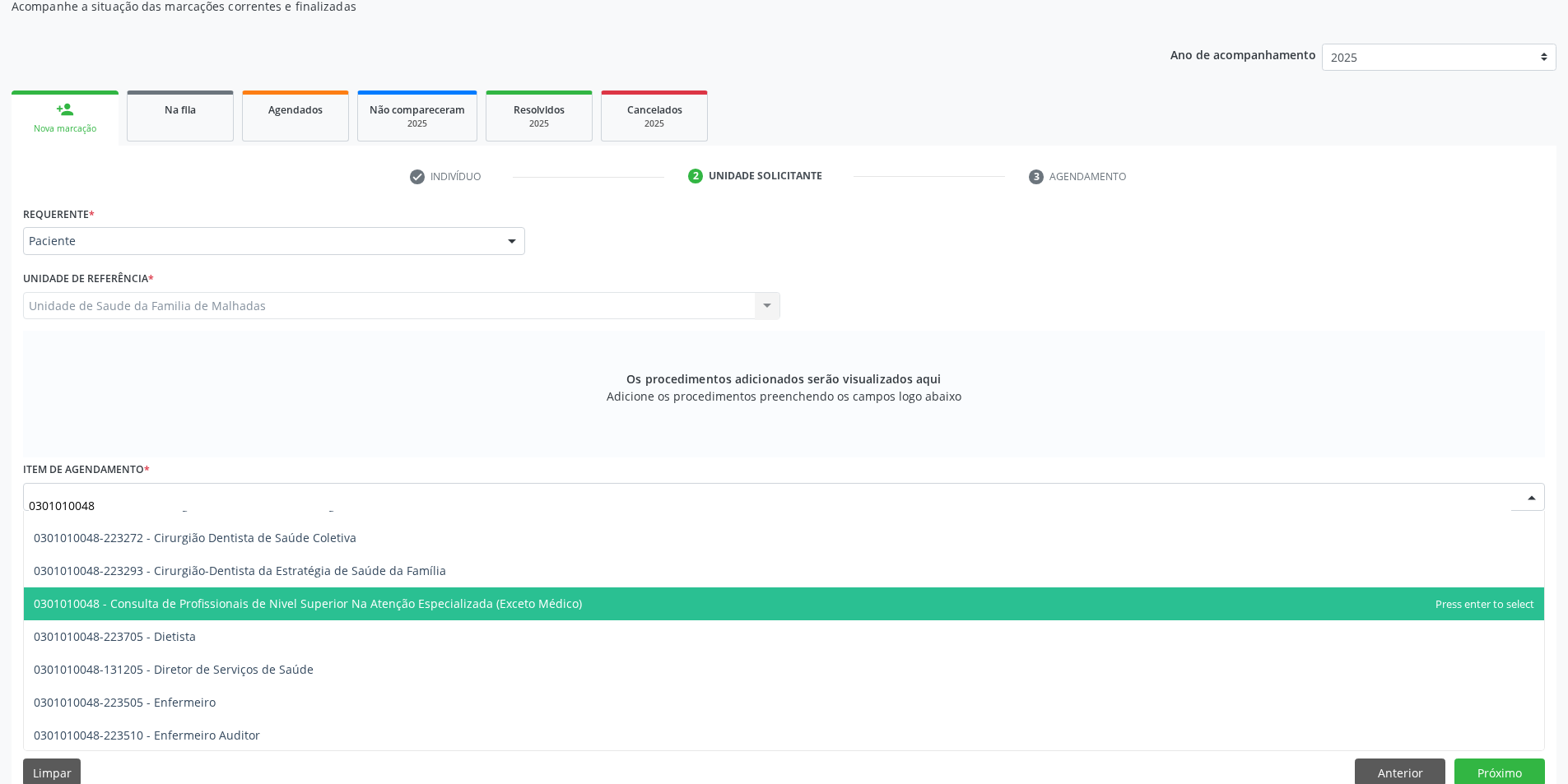
click at [145, 599] on span "0301010048 - Consulta de Profissionais de Nivel Superior Na Atenção Especializa…" at bounding box center [308, 604] width 548 height 16
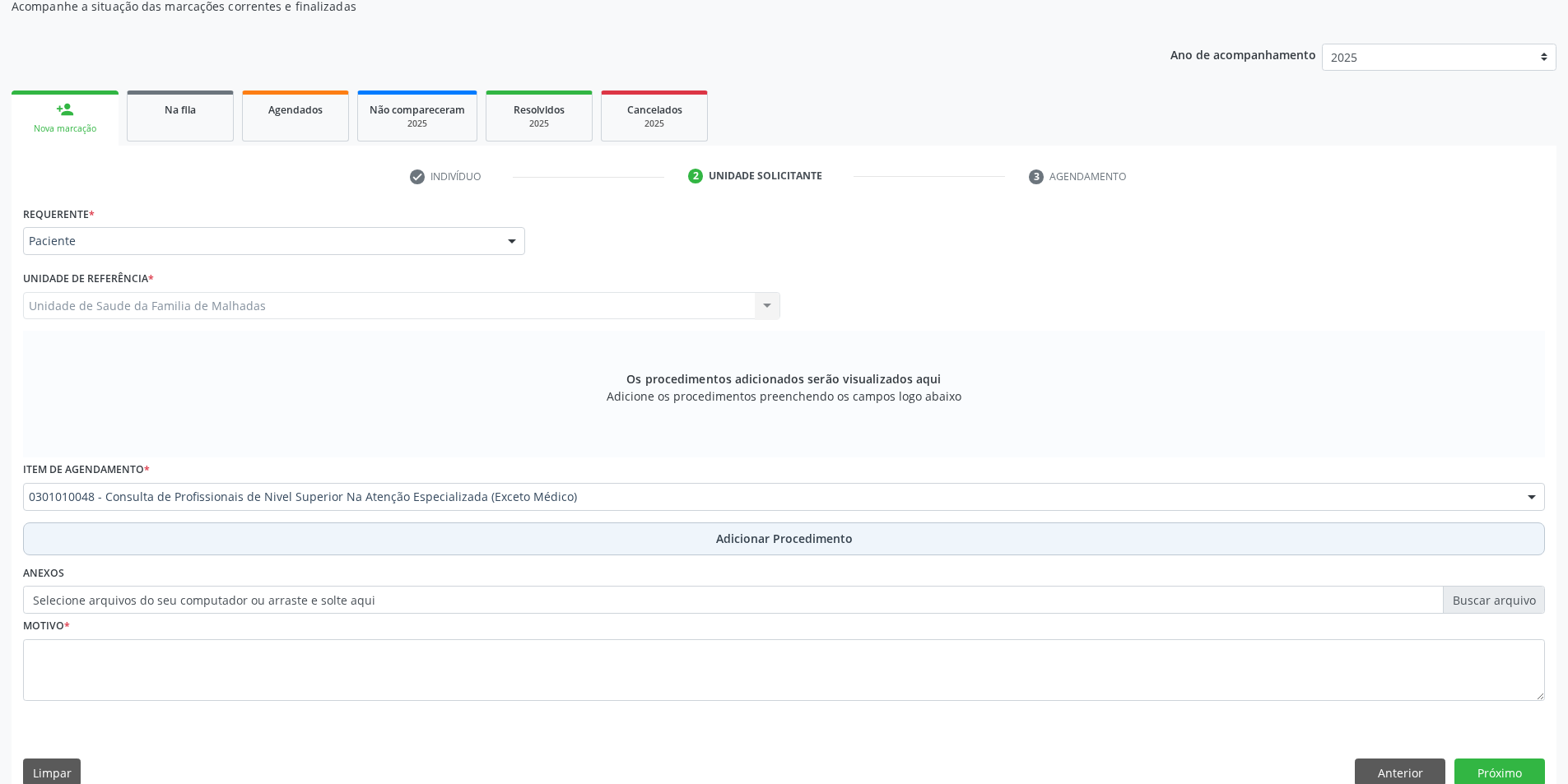
click at [785, 540] on span "Adicionar Procedimento" at bounding box center [785, 538] width 137 height 17
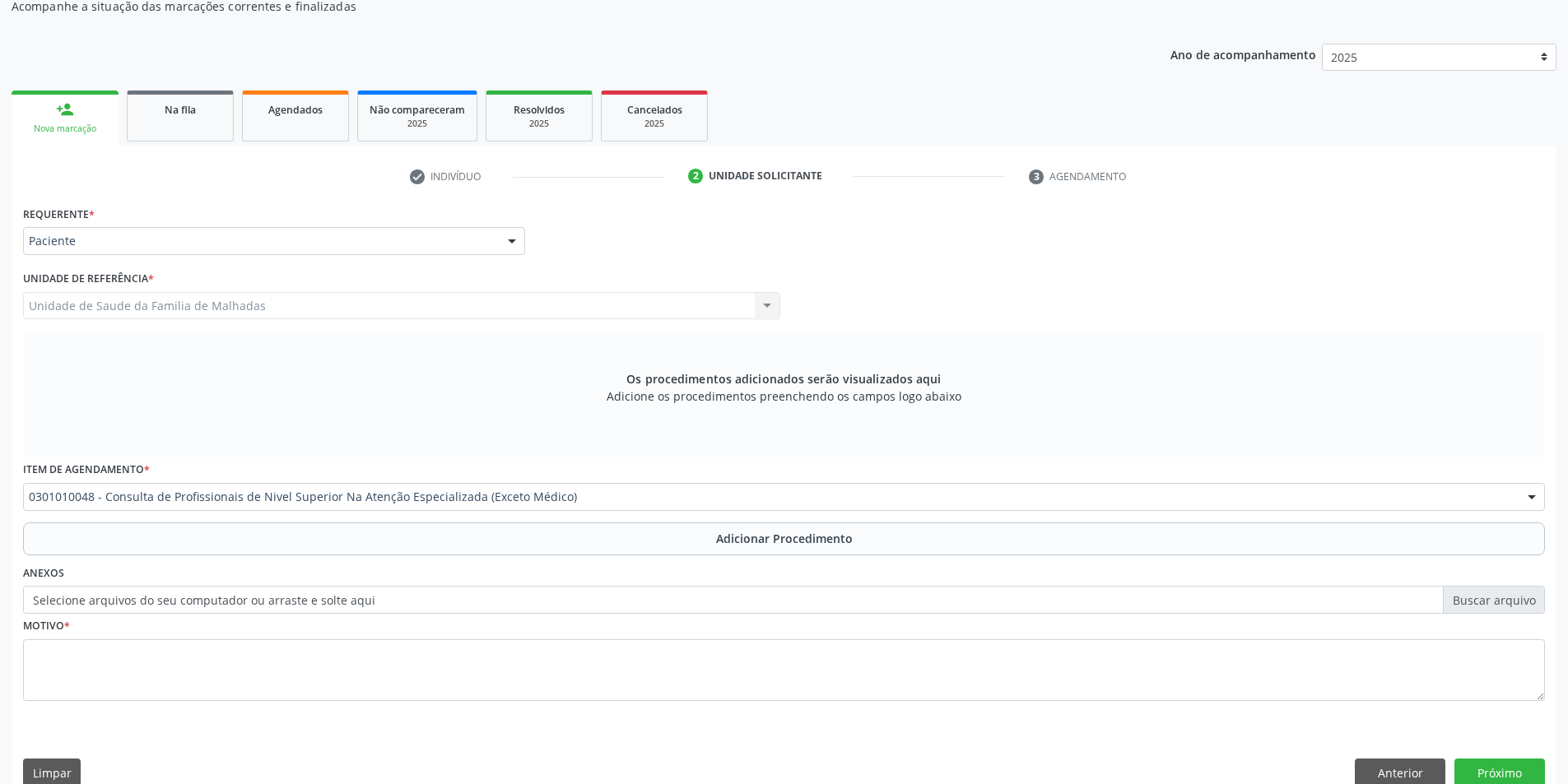
scroll to position [141, 0]
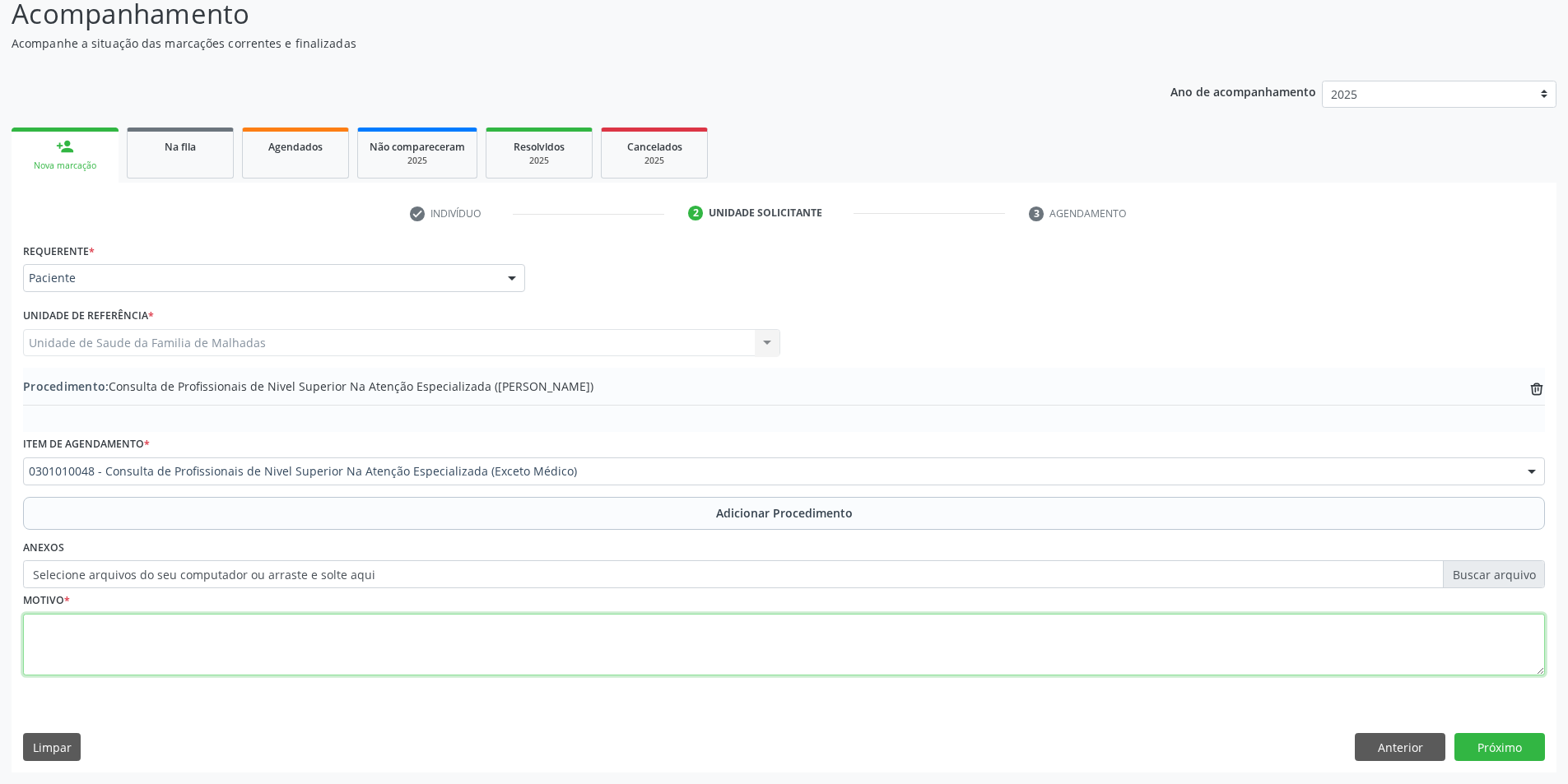
click at [150, 651] on textarea at bounding box center [784, 645] width 1522 height 62
type textarea "CEO ( PROTESE)"
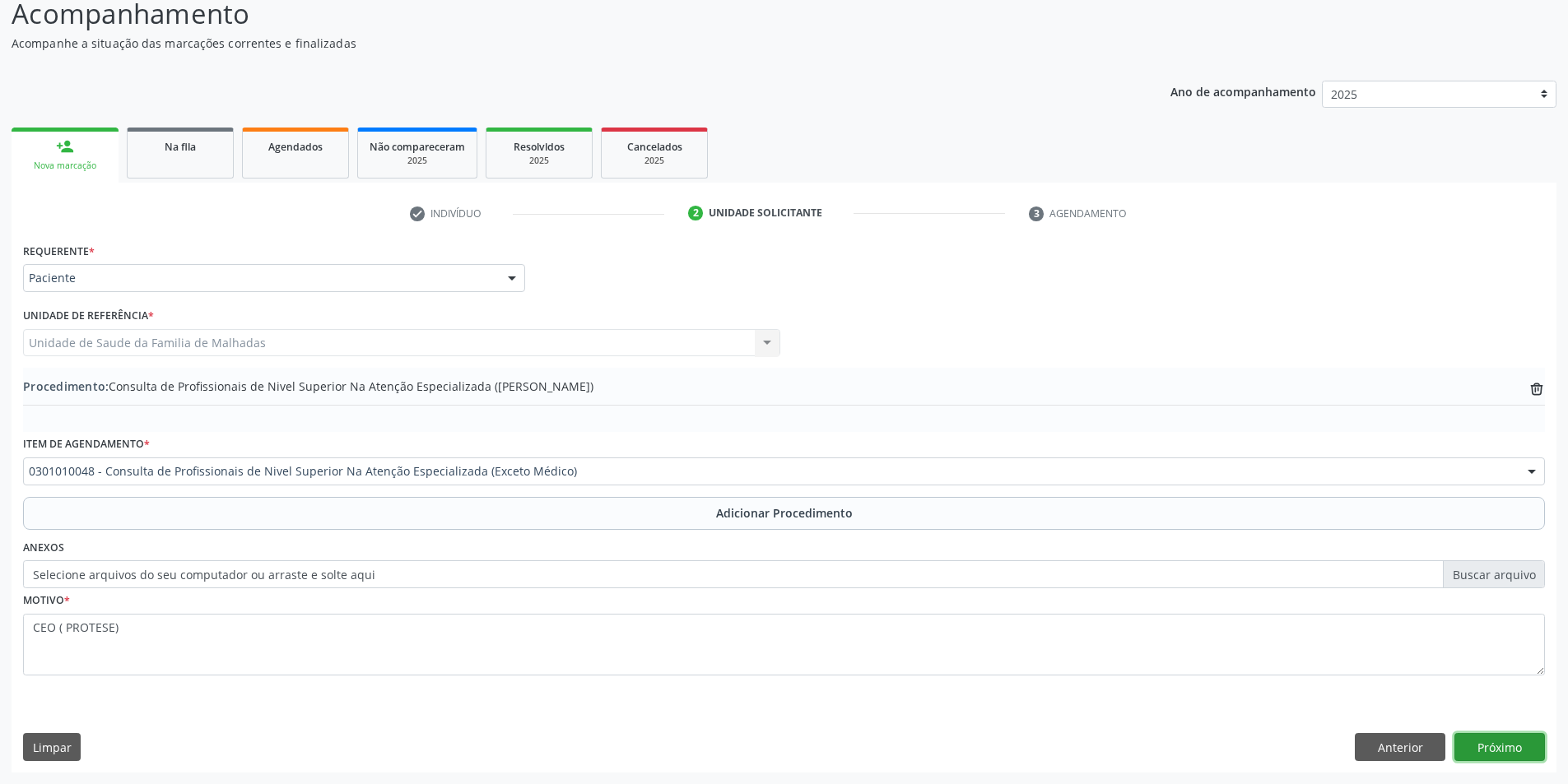
click at [1516, 752] on button "Próximo" at bounding box center [1500, 747] width 91 height 28
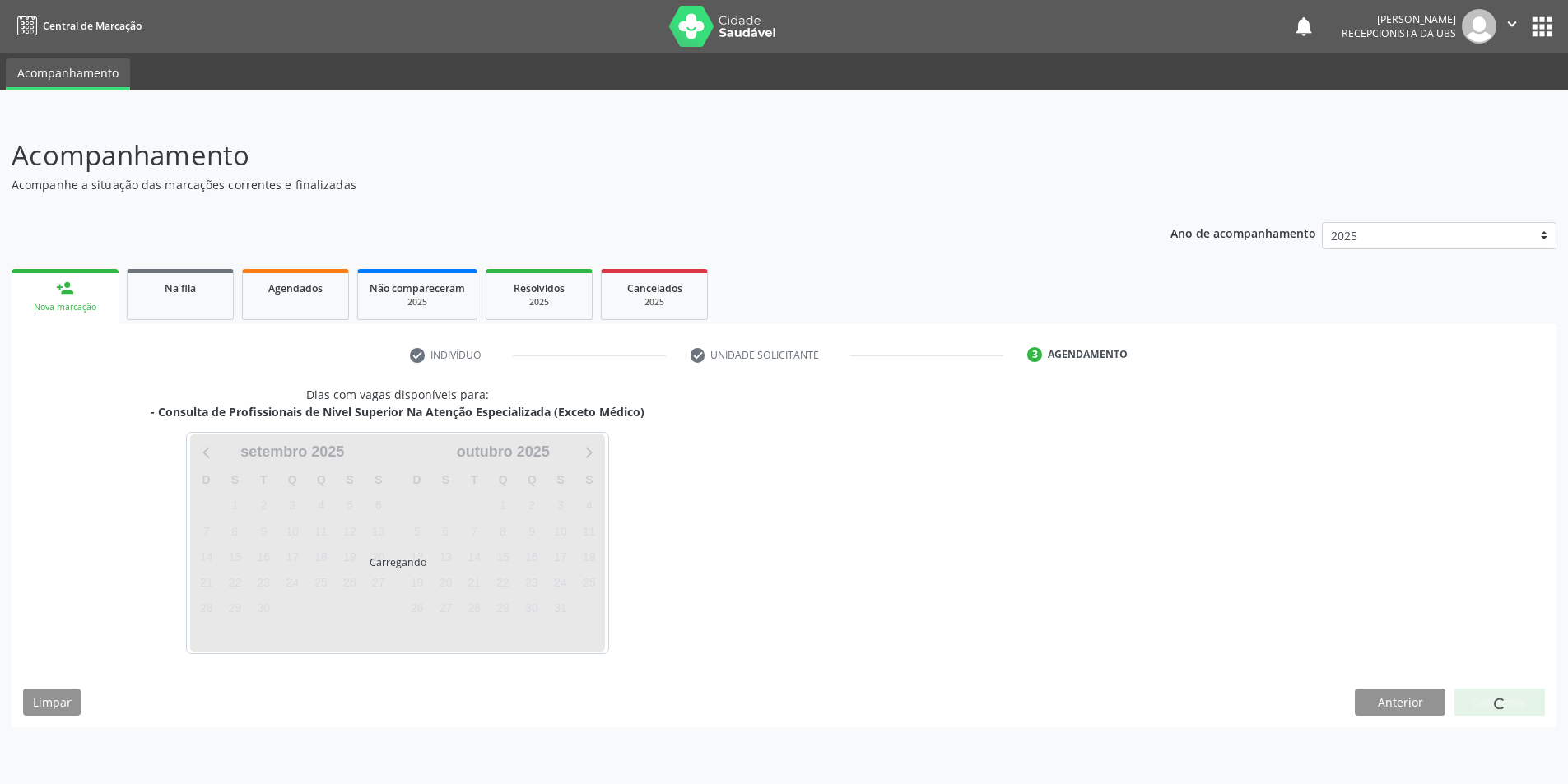
scroll to position [0, 0]
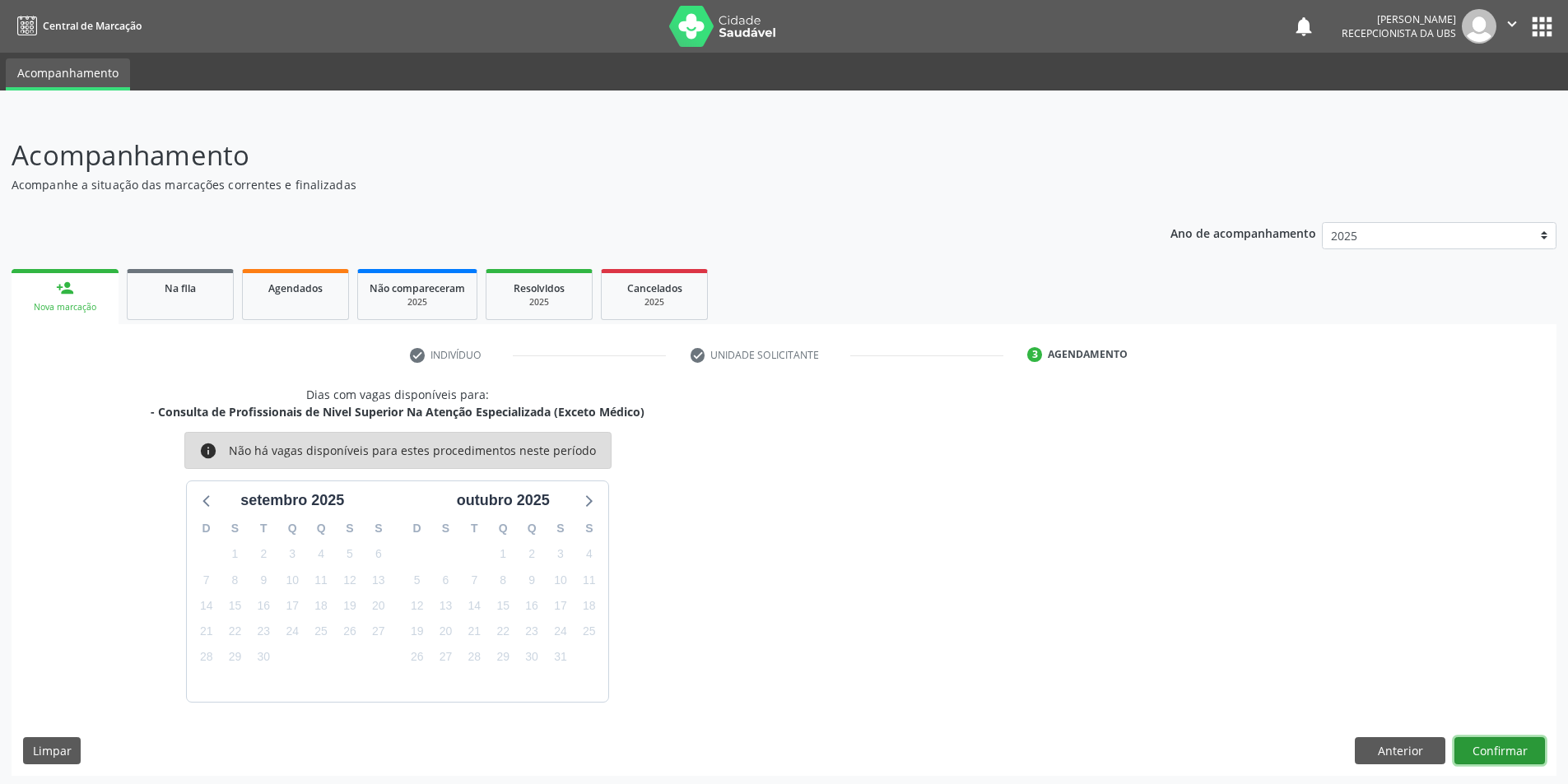
click at [1471, 743] on button "Confirmar" at bounding box center [1500, 751] width 91 height 28
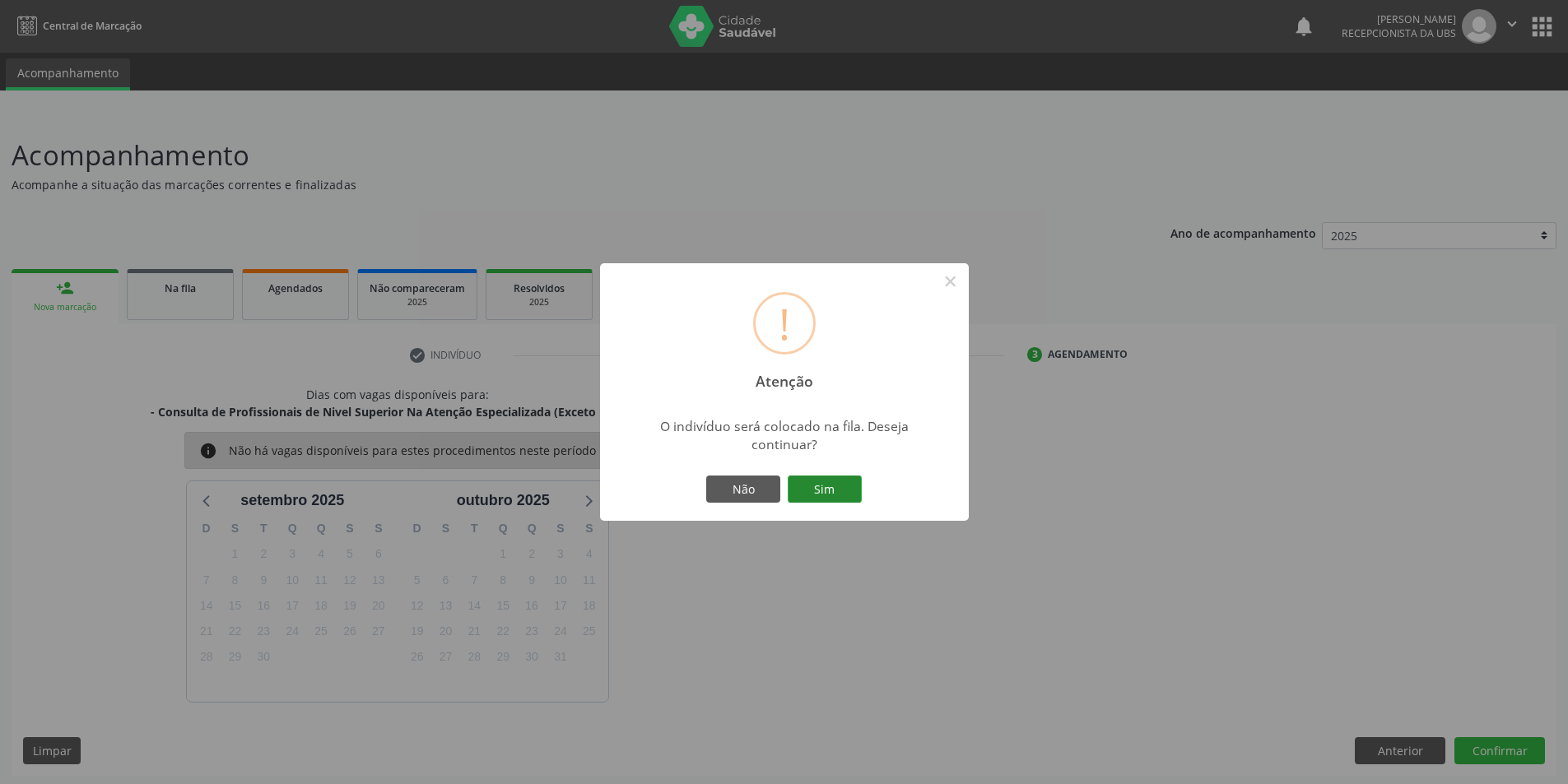
click at [836, 493] on button "Sim" at bounding box center [824, 489] width 74 height 28
click at [836, 493] on div "! Atenção × O indivíduo será colocado na fila. Deseja continuar? Não Sim" at bounding box center [784, 392] width 1568 height 784
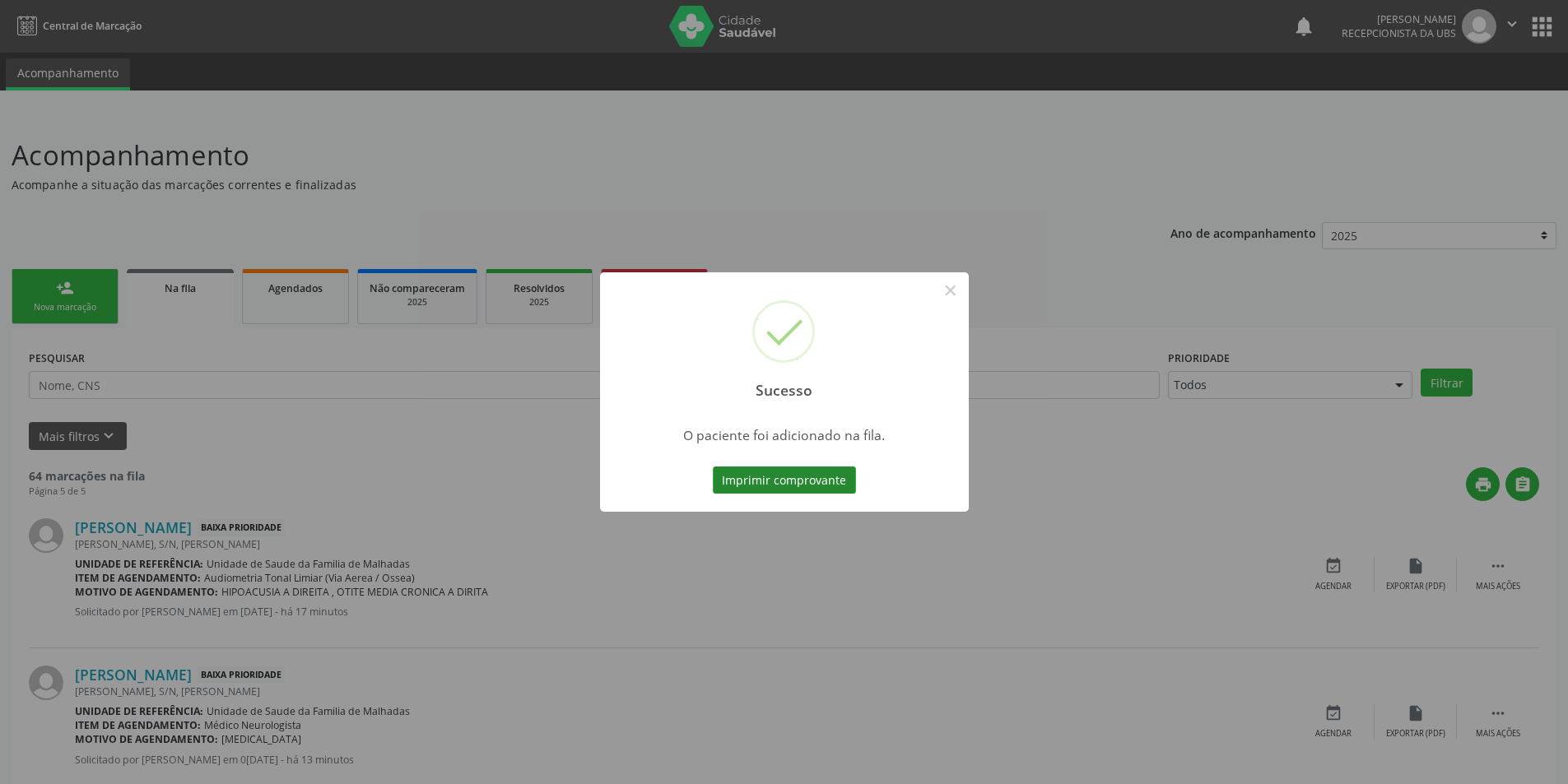
click at [824, 476] on button "Imprimir comprovante" at bounding box center [784, 480] width 143 height 28
